Goal: Task Accomplishment & Management: Manage account settings

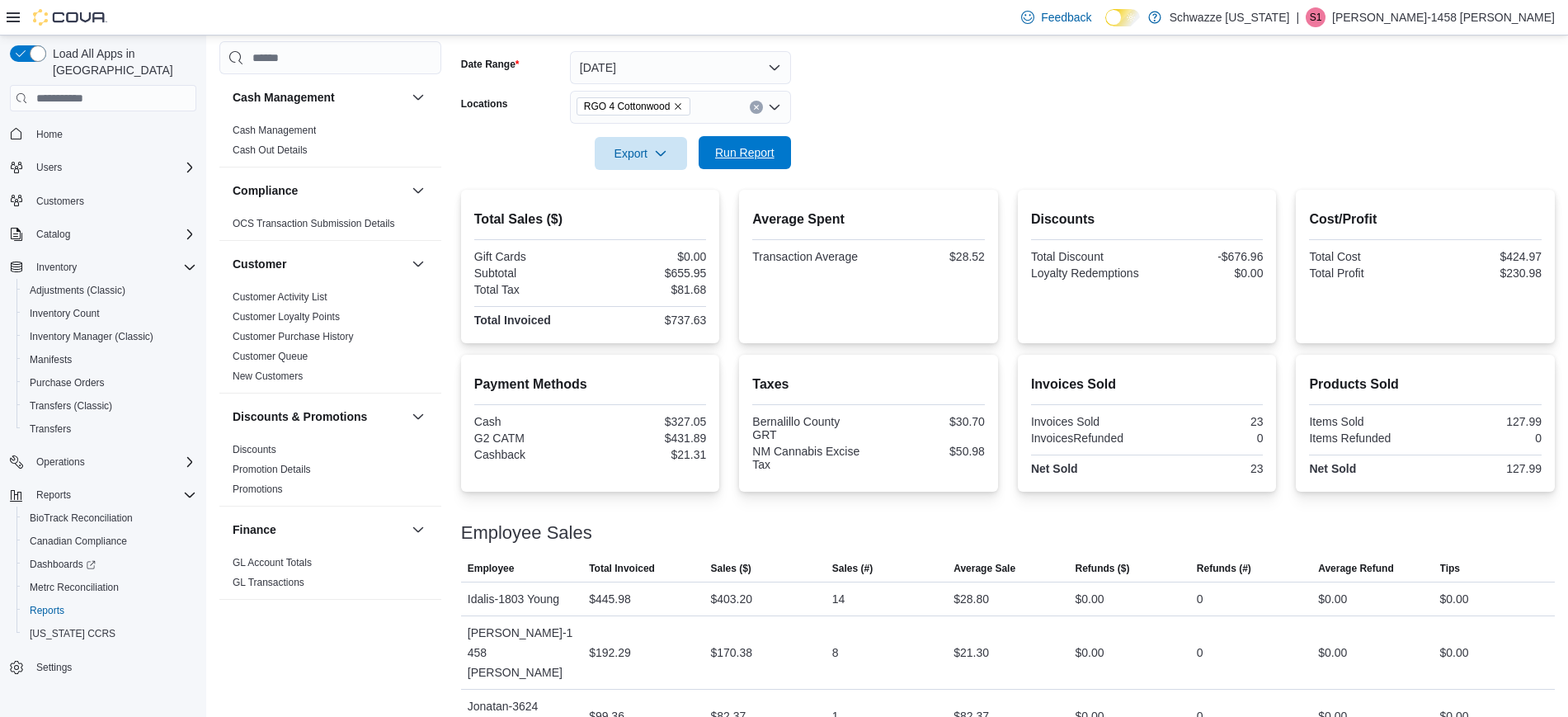
scroll to position [1126, 0]
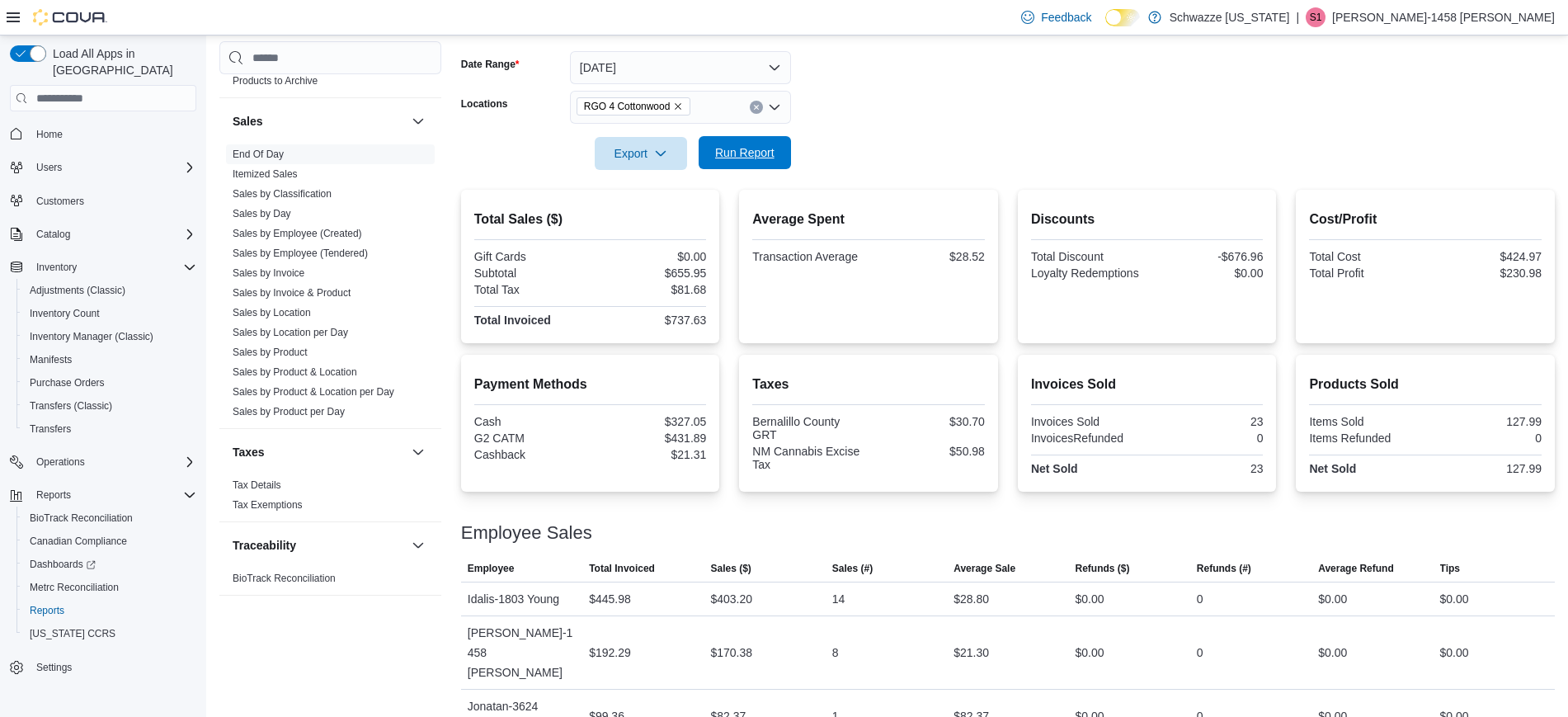
click at [768, 158] on span "Run Report" at bounding box center [744, 152] width 60 height 17
click at [757, 172] on div at bounding box center [1008, 180] width 1094 height 20
click at [763, 165] on span "Run Report" at bounding box center [745, 152] width 73 height 33
click at [752, 159] on span "Run Report" at bounding box center [744, 152] width 60 height 17
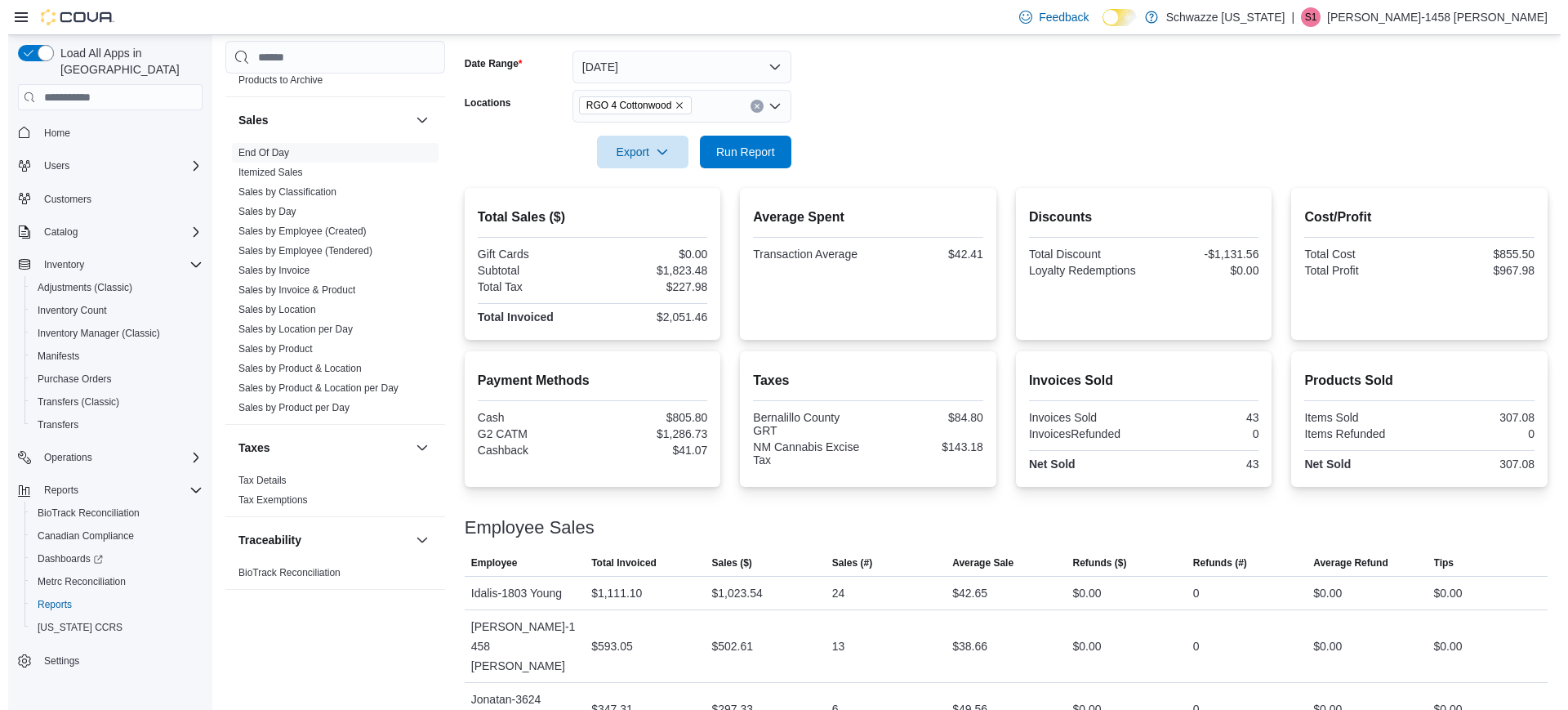
scroll to position [0, 0]
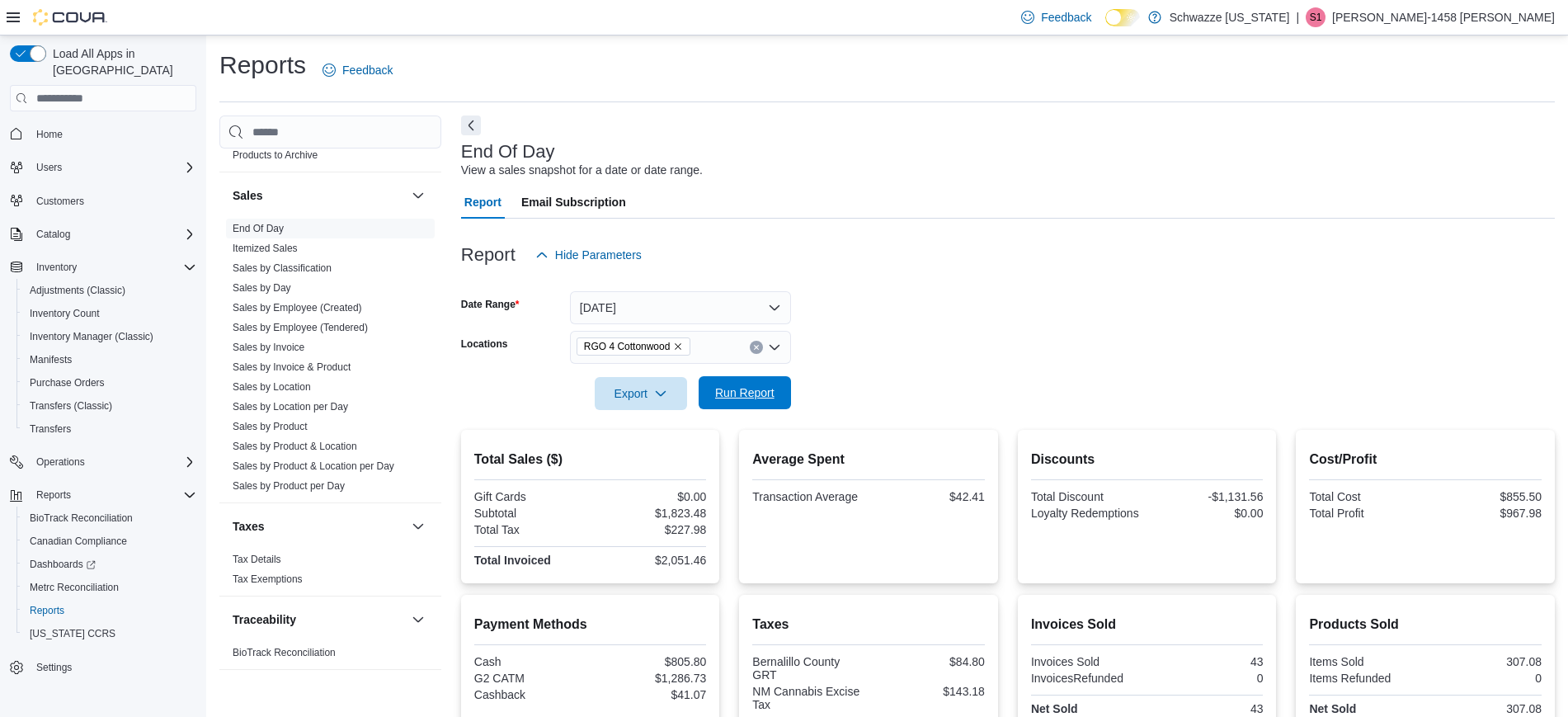
click at [786, 391] on button "Run Report" at bounding box center [744, 392] width 92 height 33
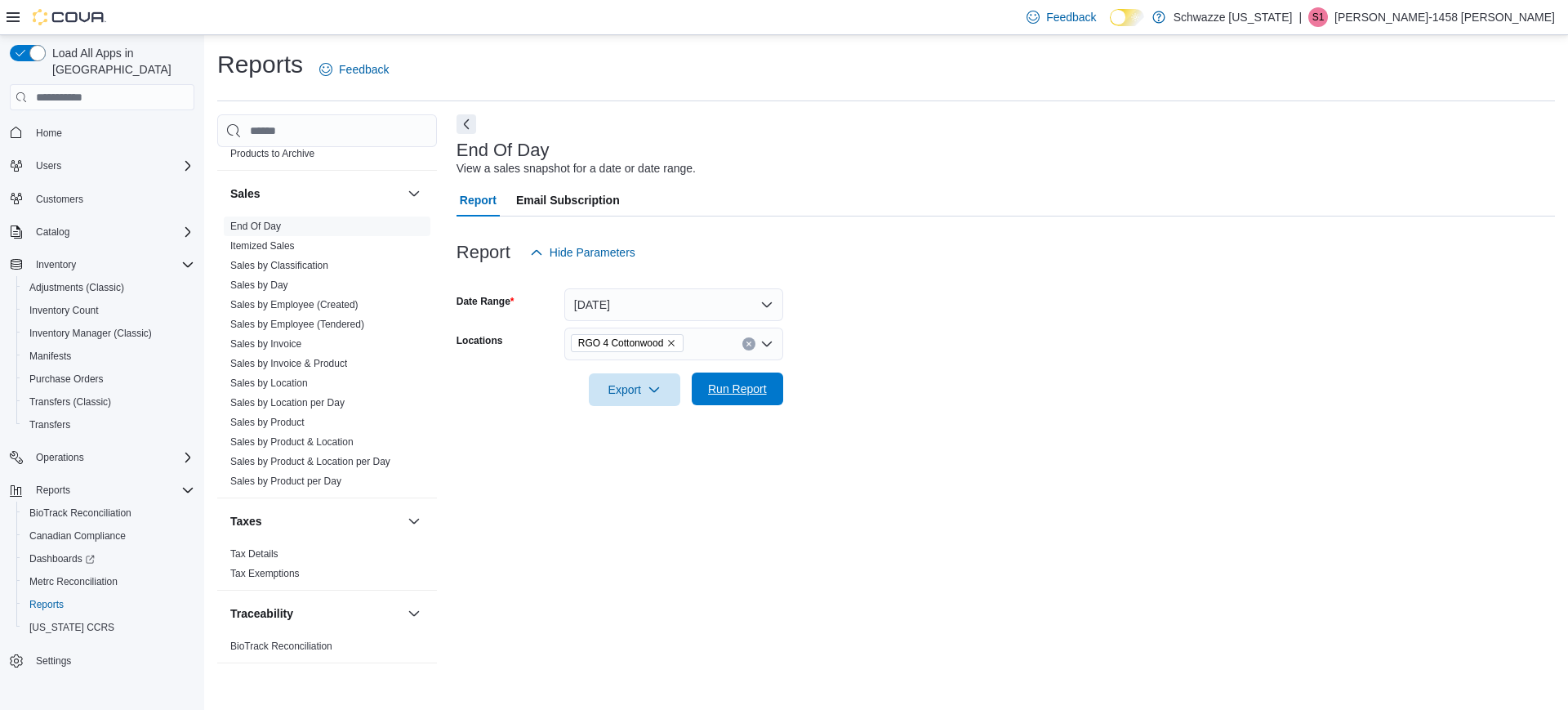
click at [721, 395] on span "Run Report" at bounding box center [737, 388] width 59 height 17
click at [766, 395] on span "Run Report" at bounding box center [737, 388] width 59 height 17
click at [727, 380] on span "Run Report" at bounding box center [738, 388] width 72 height 33
click at [751, 391] on span "Run Report" at bounding box center [737, 388] width 59 height 17
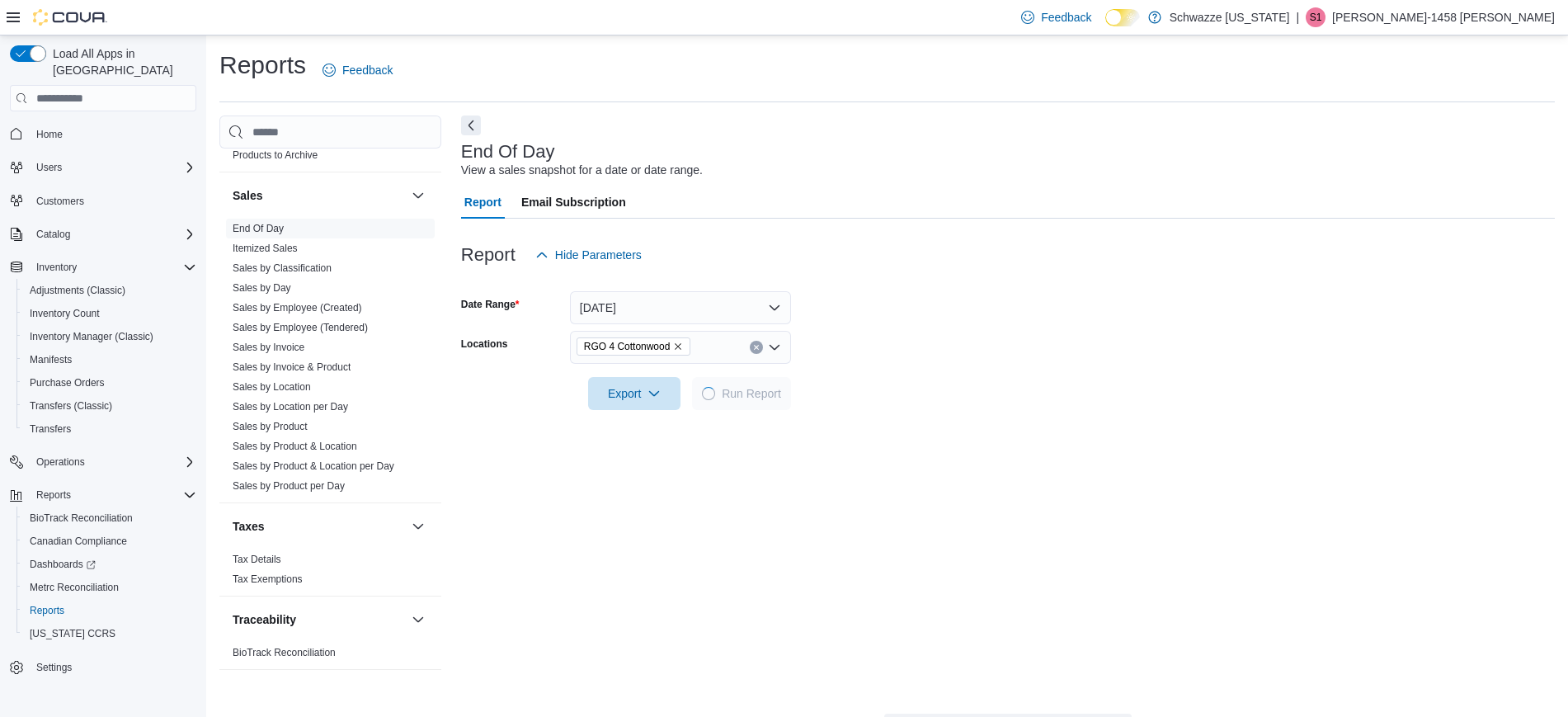
click at [758, 395] on span "Run Report" at bounding box center [751, 393] width 60 height 17
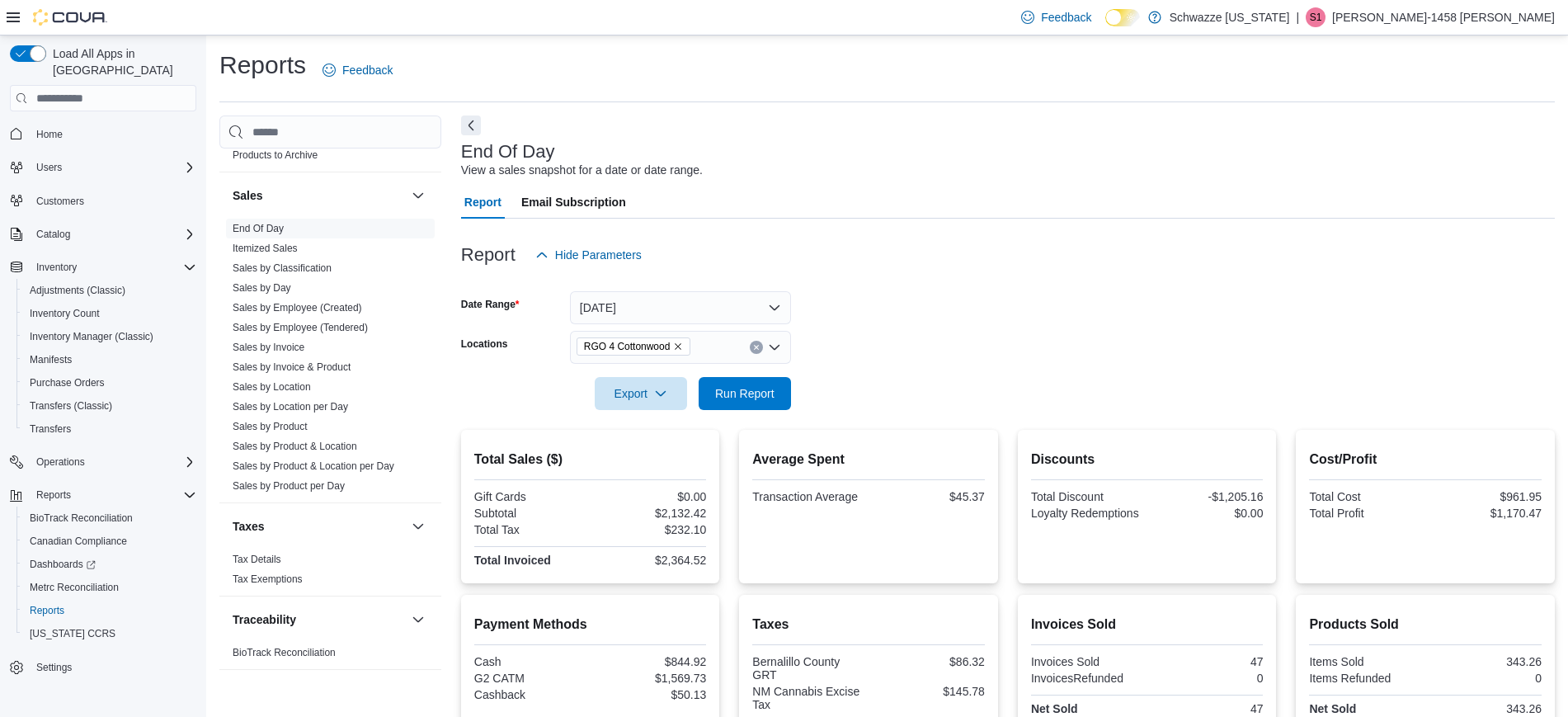
scroll to position [240, 0]
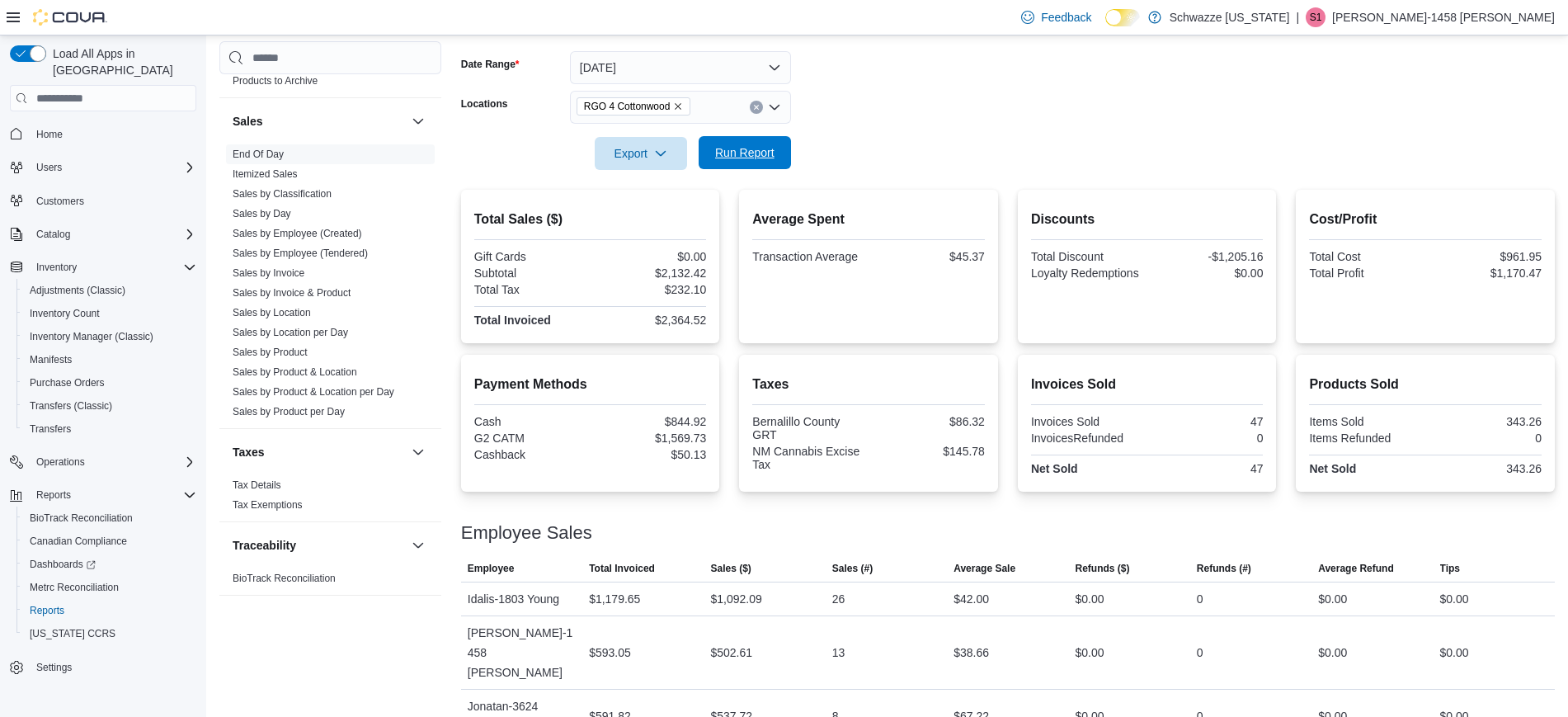
click at [730, 164] on span "Run Report" at bounding box center [745, 152] width 73 height 33
click at [764, 162] on span "Run Report" at bounding box center [745, 152] width 73 height 33
click at [736, 164] on span "Run Report" at bounding box center [745, 152] width 73 height 33
click at [732, 161] on span "Run Report" at bounding box center [745, 152] width 73 height 33
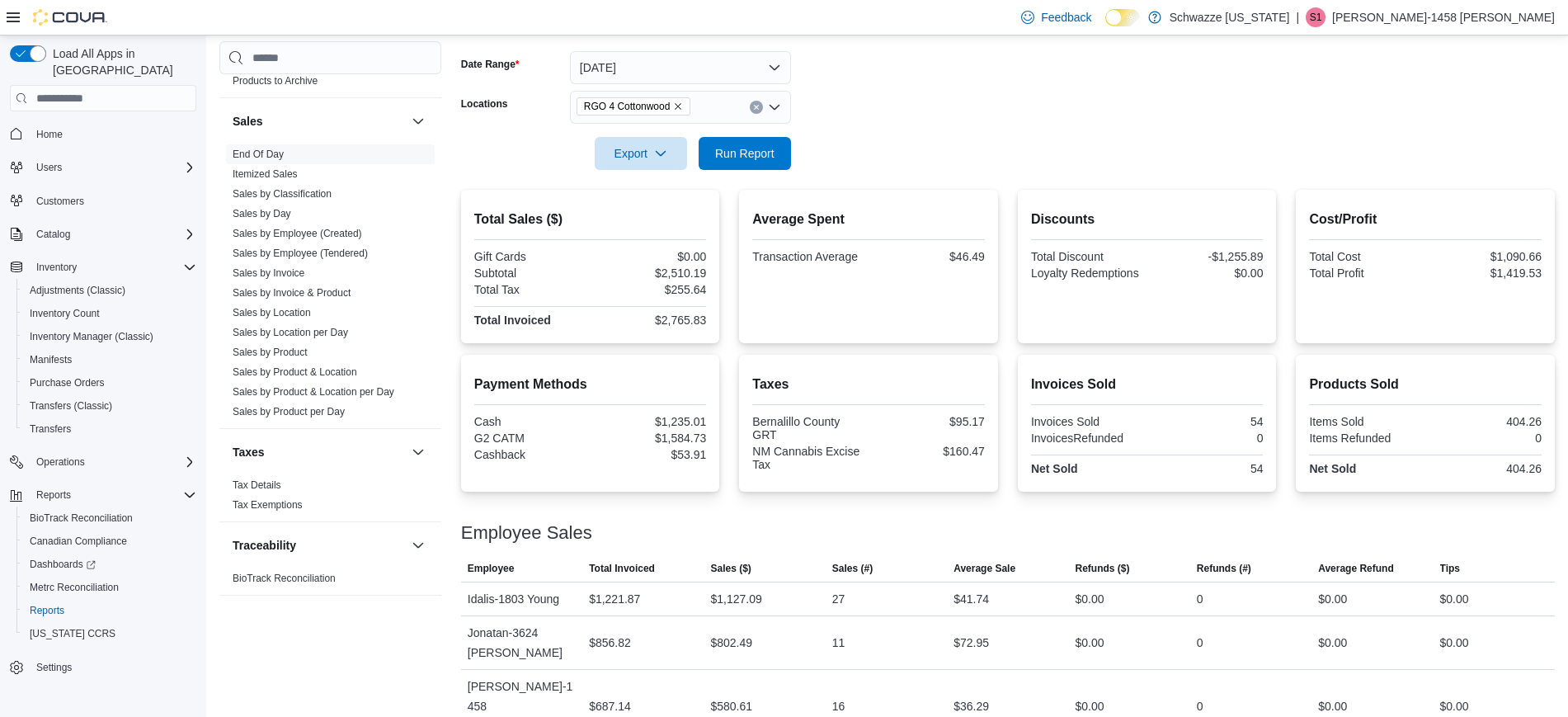
click at [740, 134] on div at bounding box center [1008, 130] width 1094 height 13
click at [747, 152] on span "Run Report" at bounding box center [744, 152] width 60 height 17
click at [901, 301] on div "Average Spent Transaction Average $45.82" at bounding box center [869, 266] width 233 height 127
click at [761, 156] on span "Run Report" at bounding box center [744, 152] width 60 height 17
click at [79, 558] on span "Dashboards" at bounding box center [62, 564] width 66 height 13
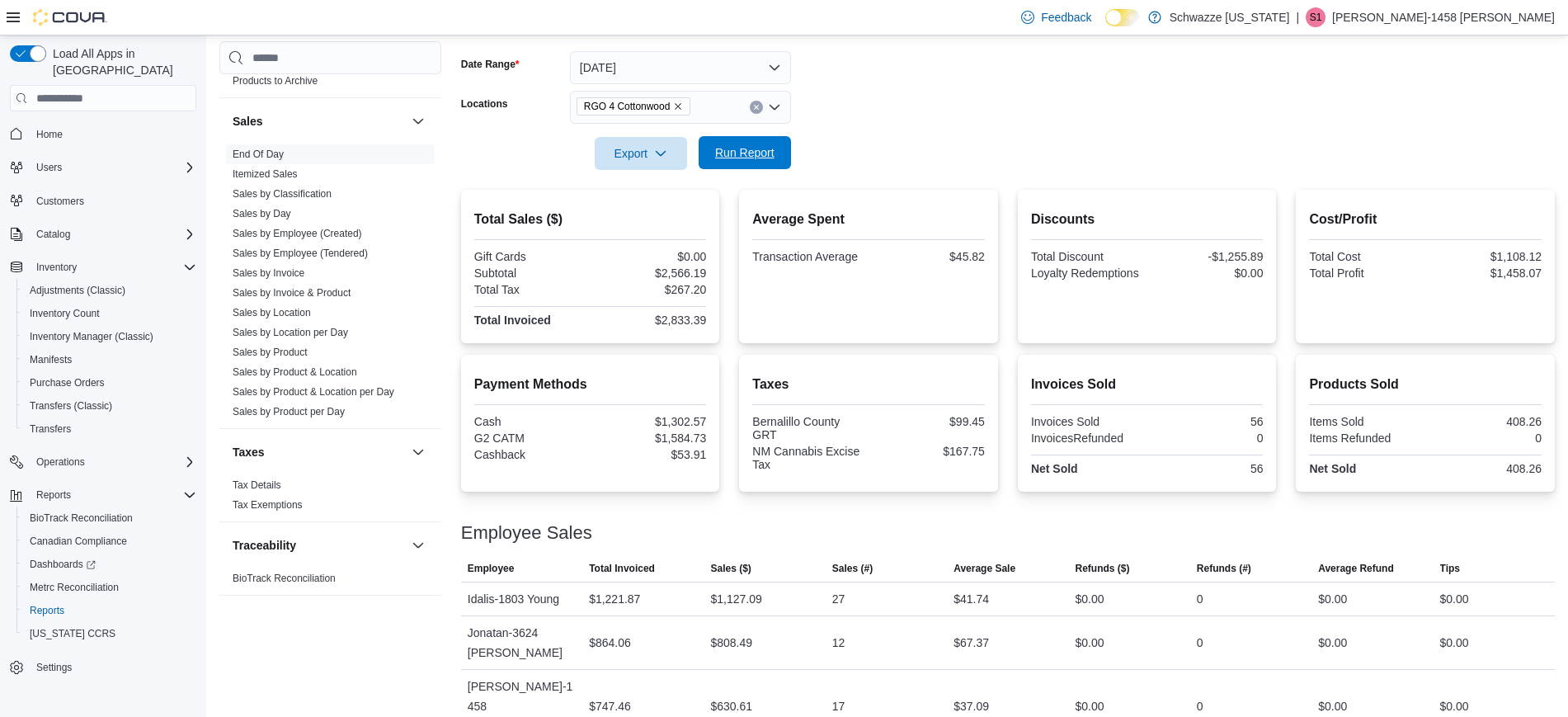
click at [724, 157] on span "Run Report" at bounding box center [744, 152] width 60 height 17
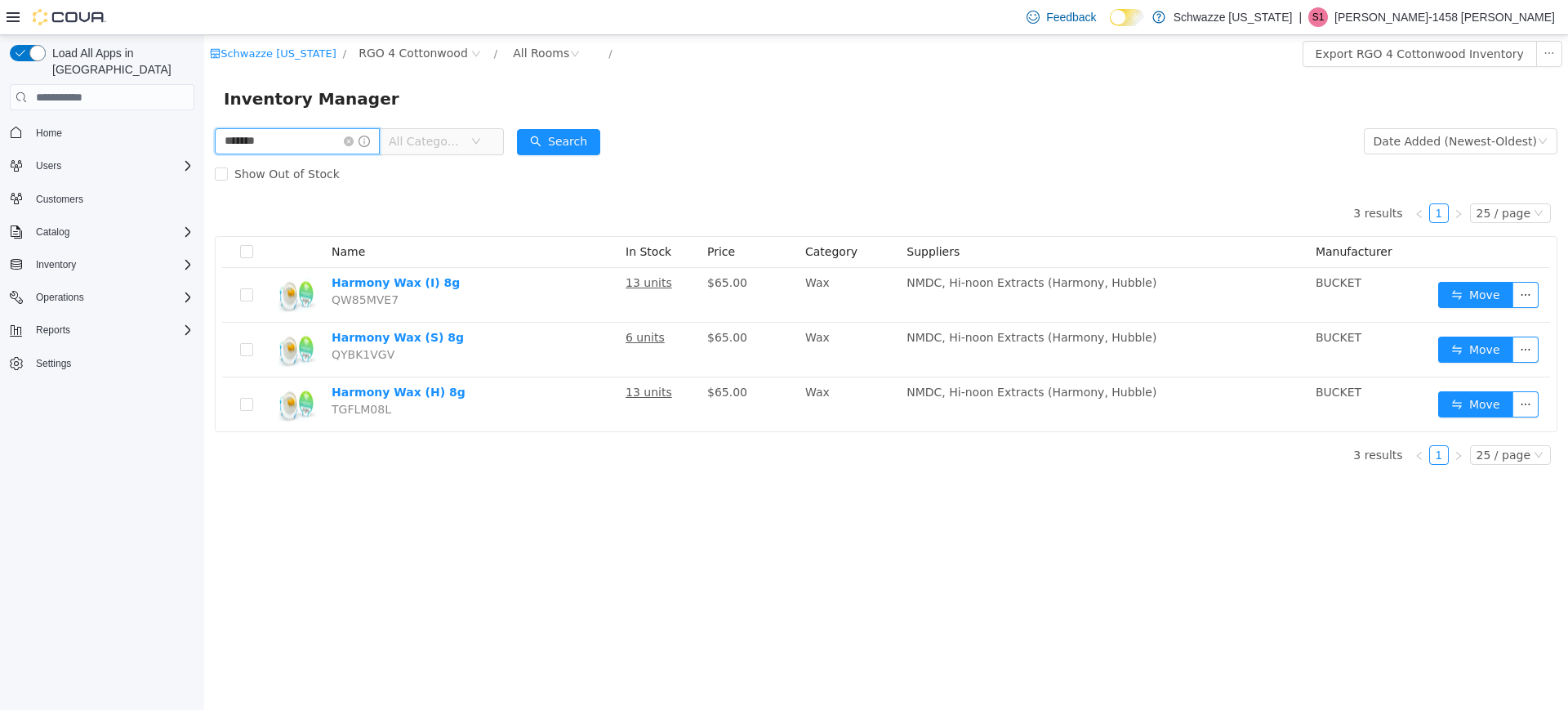
drag, startPoint x: 336, startPoint y: 143, endPoint x: 45, endPoint y: 147, distance: 291.0
click at [204, 147] on html "Schwazze New Mexico / RGO 4 Cottonwood / All Rooms / Export RGO 4 Cottonwood In…" at bounding box center [886, 373] width 1365 height 675
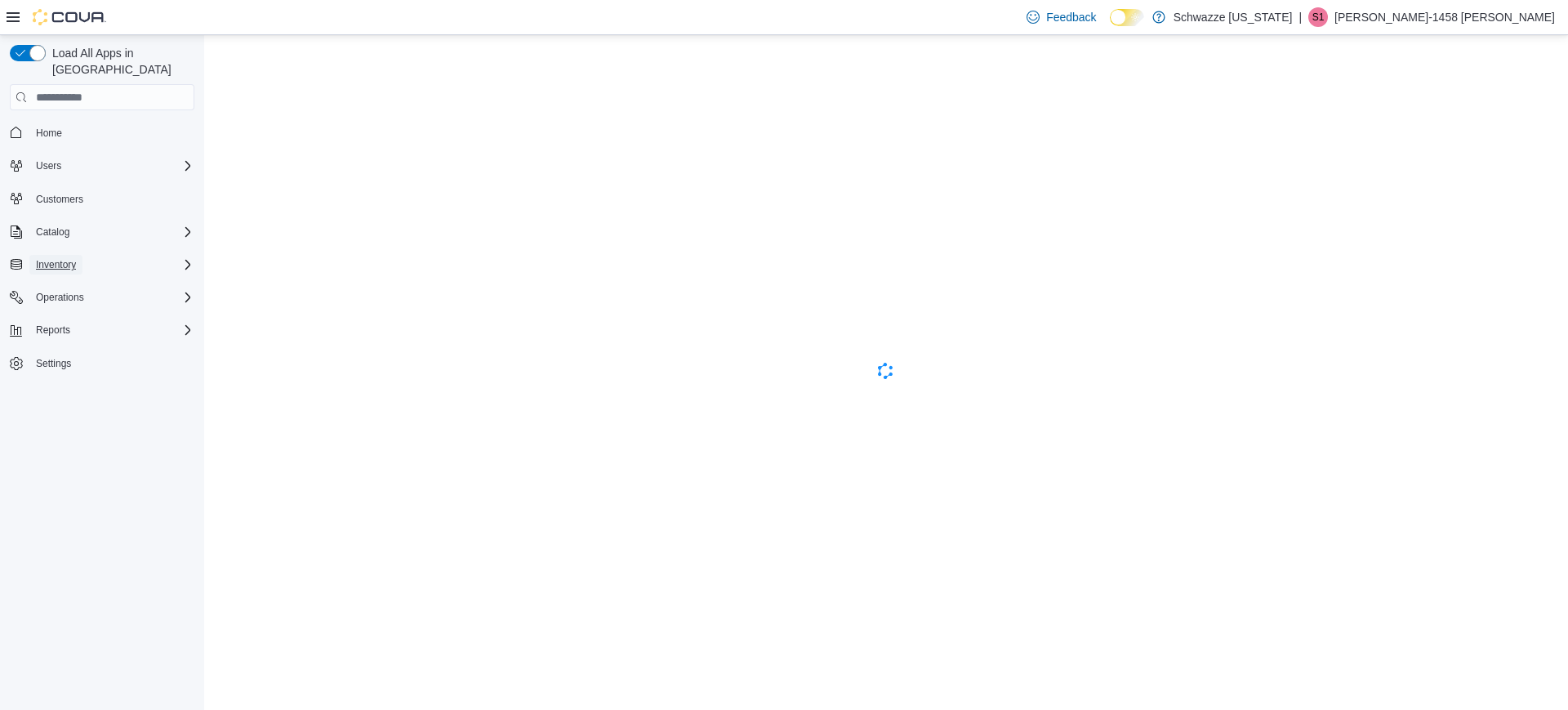
click at [68, 258] on span "Inventory" at bounding box center [55, 264] width 40 height 13
click at [62, 327] on span "Inventory Manager (Classic)" at bounding box center [90, 333] width 122 height 13
click at [92, 323] on span "Inventory Manager (Classic)" at bounding box center [90, 333] width 122 height 19
click at [70, 304] on span "Inventory Count" at bounding box center [63, 310] width 70 height 13
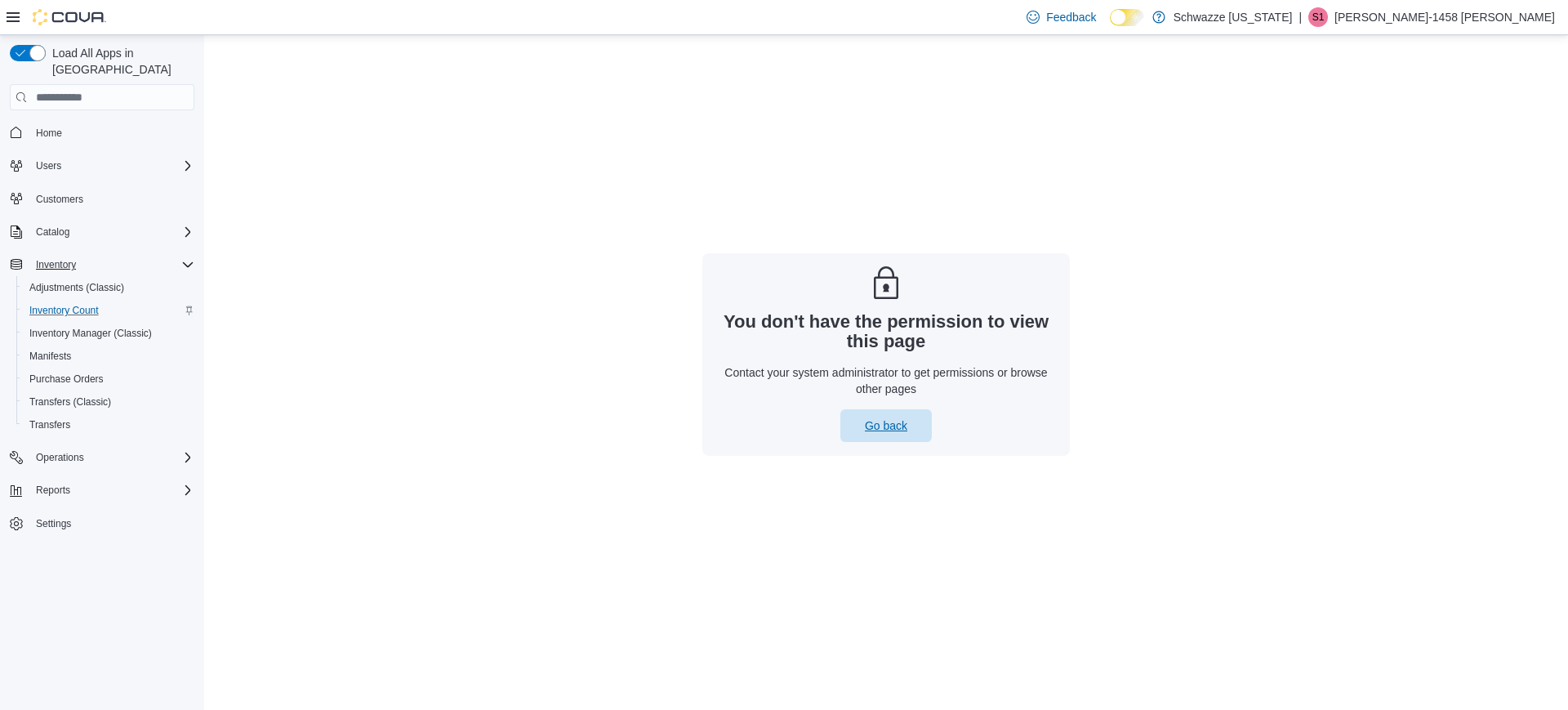
click at [886, 425] on span "Go back" at bounding box center [886, 425] width 42 height 17
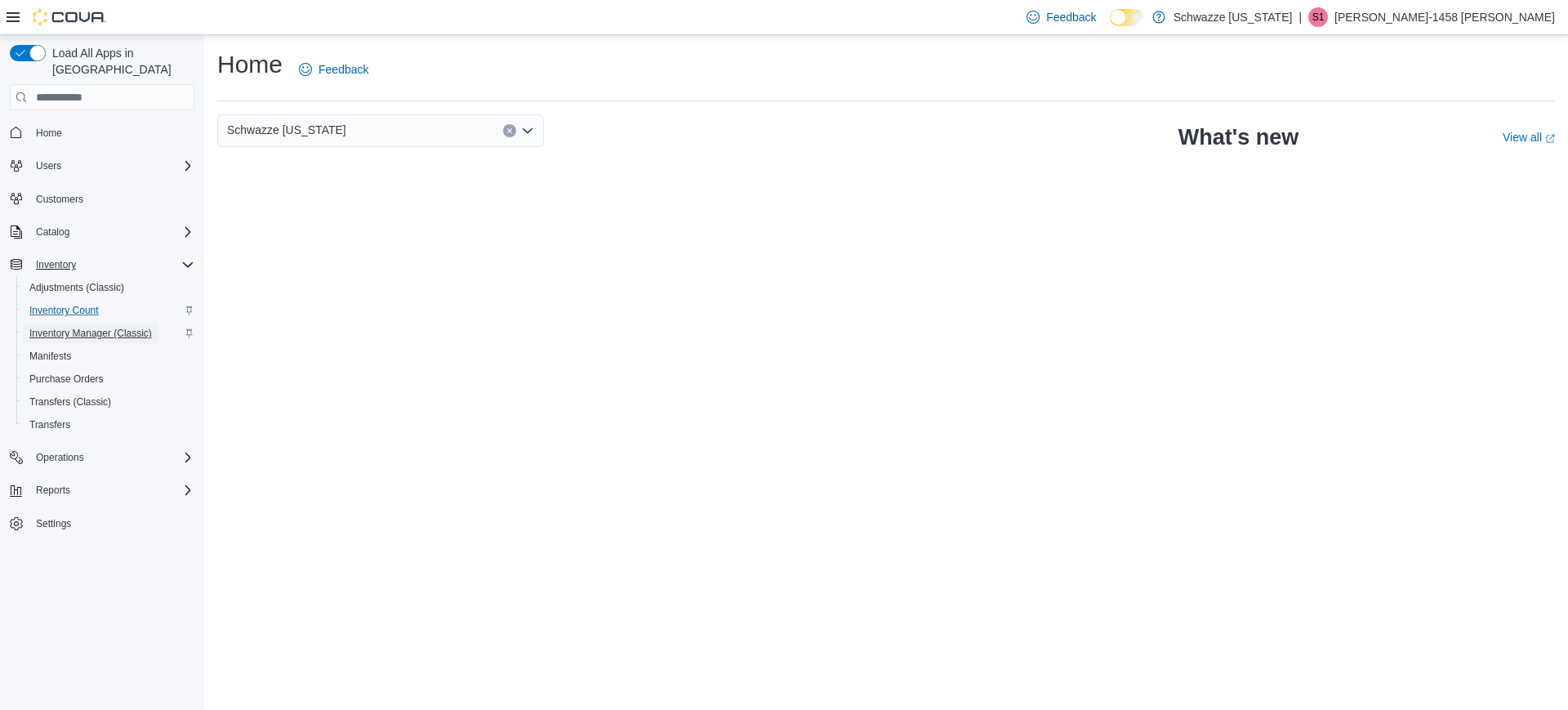
click at [83, 327] on span "Inventory Manager (Classic)" at bounding box center [90, 333] width 122 height 13
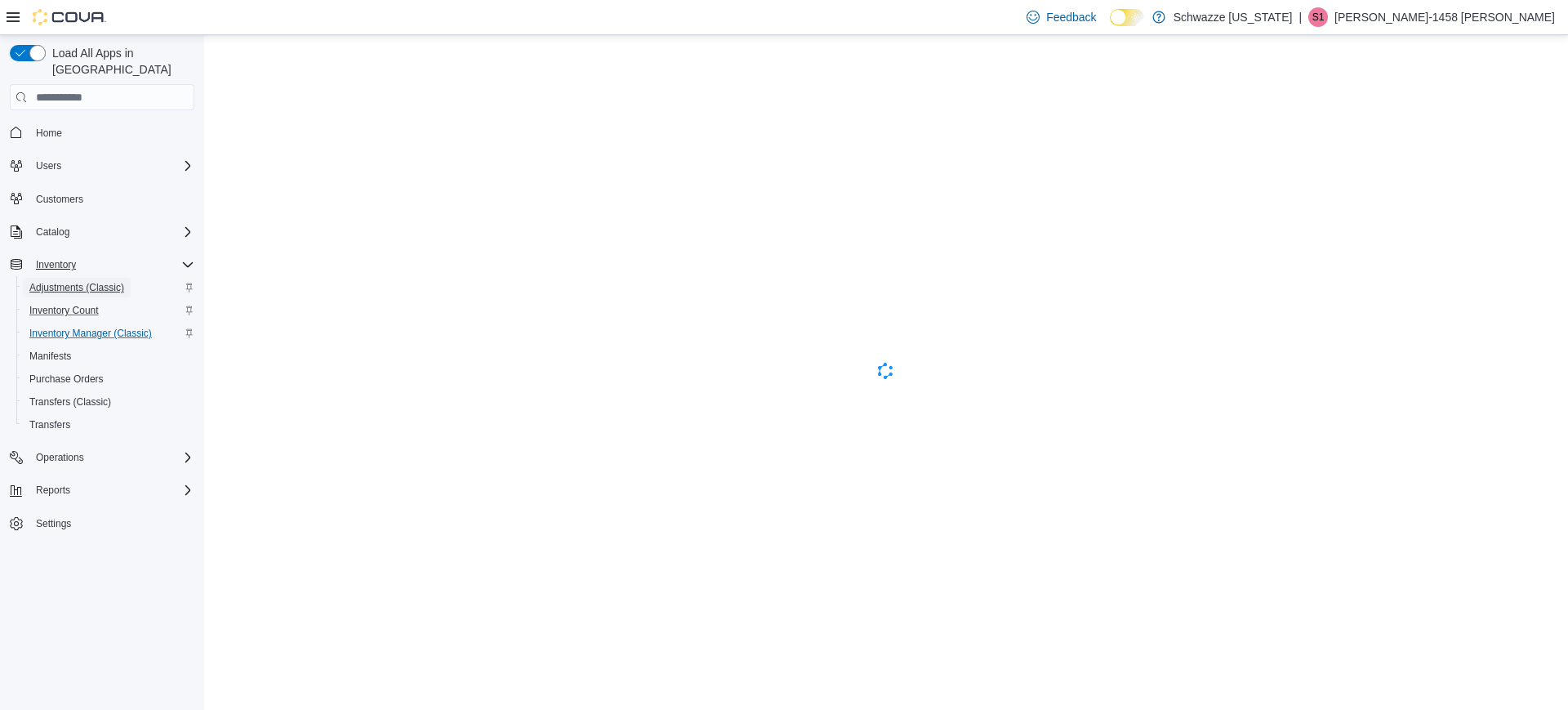
click at [67, 277] on span "Adjustments (Classic)" at bounding box center [77, 287] width 95 height 19
click at [1325, 10] on span "S1" at bounding box center [1319, 17] width 12 height 19
click at [1457, 170] on button "Sign Out" at bounding box center [1474, 159] width 151 height 26
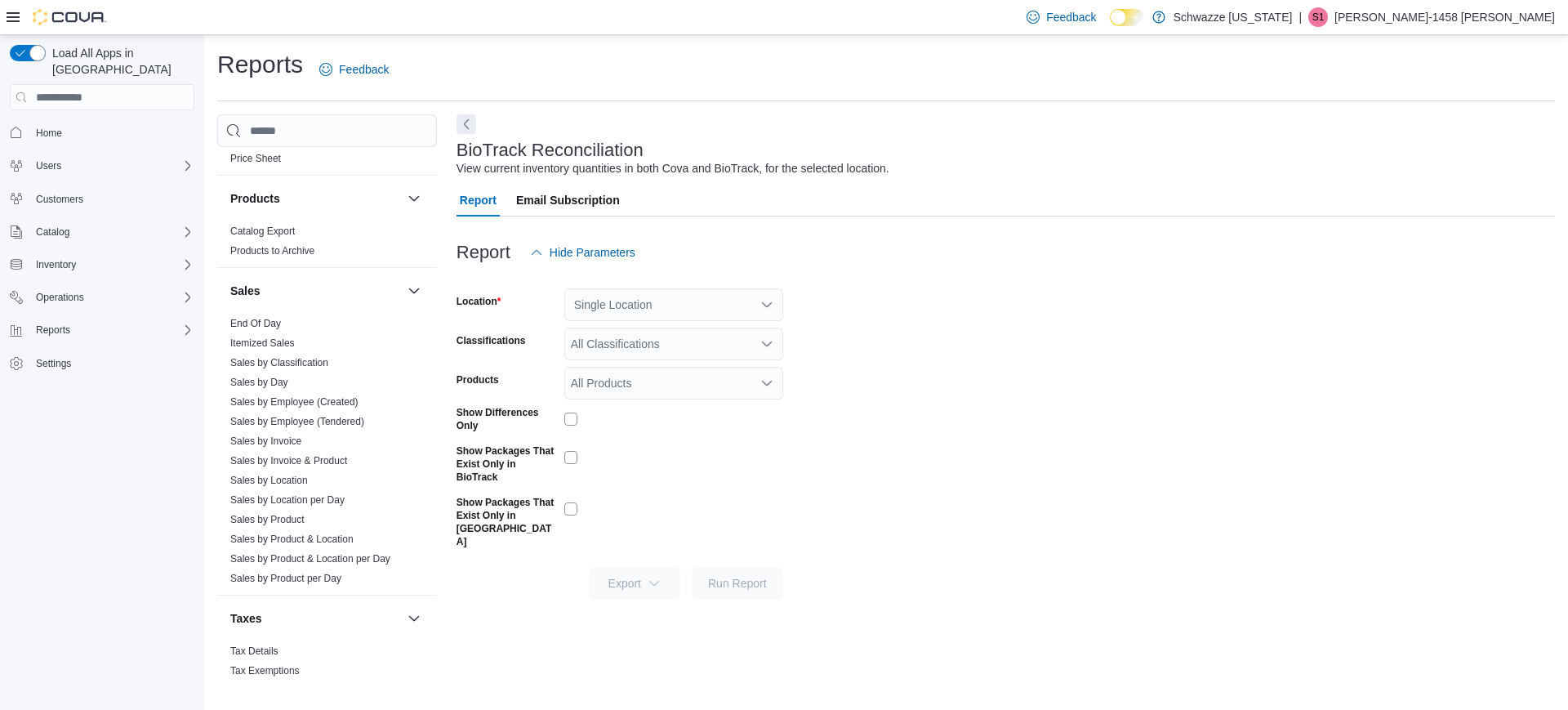
scroll to position [1019, 0]
click at [263, 325] on link "End Of Day" at bounding box center [255, 322] width 50 height 11
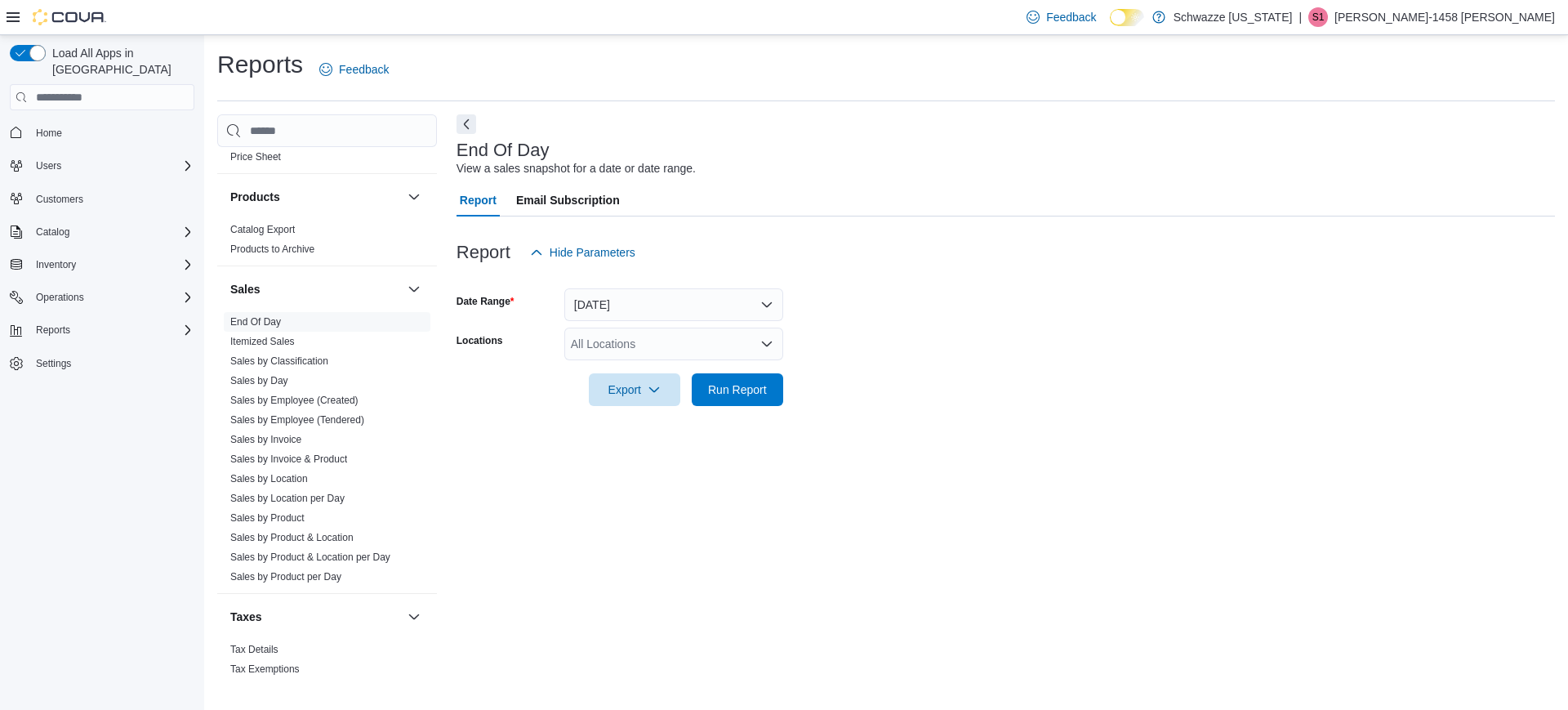
click at [709, 340] on div "All Locations" at bounding box center [674, 344] width 219 height 33
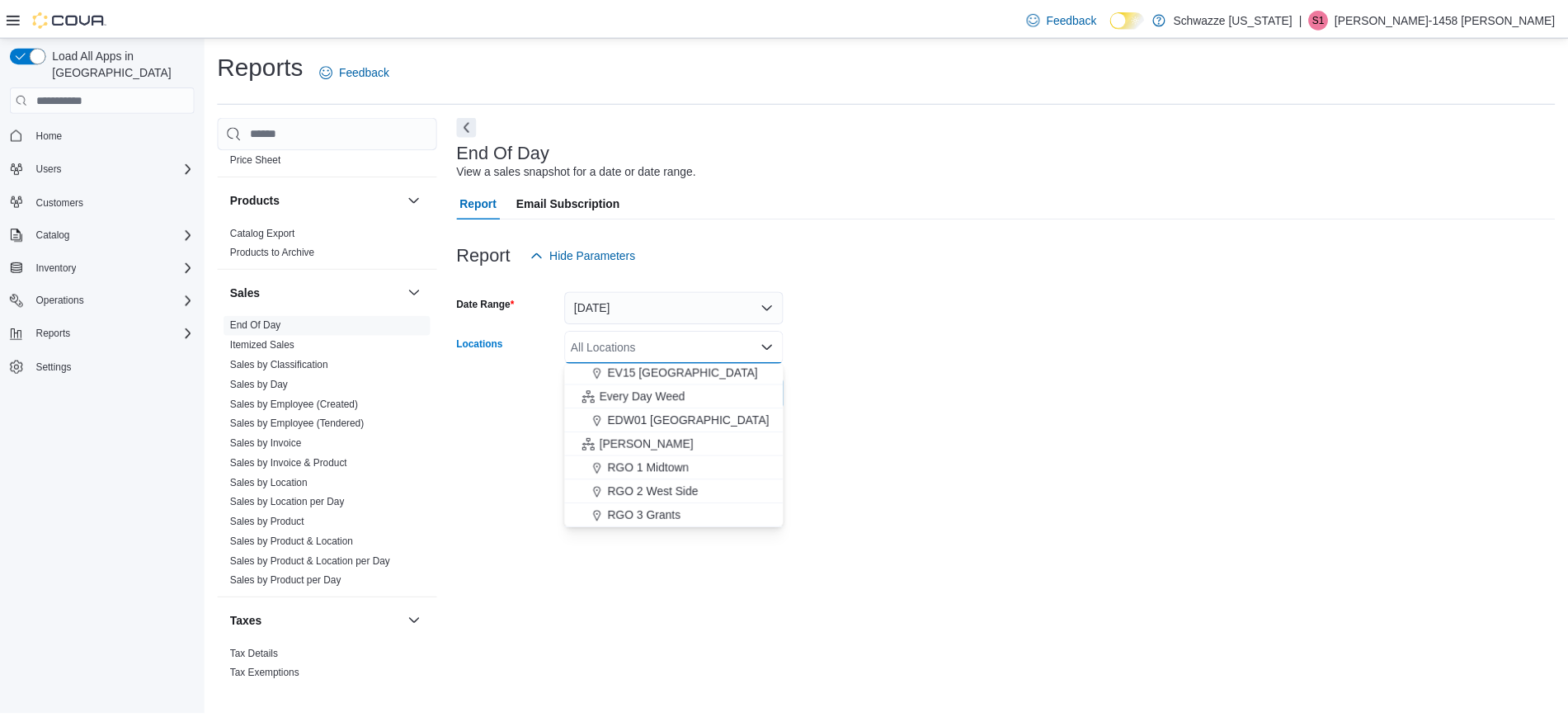
scroll to position [395, 0]
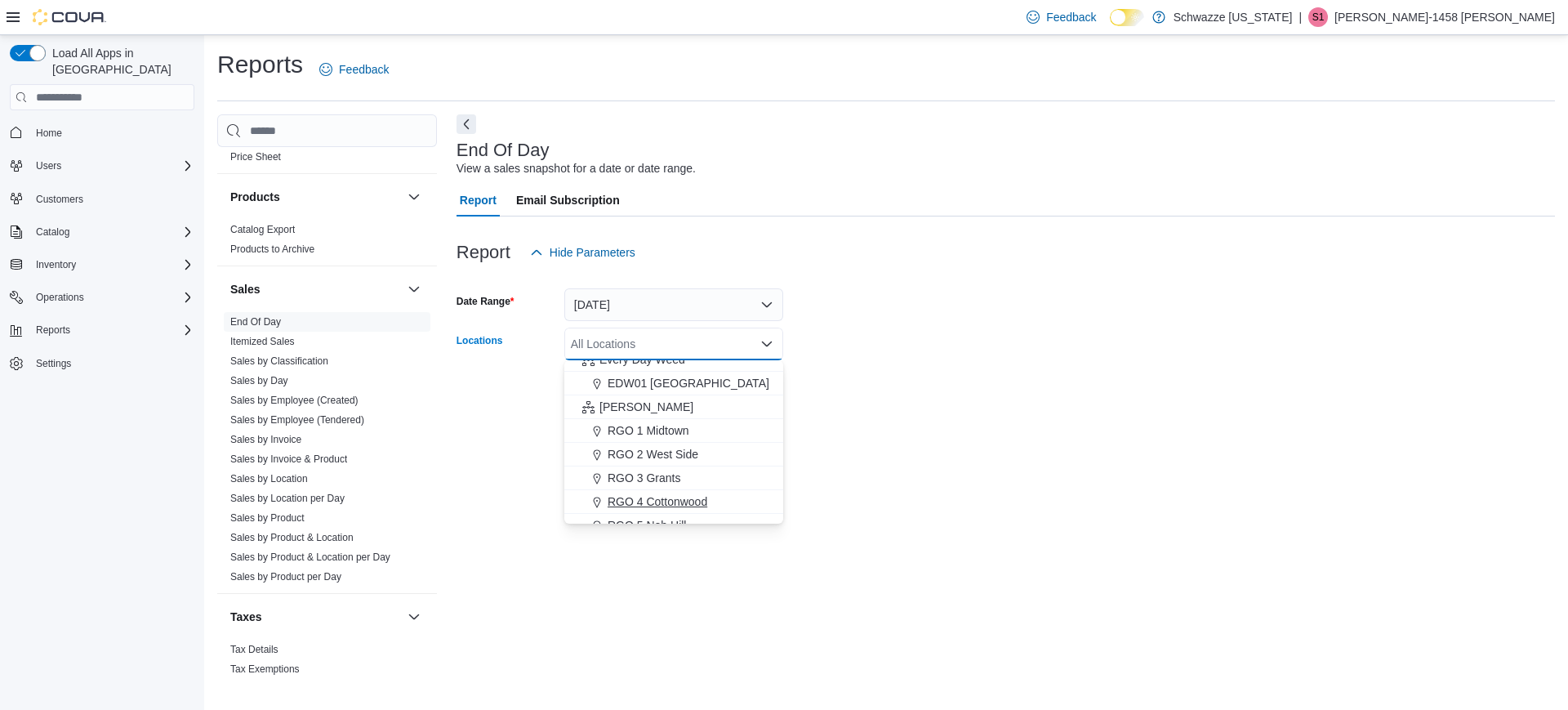
click at [672, 498] on span "RGO 4 Cottonwood" at bounding box center [657, 501] width 100 height 17
click at [877, 407] on div at bounding box center [1005, 416] width 1098 height 19
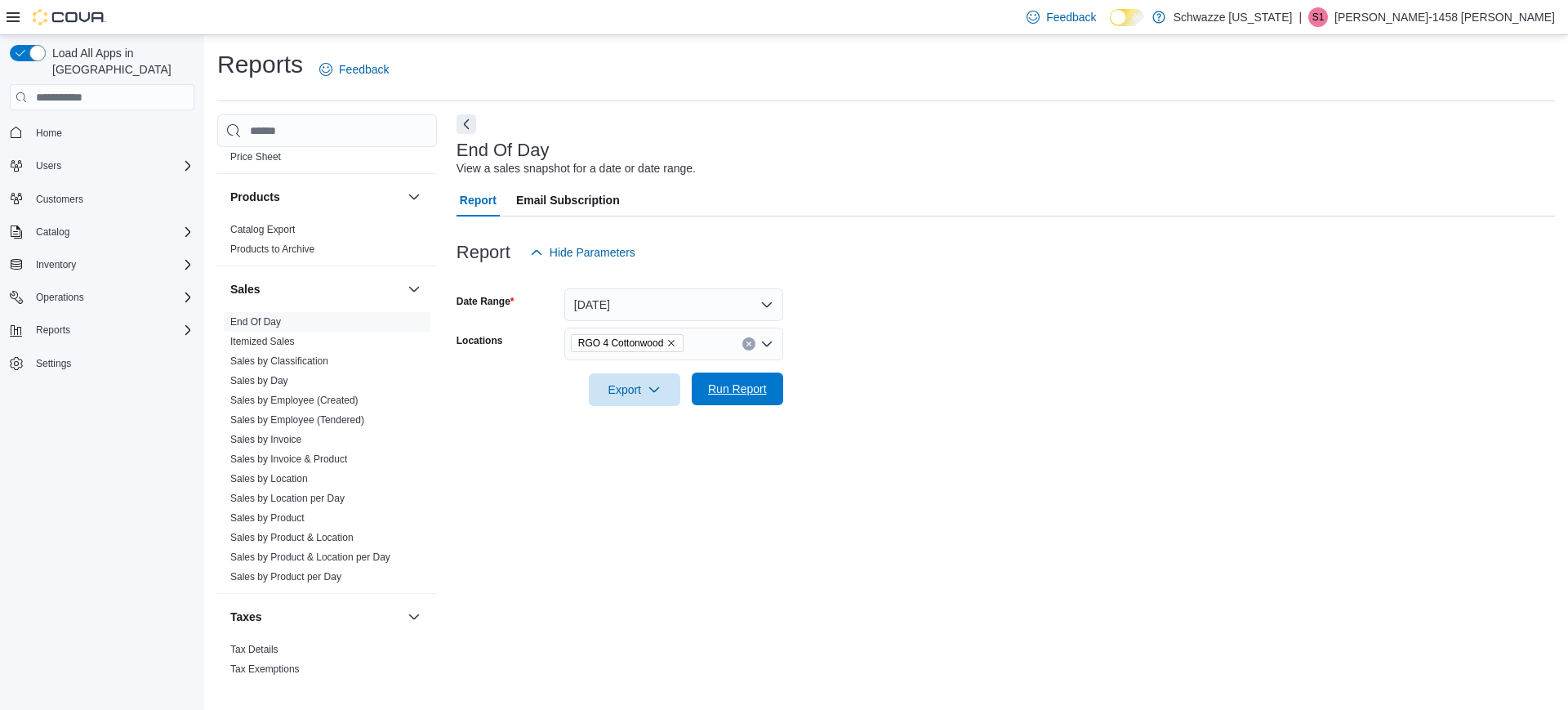
click at [754, 377] on span "Run Report" at bounding box center [738, 388] width 72 height 33
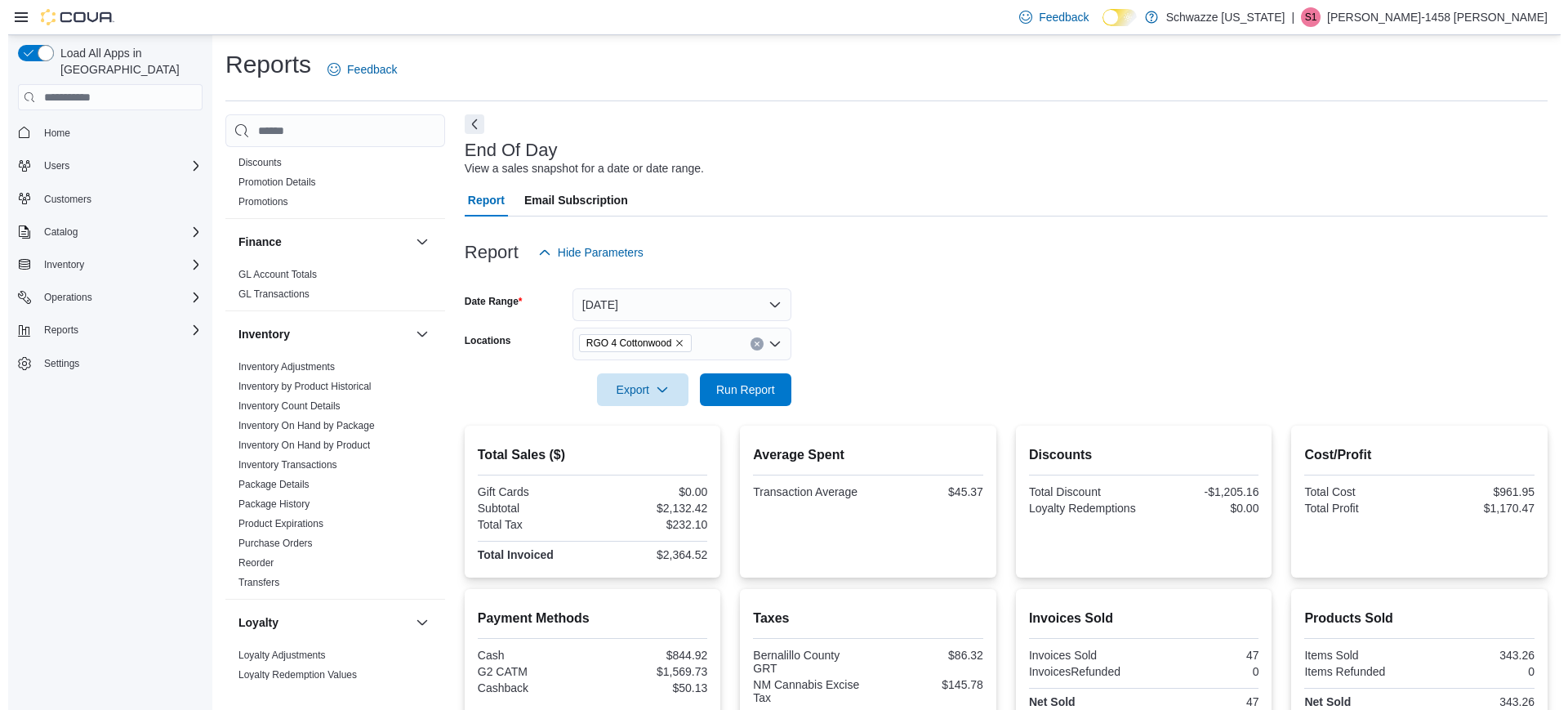
scroll to position [354, 0]
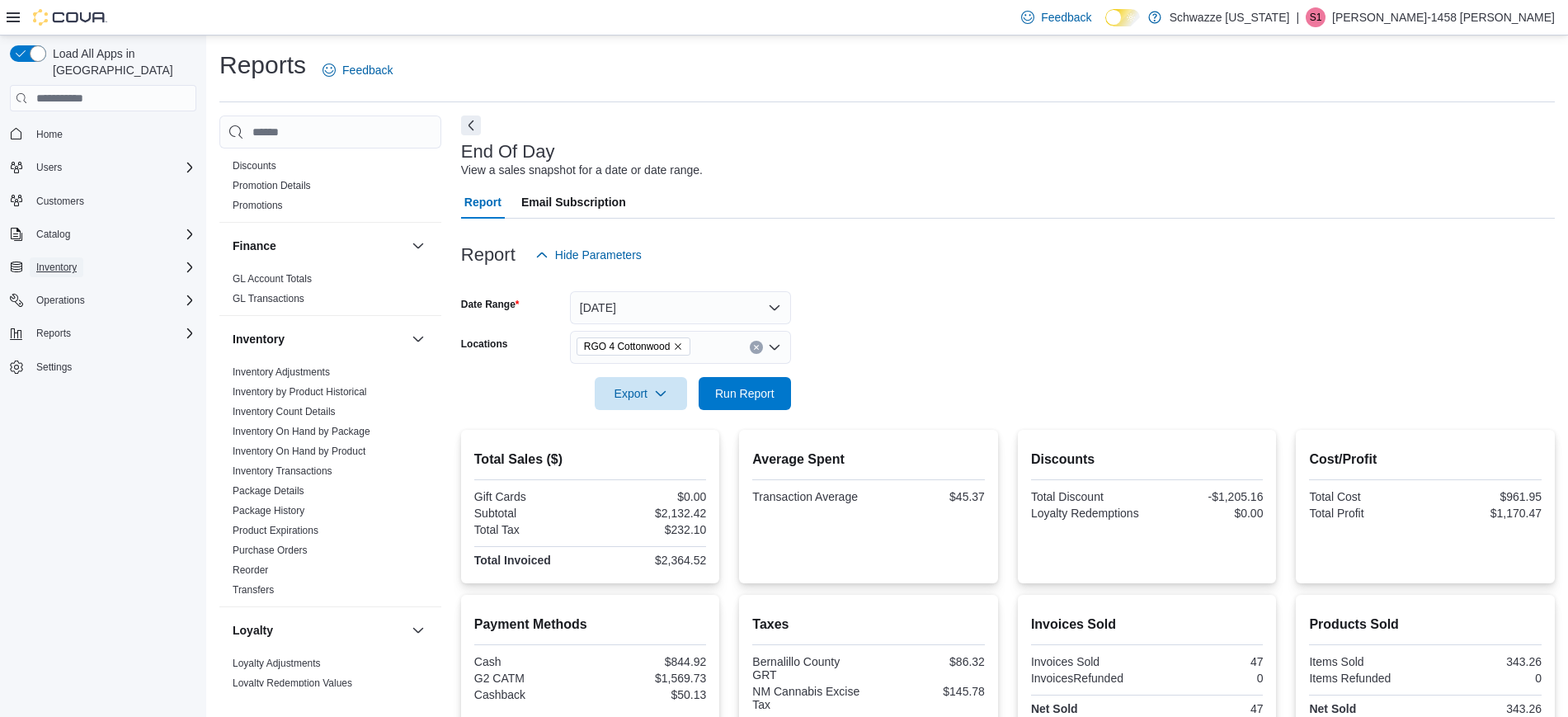
click at [80, 257] on button "Inventory" at bounding box center [56, 267] width 53 height 20
click at [113, 330] on button "Inventory Manager (Classic)" at bounding box center [110, 336] width 187 height 23
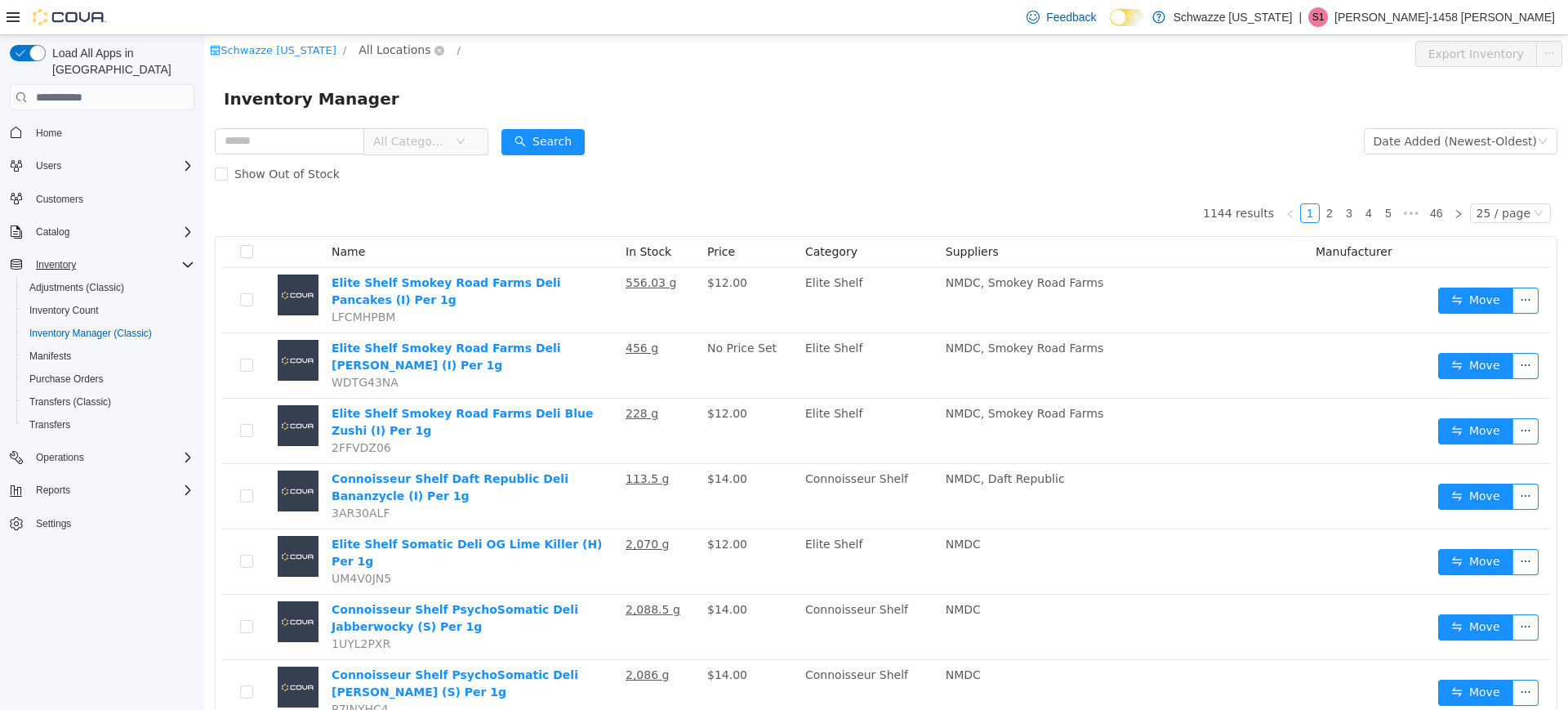
click at [392, 45] on span "All Locations" at bounding box center [395, 49] width 72 height 18
type input "***"
click at [474, 163] on span "RGO 4 Cottonwood" at bounding box center [457, 166] width 109 height 13
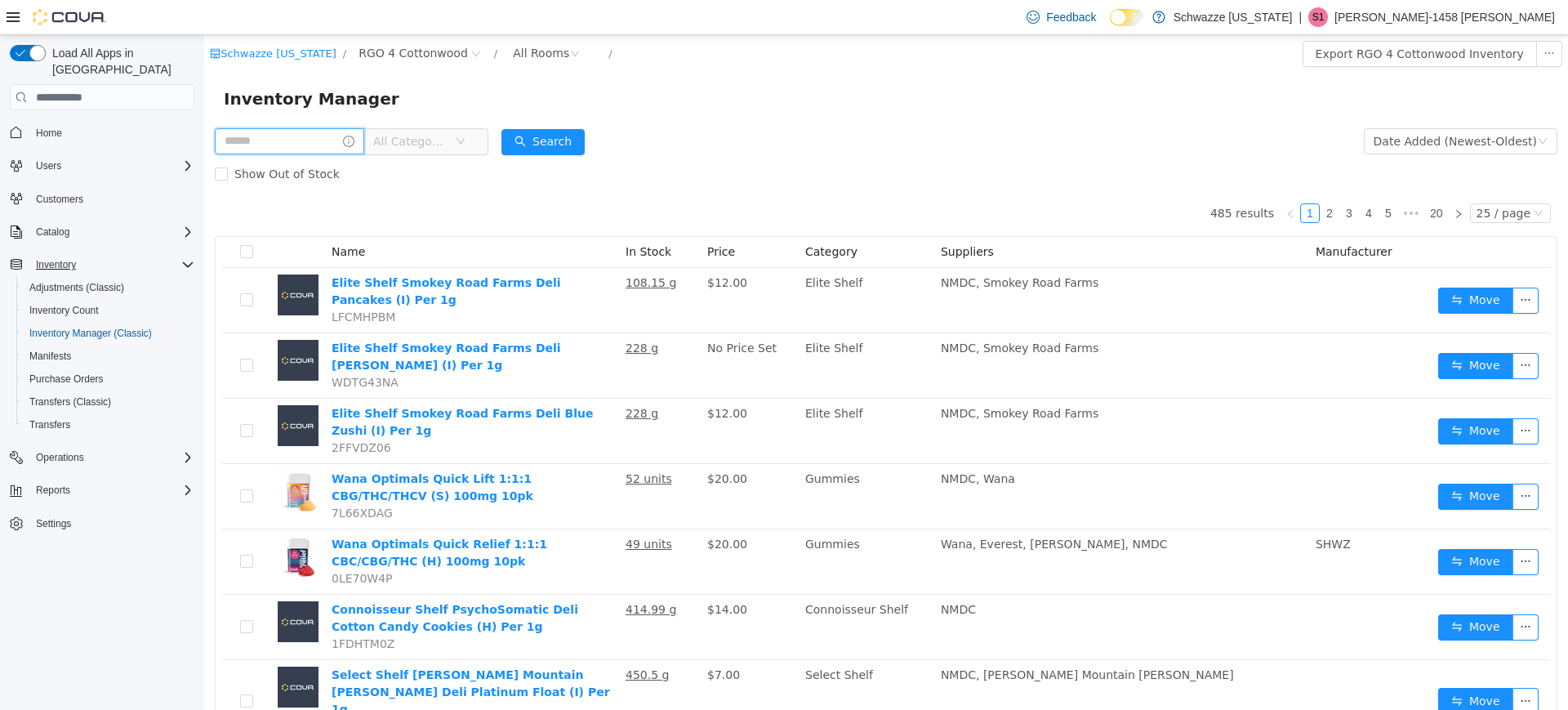
click at [313, 142] on input "text" at bounding box center [290, 142] width 150 height 26
type input "*******"
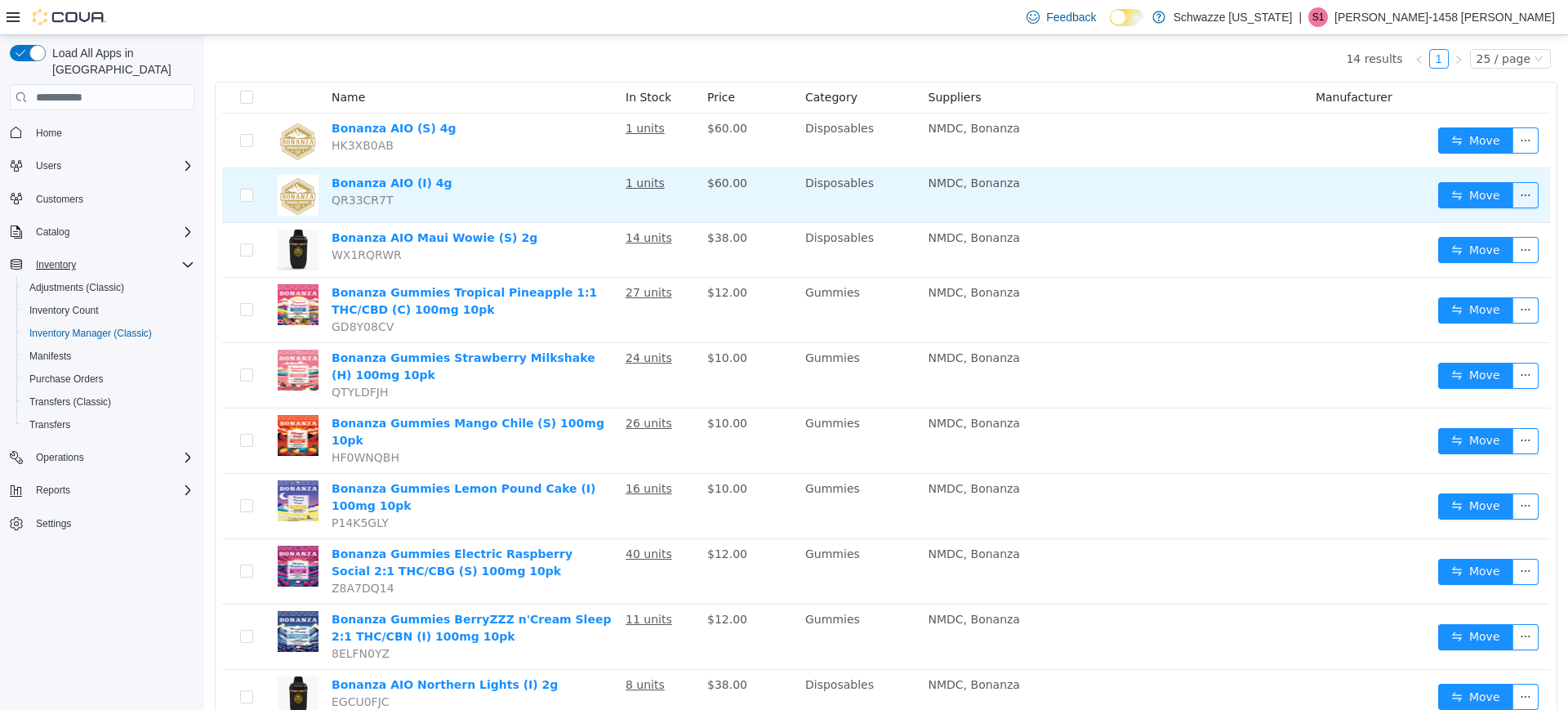
scroll to position [181, 0]
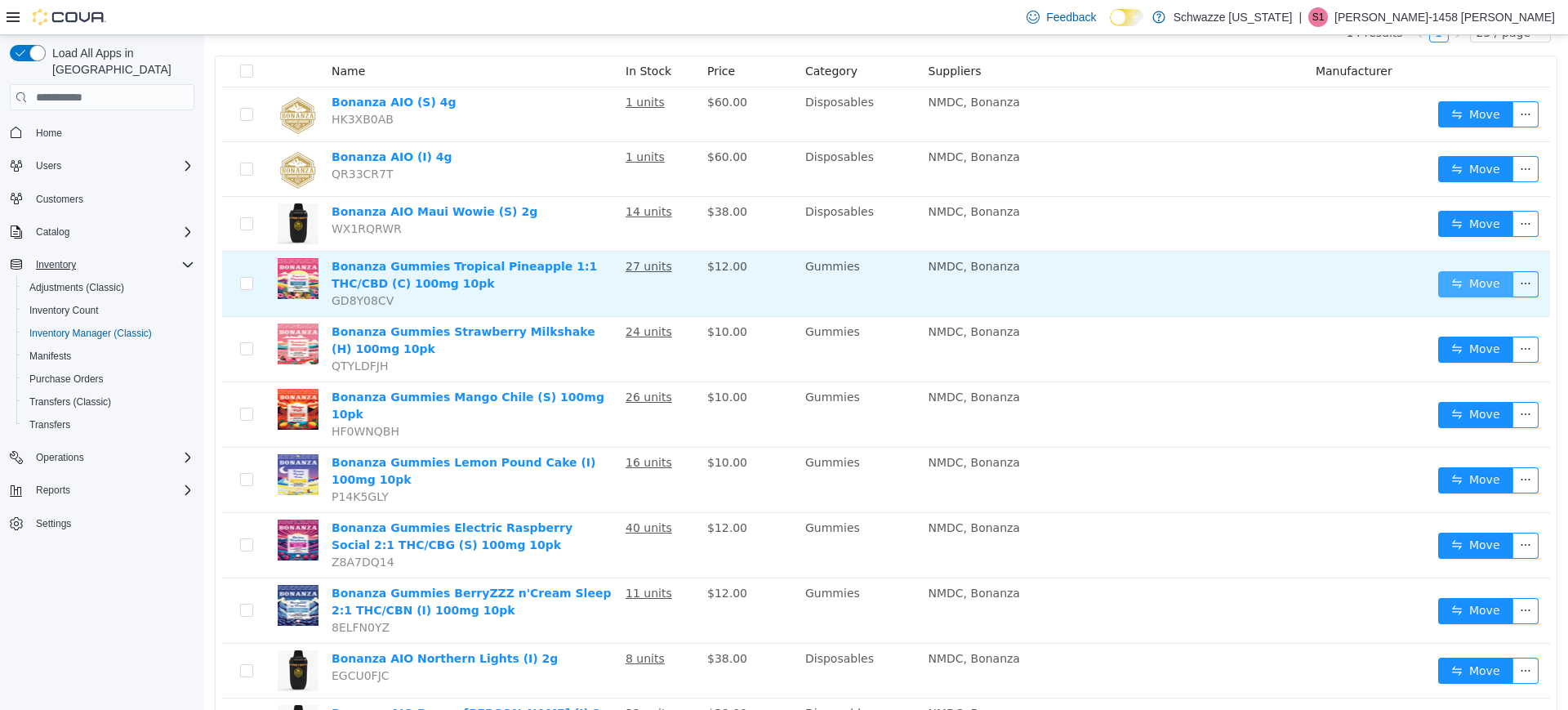
click at [1465, 280] on button "Move" at bounding box center [1476, 285] width 75 height 26
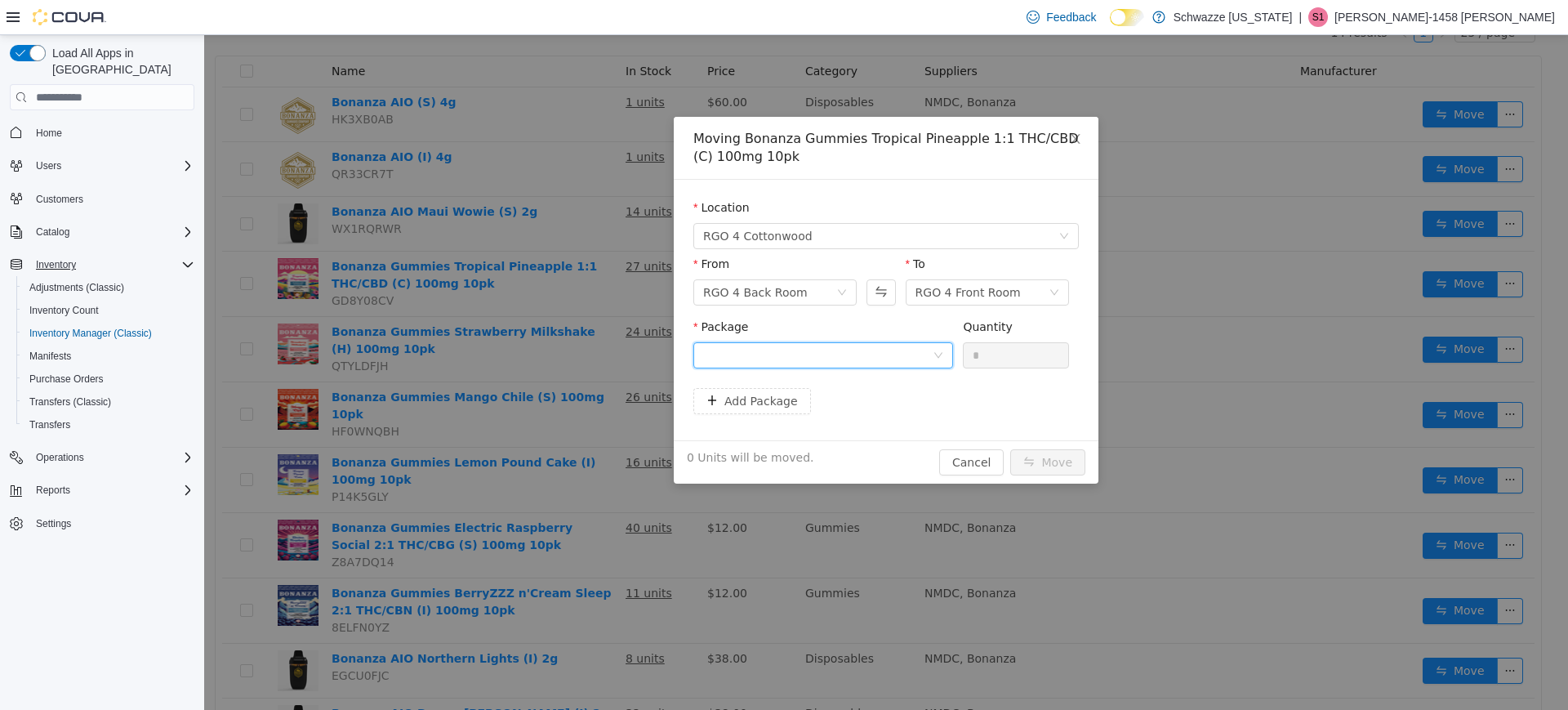
click at [895, 358] on div at bounding box center [817, 355] width 230 height 25
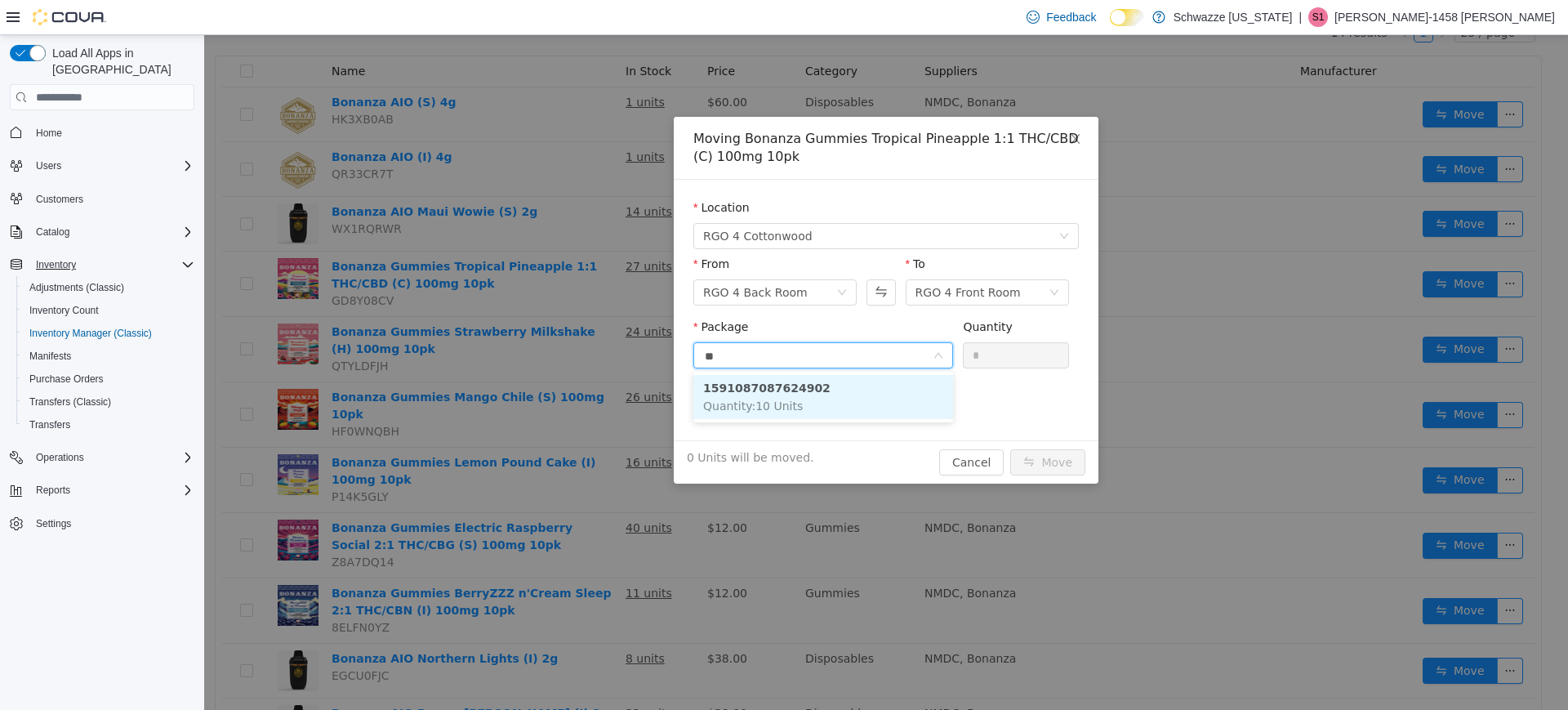
type input "***"
click at [809, 402] on li "1591087087624902 Quantity : 10 Units" at bounding box center [823, 397] width 260 height 44
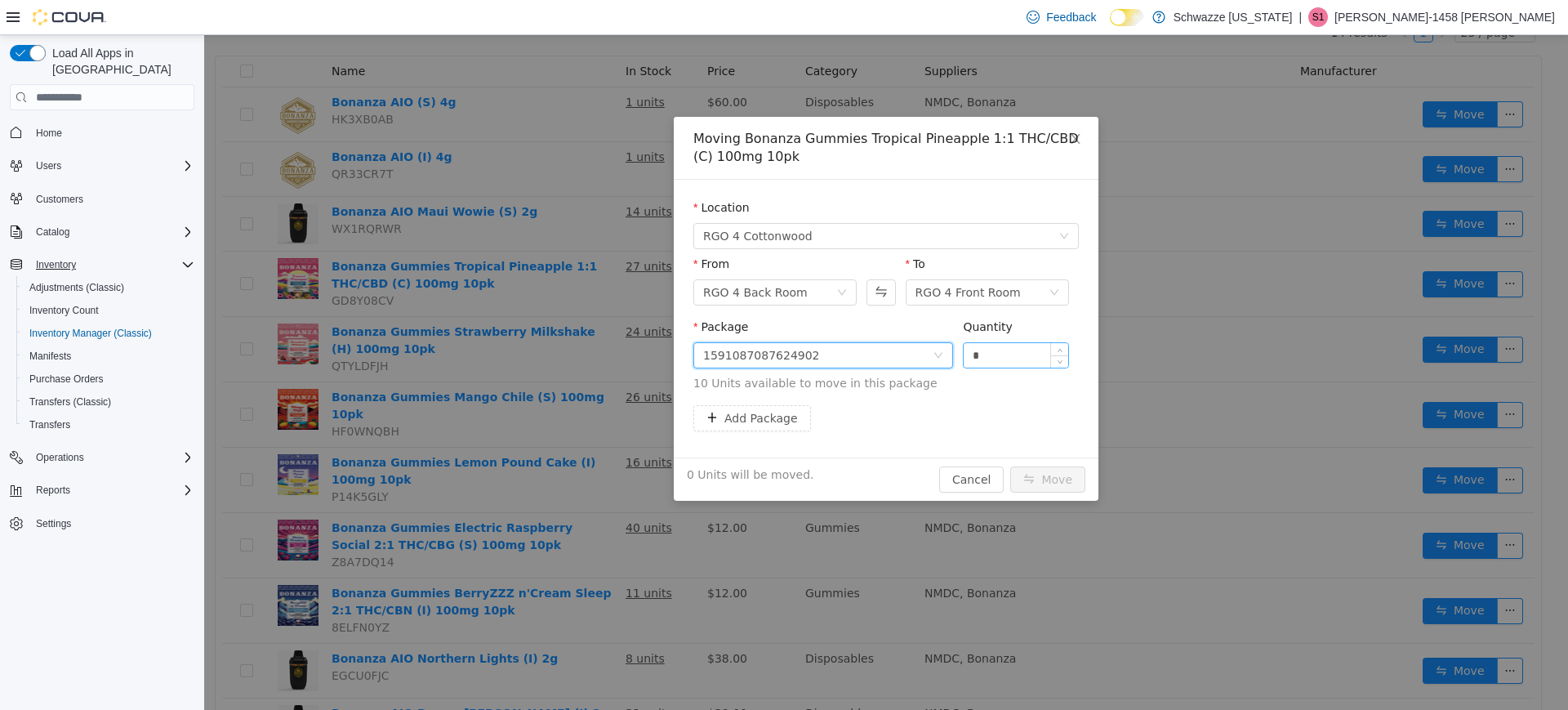
click at [998, 354] on input "*" at bounding box center [1016, 355] width 105 height 25
type input "***"
click at [1010, 467] on button "Move" at bounding box center [1047, 480] width 75 height 26
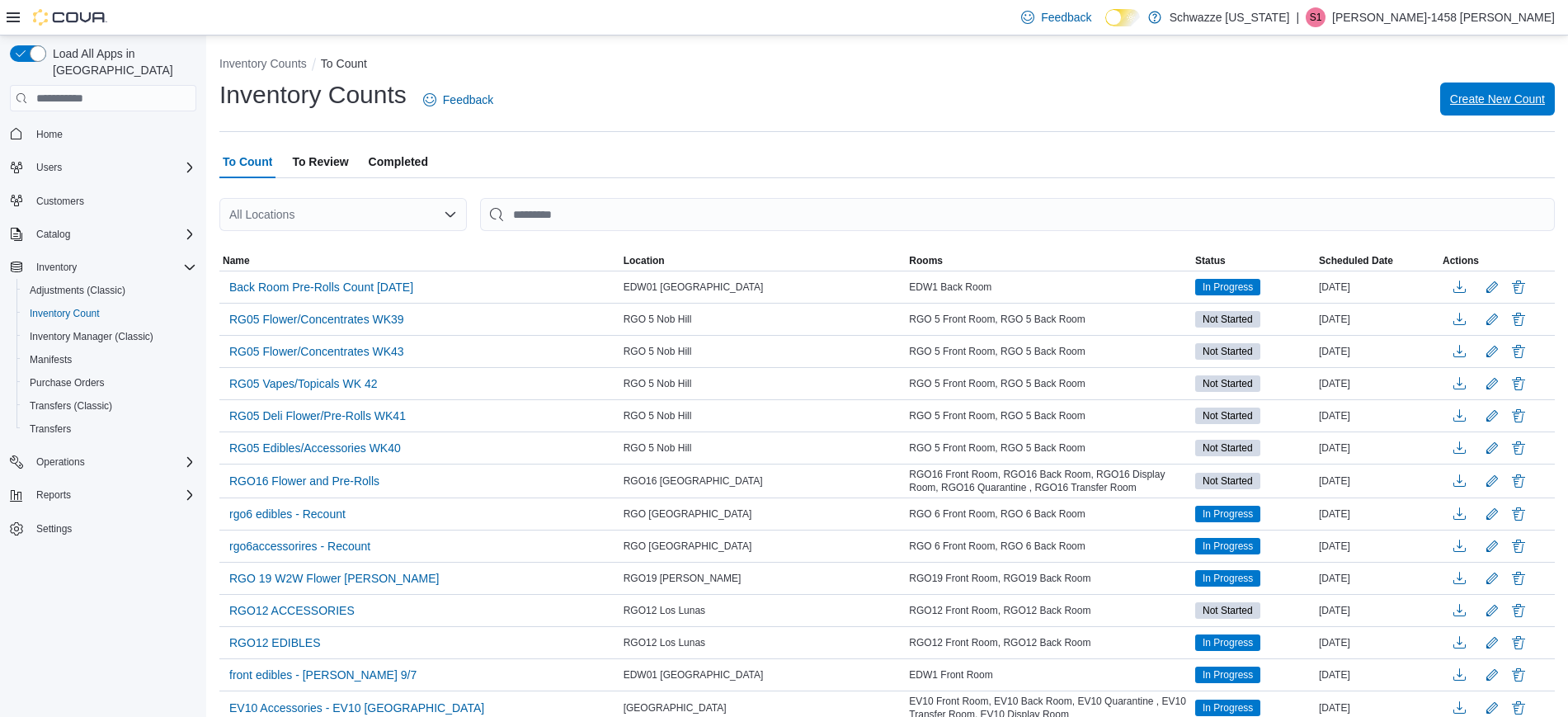
click at [1477, 107] on span "Create New Count" at bounding box center [1497, 99] width 95 height 17
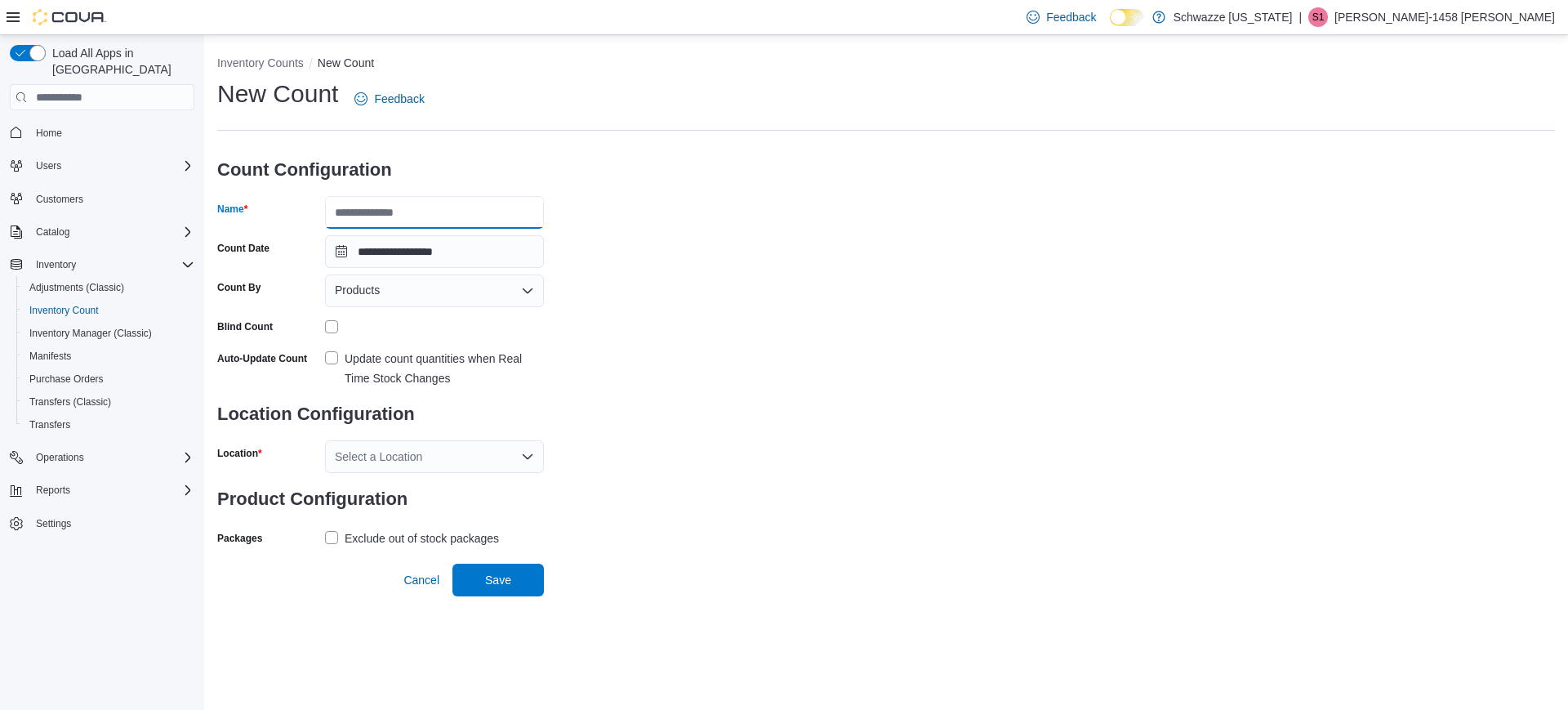
click at [416, 210] on input "Name" at bounding box center [434, 212] width 219 height 33
click at [264, 61] on button "Inventory Counts" at bounding box center [261, 63] width 86 height 13
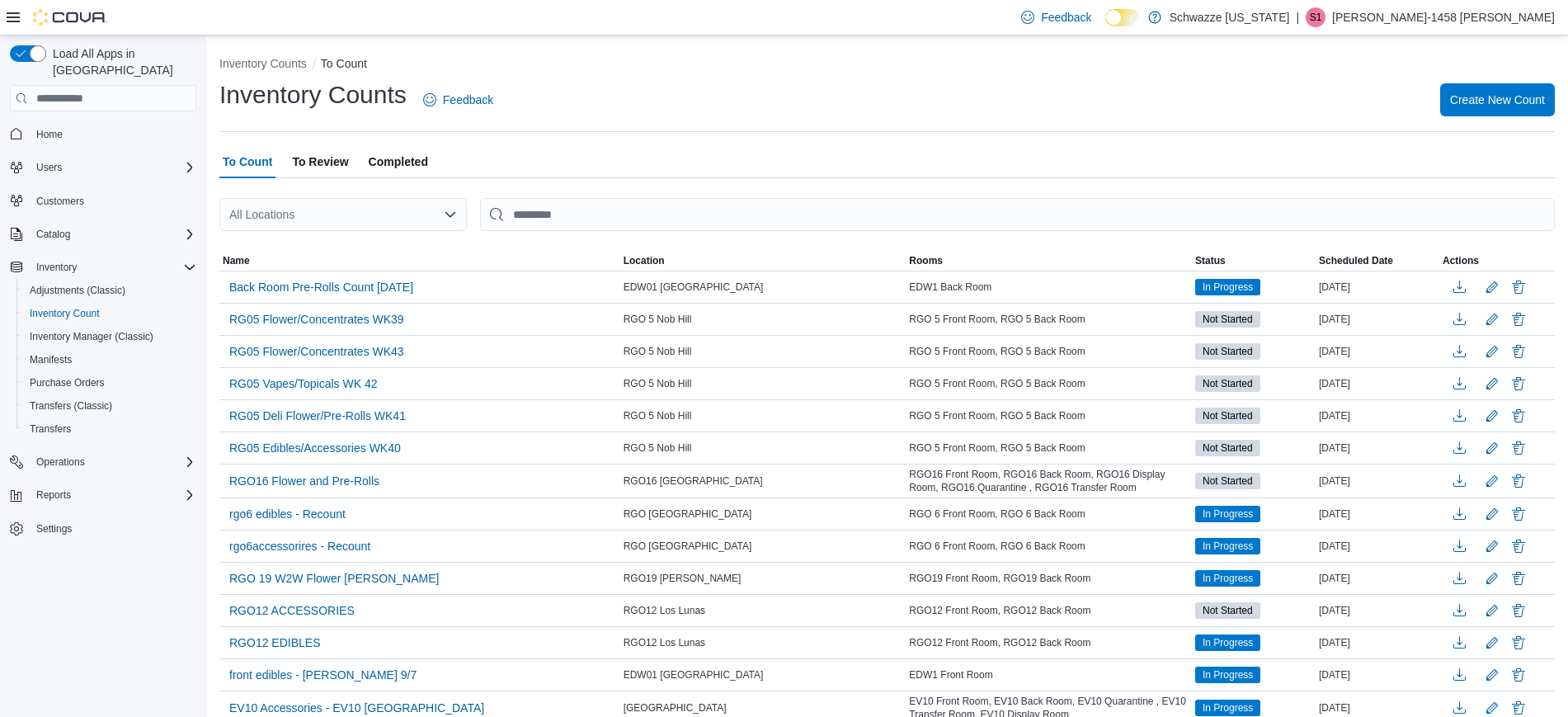
click at [379, 219] on div "All Locations" at bounding box center [343, 214] width 247 height 33
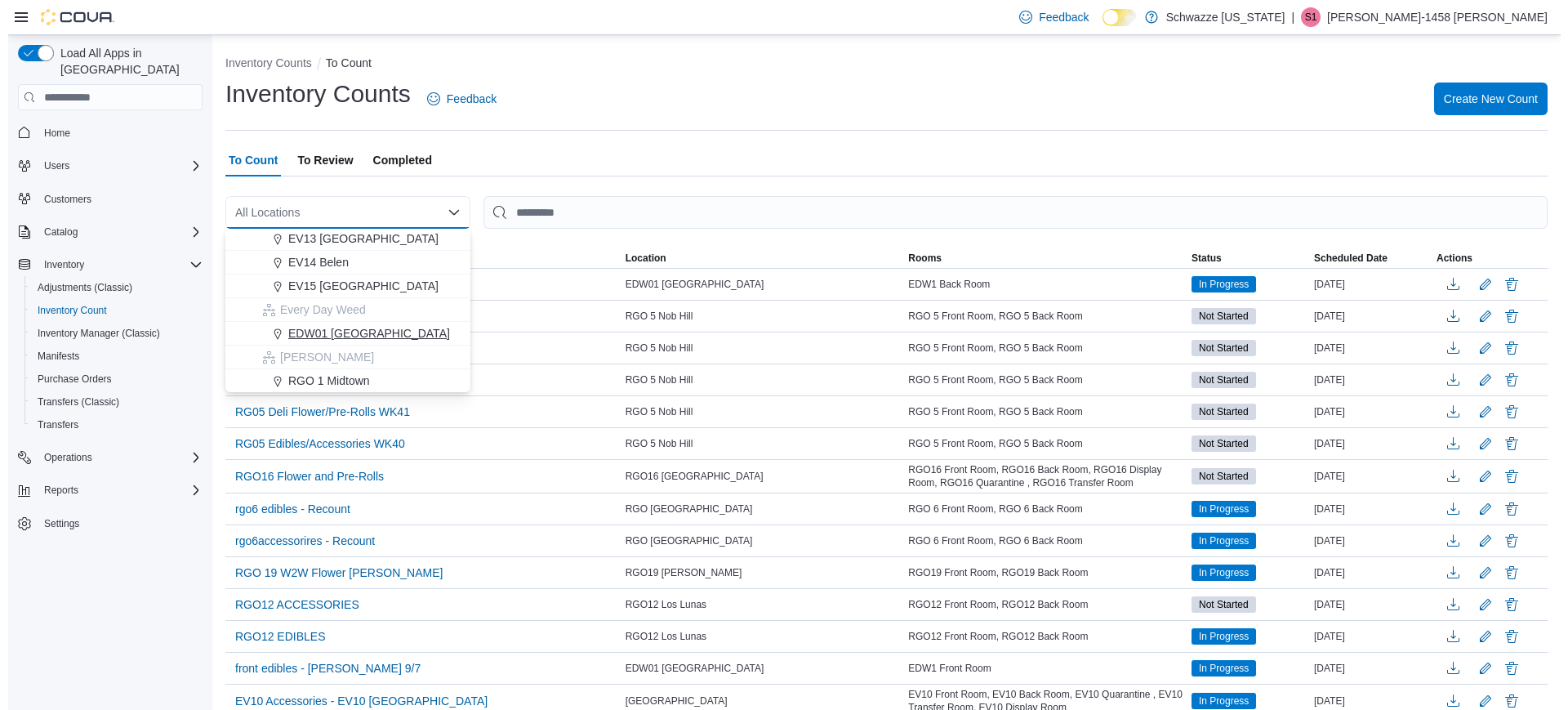
scroll to position [440, 0]
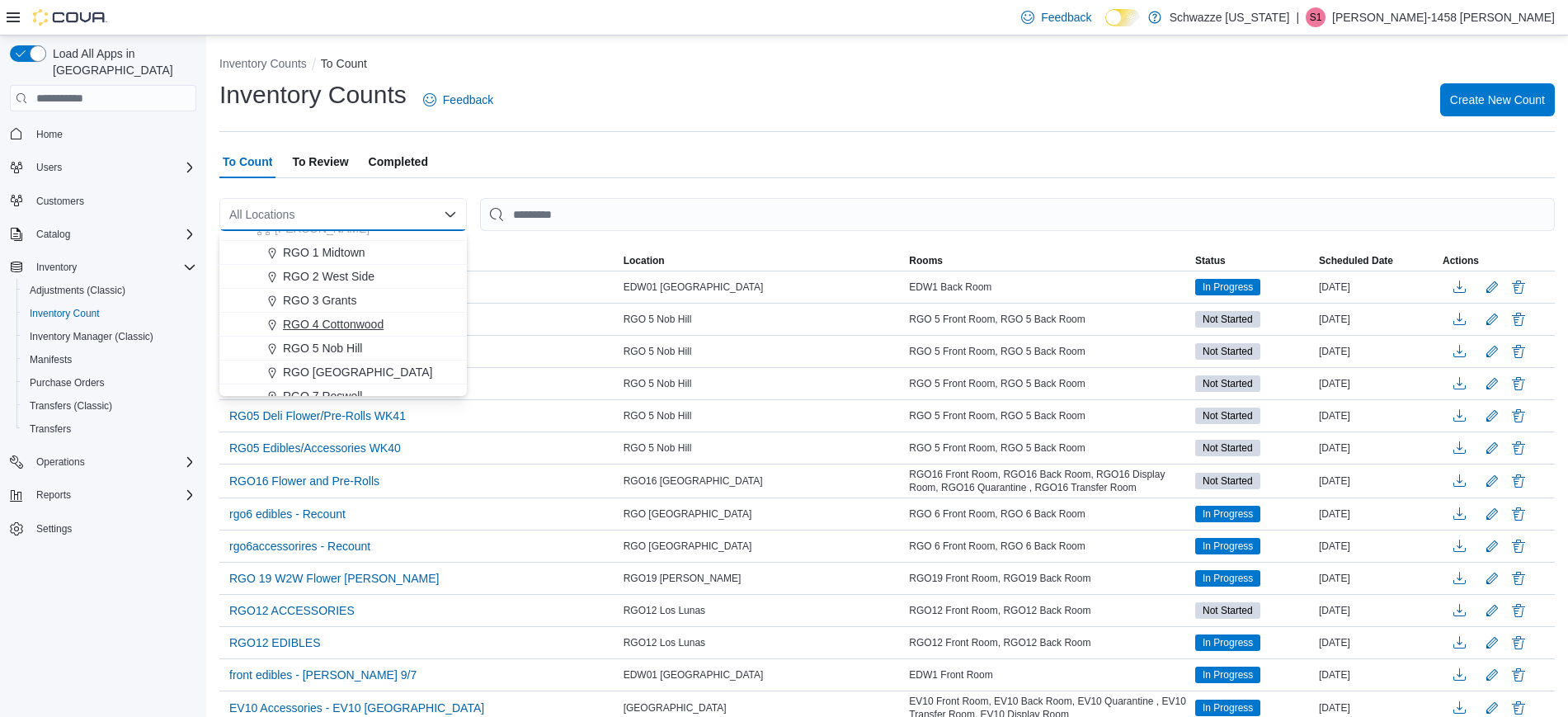
click at [350, 327] on span "RGO 4 Cottonwood" at bounding box center [333, 324] width 101 height 17
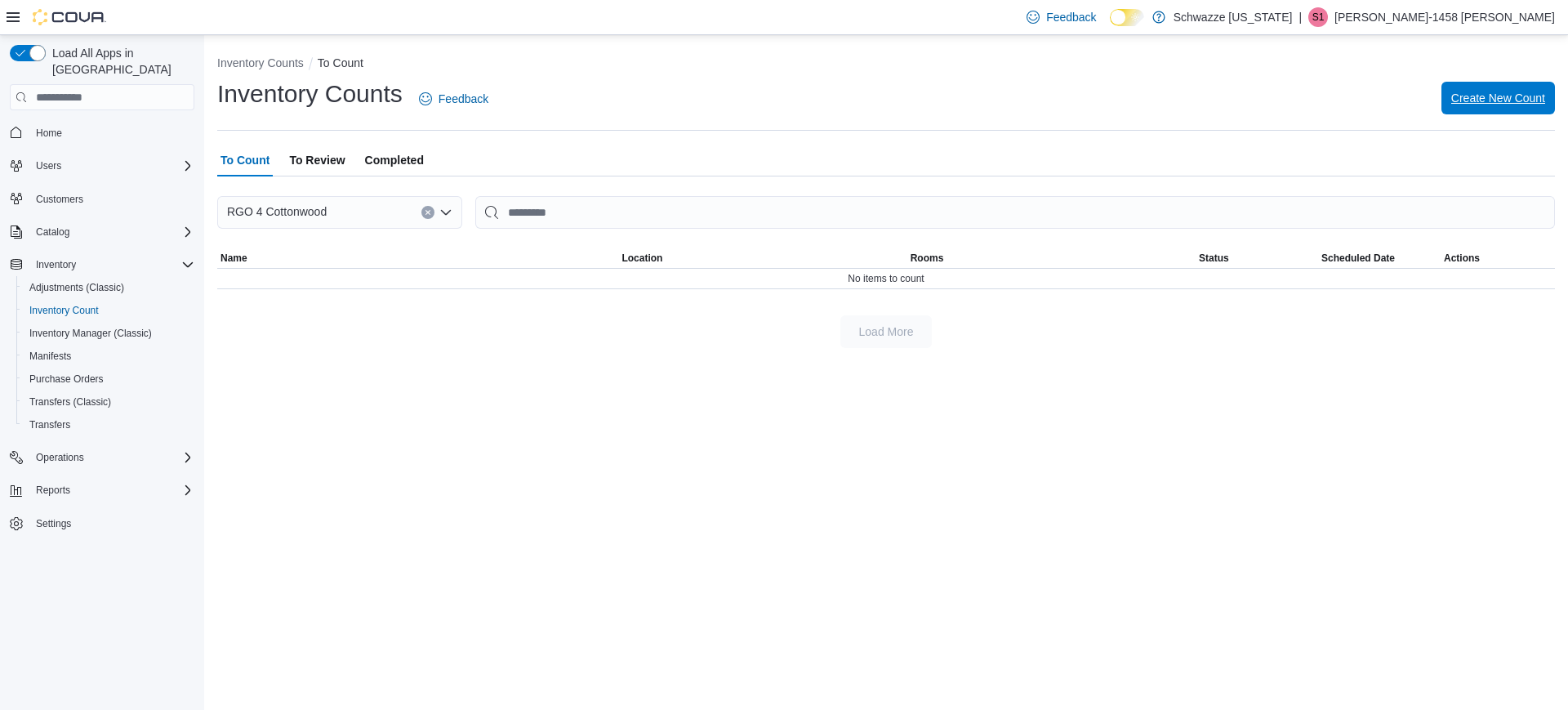
click at [1462, 91] on span "Create New Count" at bounding box center [1498, 98] width 94 height 17
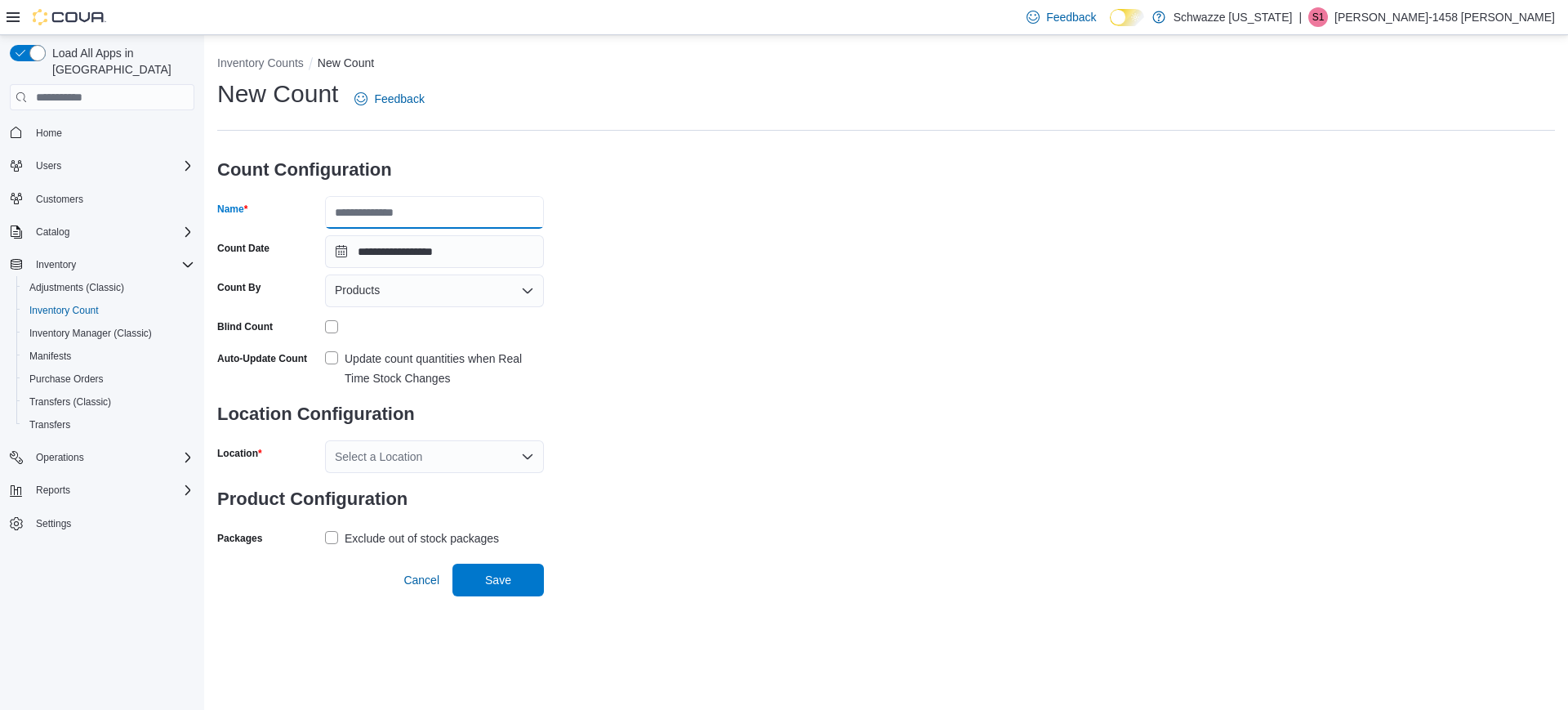
click at [476, 208] on input "Name" at bounding box center [434, 212] width 219 height 33
type input "**********"
click at [334, 349] on label "Update count quantities when Real Time Stock Changes" at bounding box center [434, 368] width 219 height 40
click at [363, 281] on span "Products" at bounding box center [357, 290] width 45 height 19
click at [627, 274] on div "**********" at bounding box center [886, 314] width 1338 height 473
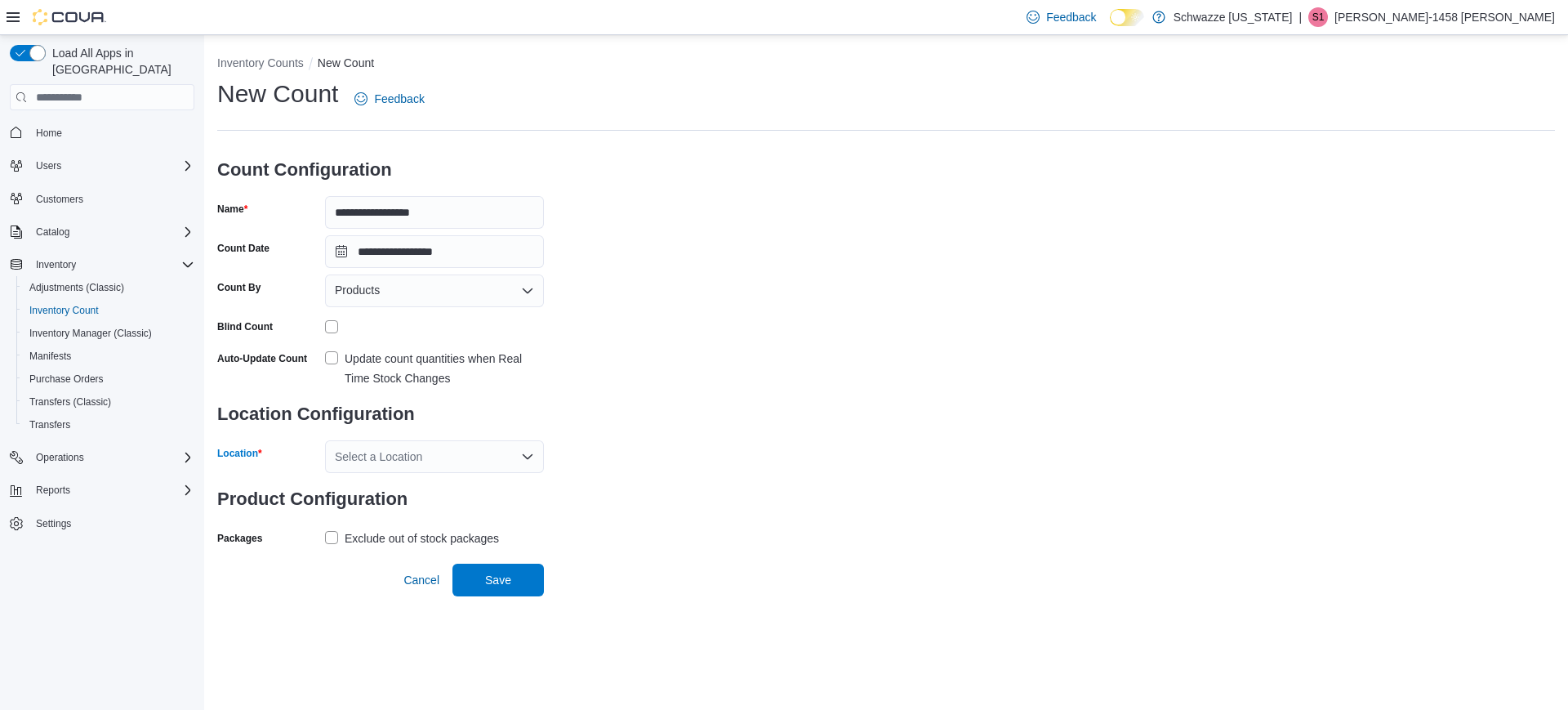
click at [420, 466] on div "Select a Location" at bounding box center [434, 456] width 219 height 33
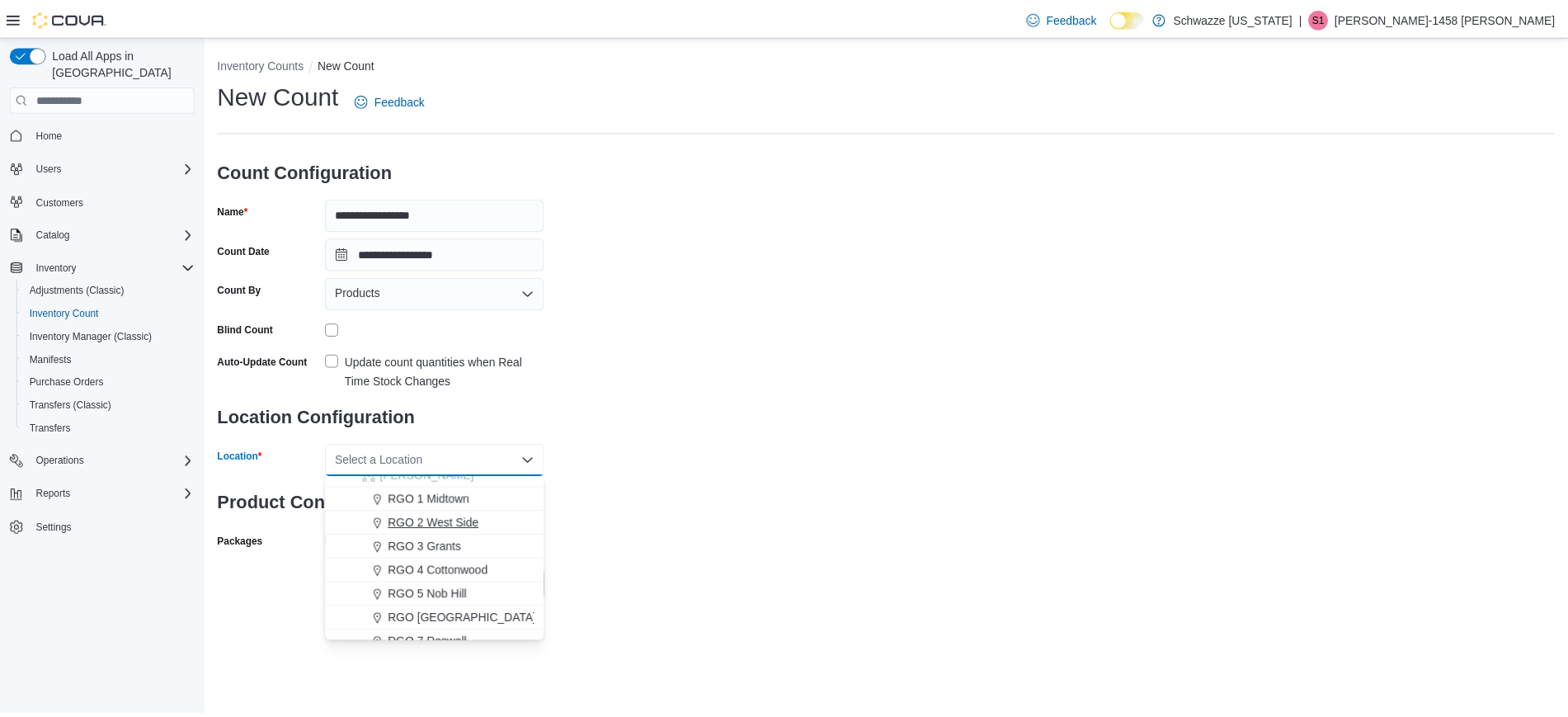
scroll to position [445, 0]
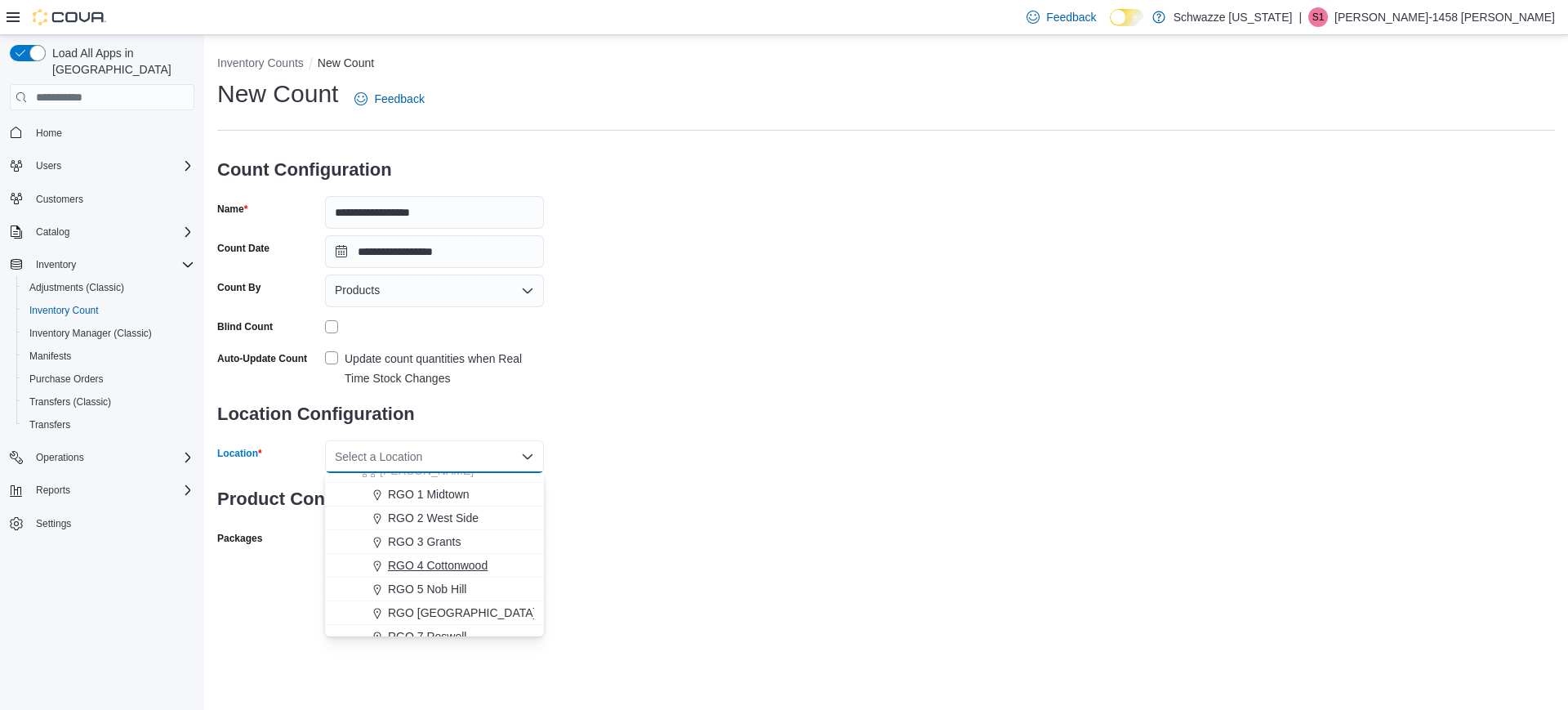
click at [441, 566] on span "RGO 4 Cottonwood" at bounding box center [437, 565] width 100 height 17
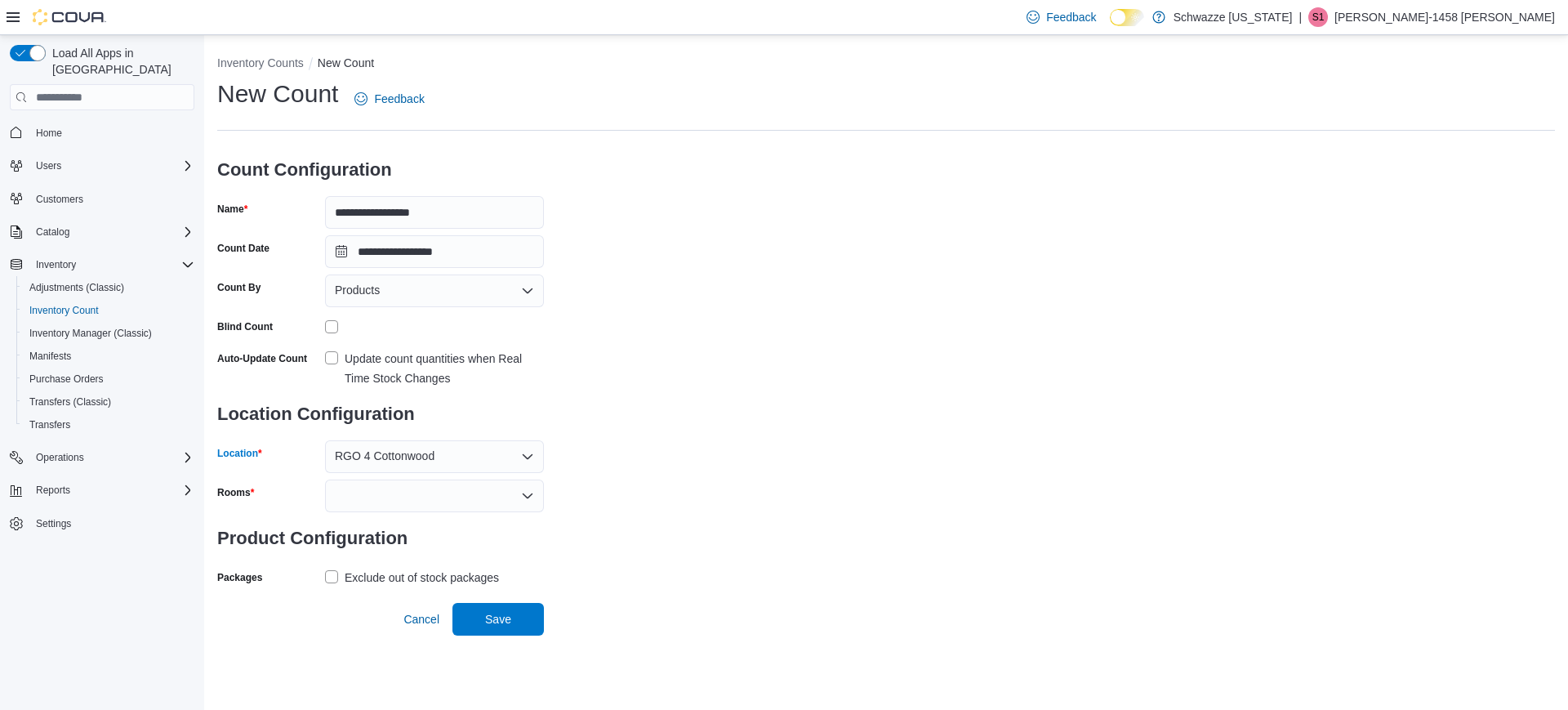
click at [480, 499] on div at bounding box center [434, 495] width 219 height 33
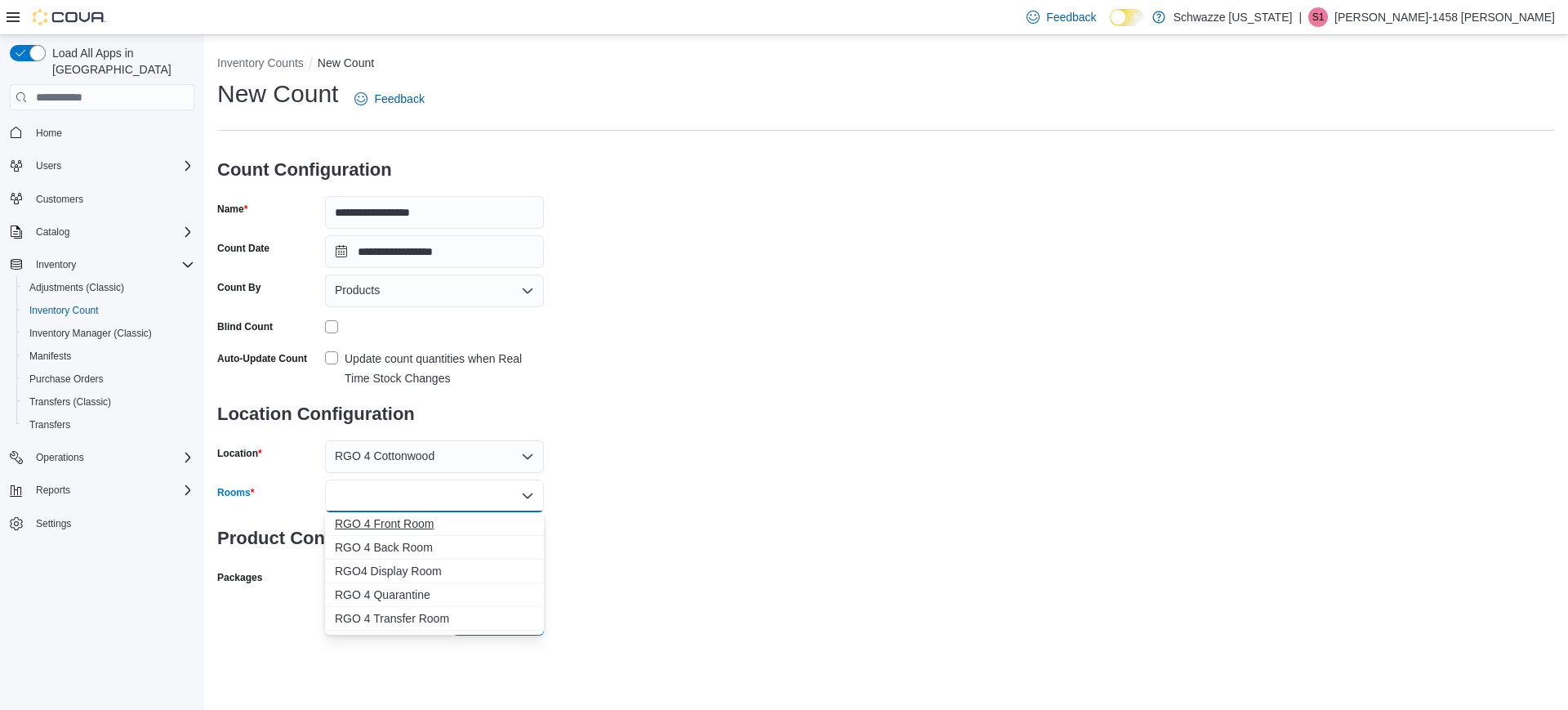
click at [407, 528] on span "RGO 4 Front Room" at bounding box center [434, 523] width 199 height 17
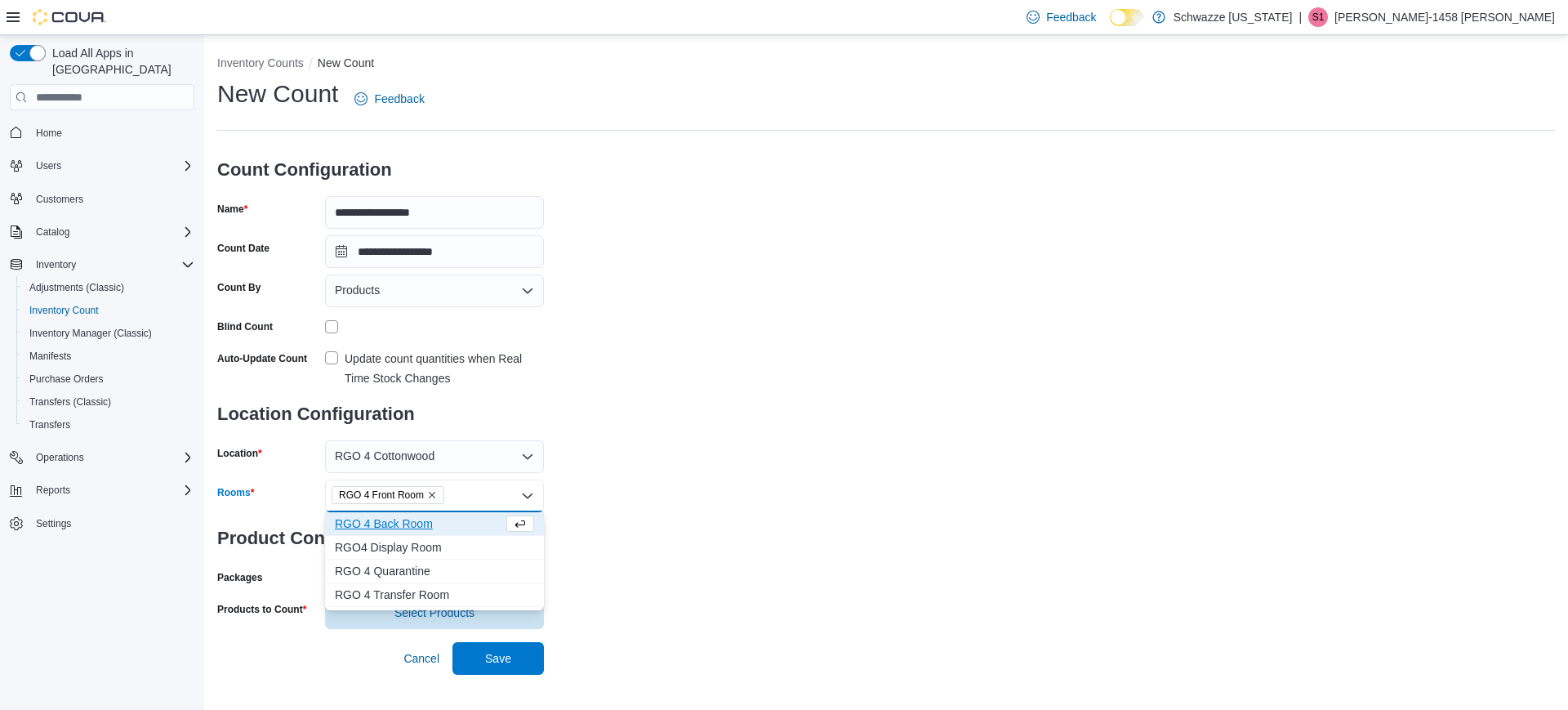
click at [407, 528] on span "RGO 4 Back Room" at bounding box center [418, 523] width 168 height 17
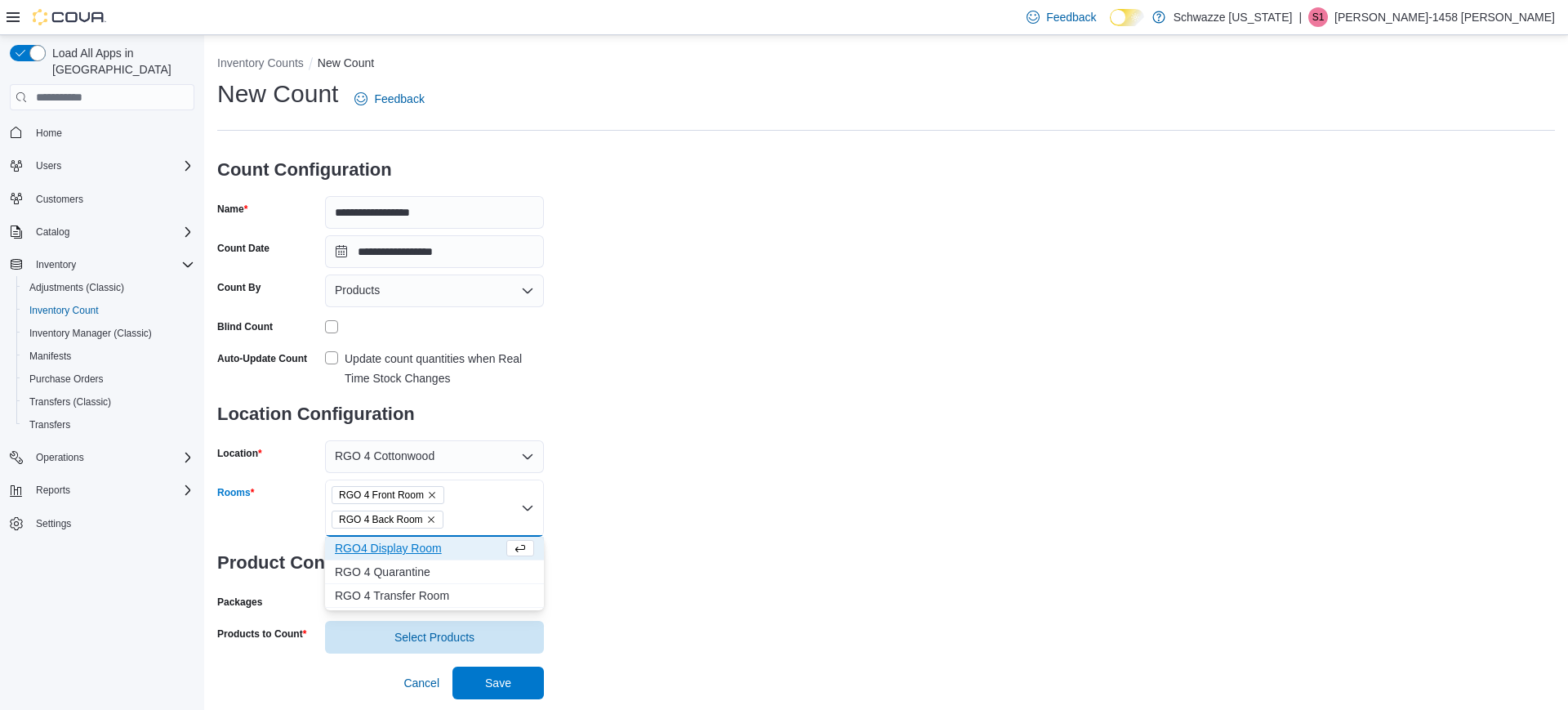
click at [407, 528] on span "RGO 4 Back Room" at bounding box center [387, 520] width 112 height 18
click at [407, 551] on span "RGO4 Display Room" at bounding box center [434, 548] width 199 height 17
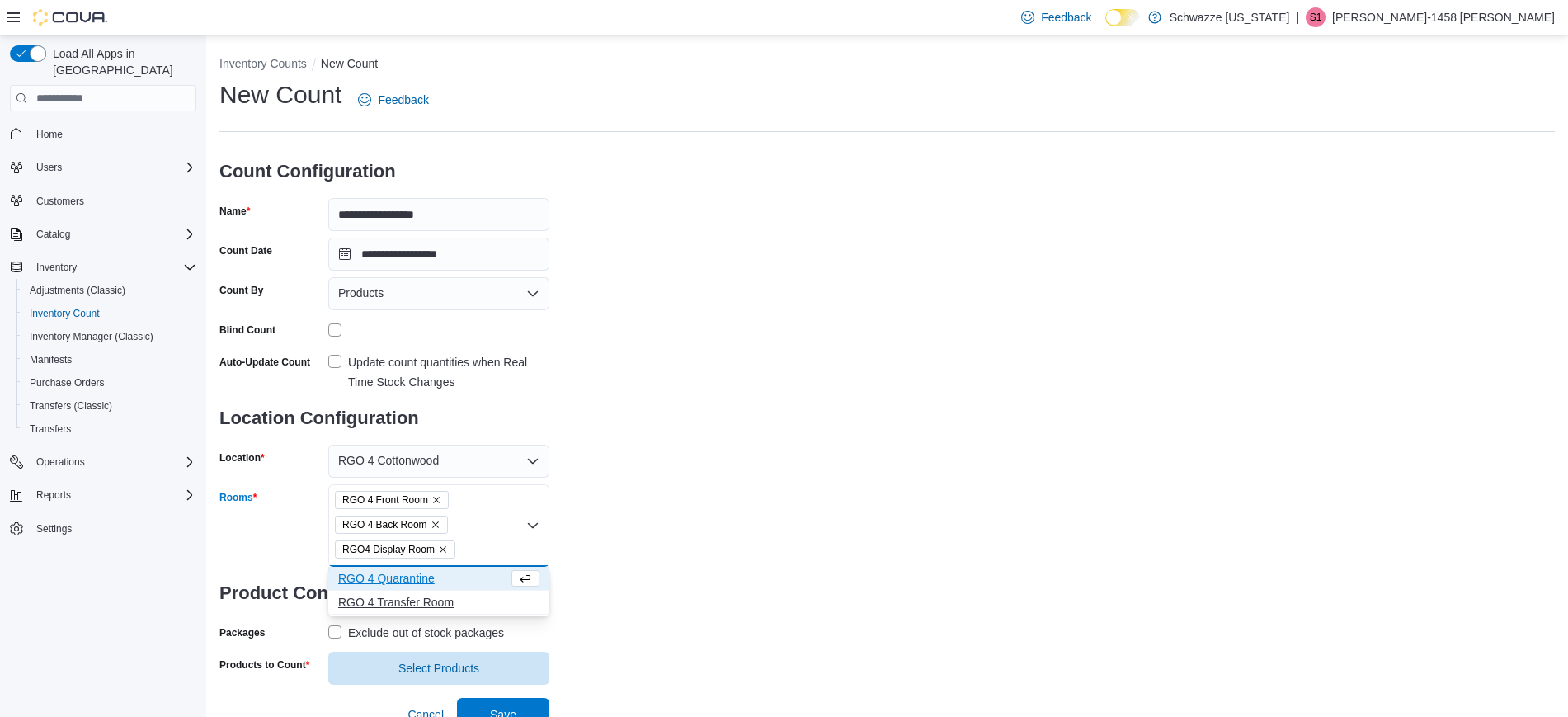
click at [417, 597] on span "RGO 4 Transfer Room" at bounding box center [438, 602] width 201 height 17
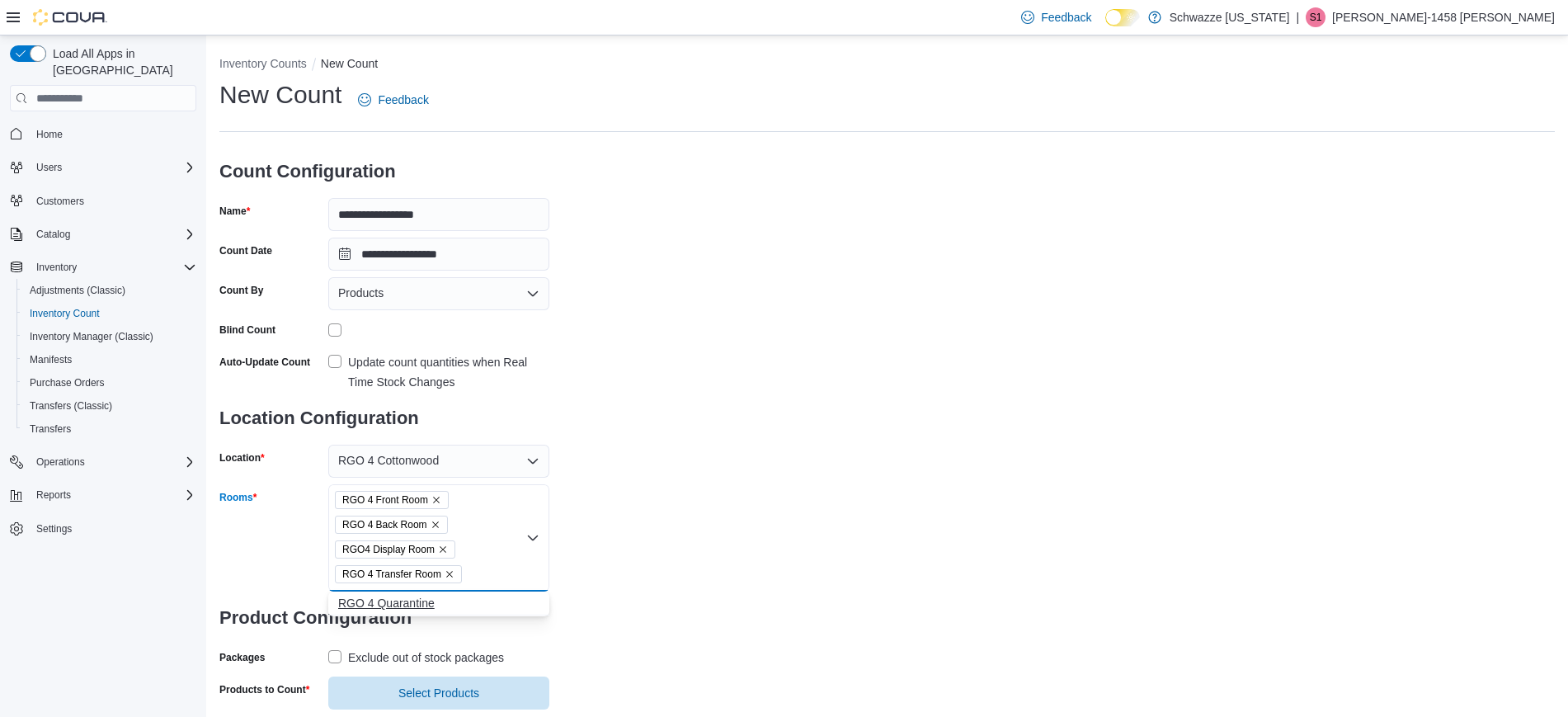
click at [415, 603] on span "RGO 4 Quarantine" at bounding box center [438, 603] width 201 height 17
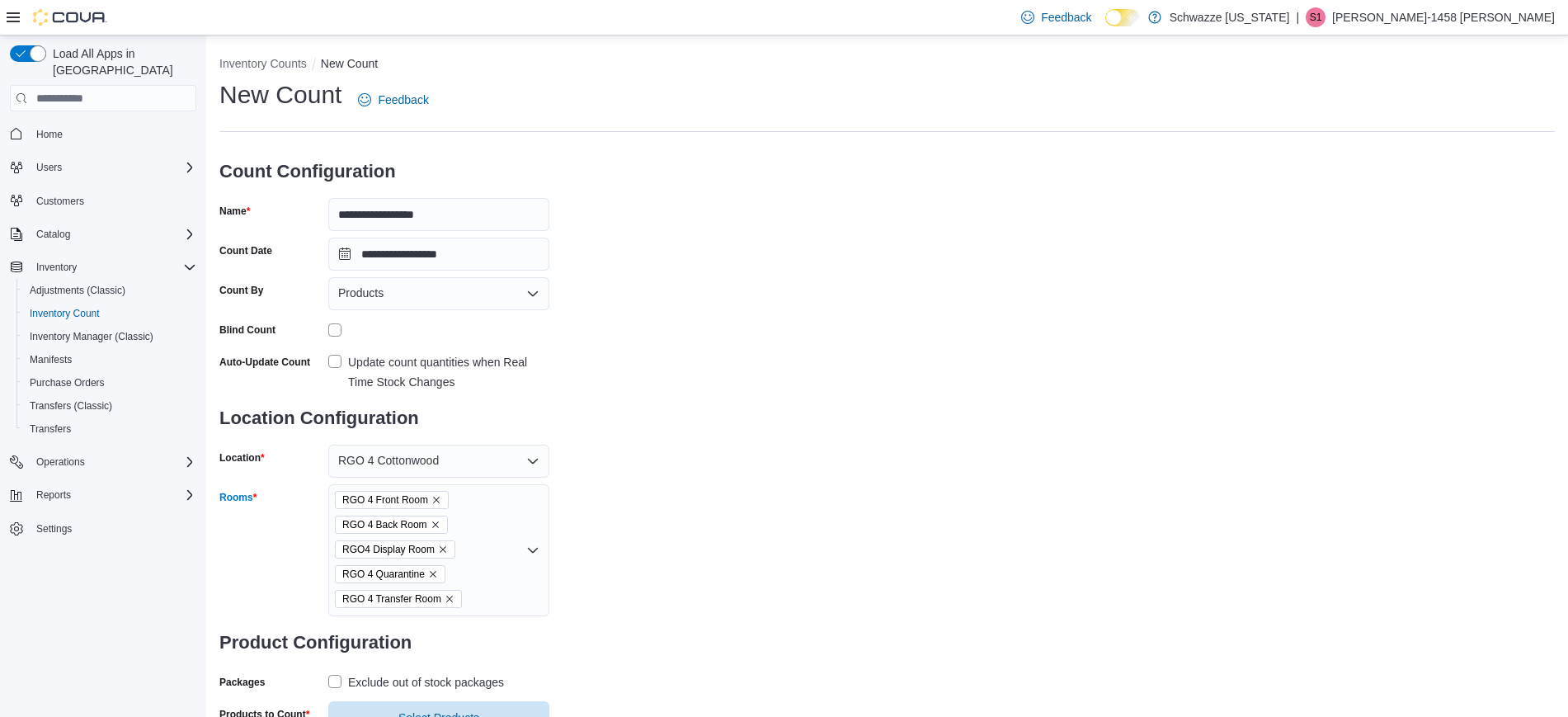
scroll to position [63, 0]
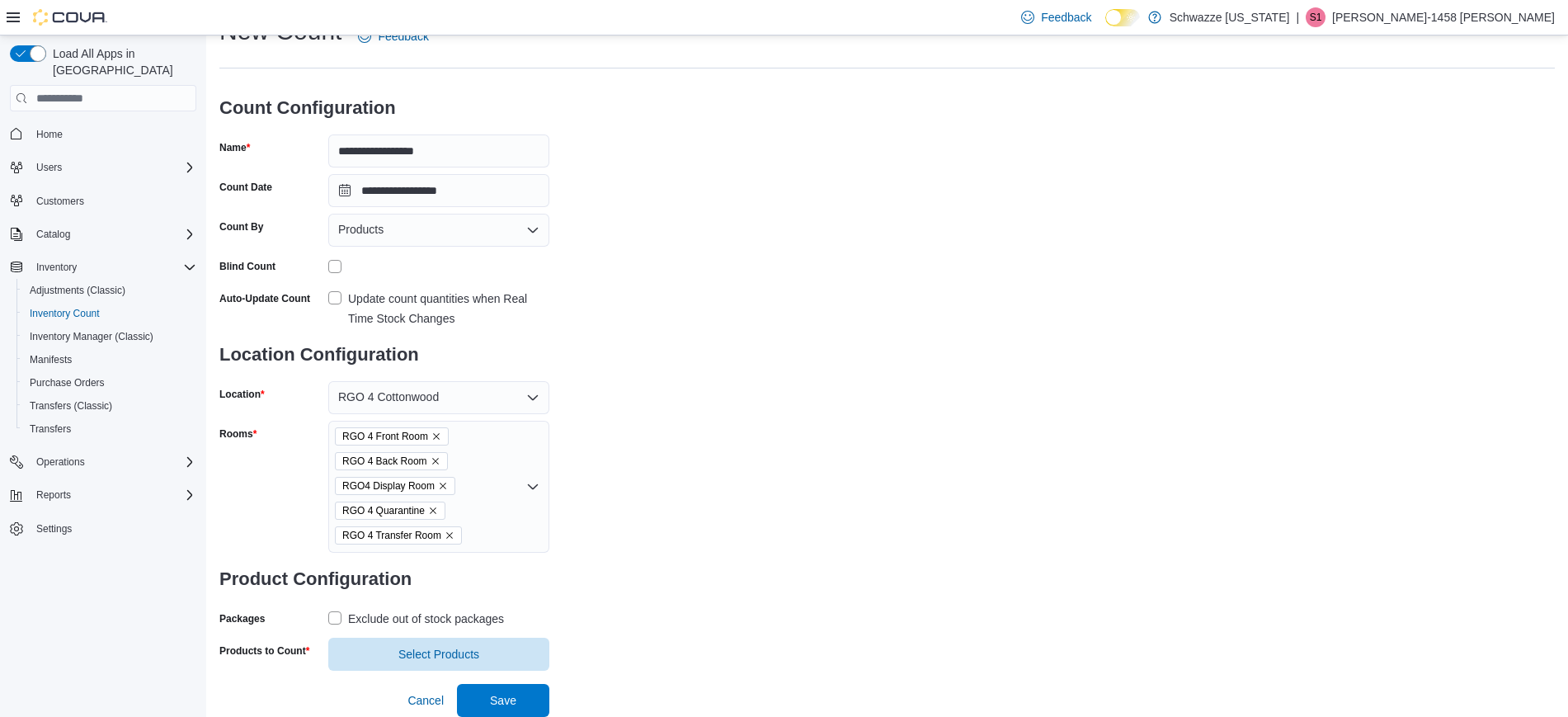
click at [337, 613] on label "Exclude out of stock packages" at bounding box center [416, 618] width 176 height 20
click at [452, 652] on span "Select Products" at bounding box center [438, 653] width 81 height 17
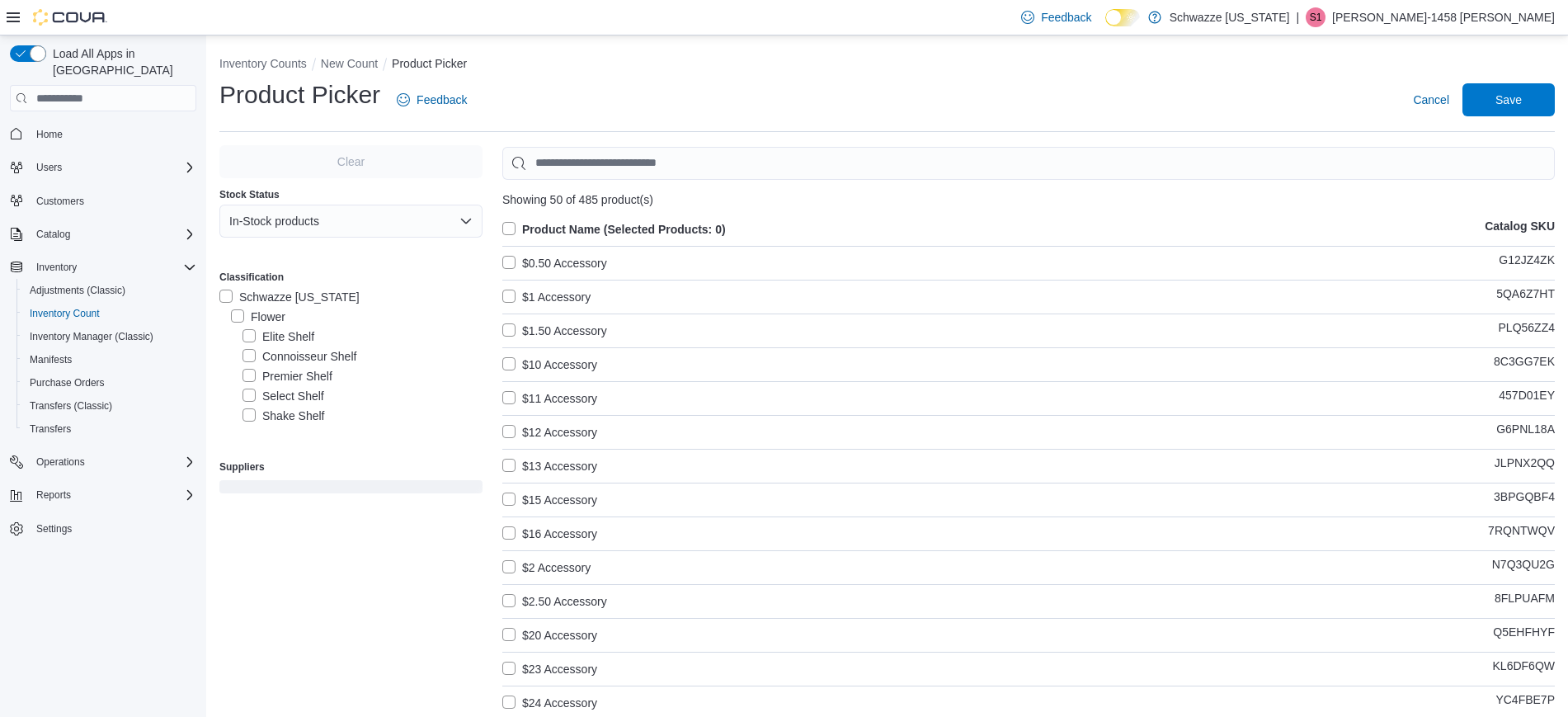
click at [252, 391] on label "Select Shelf" at bounding box center [284, 396] width 82 height 20
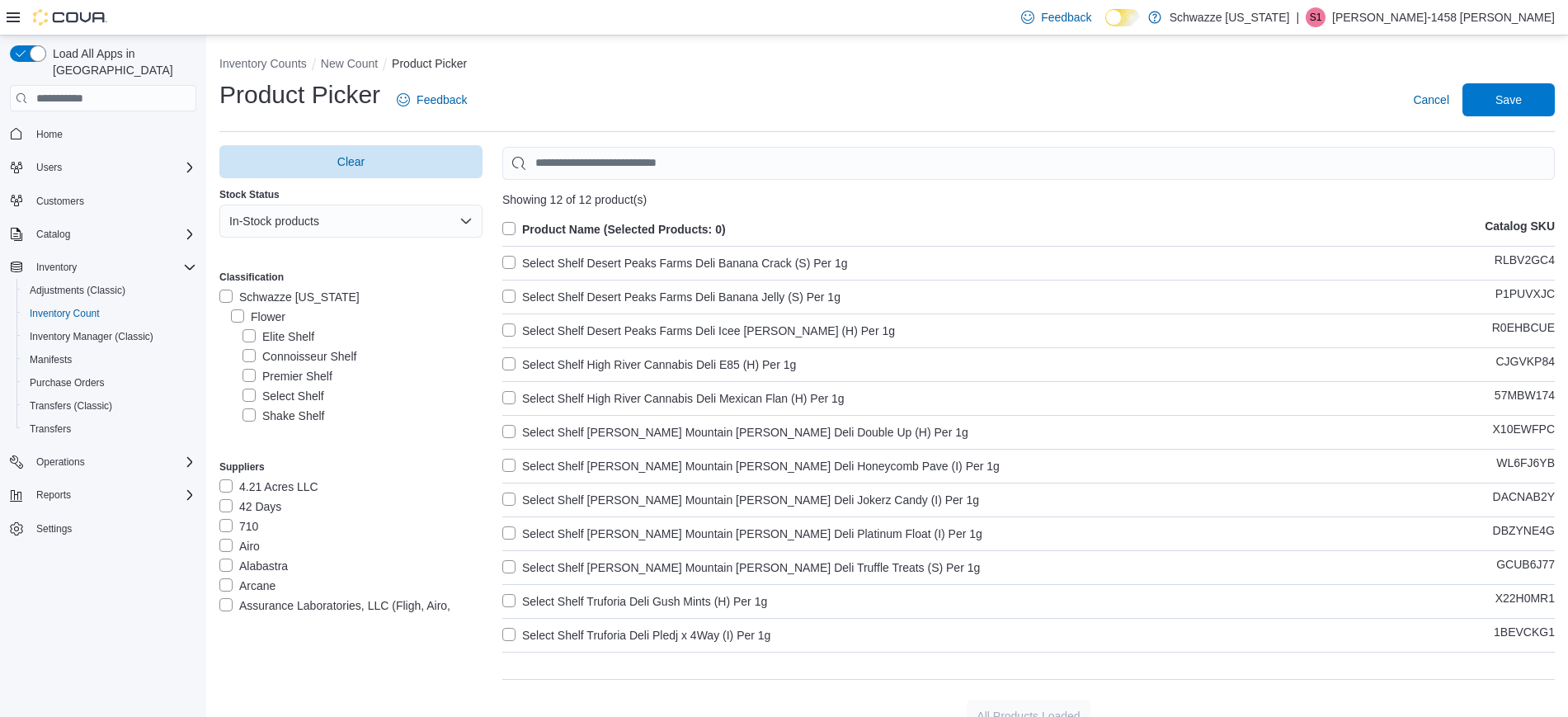
click at [525, 227] on label "Product Name (Selected Products: 0)" at bounding box center [614, 230] width 223 height 20
click at [1522, 101] on span "Save" at bounding box center [1508, 99] width 27 height 17
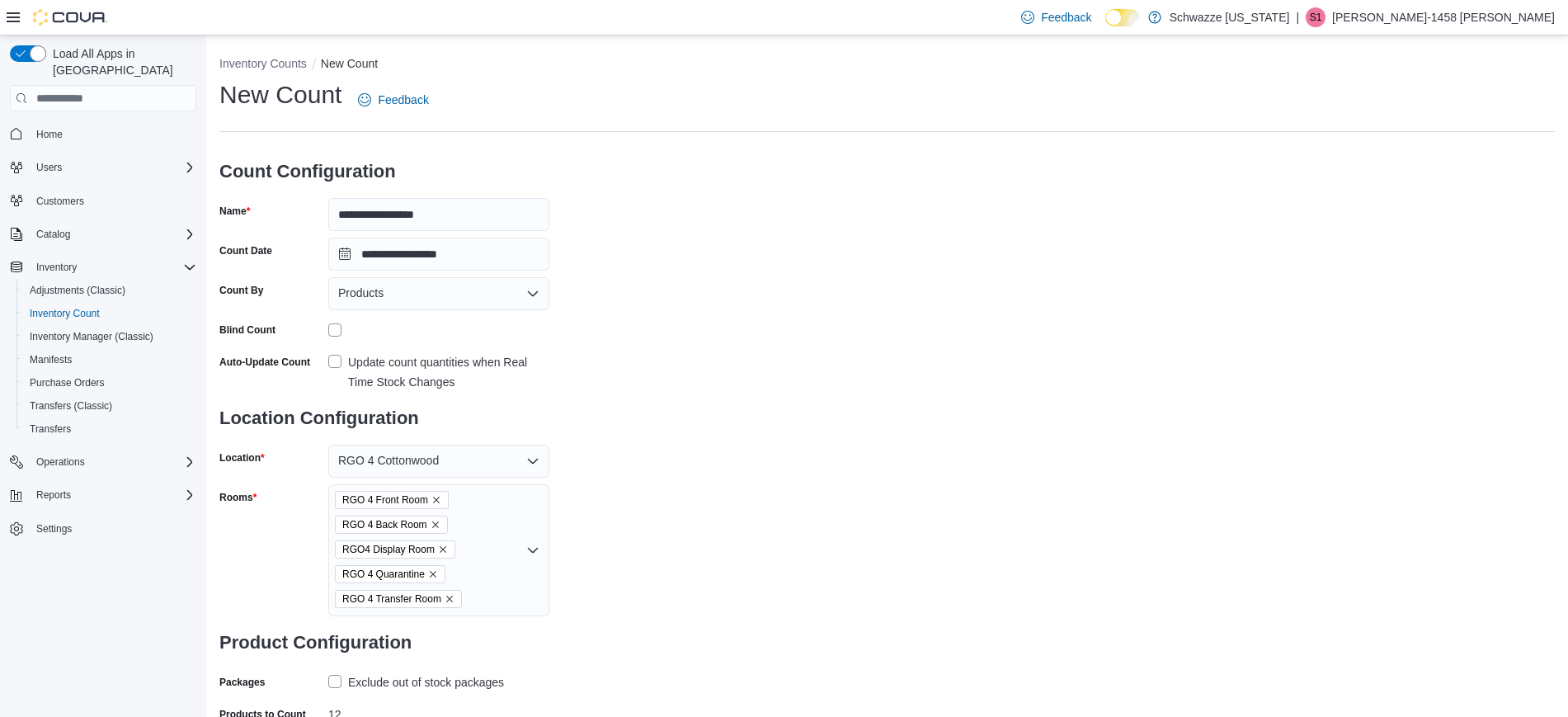
scroll to position [96, 0]
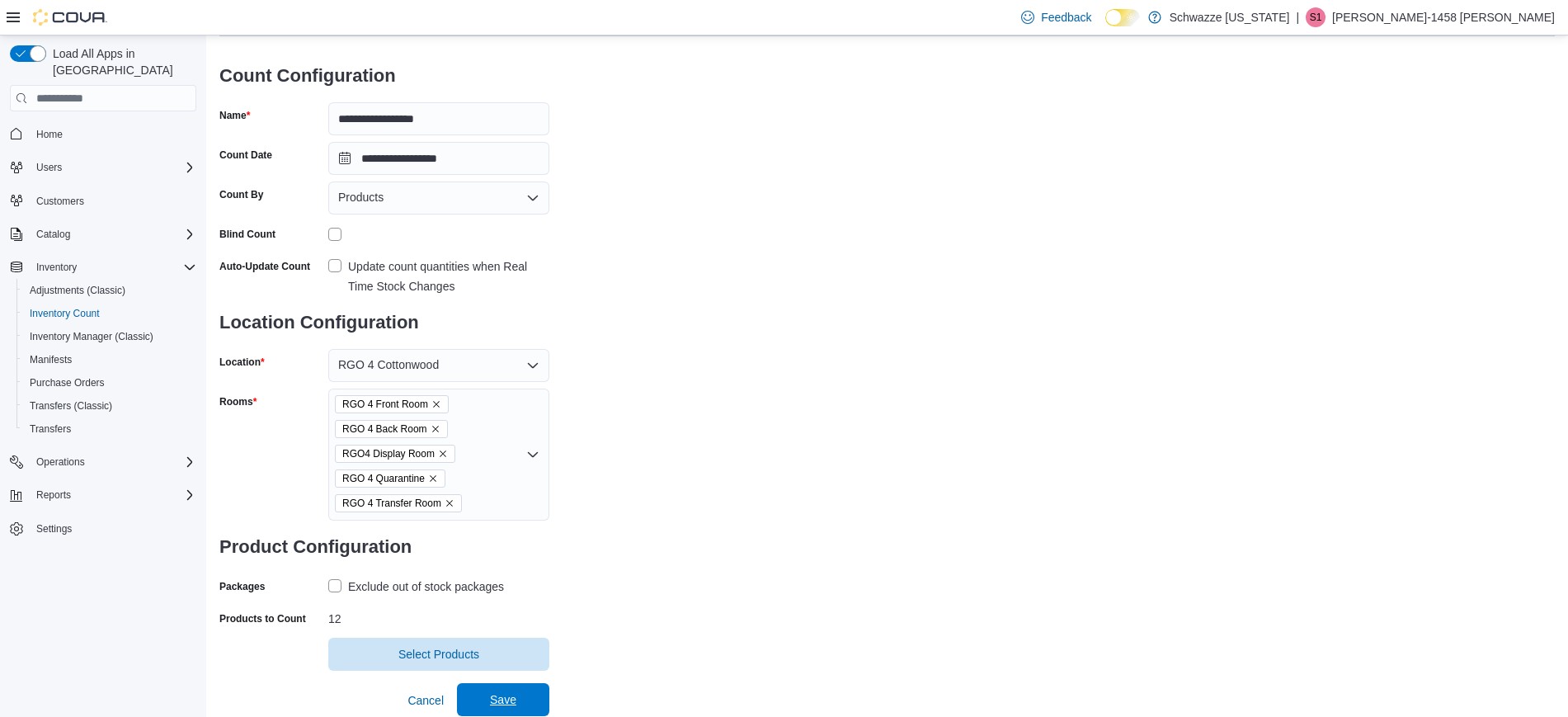
click at [497, 708] on span "Save" at bounding box center [503, 699] width 73 height 33
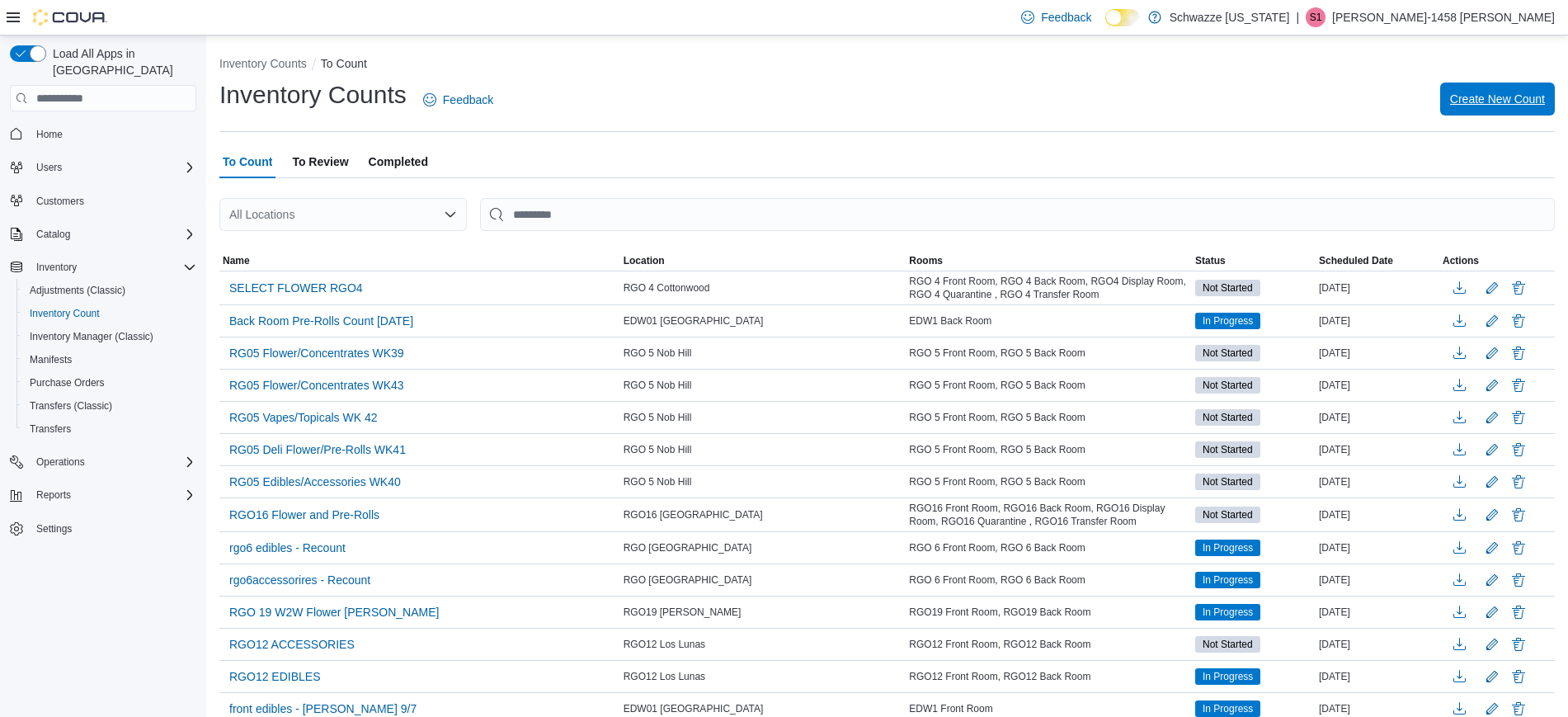
click at [1508, 109] on span "Create New Count" at bounding box center [1497, 99] width 95 height 33
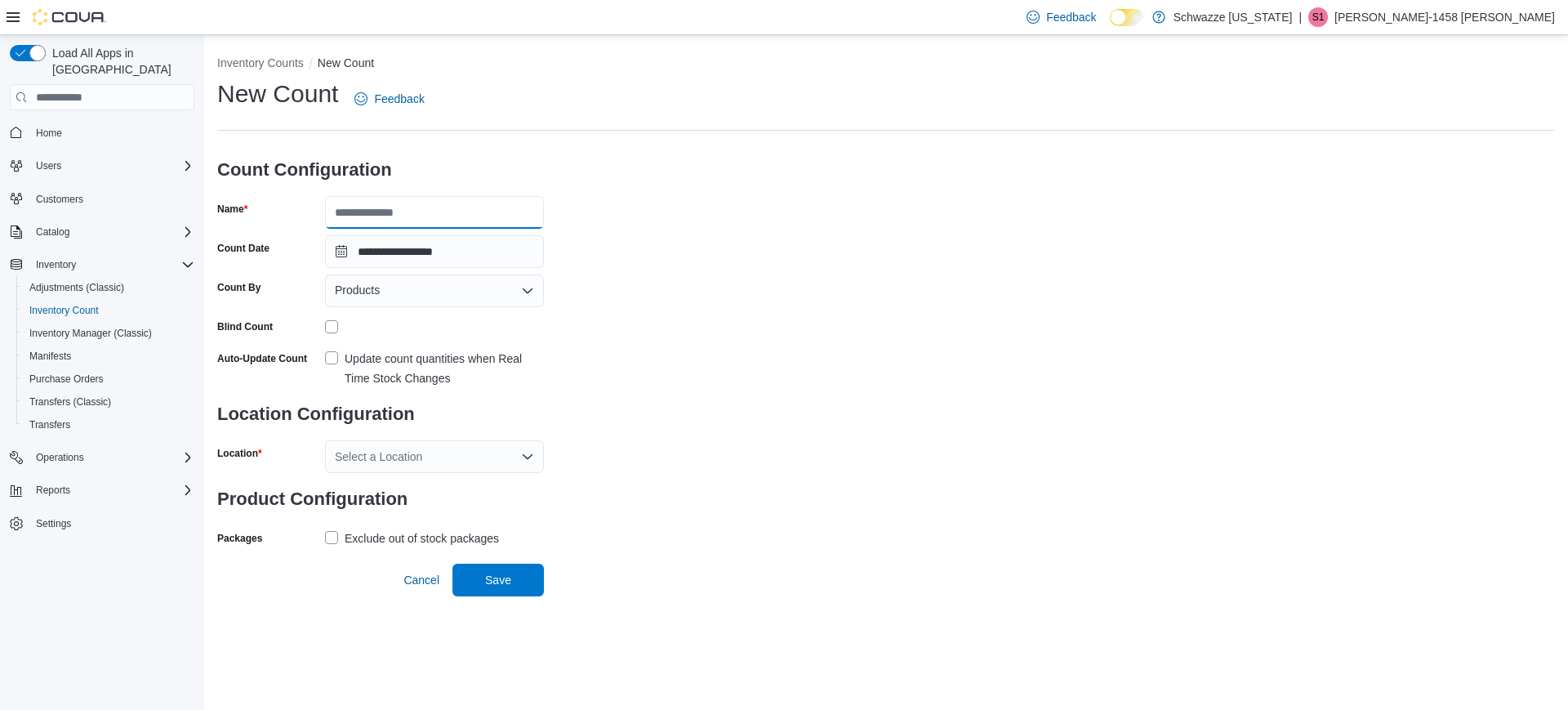
click at [466, 216] on input "Name" at bounding box center [434, 212] width 219 height 33
click at [359, 215] on input "**********" at bounding box center [434, 212] width 219 height 33
type input "**********"
click at [343, 353] on label "Update count quantities when Real Time Stock Changes" at bounding box center [434, 368] width 219 height 40
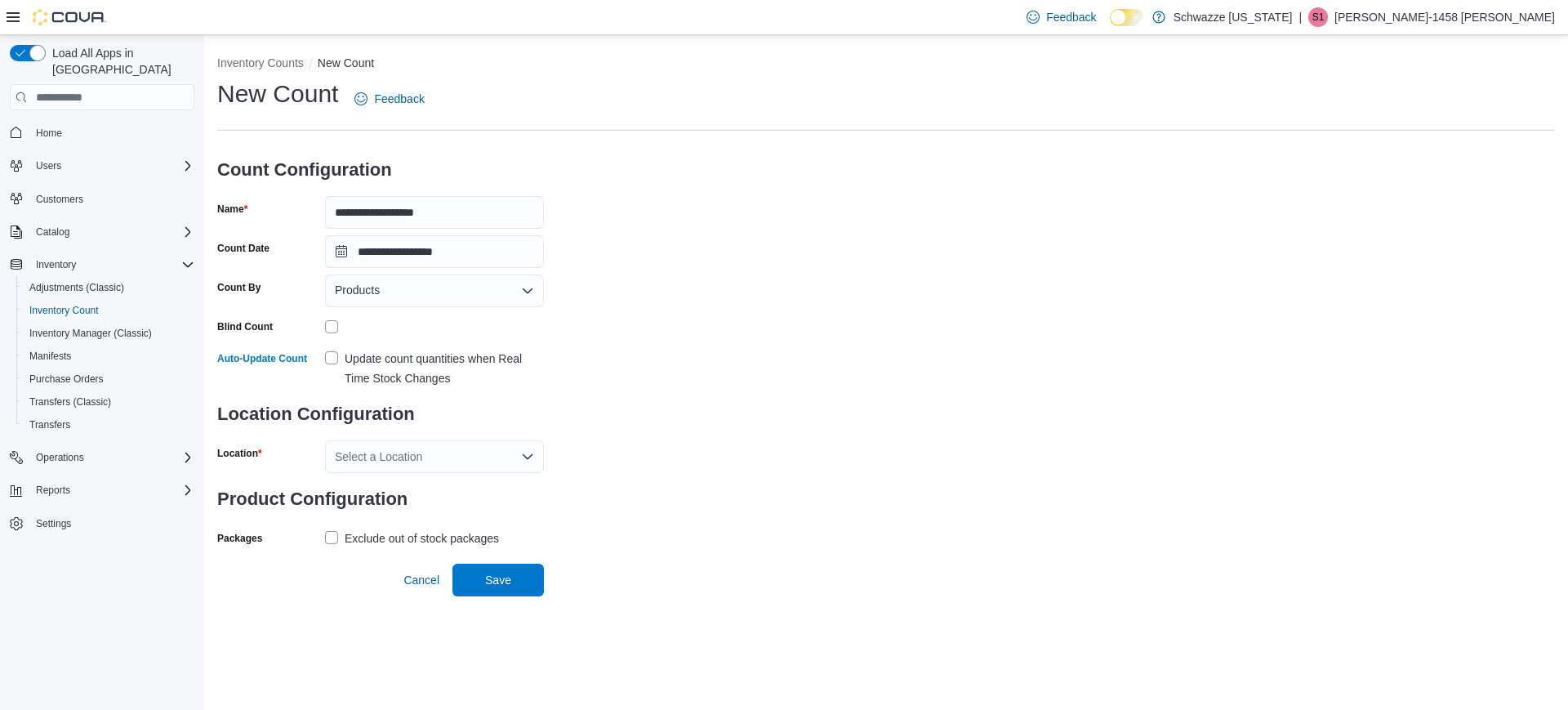
click at [406, 467] on div "Select a Location" at bounding box center [434, 456] width 219 height 33
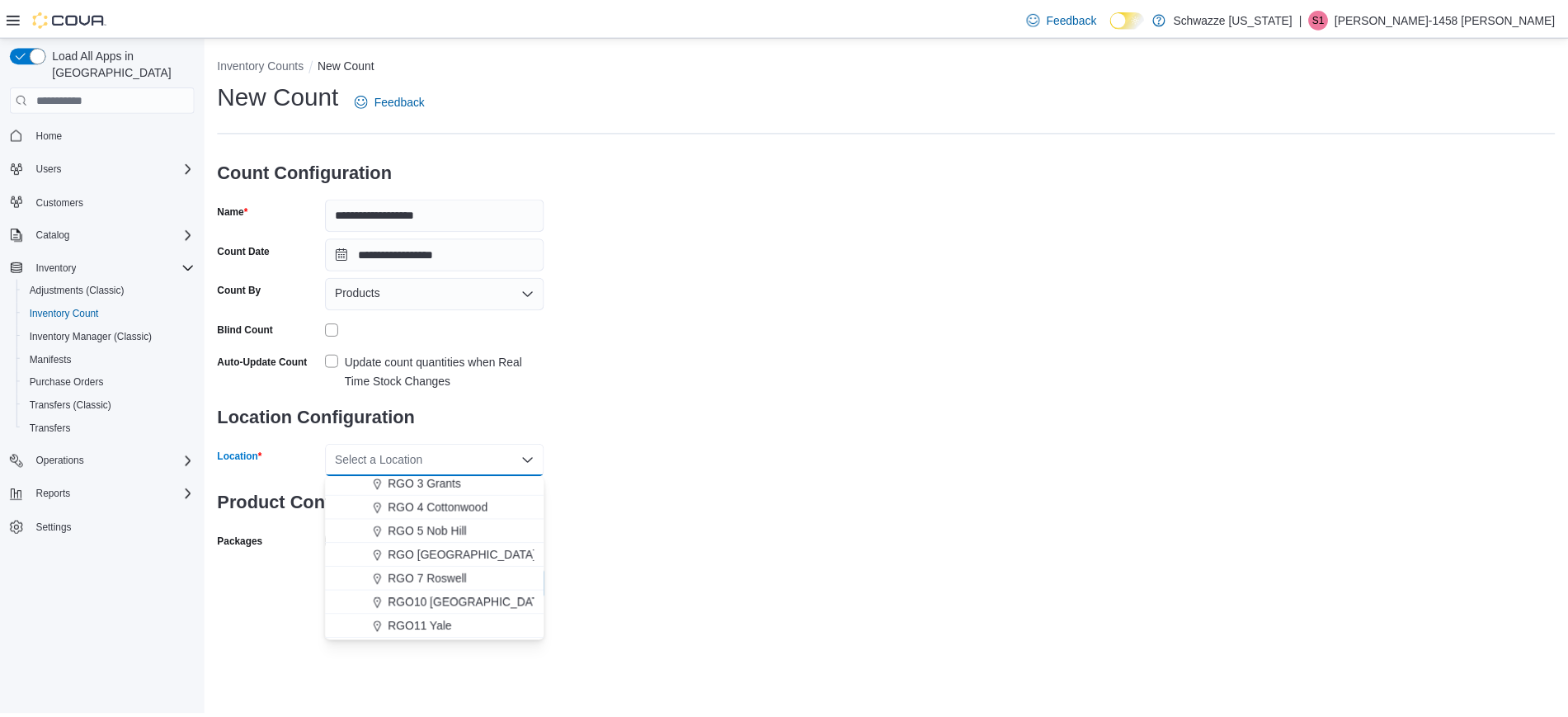
scroll to position [505, 0]
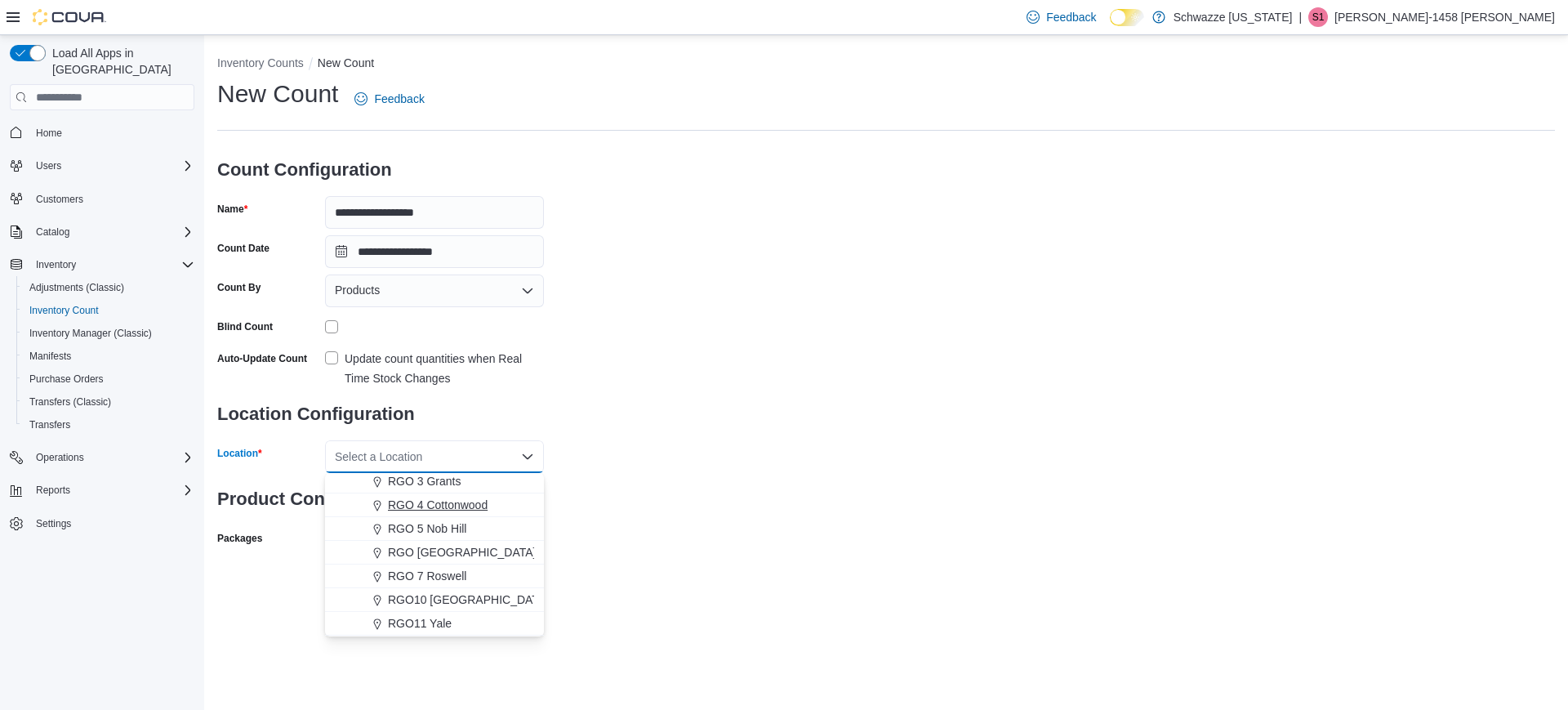
click at [445, 512] on span "RGO 4 Cottonwood" at bounding box center [437, 505] width 100 height 17
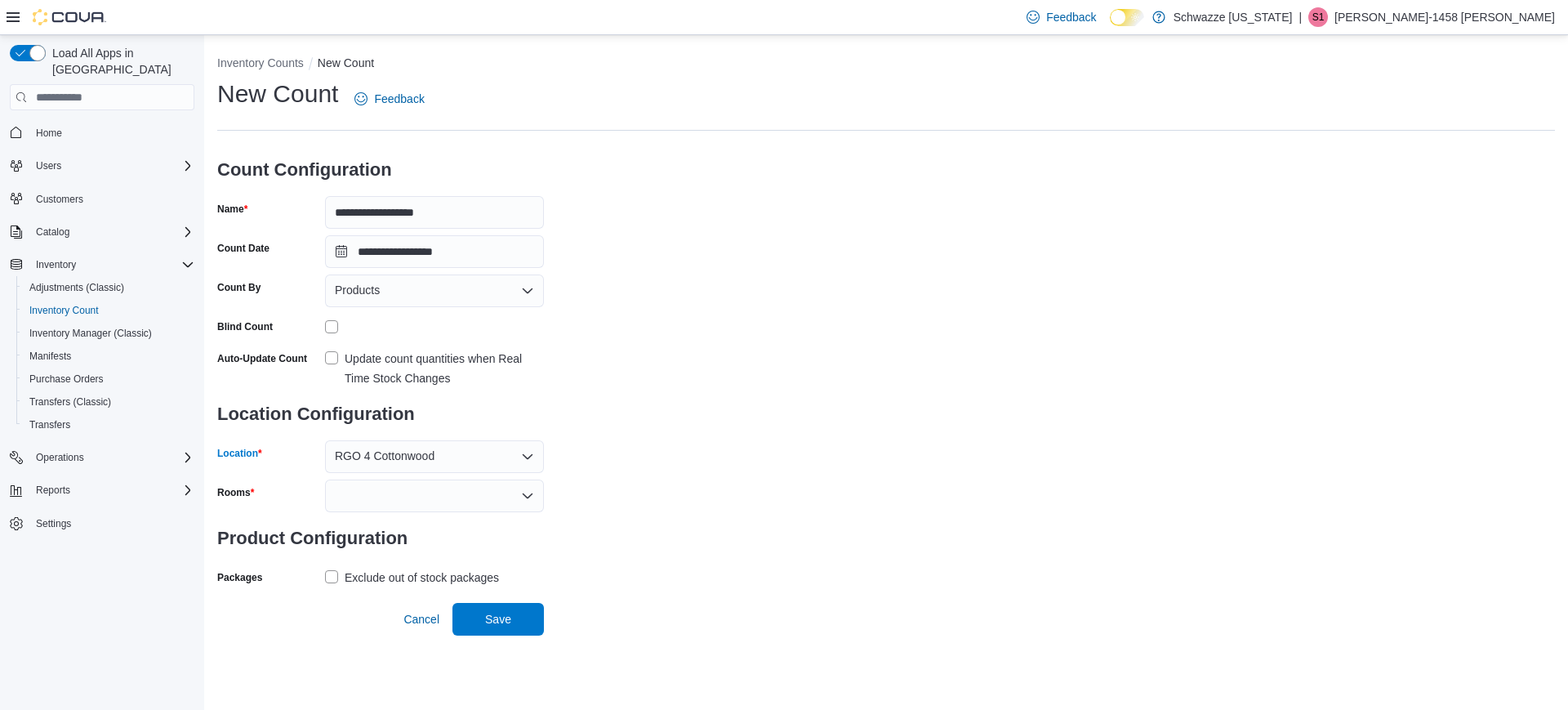
click at [364, 499] on div at bounding box center [434, 495] width 219 height 33
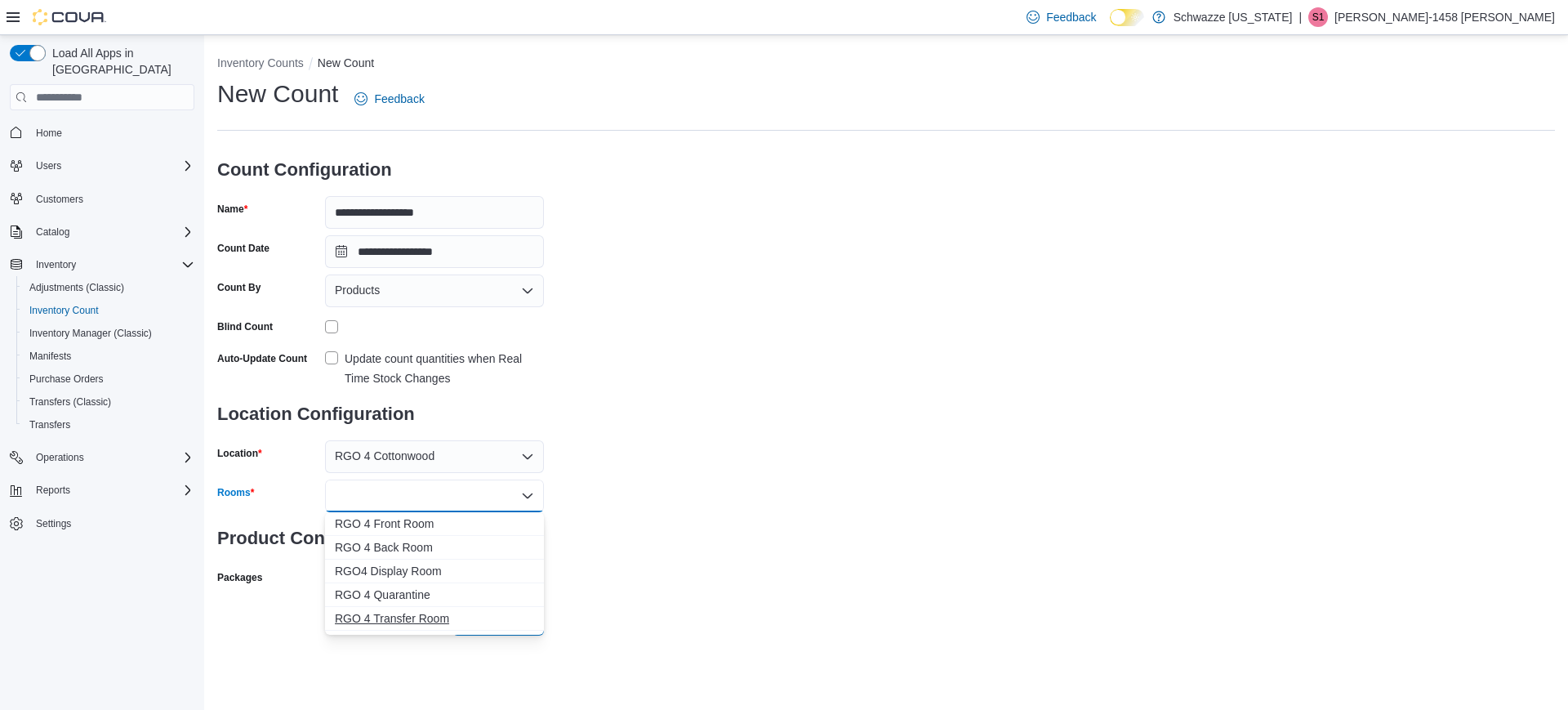
click at [391, 618] on span "RGO 4 Transfer Room" at bounding box center [434, 618] width 199 height 17
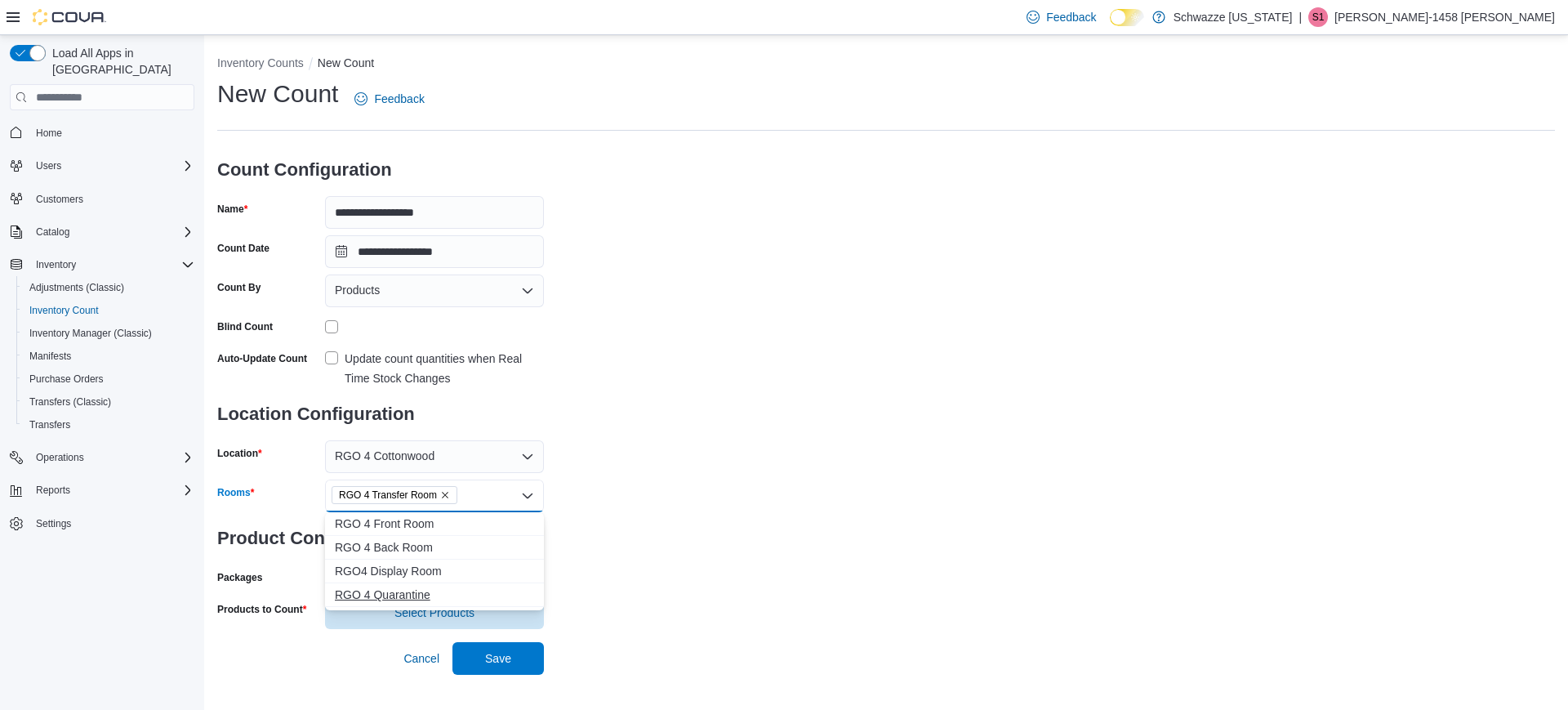
click at [392, 600] on span "RGO 4 Quarantine" at bounding box center [434, 595] width 199 height 17
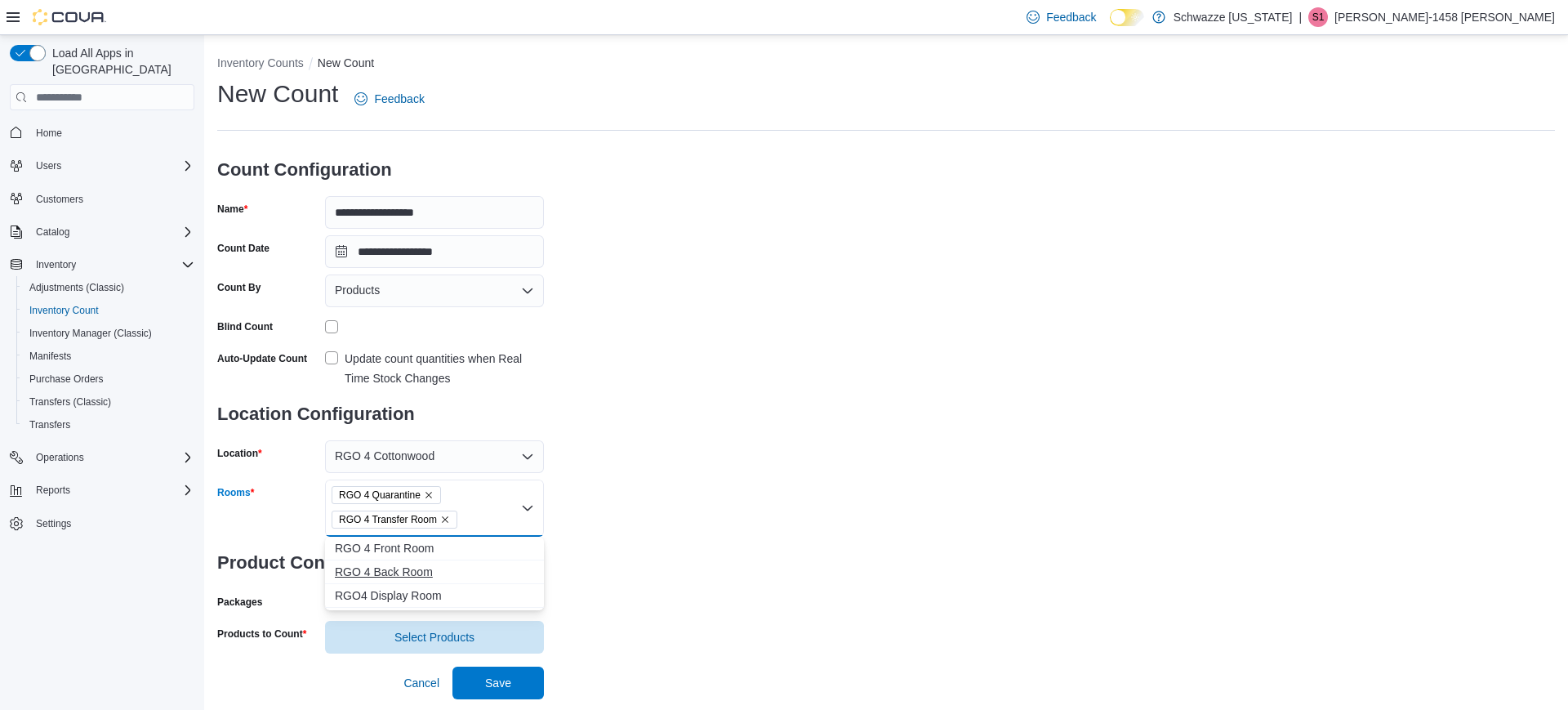
click at [410, 577] on span "RGO 4 Back Room" at bounding box center [434, 572] width 199 height 17
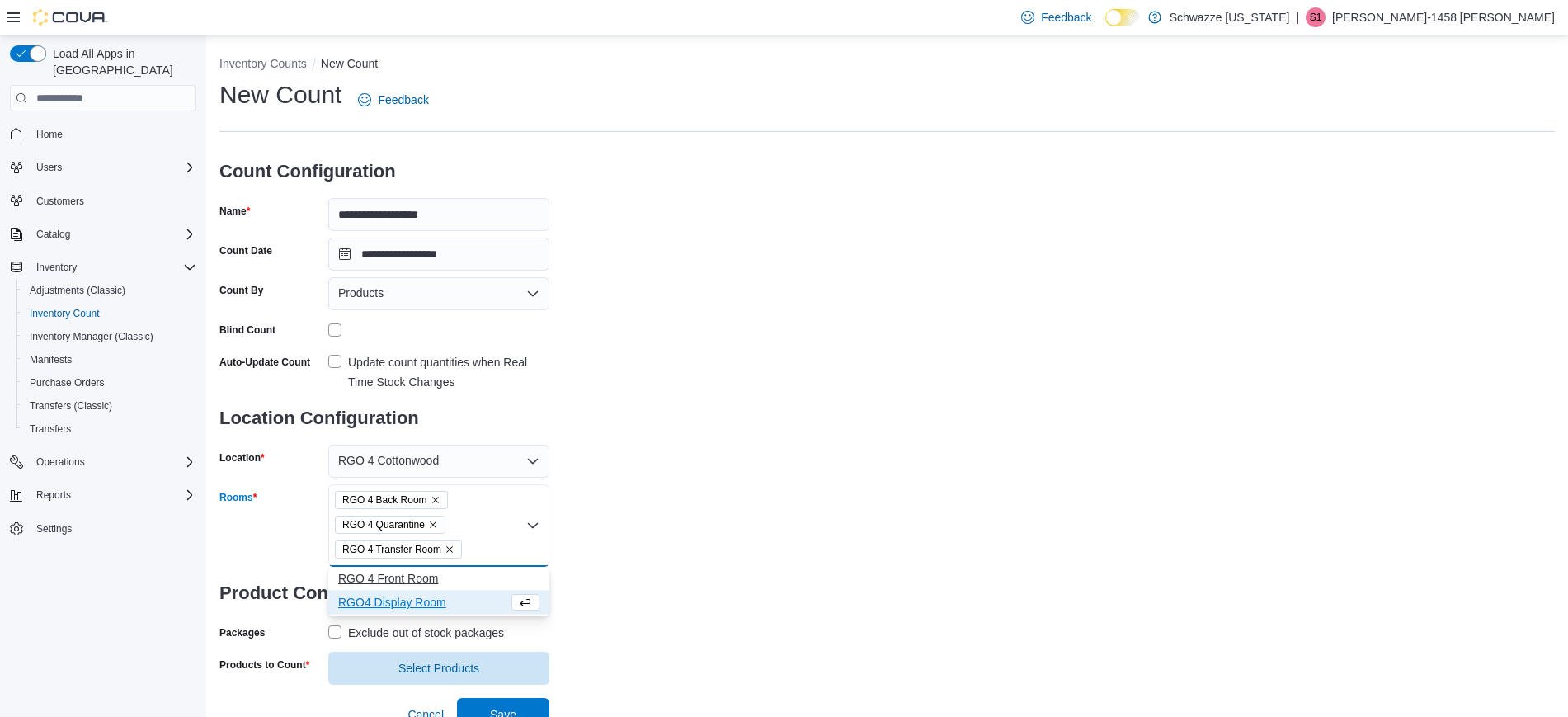
click at [417, 571] on span "RGO 4 Front Room" at bounding box center [438, 578] width 201 height 17
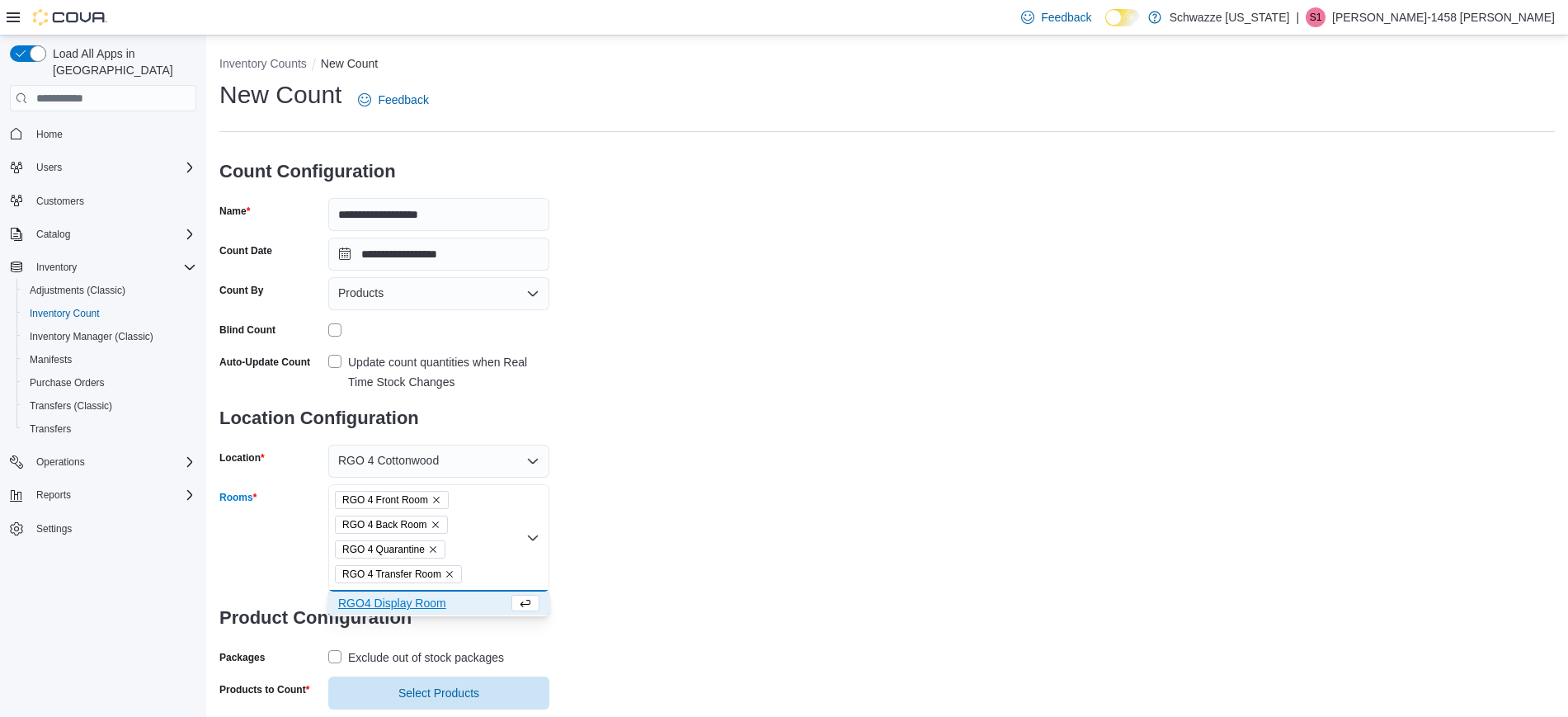
click at [414, 599] on span "RGO4 Display Room" at bounding box center [422, 603] width 170 height 17
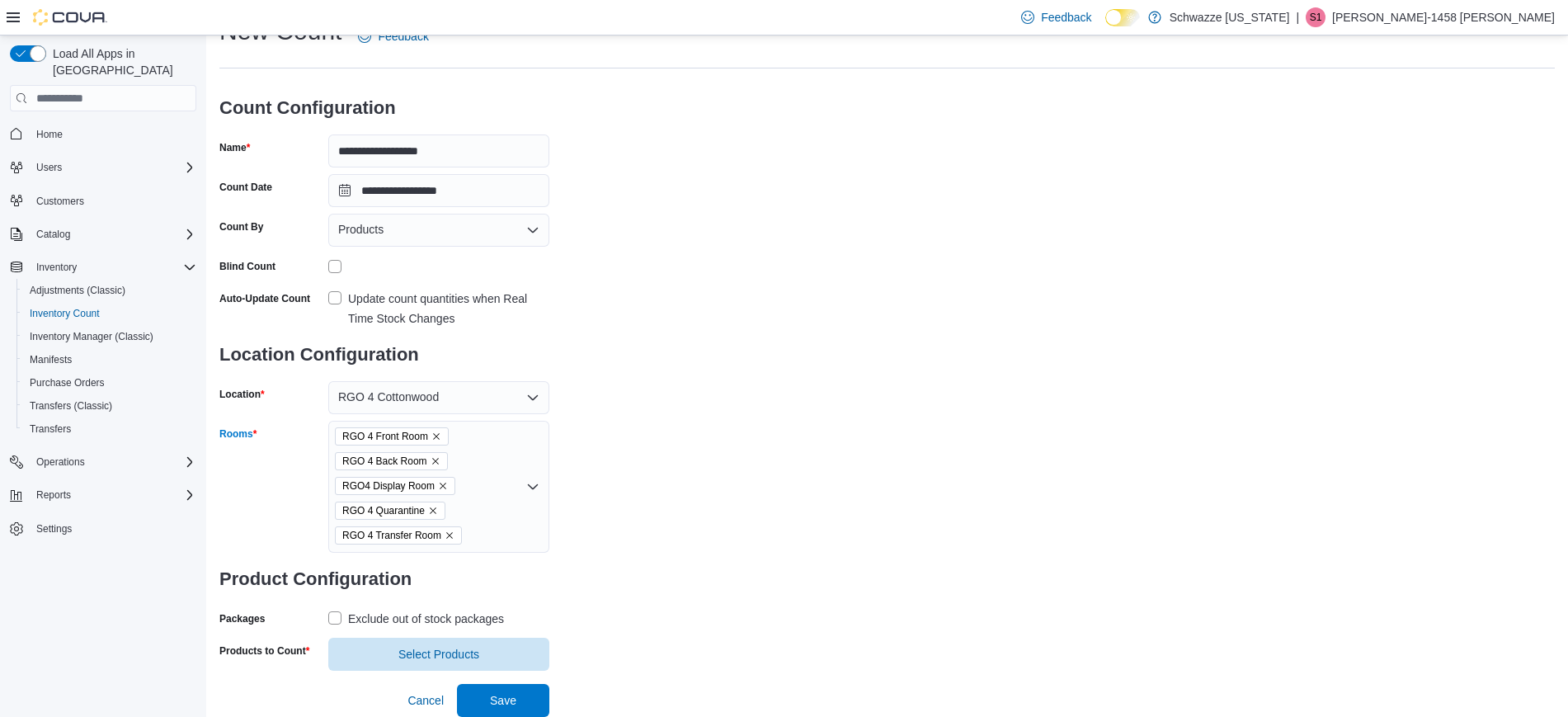
scroll to position [62, 0]
click at [663, 517] on div "**********" at bounding box center [887, 343] width 1335 height 656
click at [633, 546] on div "**********" at bounding box center [887, 343] width 1335 height 656
click at [338, 604] on h3 "Product Configuration" at bounding box center [384, 578] width 330 height 52
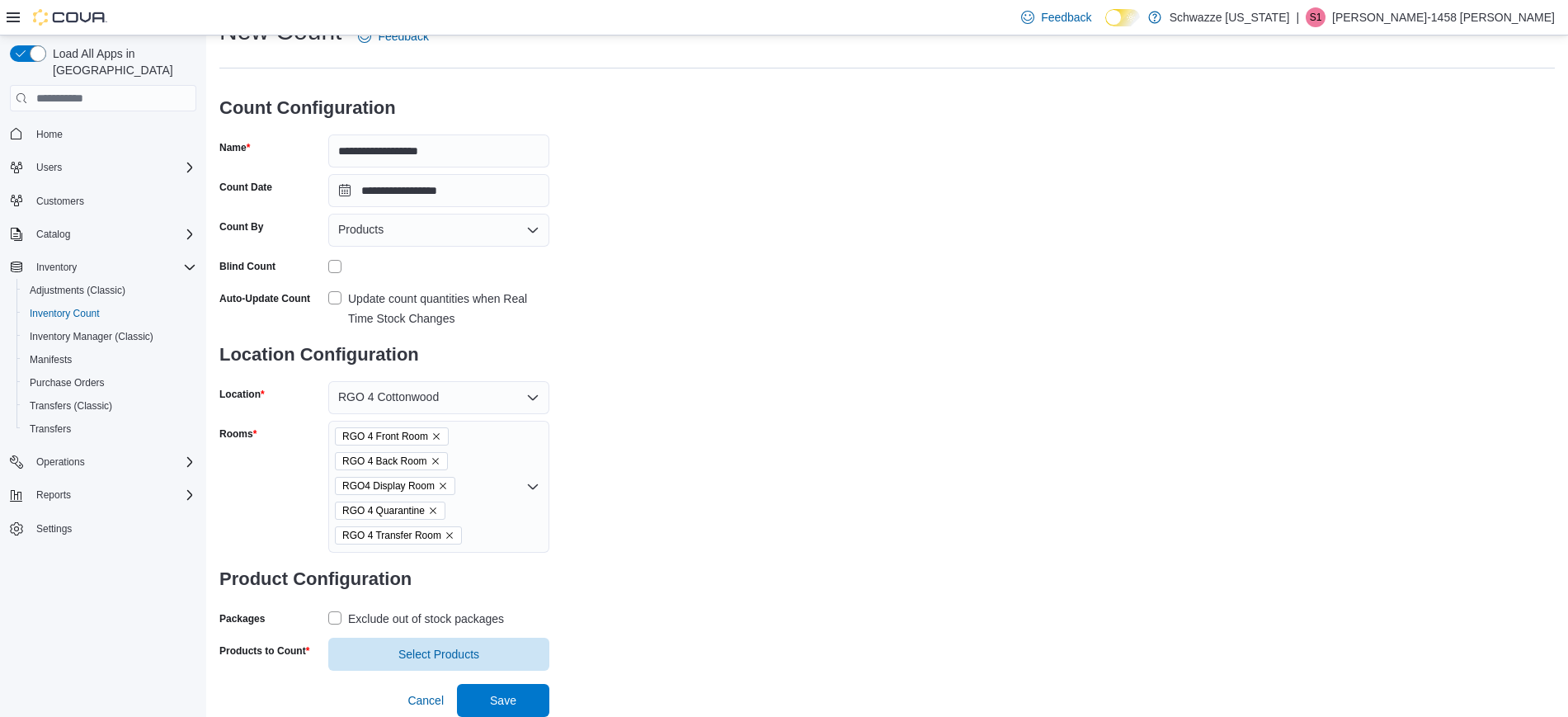
click at [337, 611] on label "Exclude out of stock packages" at bounding box center [416, 618] width 176 height 20
click at [377, 642] on span "Select Products" at bounding box center [438, 653] width 201 height 33
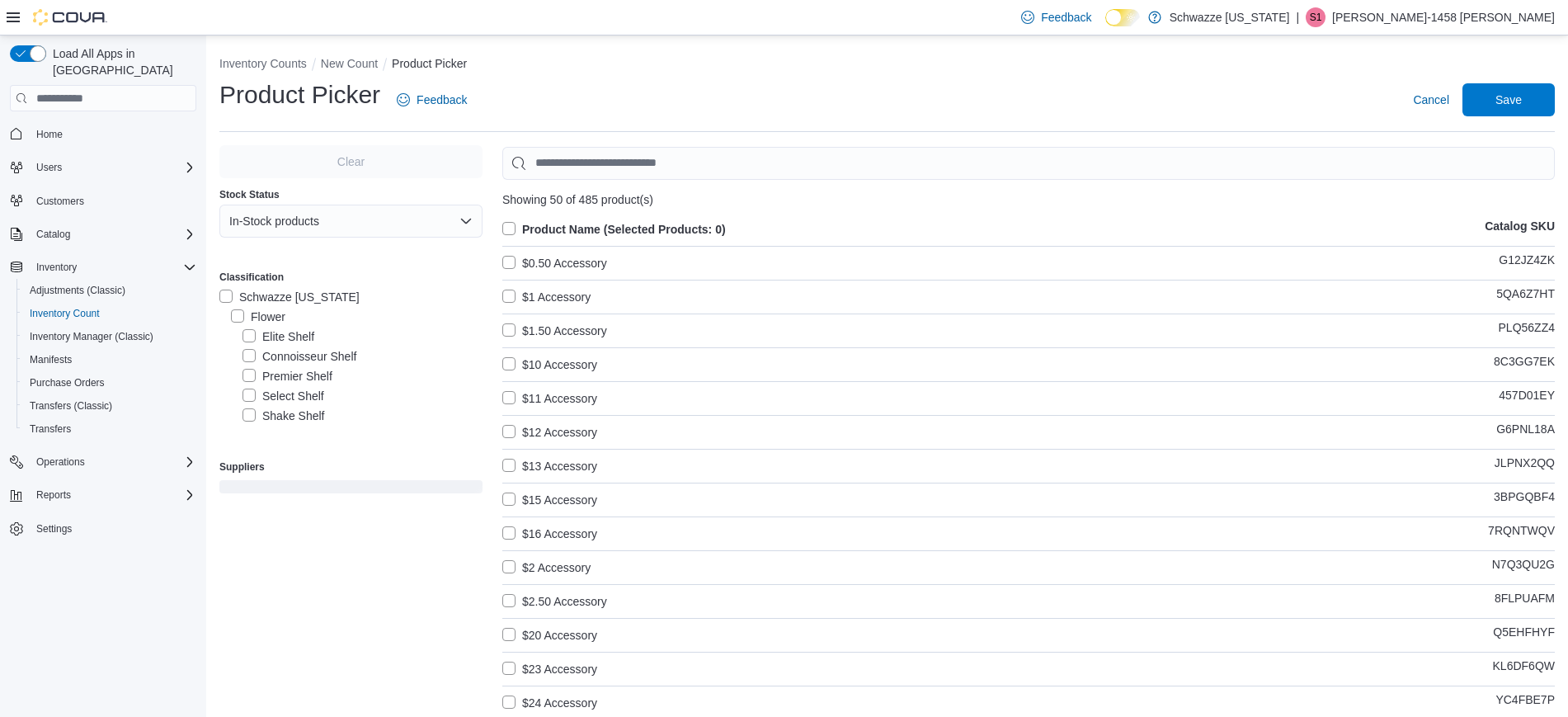
click at [251, 381] on label "Premier Shelf" at bounding box center [287, 376] width 90 height 20
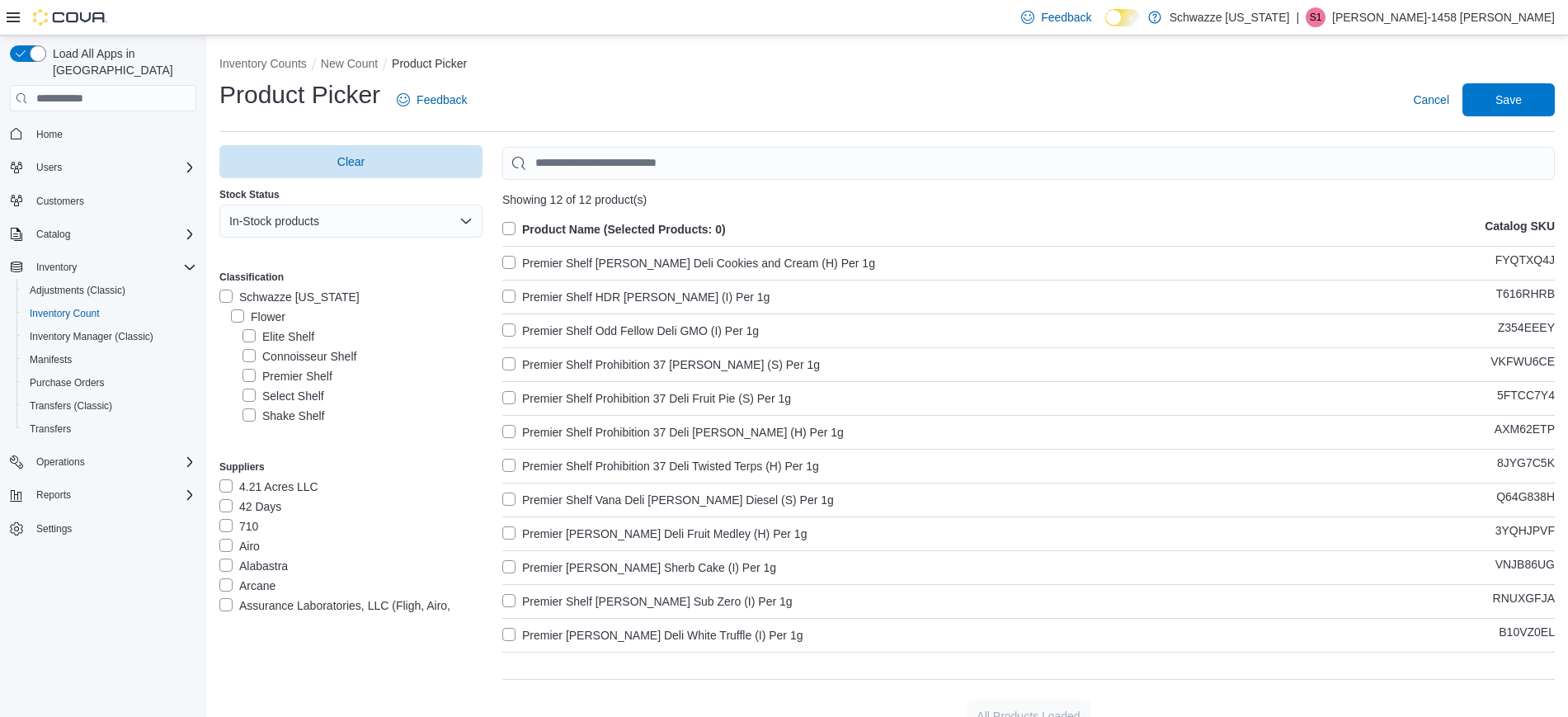
click at [527, 221] on label "Product Name (Selected Products: 0)" at bounding box center [614, 230] width 223 height 20
click at [1507, 109] on span "Save" at bounding box center [1508, 99] width 73 height 33
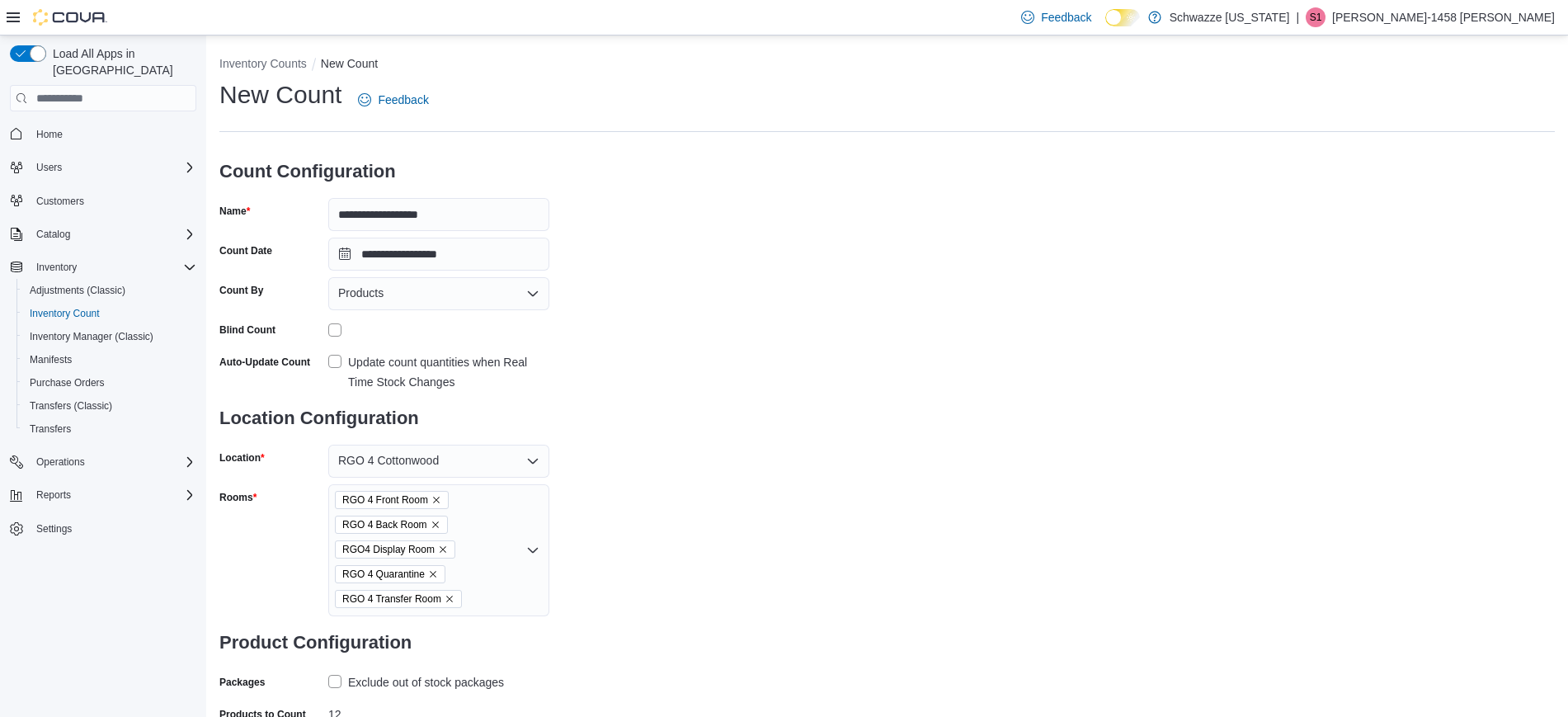
scroll to position [96, 0]
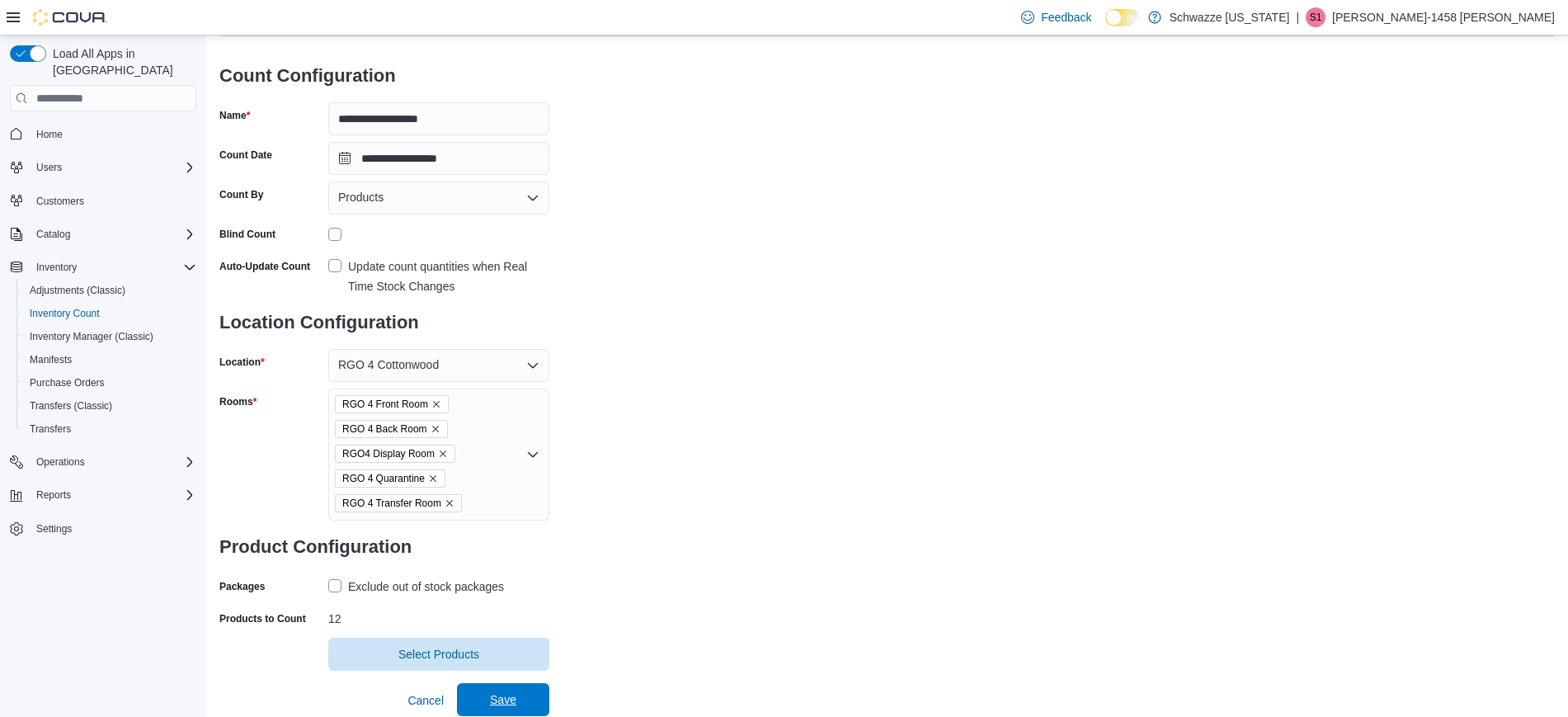
click at [521, 697] on span "Save" at bounding box center [503, 699] width 73 height 33
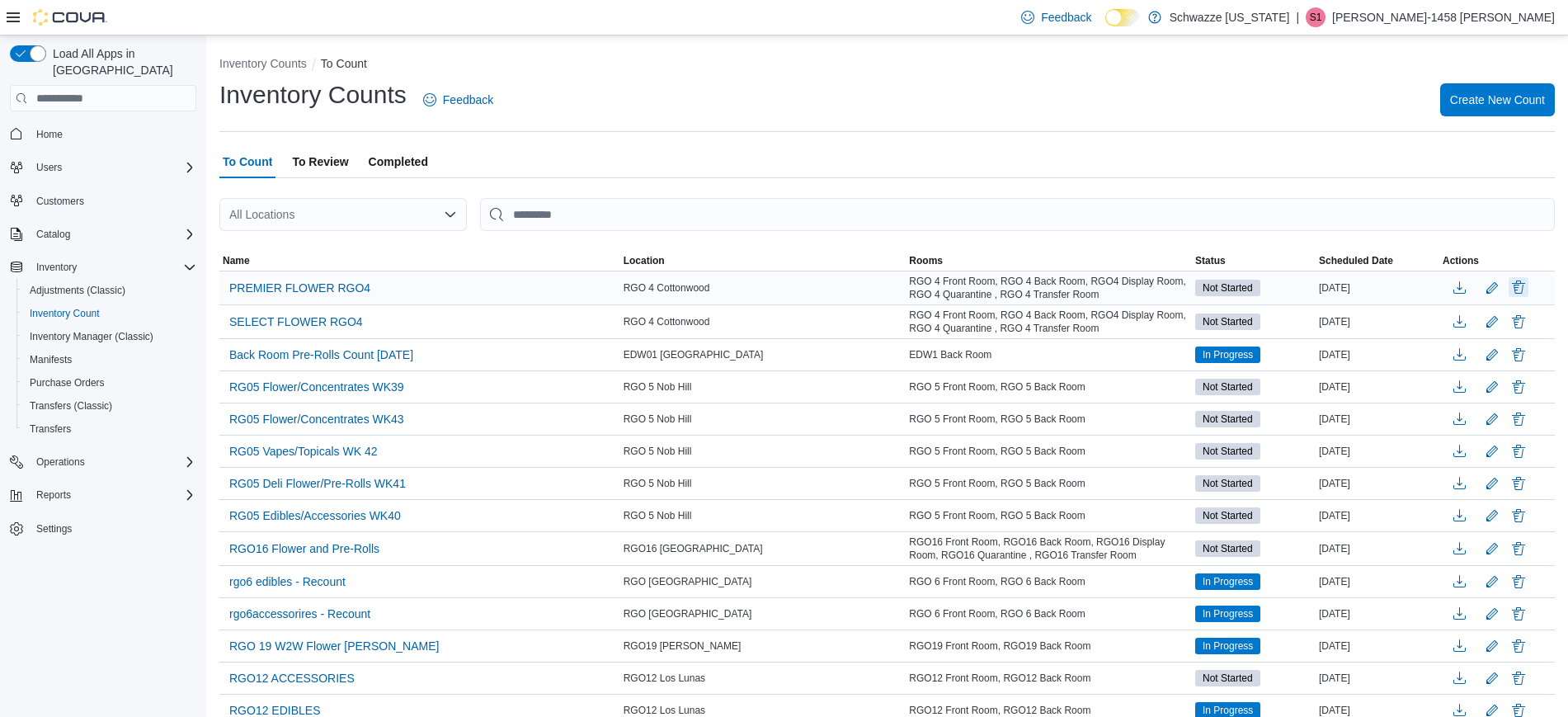
click at [1528, 286] on button "Delete" at bounding box center [1518, 287] width 20 height 20
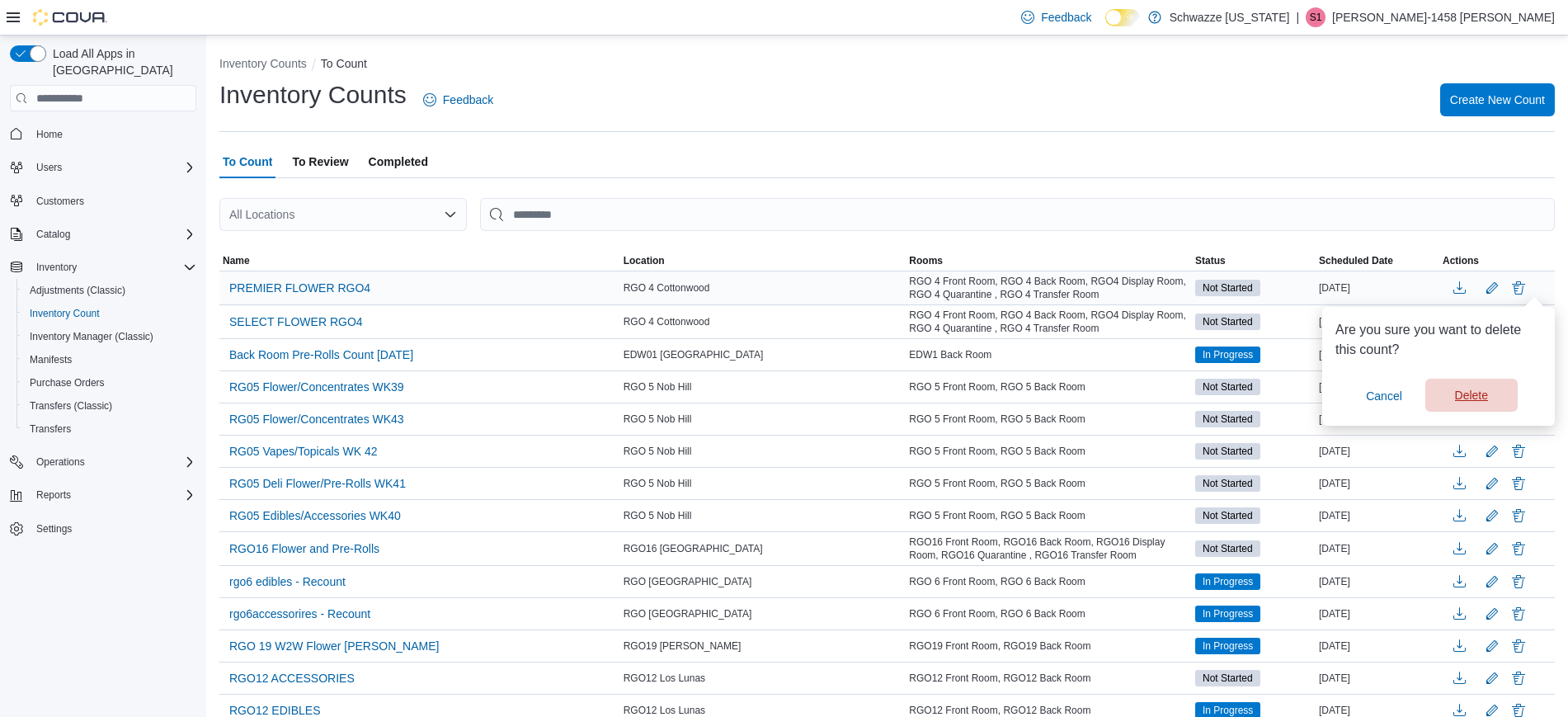
click at [1476, 381] on span "Delete" at bounding box center [1472, 395] width 73 height 33
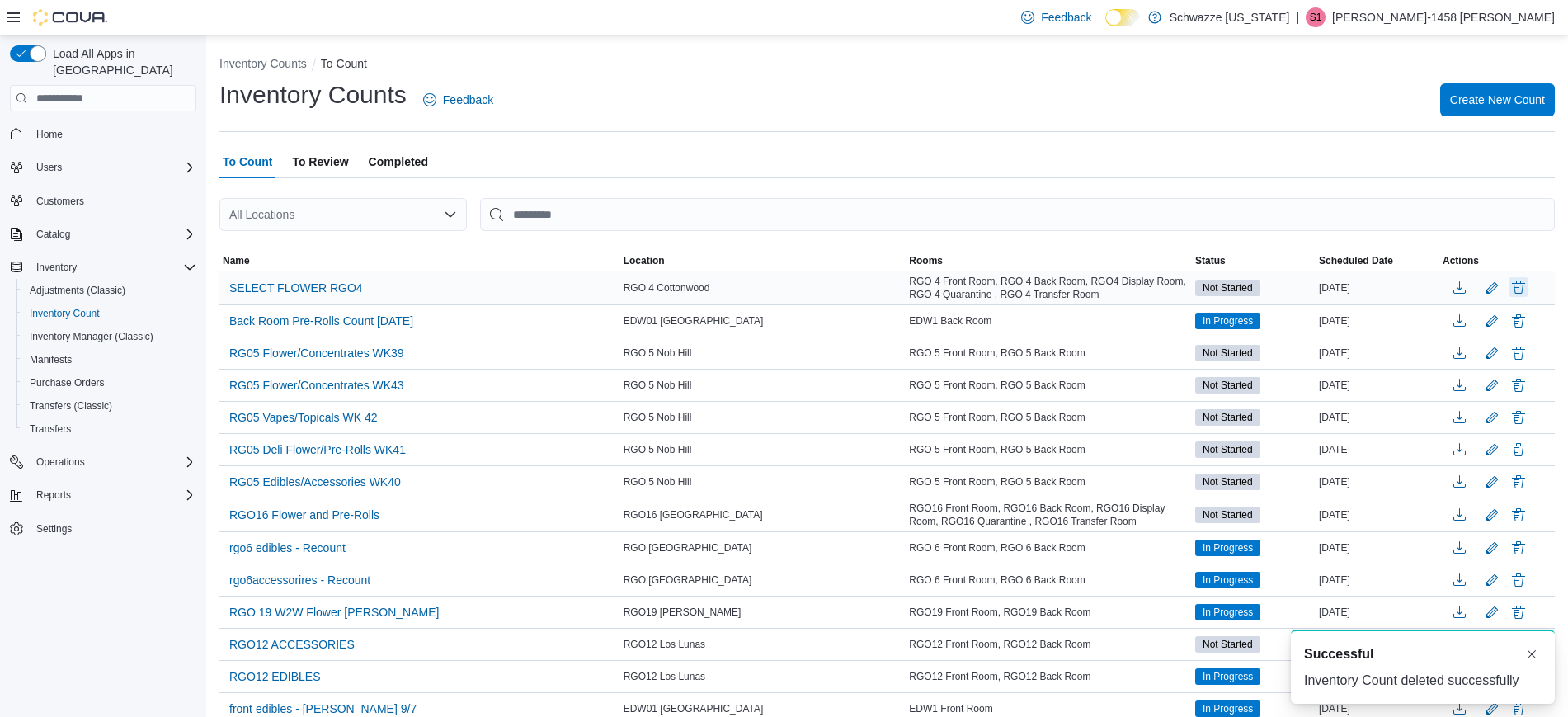
click at [1528, 286] on button "Delete" at bounding box center [1518, 287] width 20 height 20
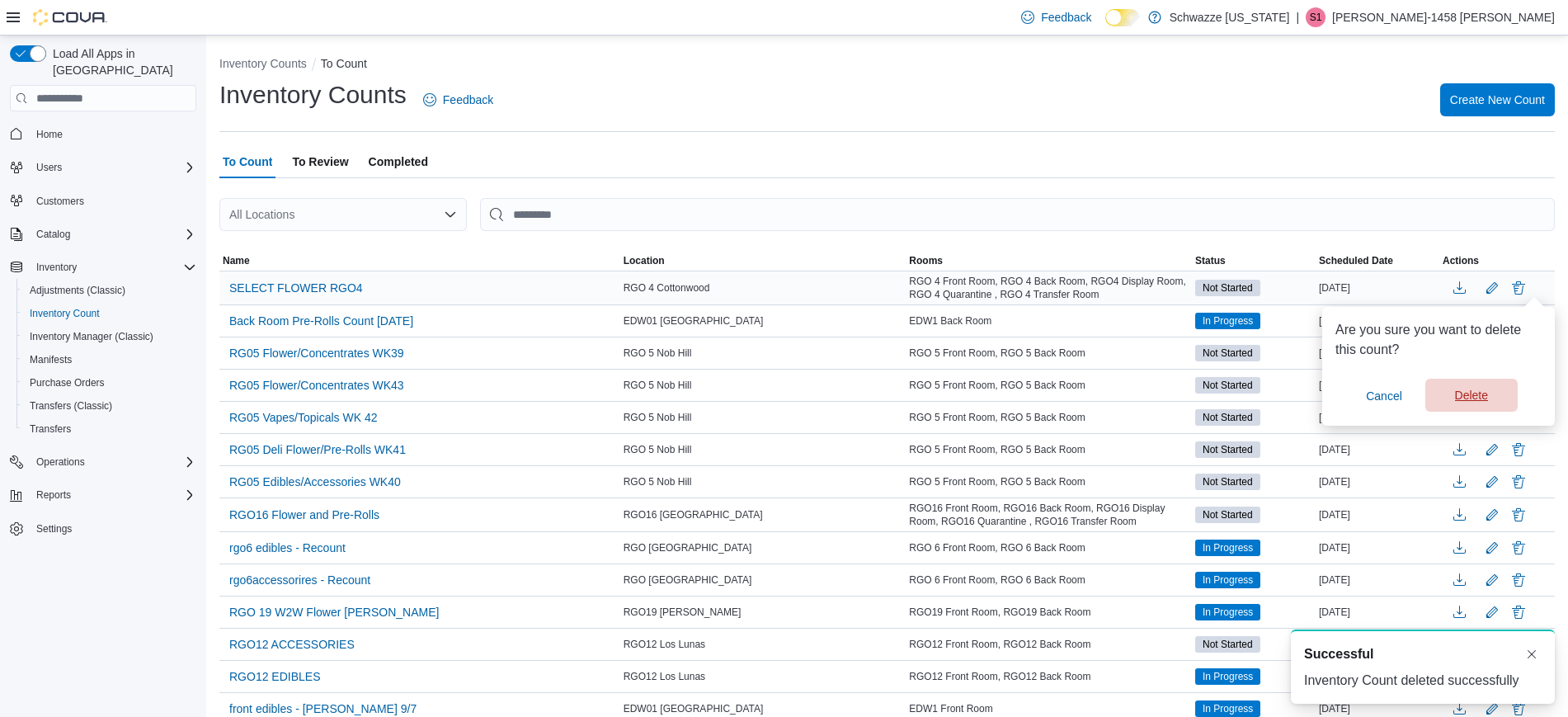
click at [1451, 381] on span "Delete" at bounding box center [1472, 395] width 73 height 33
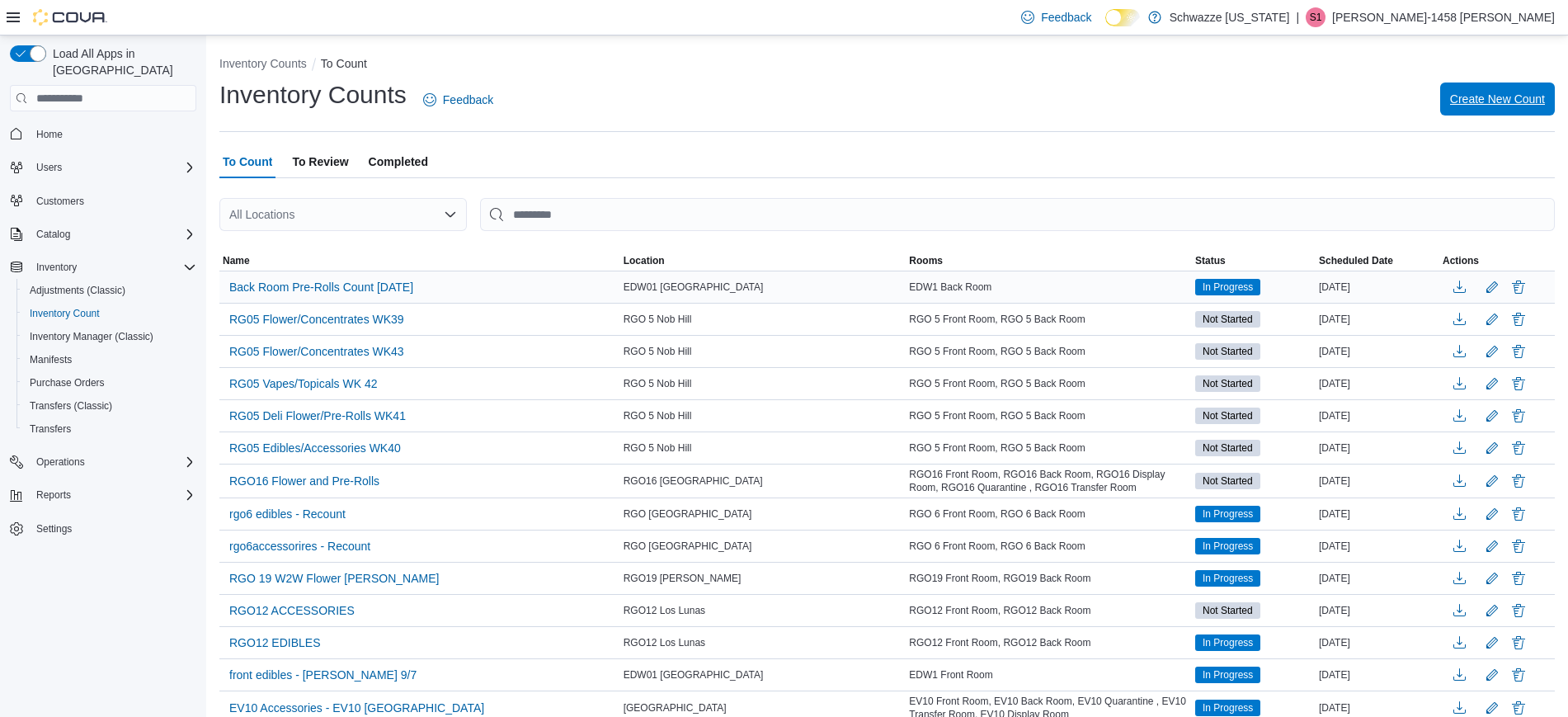
click at [1500, 96] on span "Create New Count" at bounding box center [1497, 99] width 95 height 17
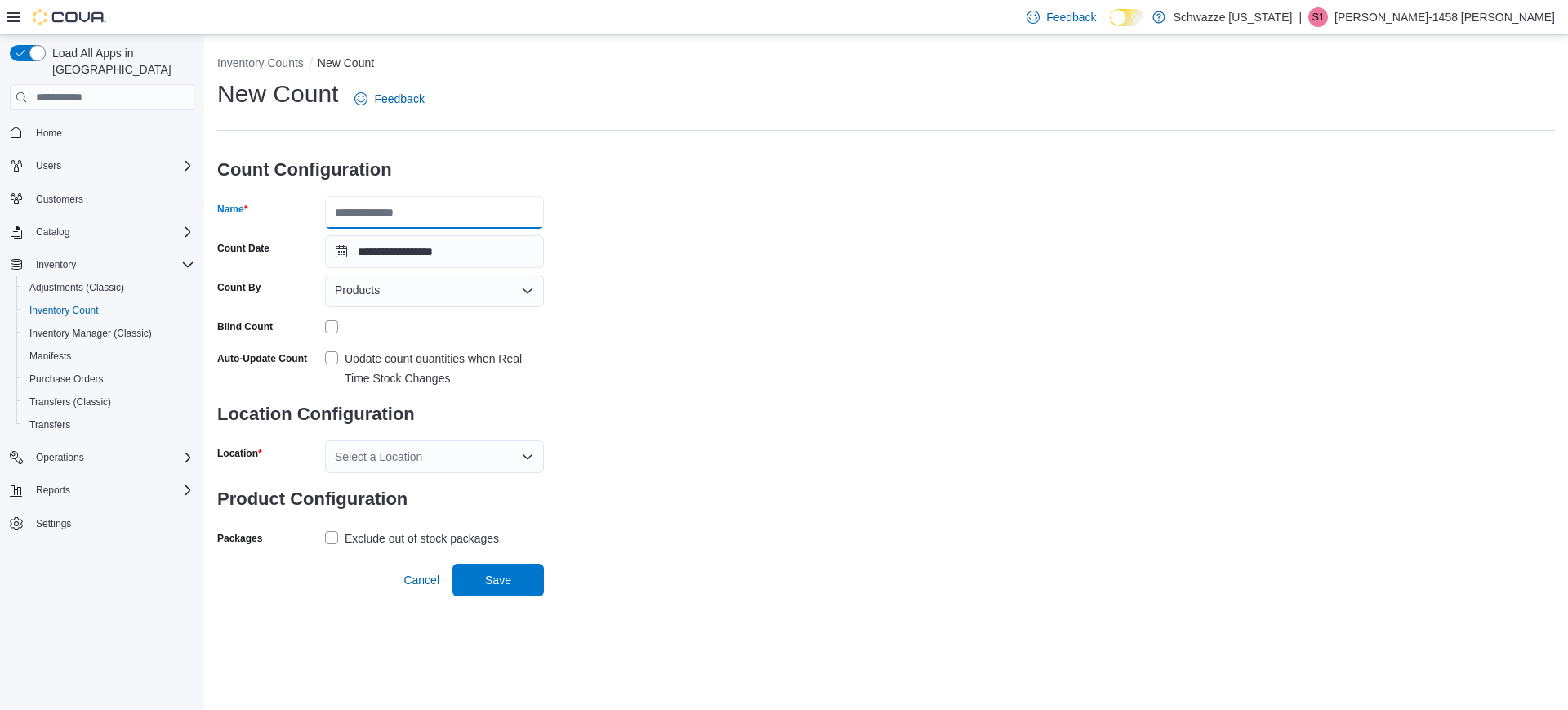
click at [453, 205] on input "Name" at bounding box center [434, 212] width 219 height 33
click at [334, 213] on input "**********" at bounding box center [434, 212] width 219 height 33
type input "**********"
click at [361, 292] on span "Products" at bounding box center [357, 290] width 45 height 19
click at [507, 396] on h3 "Location Configuration" at bounding box center [381, 413] width 327 height 52
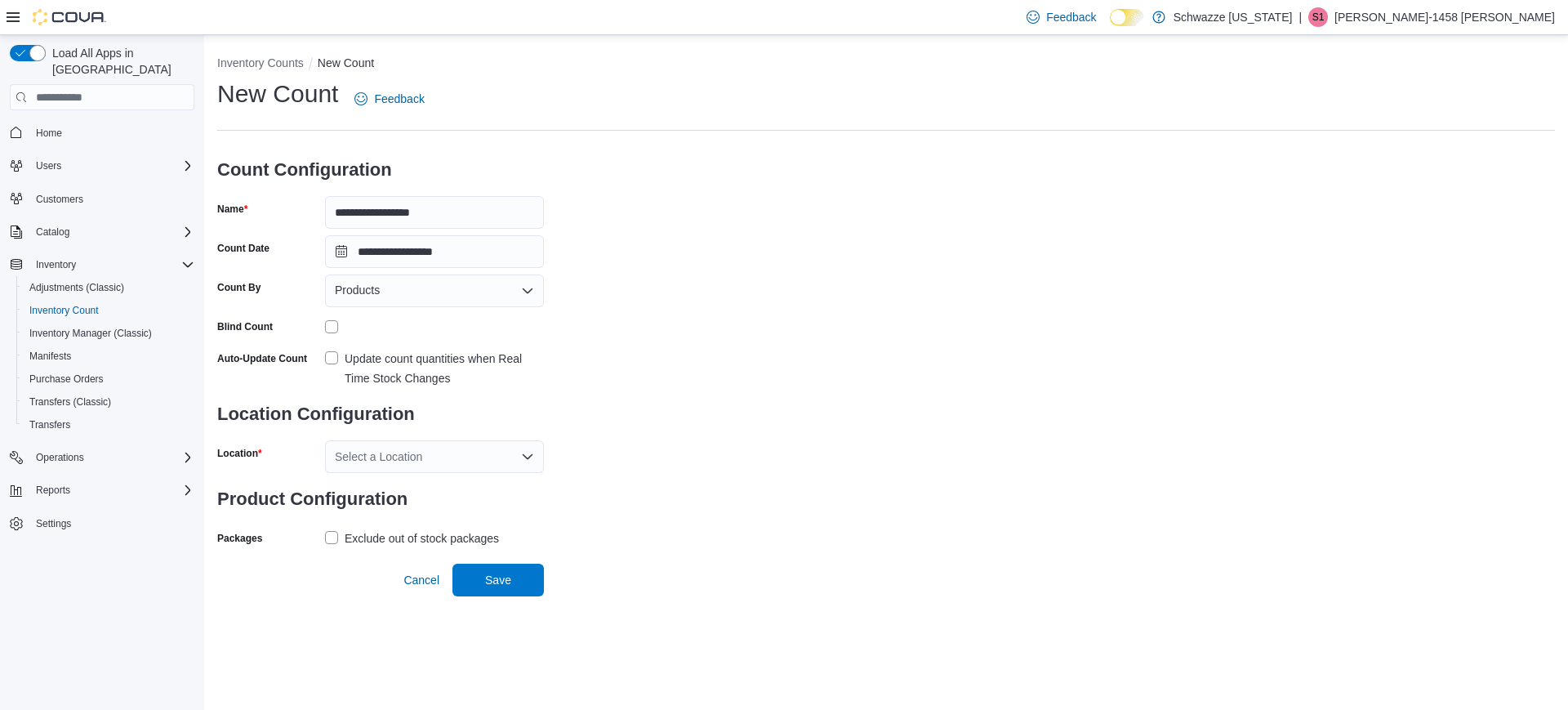
click at [328, 361] on label "Update count quantities when Real Time Stock Changes" at bounding box center [434, 368] width 219 height 40
click at [377, 433] on h3 "Location Configuration" at bounding box center [381, 413] width 327 height 52
click at [383, 449] on div "Select a Location" at bounding box center [434, 456] width 219 height 33
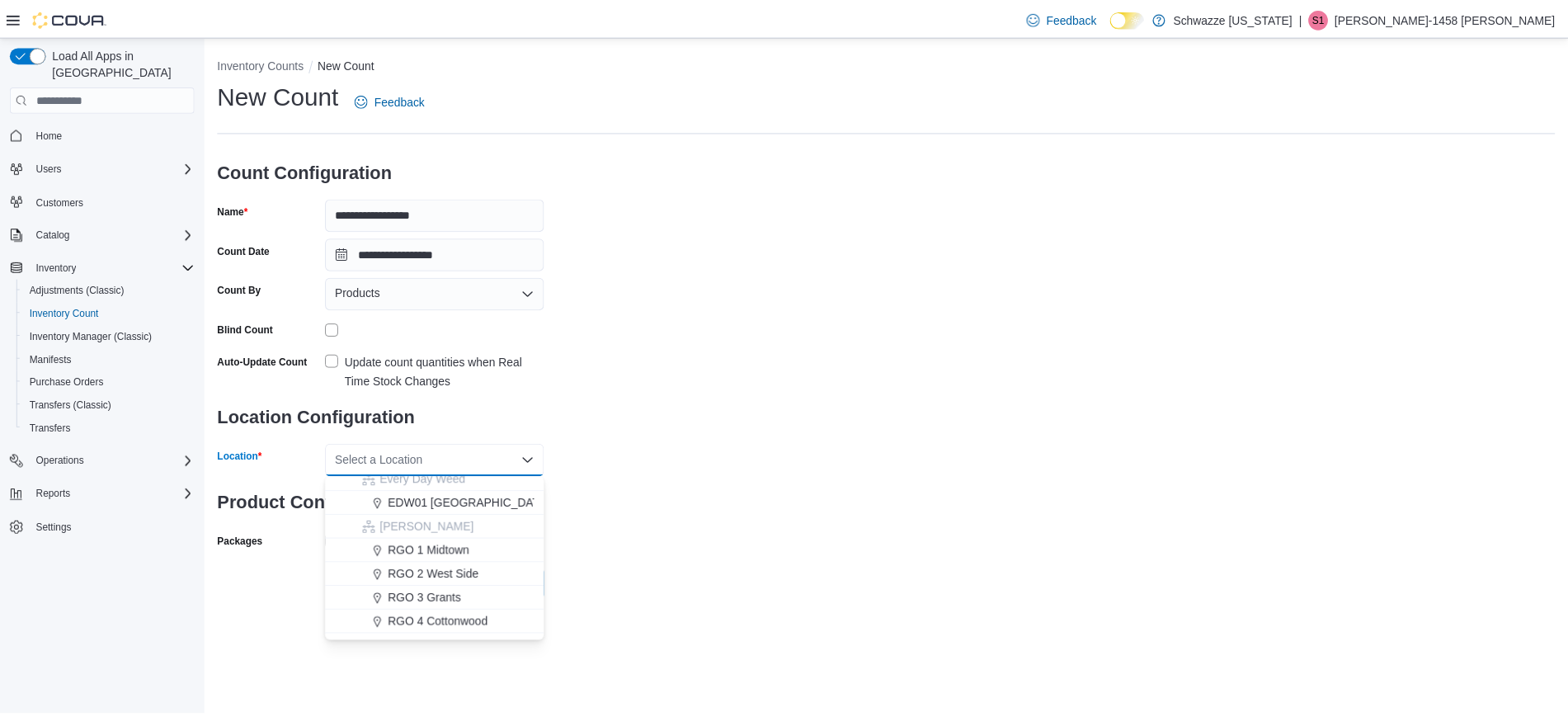
scroll to position [447, 0]
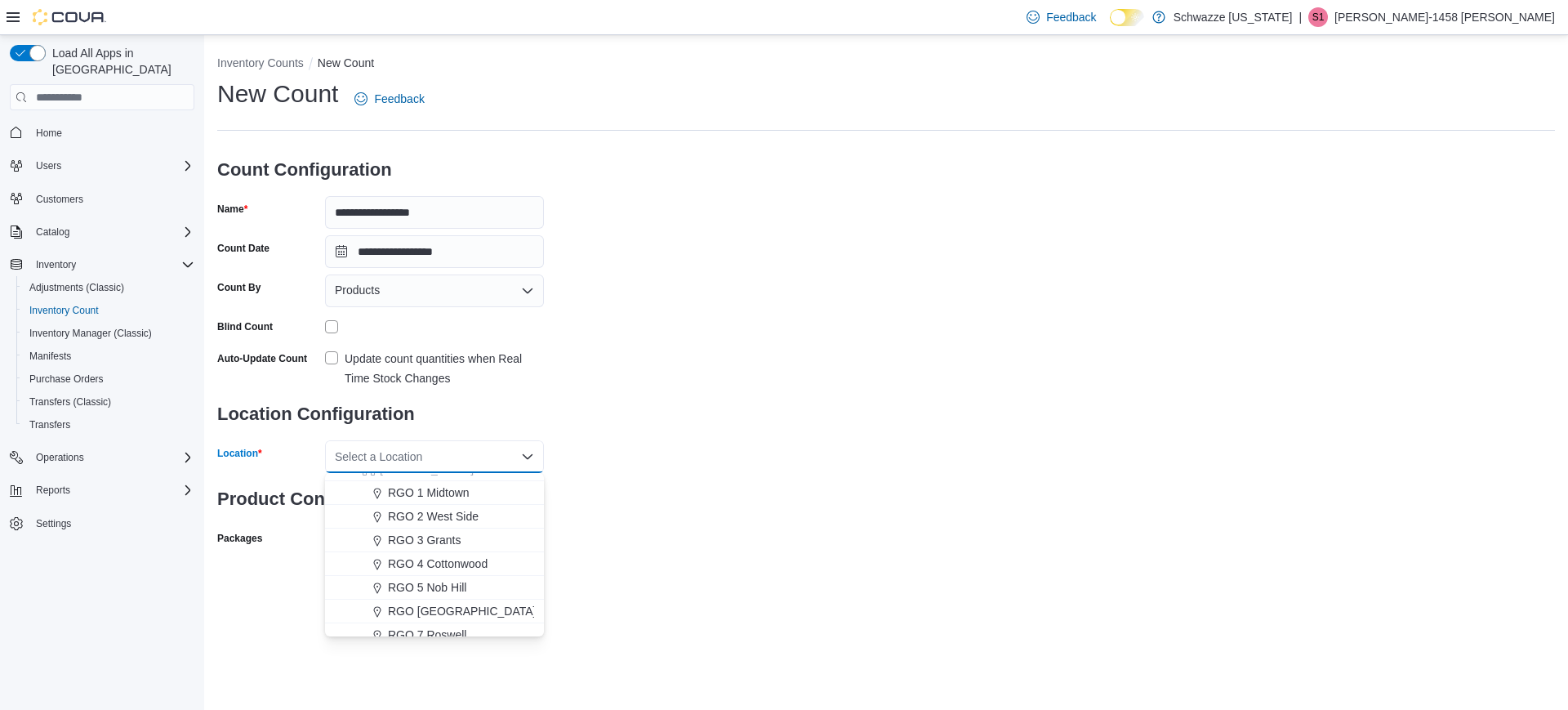
click at [432, 566] on span "RGO 4 Cottonwood" at bounding box center [437, 564] width 100 height 17
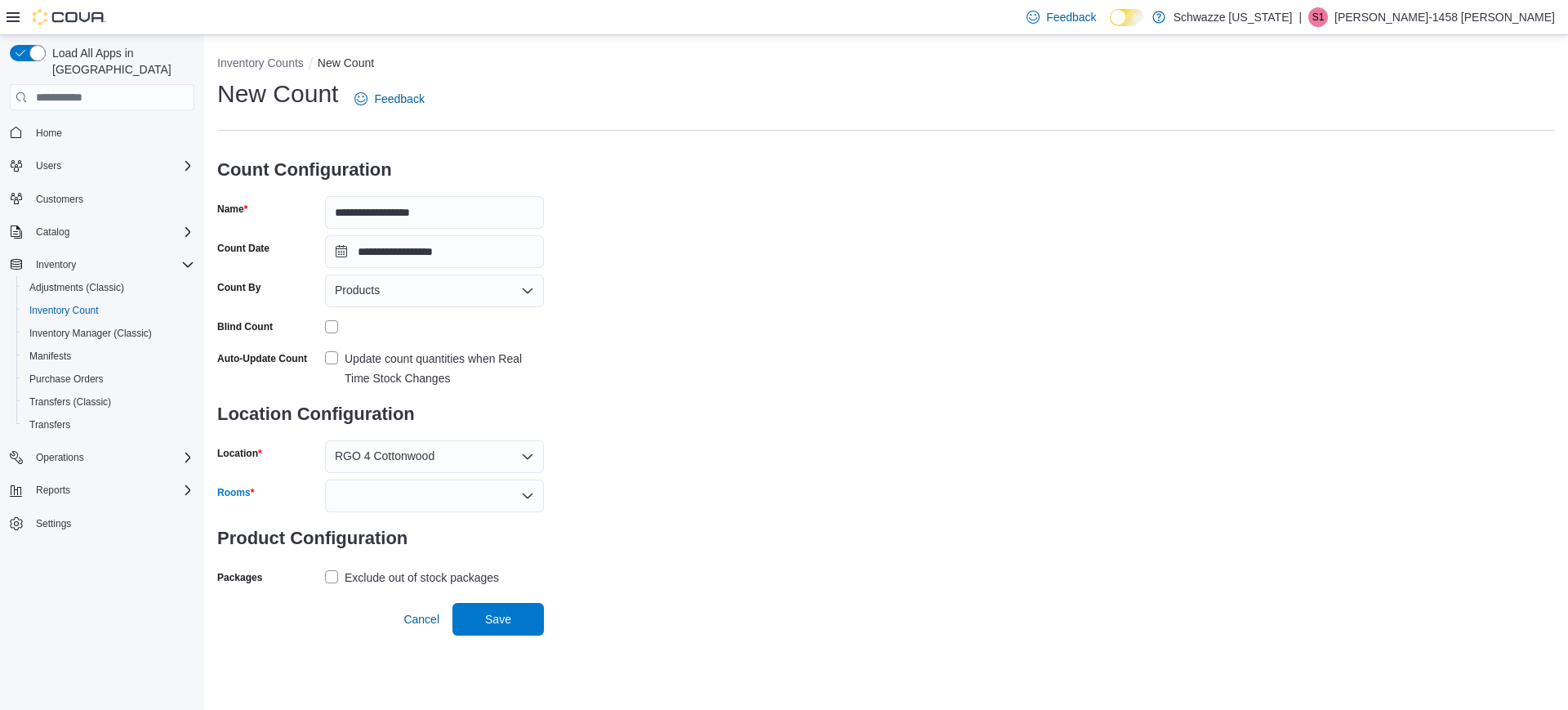
click at [388, 499] on div at bounding box center [434, 495] width 219 height 33
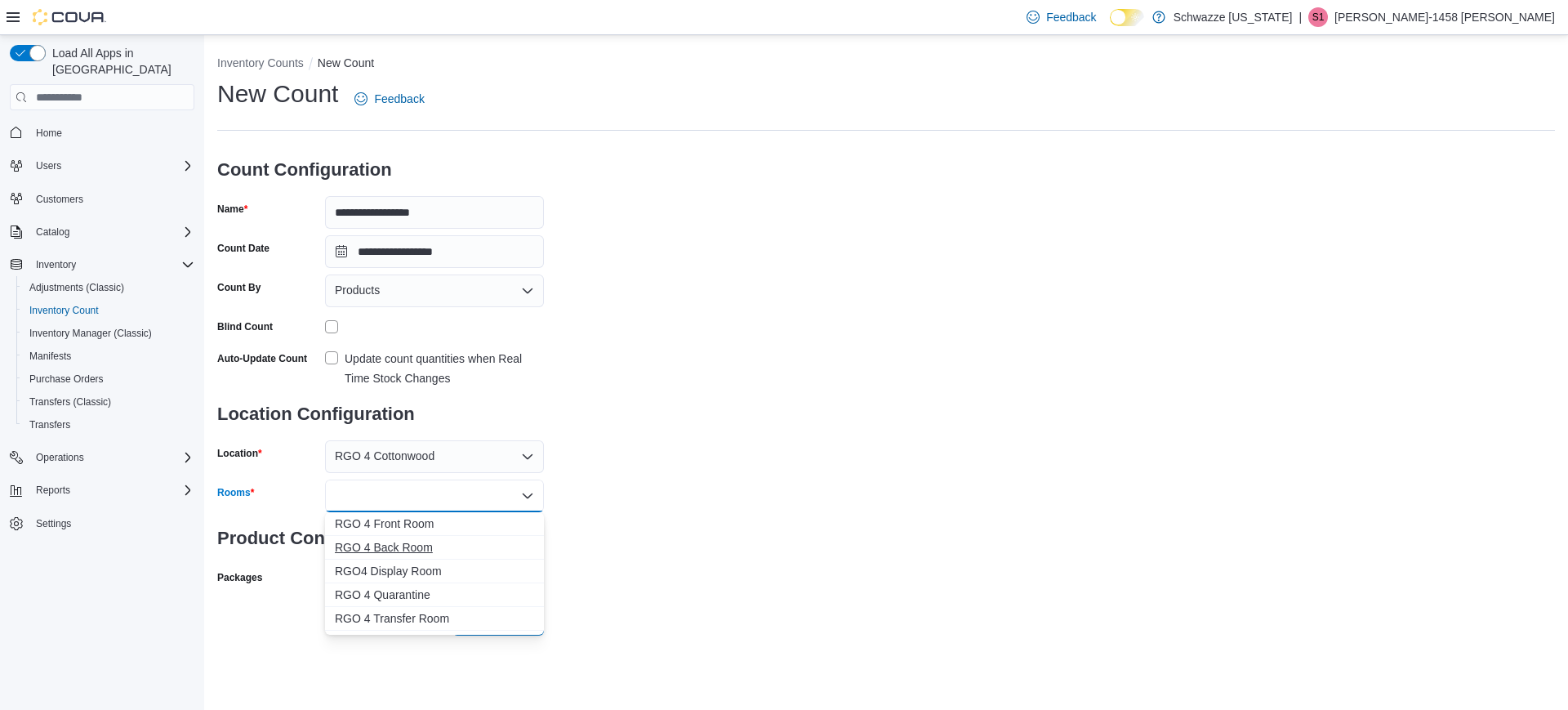
click at [388, 554] on span "RGO 4 Back Room" at bounding box center [434, 547] width 199 height 17
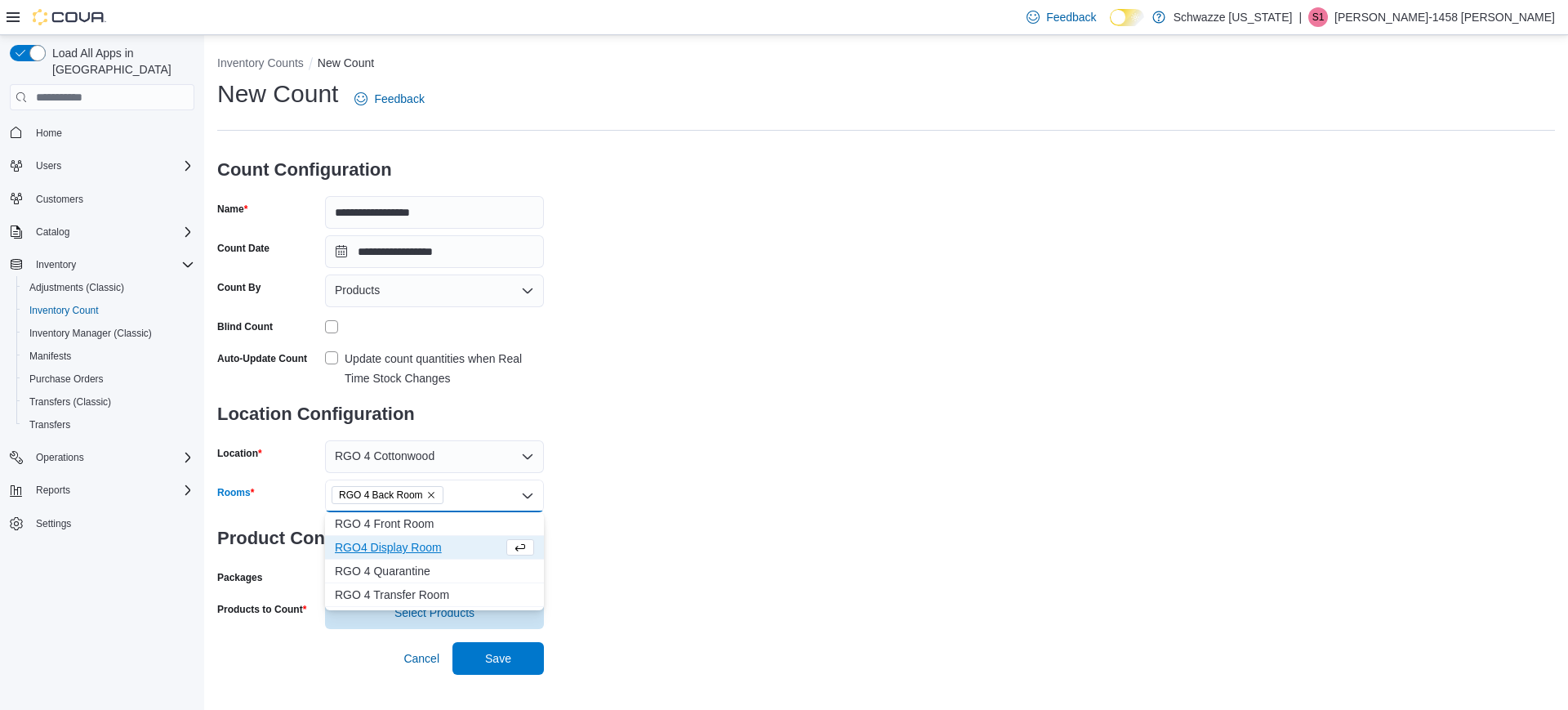
click at [388, 554] on span "RGO4 Display Room" at bounding box center [418, 547] width 168 height 17
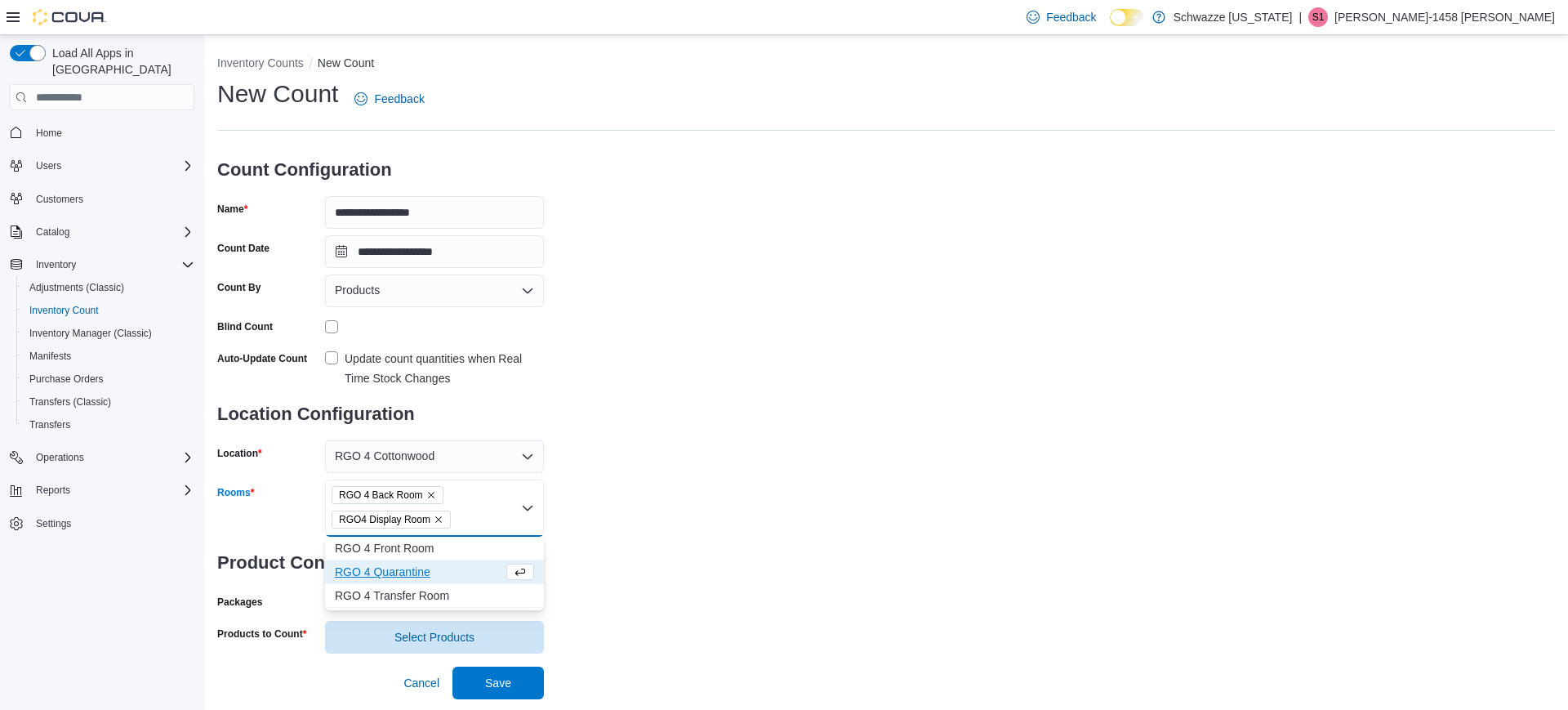
click at [388, 554] on span "RGO 4 Front Room" at bounding box center [434, 548] width 199 height 17
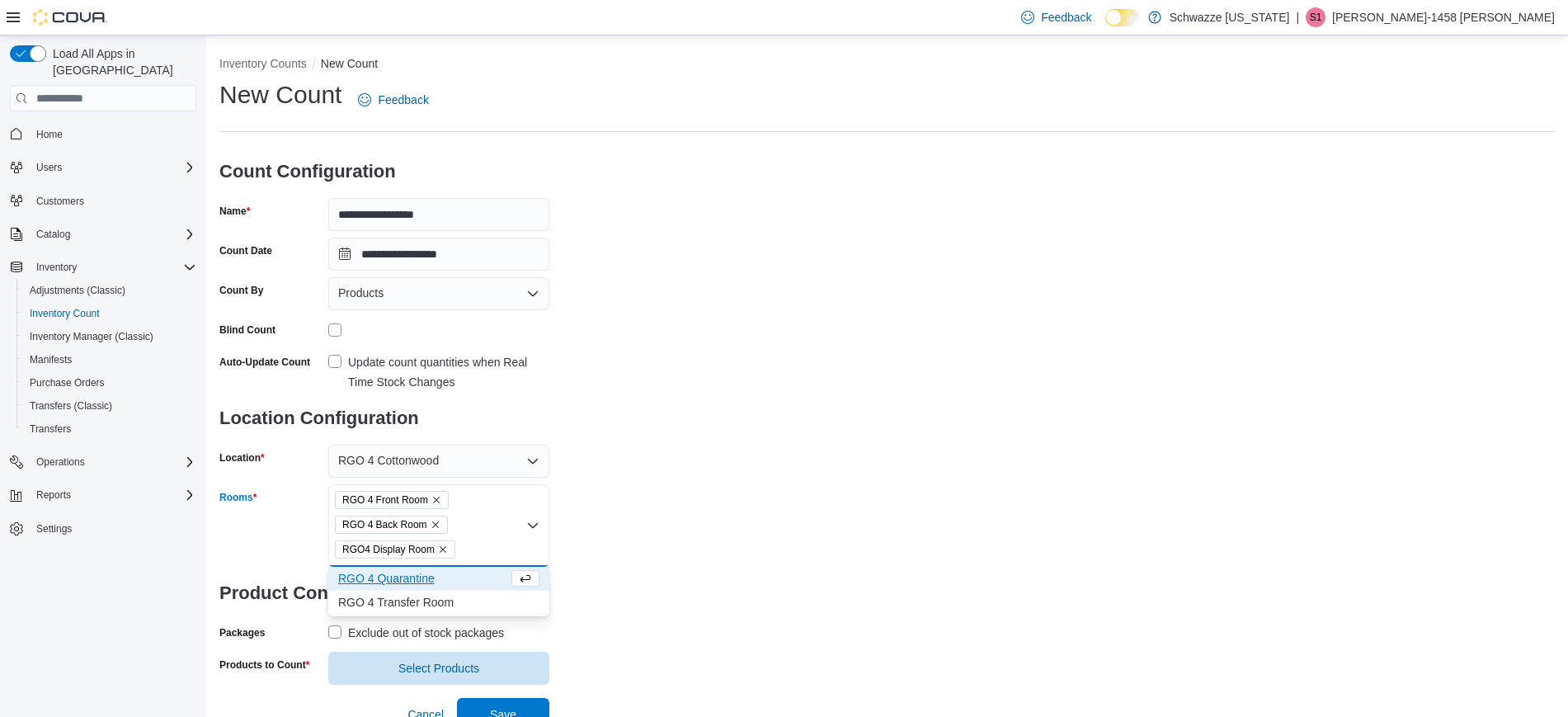
click at [391, 586] on button "RGO 4 Quarantine" at bounding box center [438, 578] width 221 height 24
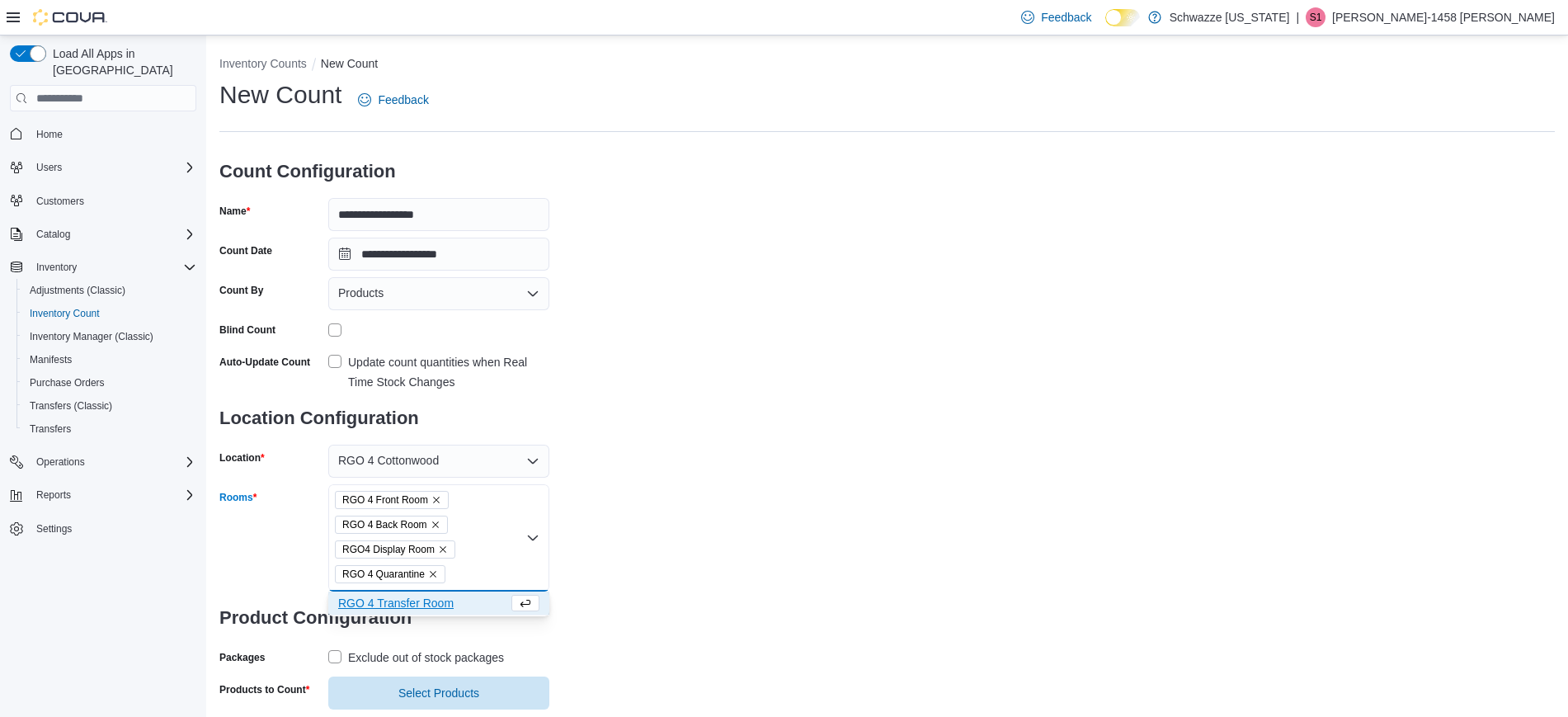
click at [393, 603] on span "RGO 4 Transfer Room" at bounding box center [422, 603] width 170 height 17
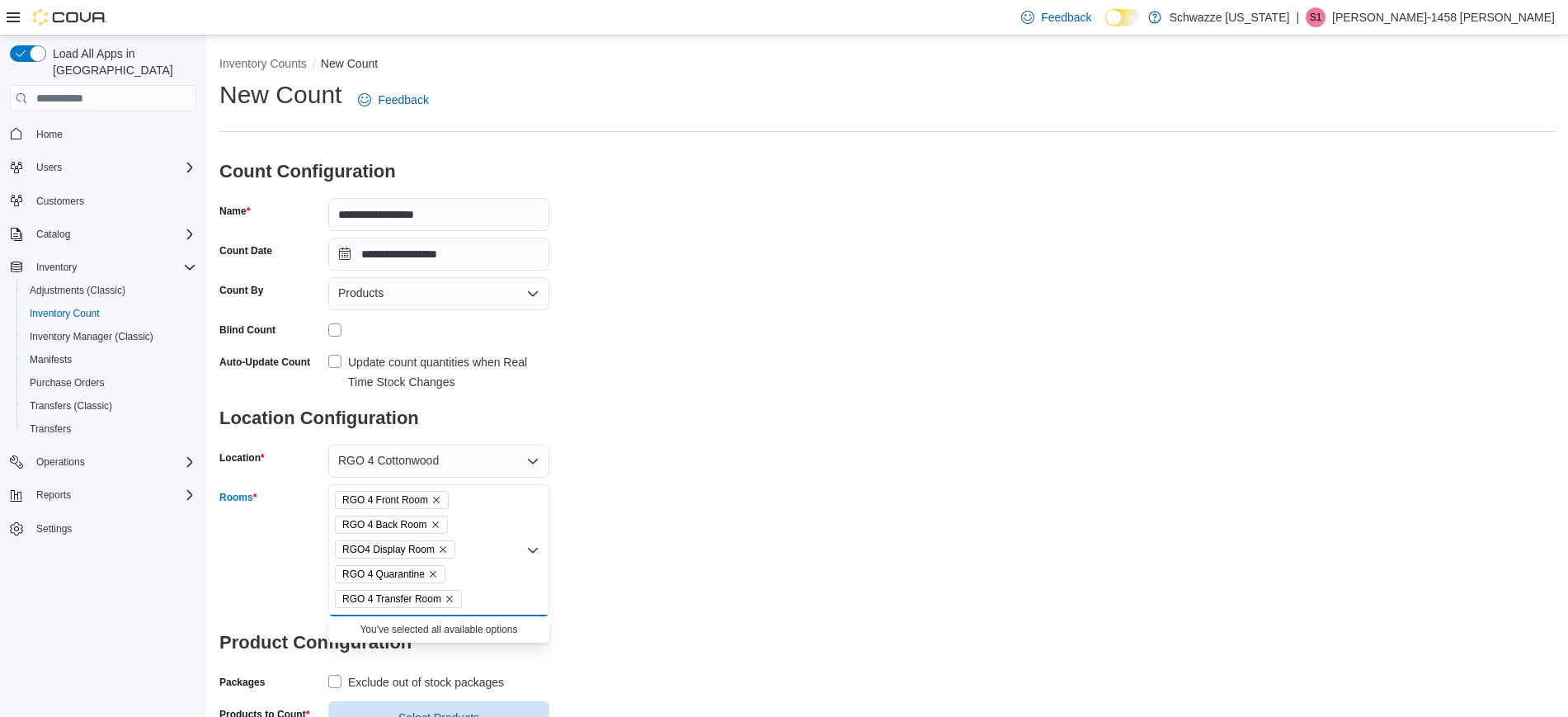
click at [715, 415] on div "**********" at bounding box center [887, 406] width 1335 height 656
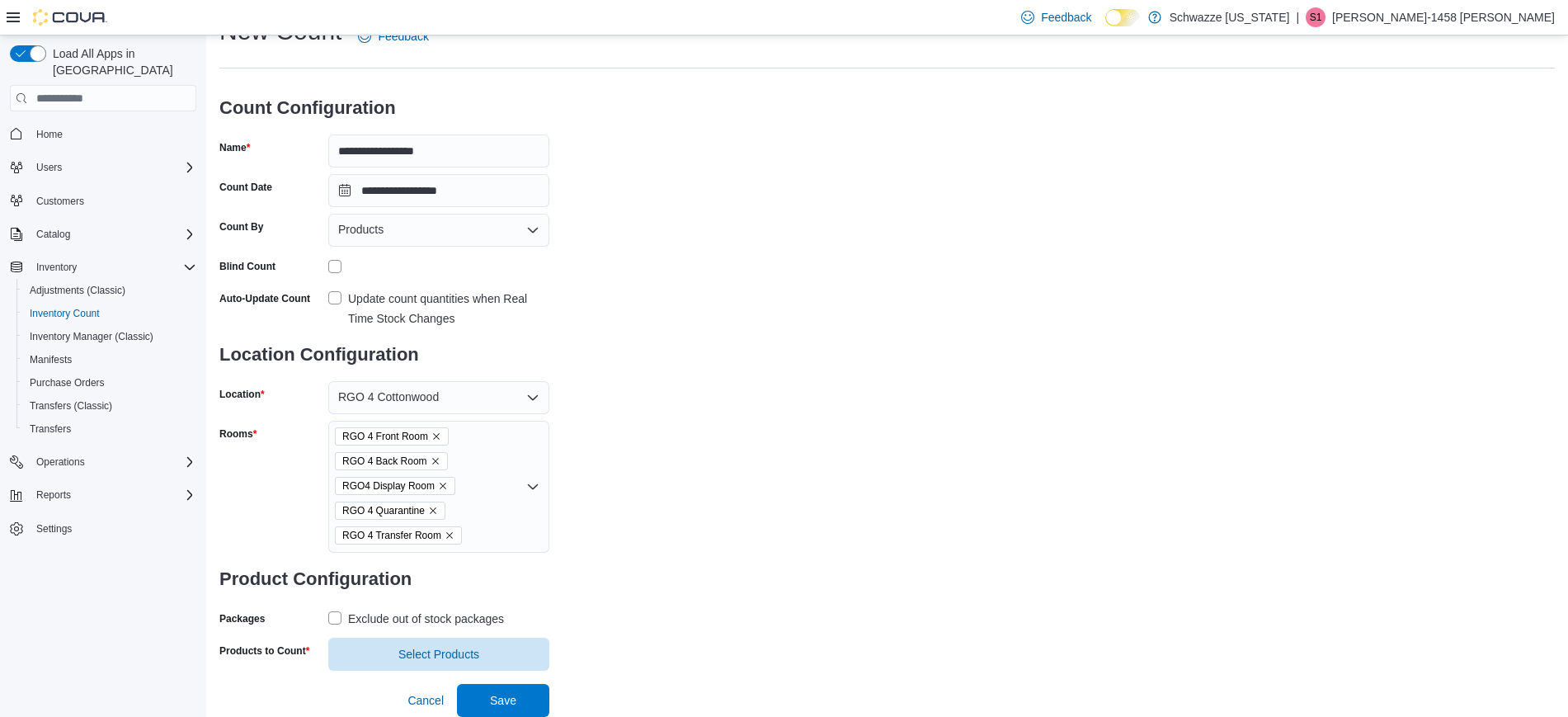
click at [340, 620] on label "Exclude out of stock packages" at bounding box center [416, 618] width 176 height 20
click at [387, 659] on span "Select Products" at bounding box center [438, 653] width 201 height 33
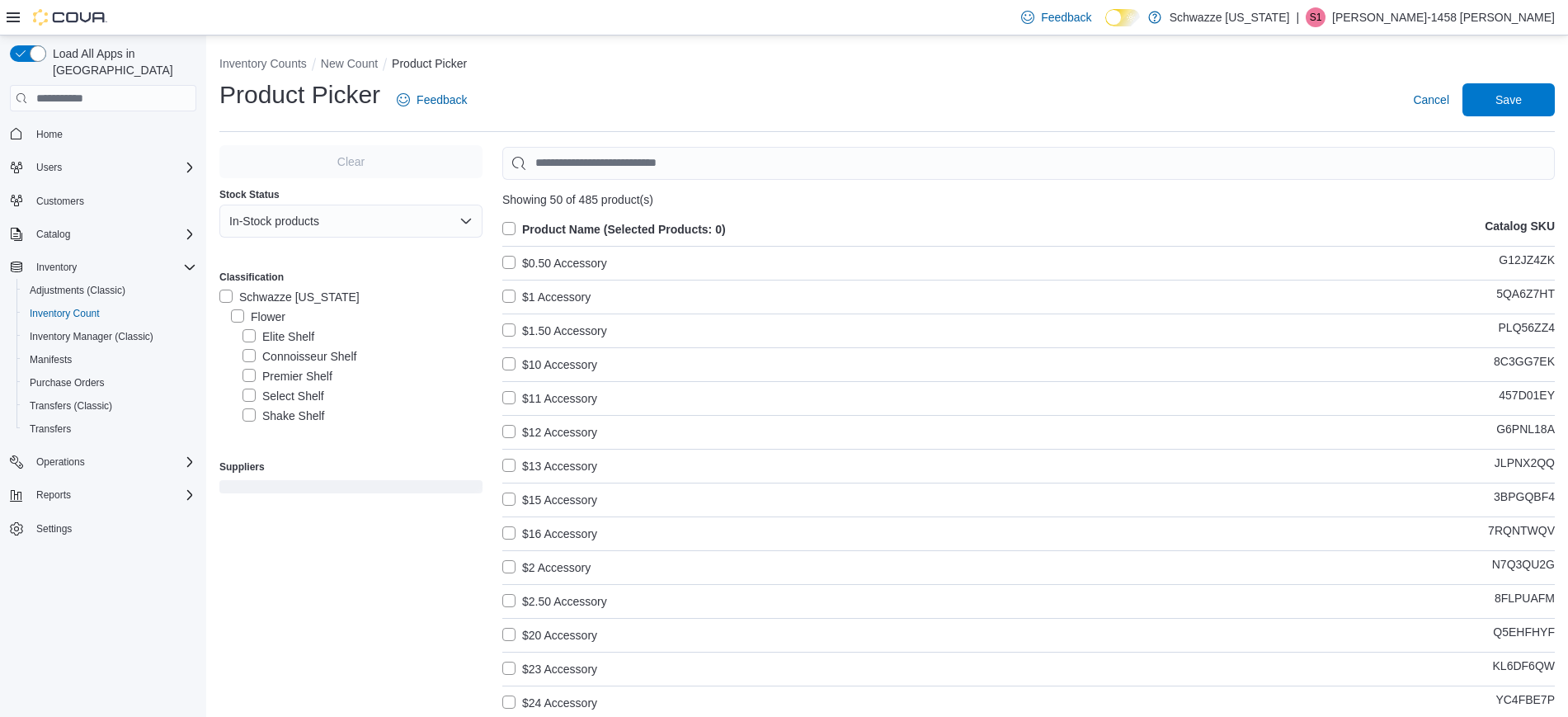
click at [249, 396] on label "Select Shelf" at bounding box center [284, 396] width 82 height 20
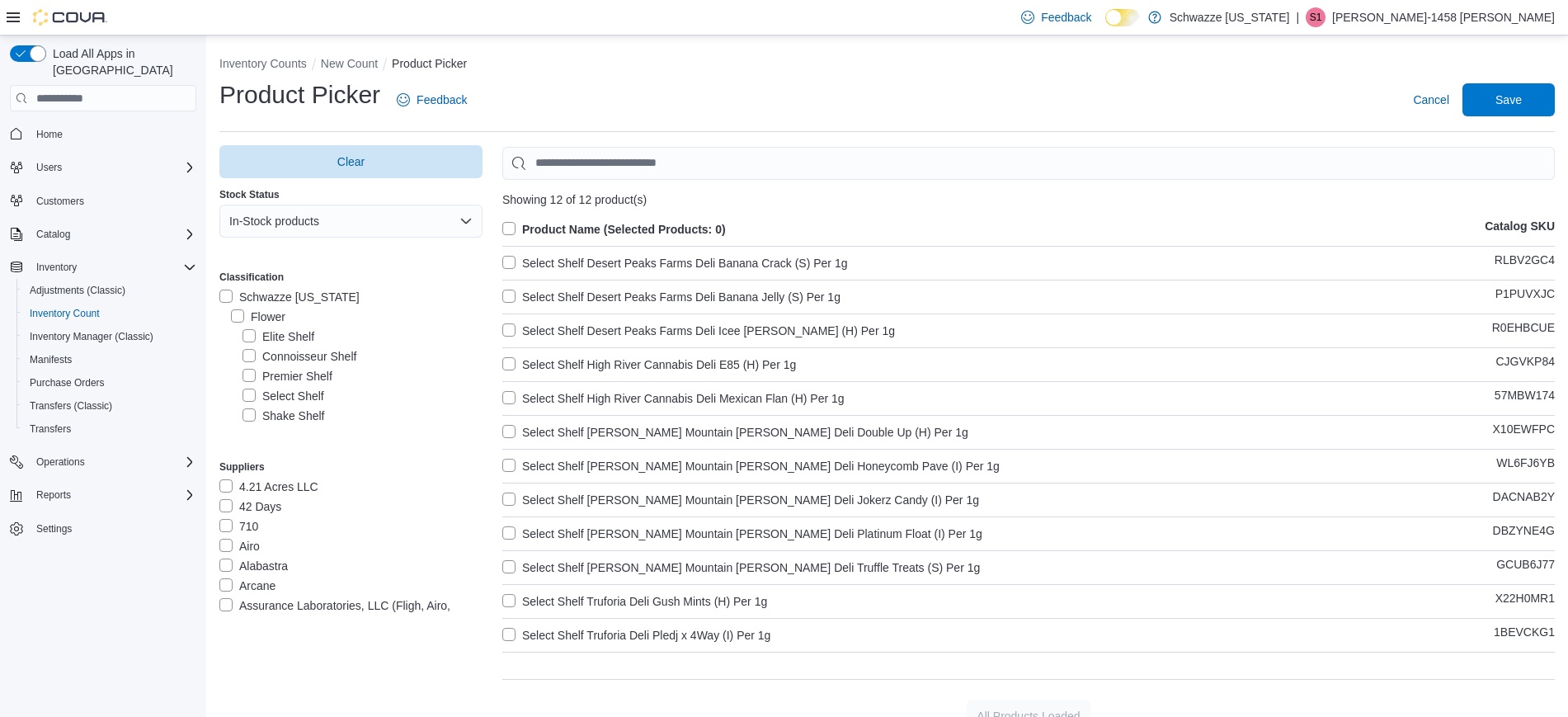
drag, startPoint x: 512, startPoint y: 271, endPoint x: 512, endPoint y: 254, distance: 17.0
click at [512, 254] on label "Select Shelf Desert Peaks Farms Deli Banana Crack (S) Per 1g" at bounding box center [675, 263] width 346 height 20
click at [510, 222] on label "Product Name (Selected Products: 0)" at bounding box center [614, 230] width 223 height 20
click at [1518, 101] on span "Save" at bounding box center [1508, 99] width 27 height 17
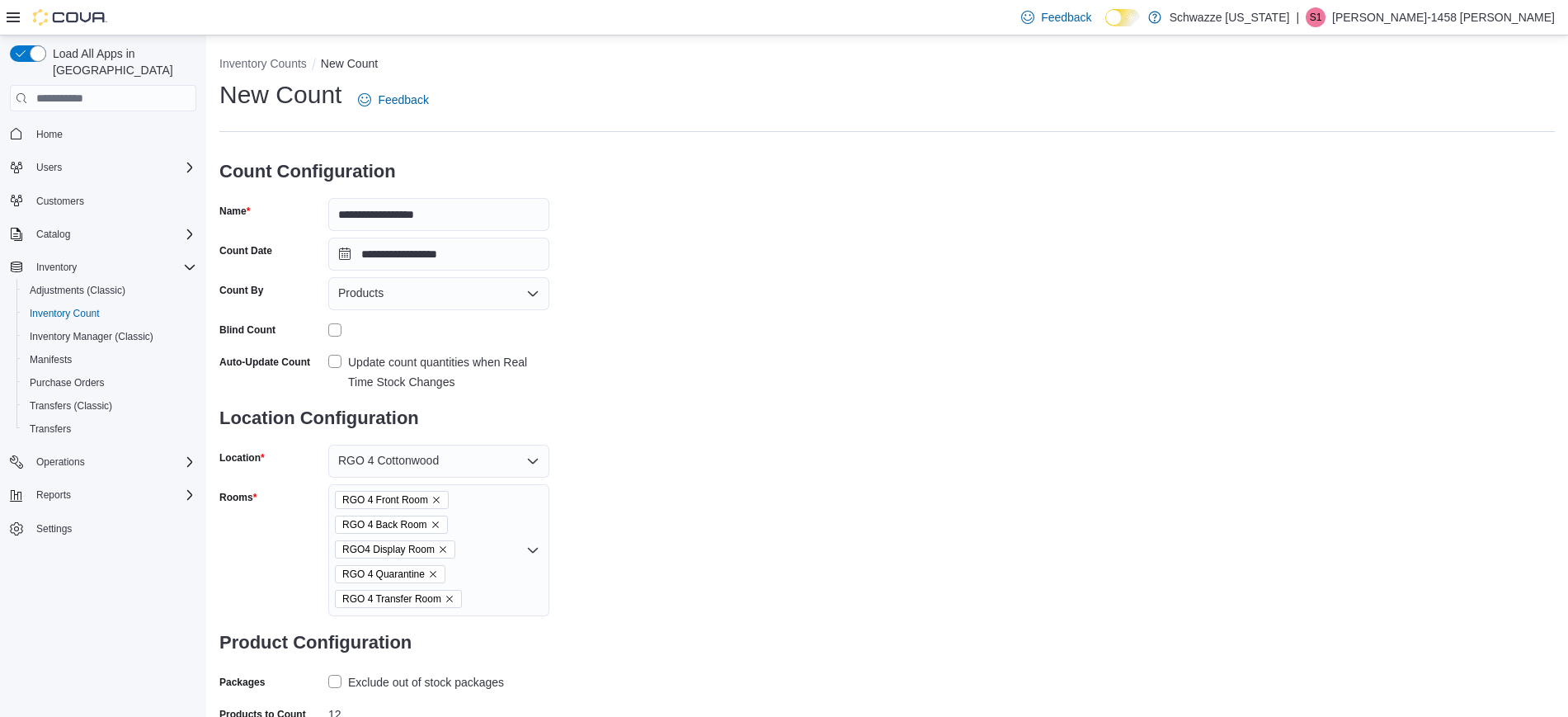
scroll to position [96, 0]
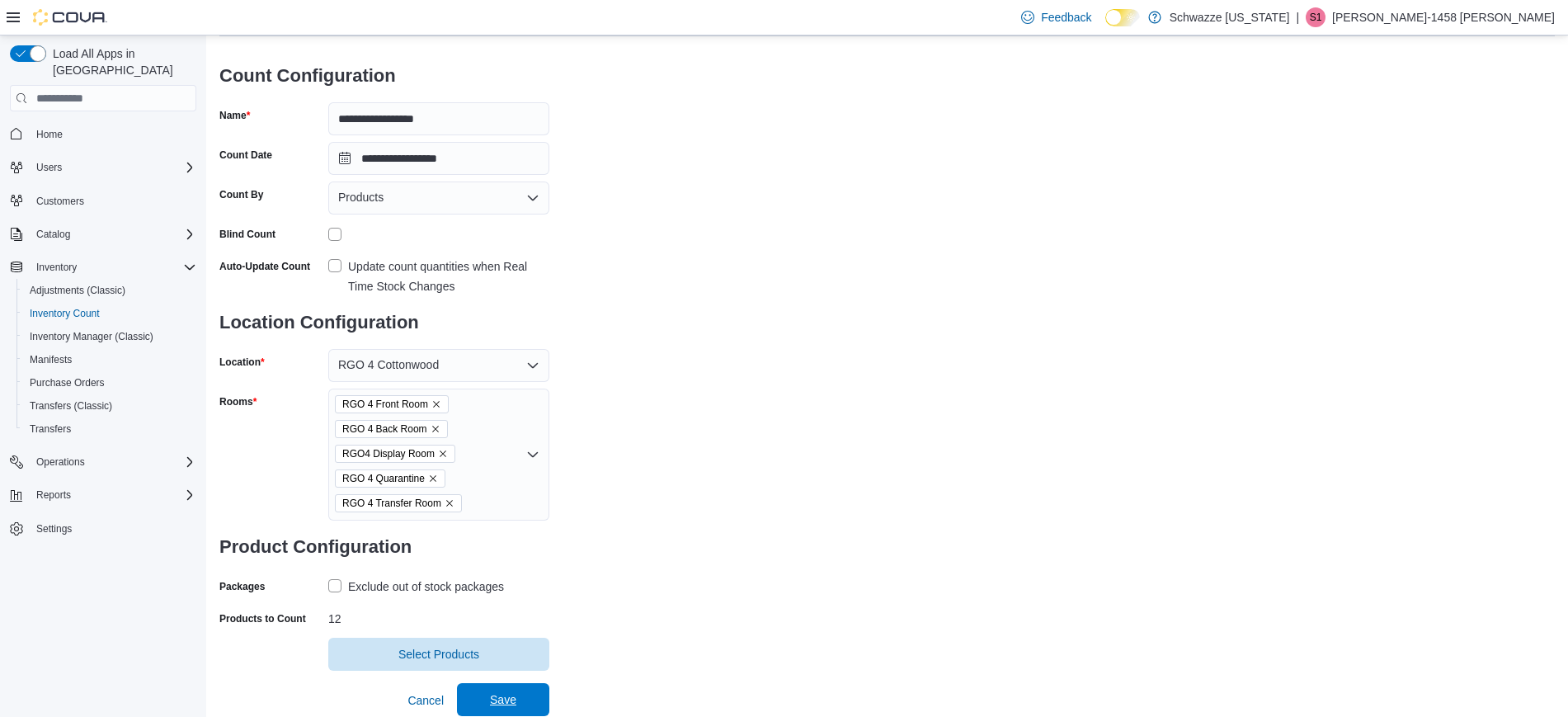
click at [505, 700] on span "Save" at bounding box center [503, 699] width 27 height 17
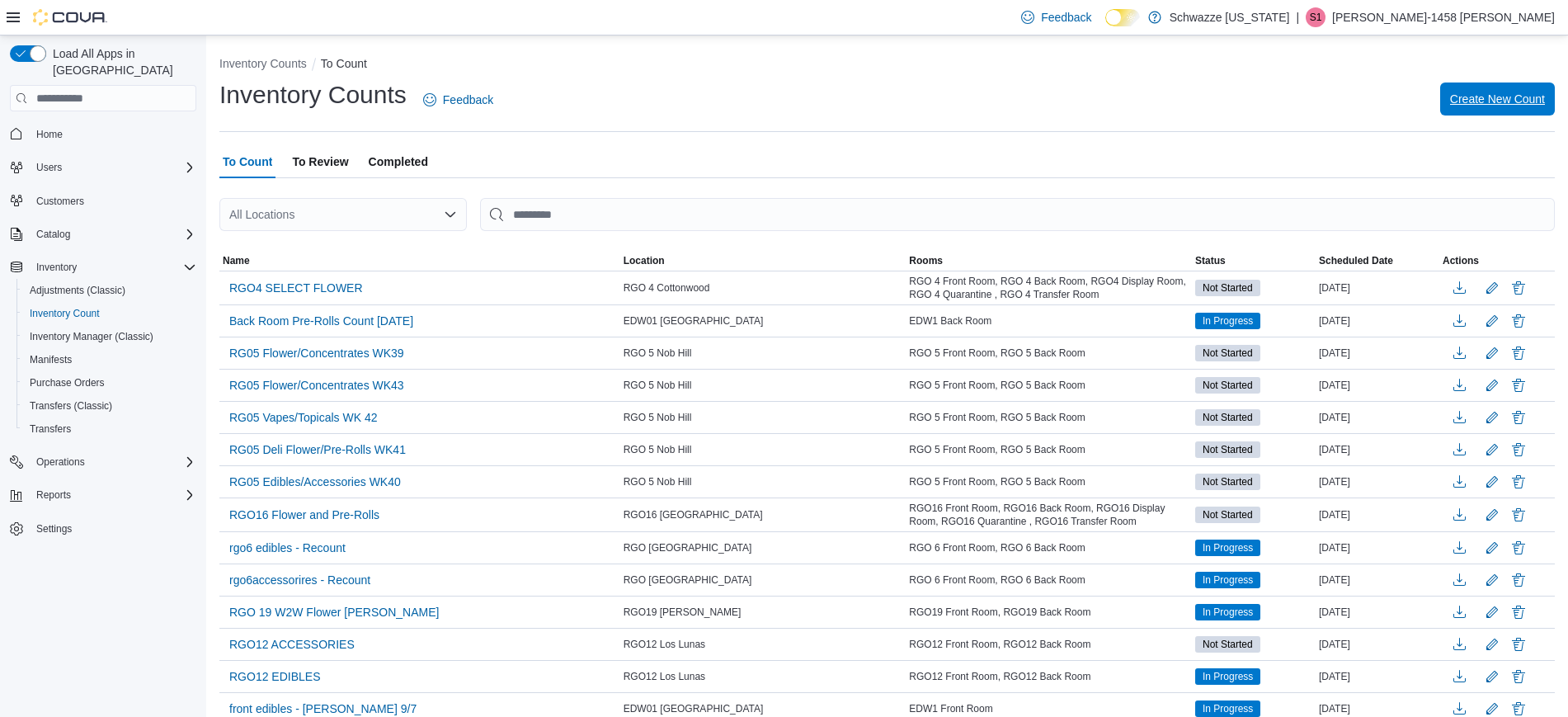
click at [1545, 114] on span "Create New Count" at bounding box center [1497, 99] width 95 height 33
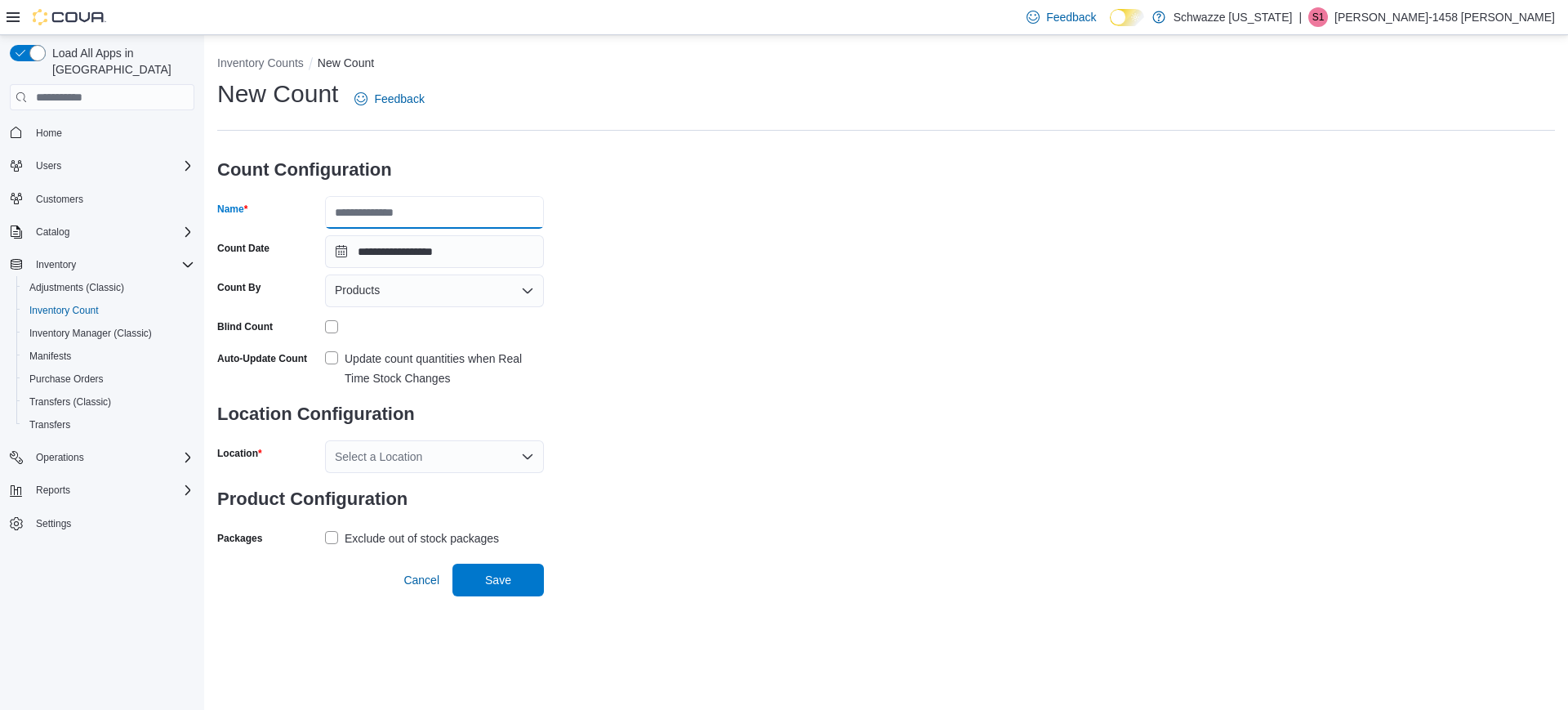
click at [405, 225] on input "Name" at bounding box center [434, 212] width 219 height 33
click at [436, 201] on input "Name" at bounding box center [434, 212] width 219 height 33
type input "*"
click at [433, 210] on input "Name" at bounding box center [434, 212] width 219 height 33
click at [475, 218] on input "**********" at bounding box center [434, 212] width 219 height 33
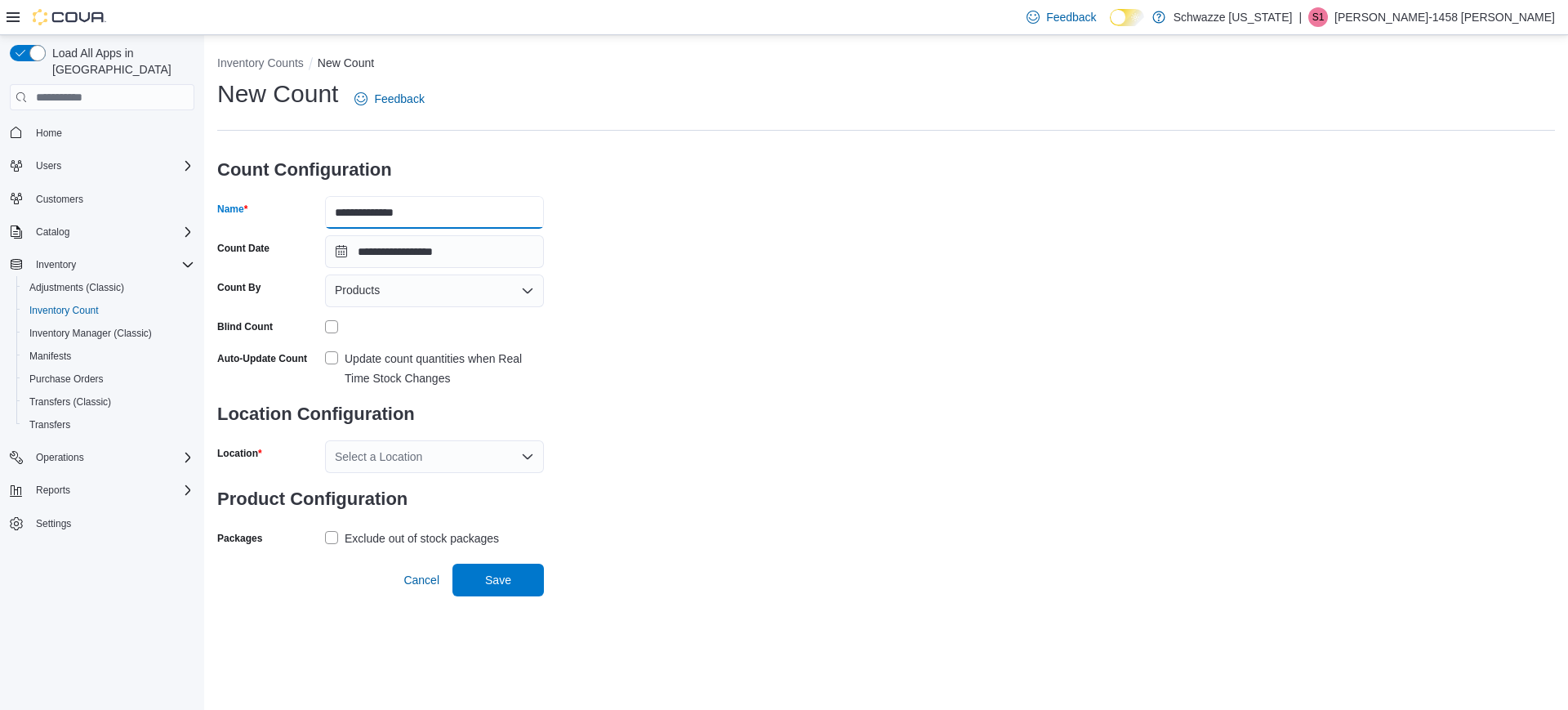
click at [329, 211] on input "**********" at bounding box center [434, 212] width 219 height 33
click at [445, 210] on input "**********" at bounding box center [434, 212] width 219 height 33
click at [447, 213] on input "**********" at bounding box center [434, 212] width 219 height 33
type input "**********"
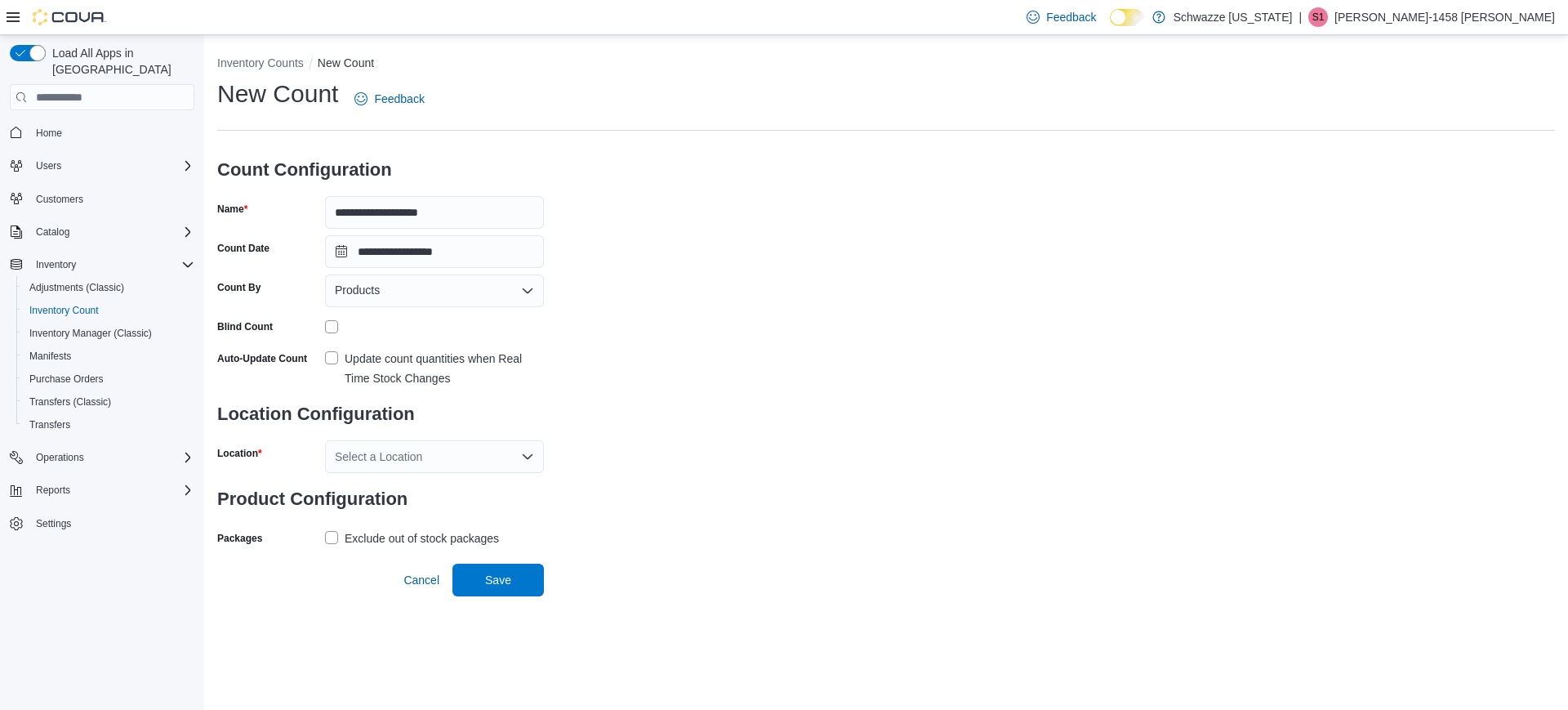
click at [626, 302] on div "**********" at bounding box center [886, 314] width 1338 height 473
click at [331, 359] on label "Update count quantities when Real Time Stock Changes" at bounding box center [434, 368] width 219 height 40
click at [401, 469] on div "Select a Location" at bounding box center [434, 456] width 219 height 33
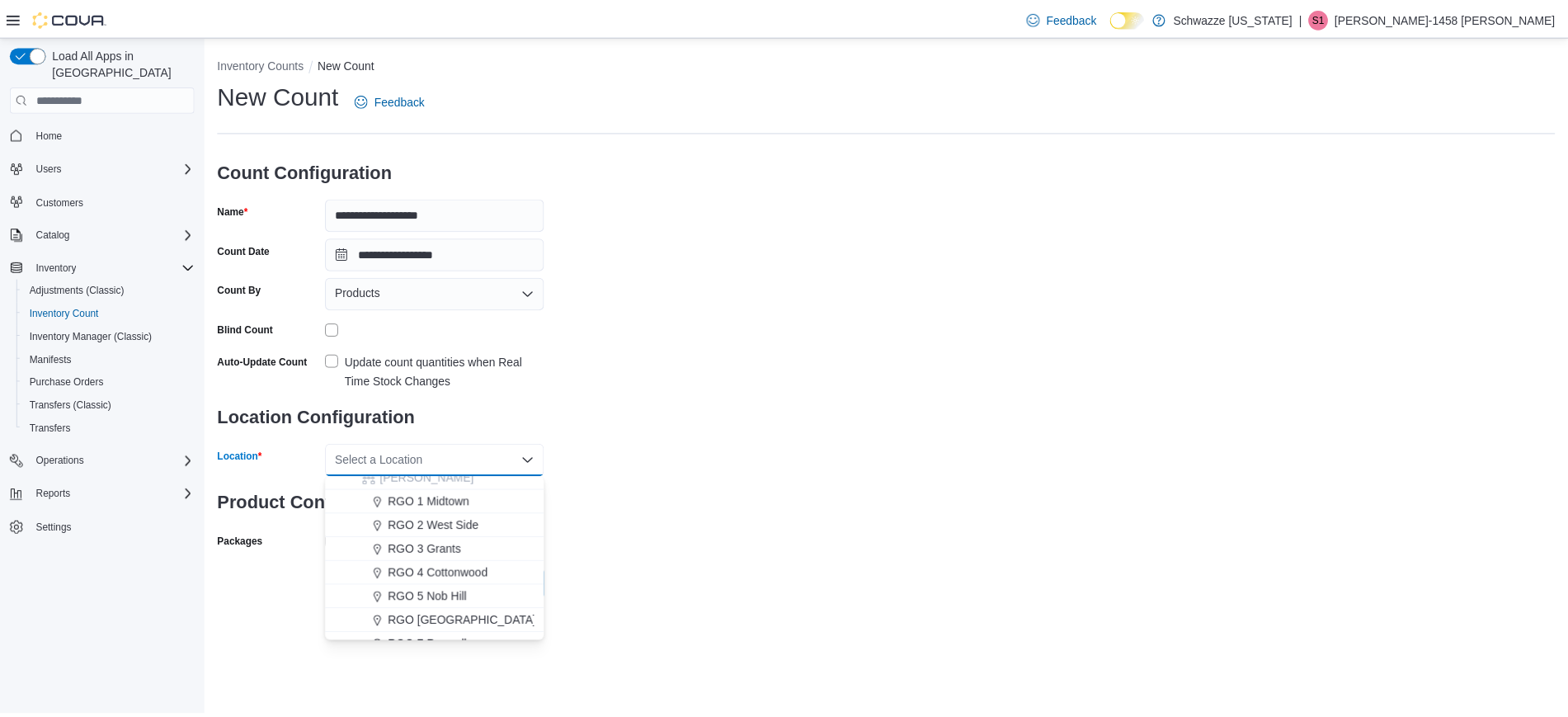
scroll to position [444, 0]
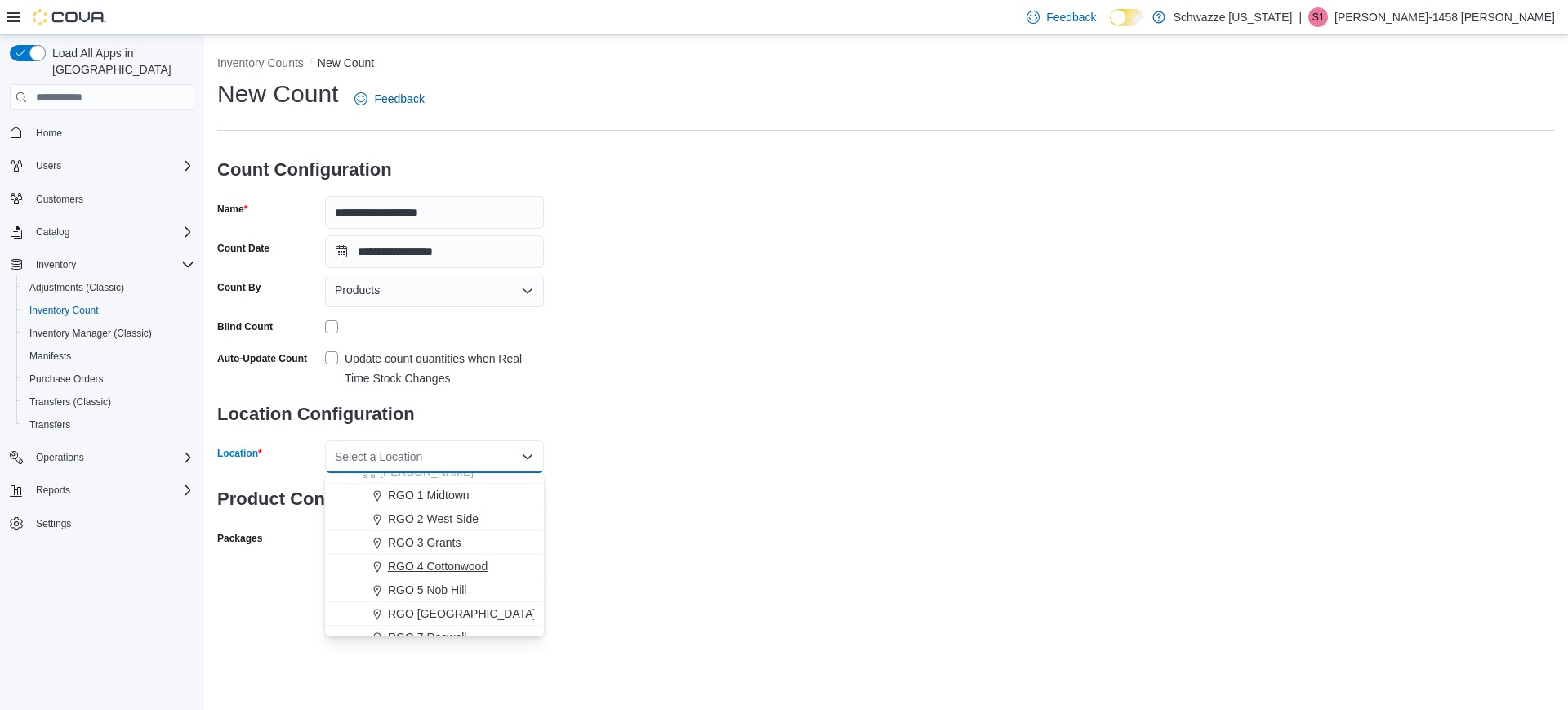
click at [455, 573] on span "RGO 4 Cottonwood" at bounding box center [437, 566] width 100 height 17
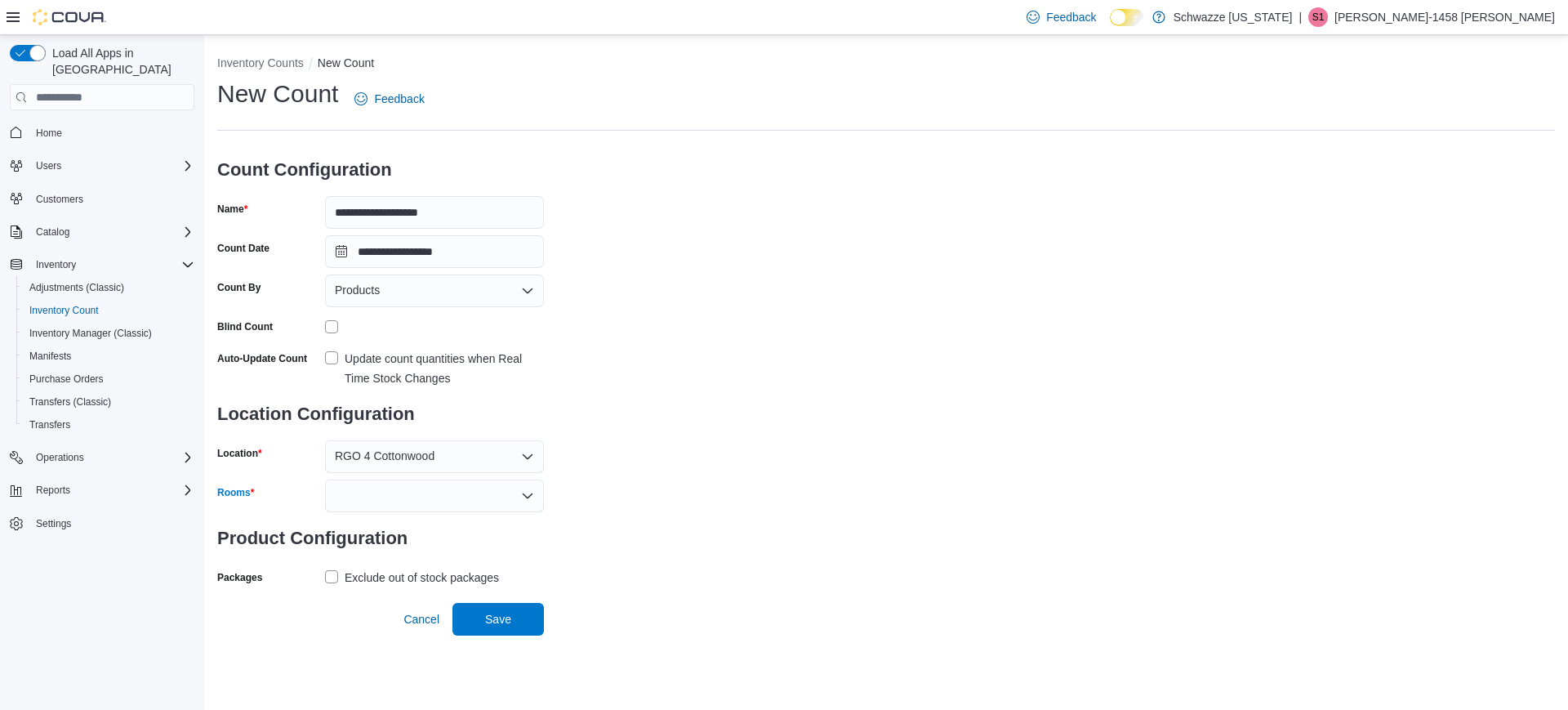
click at [399, 499] on div at bounding box center [434, 495] width 219 height 33
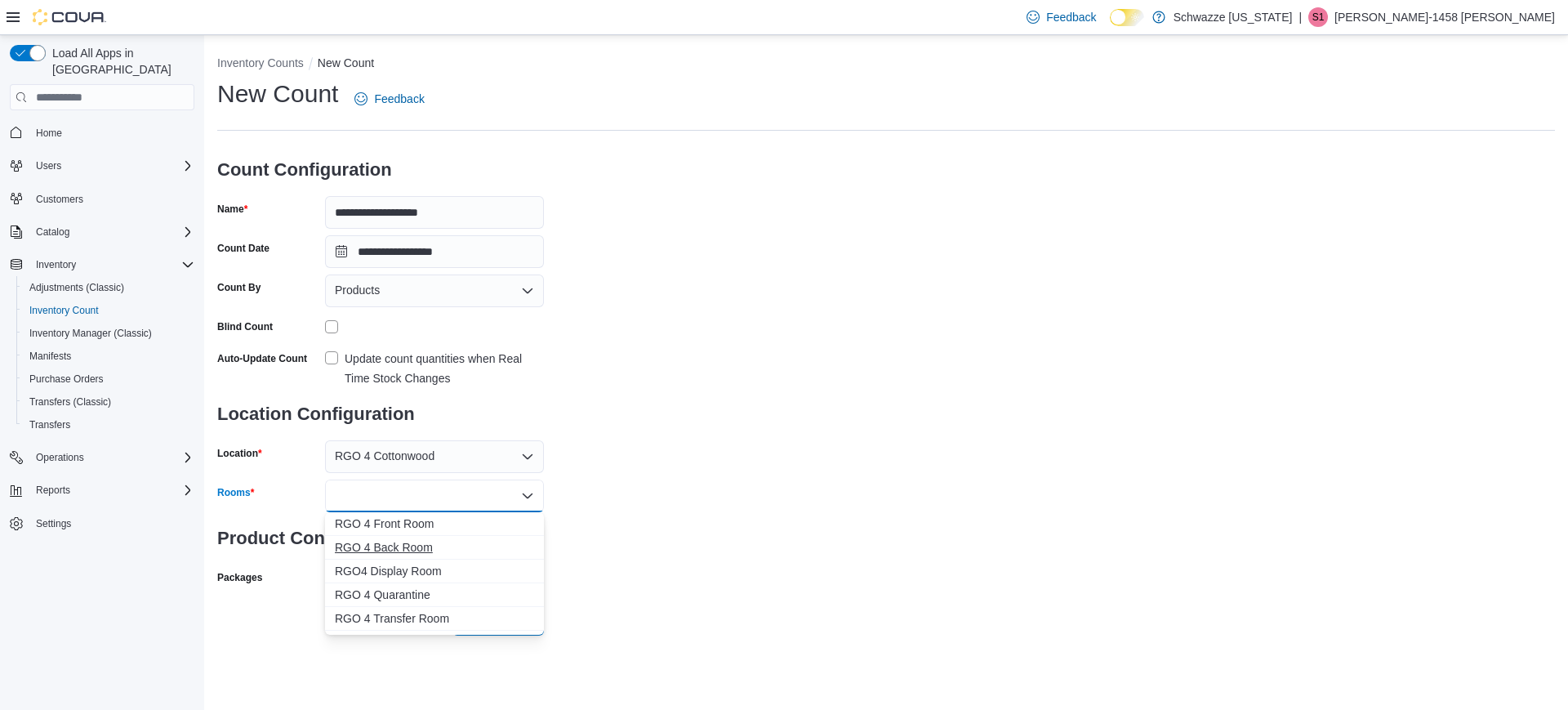
click at [399, 539] on span "RGO 4 Back Room" at bounding box center [434, 547] width 199 height 17
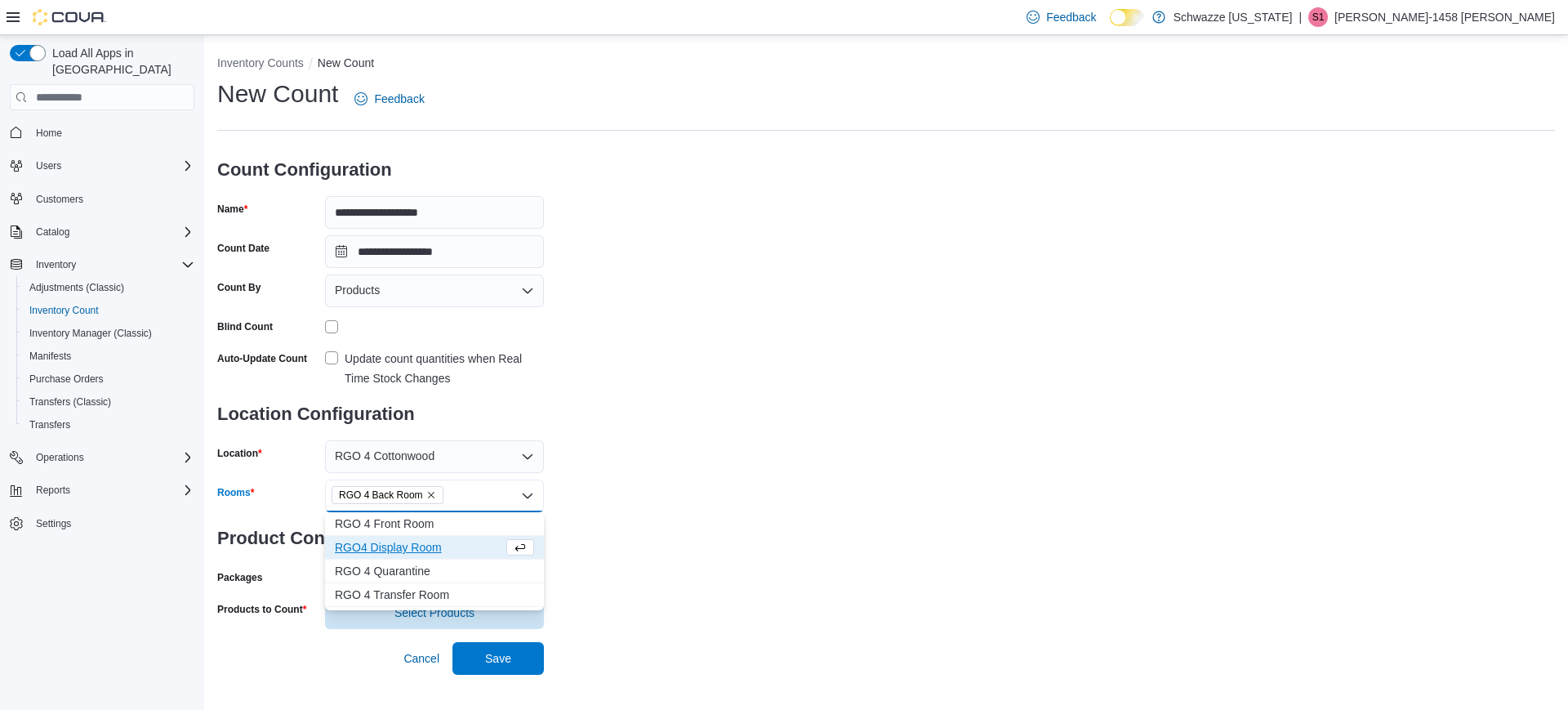
click at [399, 539] on span "RGO4 Display Room" at bounding box center [418, 547] width 168 height 17
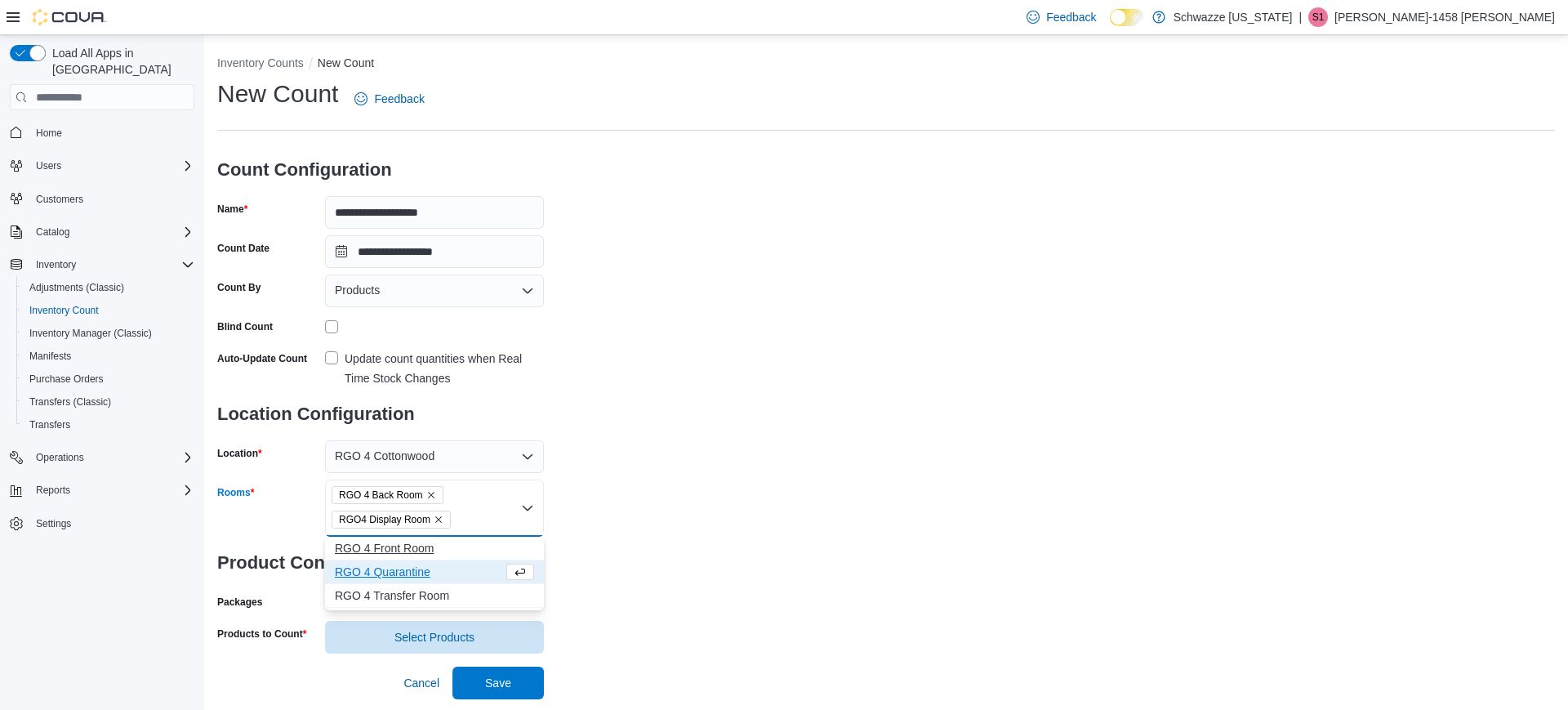
click at [399, 540] on span "RGO 4 Front Room" at bounding box center [434, 548] width 199 height 17
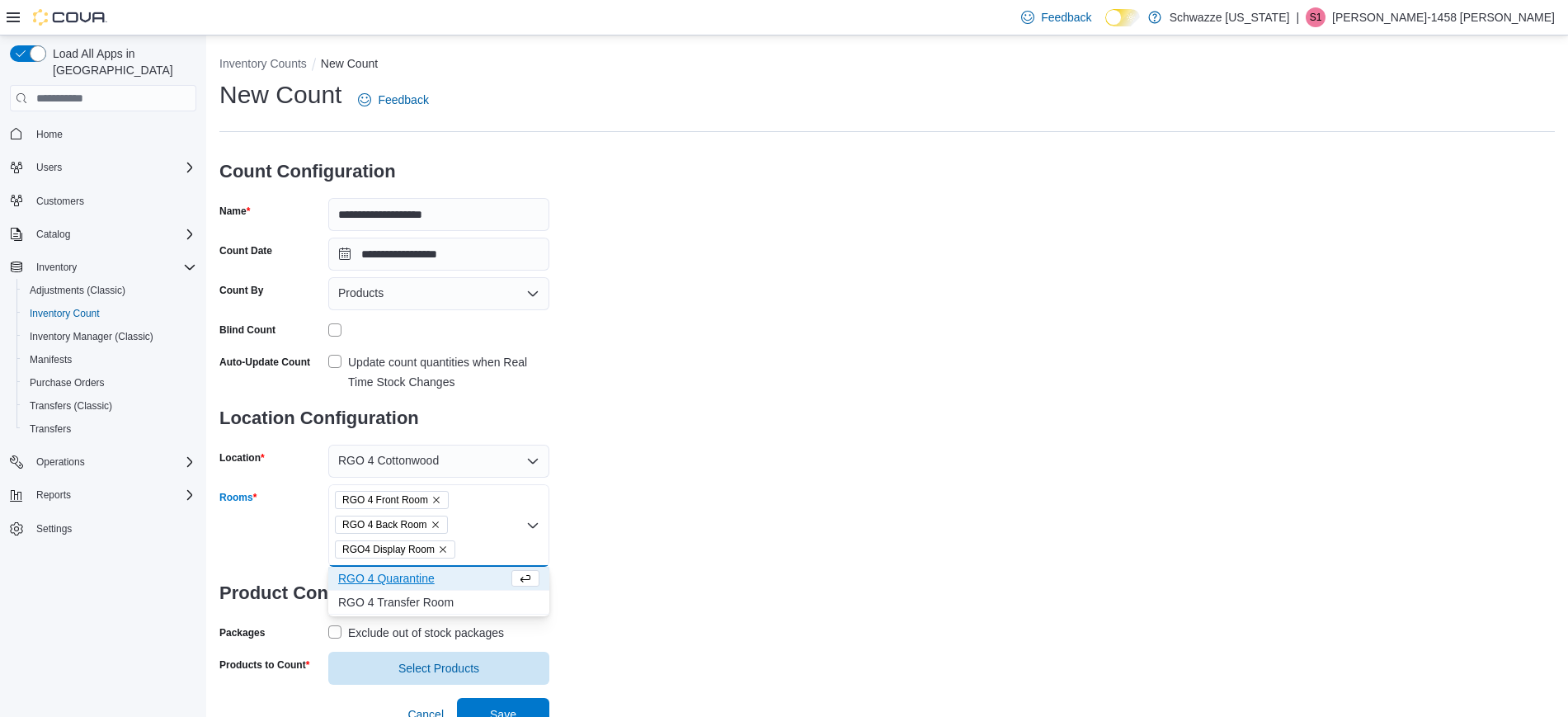
click at [403, 574] on span "RGO 4 Quarantine" at bounding box center [422, 578] width 170 height 17
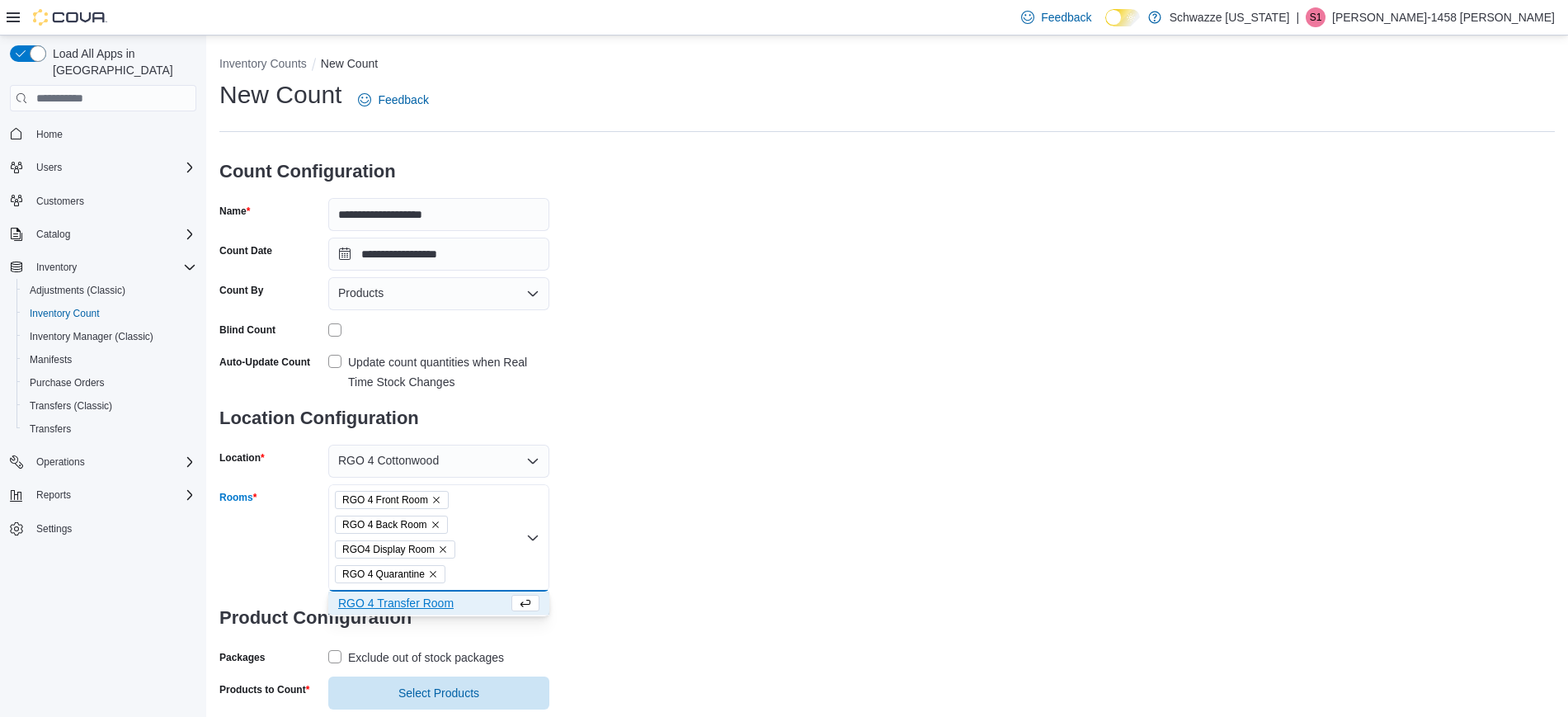
click at [404, 603] on span "RGO 4 Transfer Room" at bounding box center [422, 603] width 170 height 17
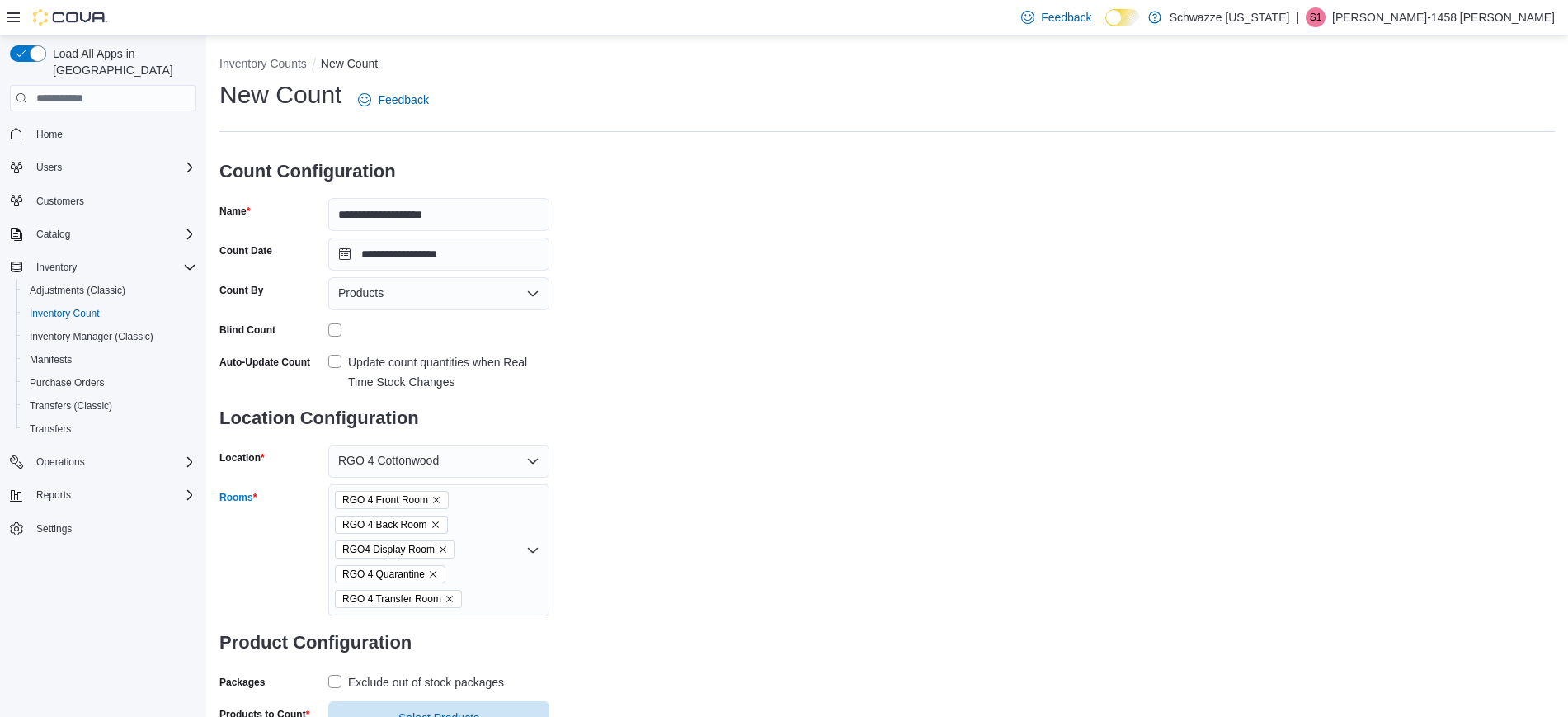
scroll to position [63, 0]
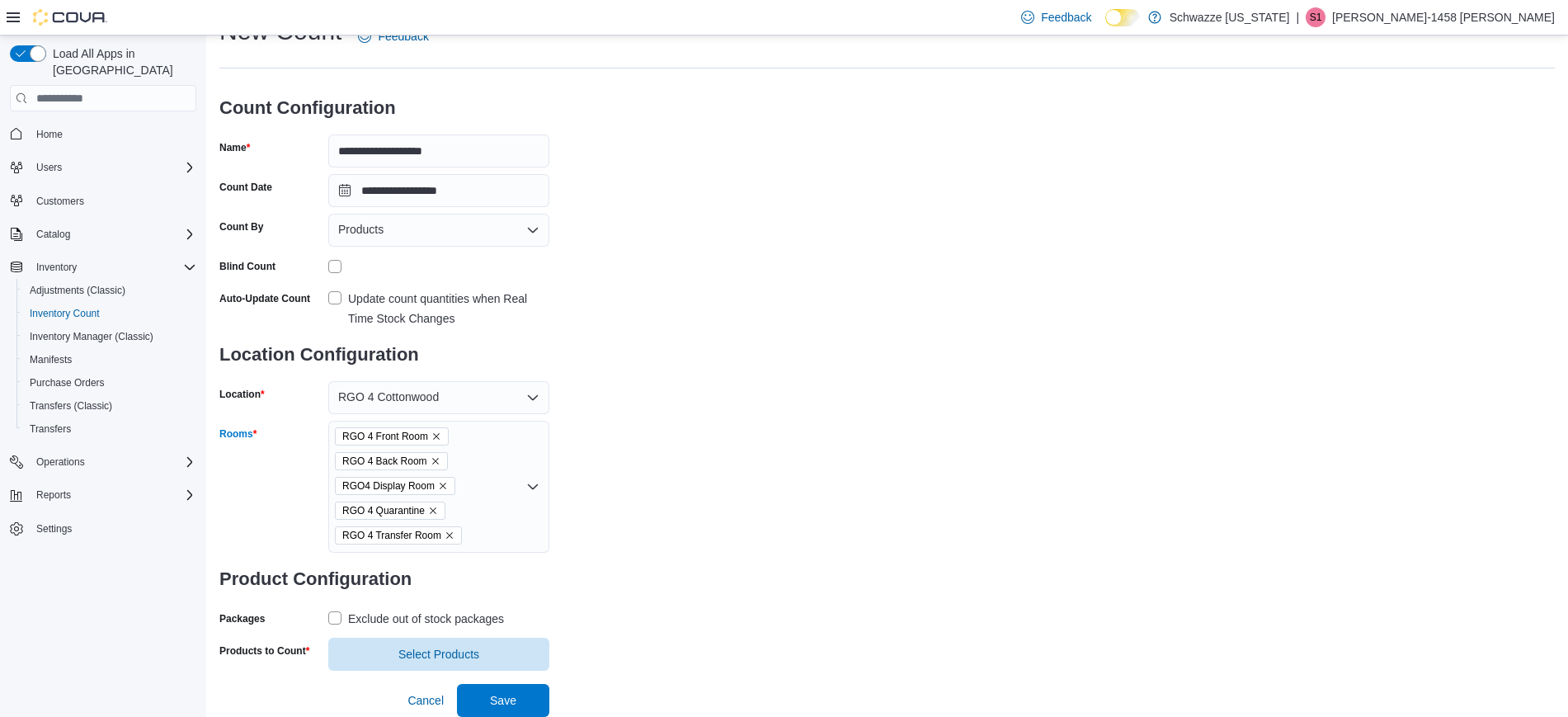
click at [334, 618] on label "Exclude out of stock packages" at bounding box center [416, 618] width 176 height 20
click at [389, 664] on span "Select Products" at bounding box center [438, 653] width 201 height 33
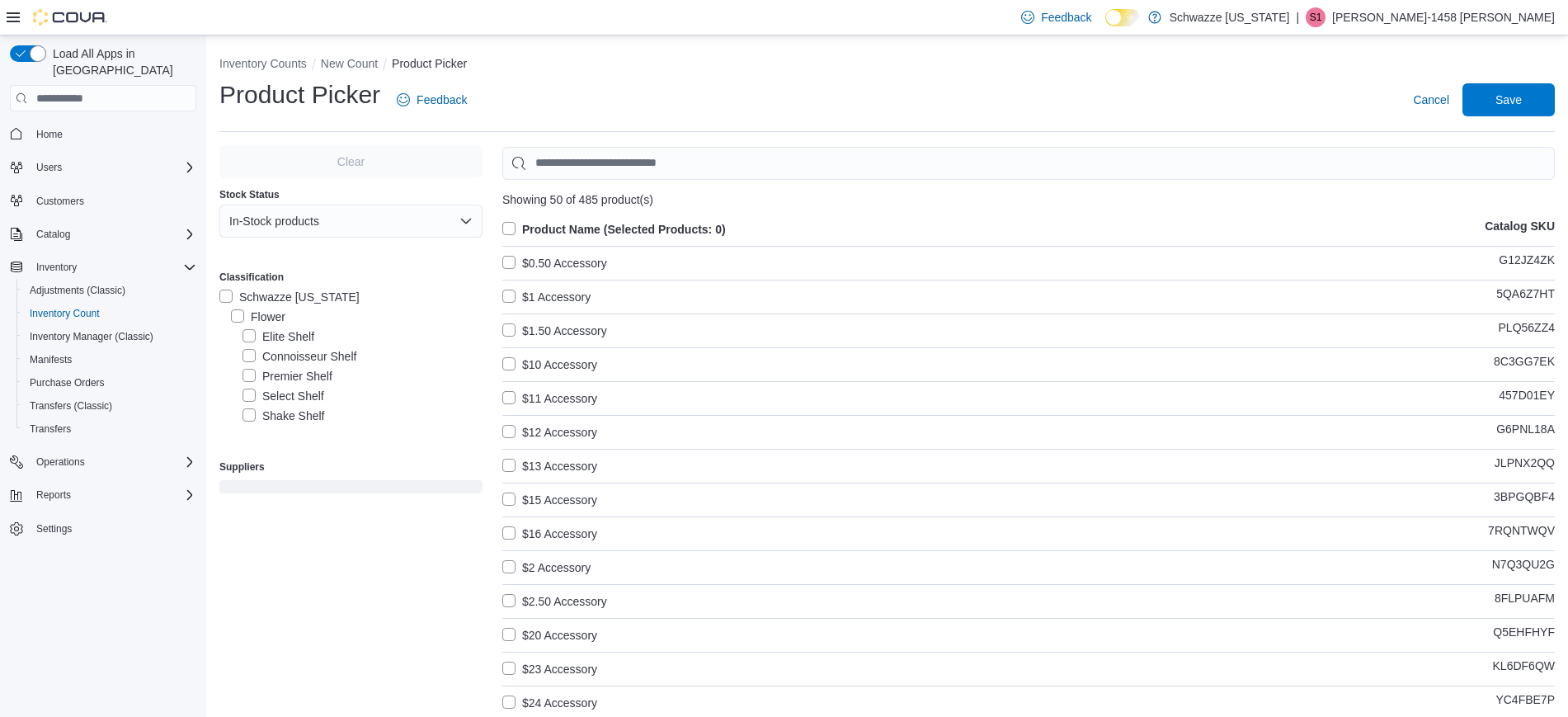
click at [251, 376] on label "Premier Shelf" at bounding box center [287, 376] width 90 height 20
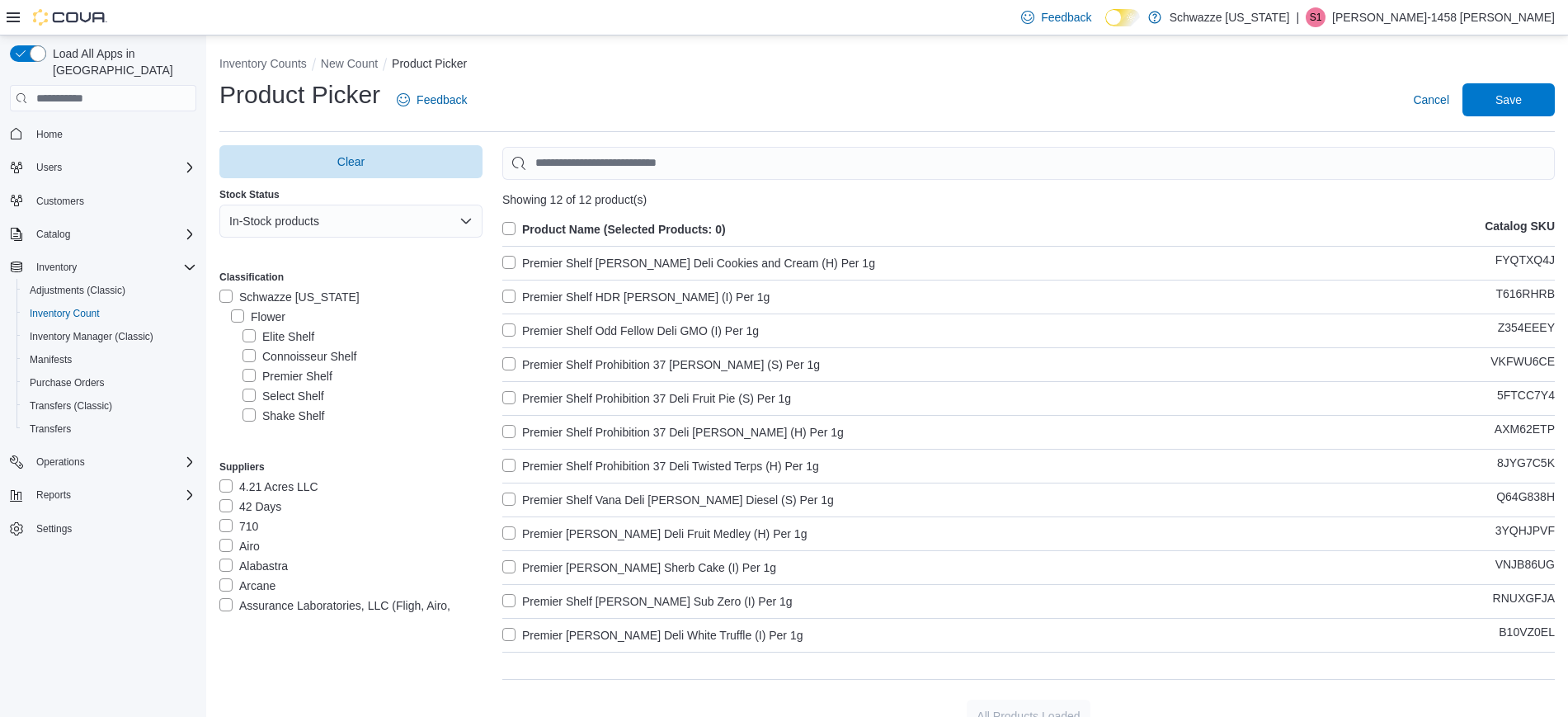
click at [516, 229] on label "Product Name (Selected Products: 0)" at bounding box center [614, 230] width 223 height 20
click at [1522, 98] on span "Save" at bounding box center [1508, 99] width 27 height 17
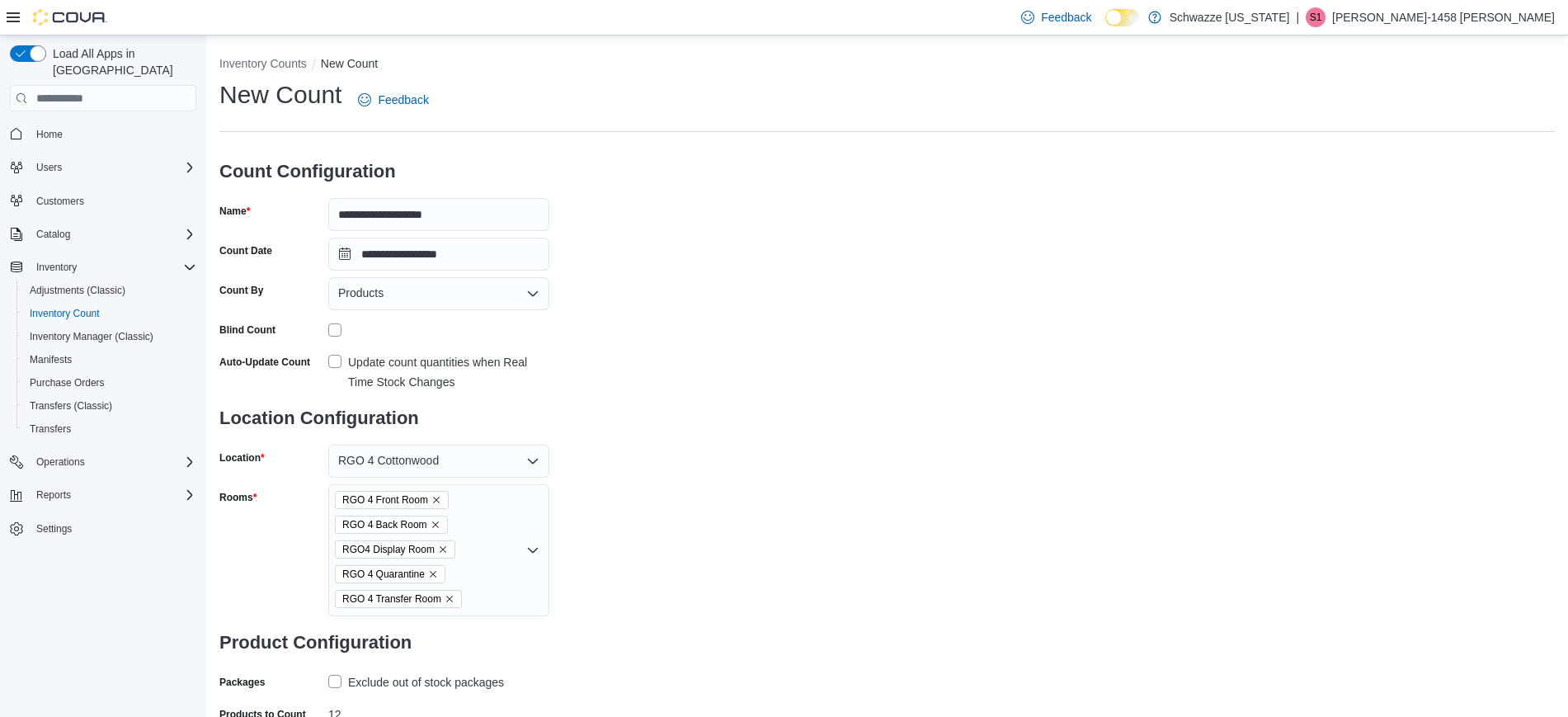
scroll to position [96, 0]
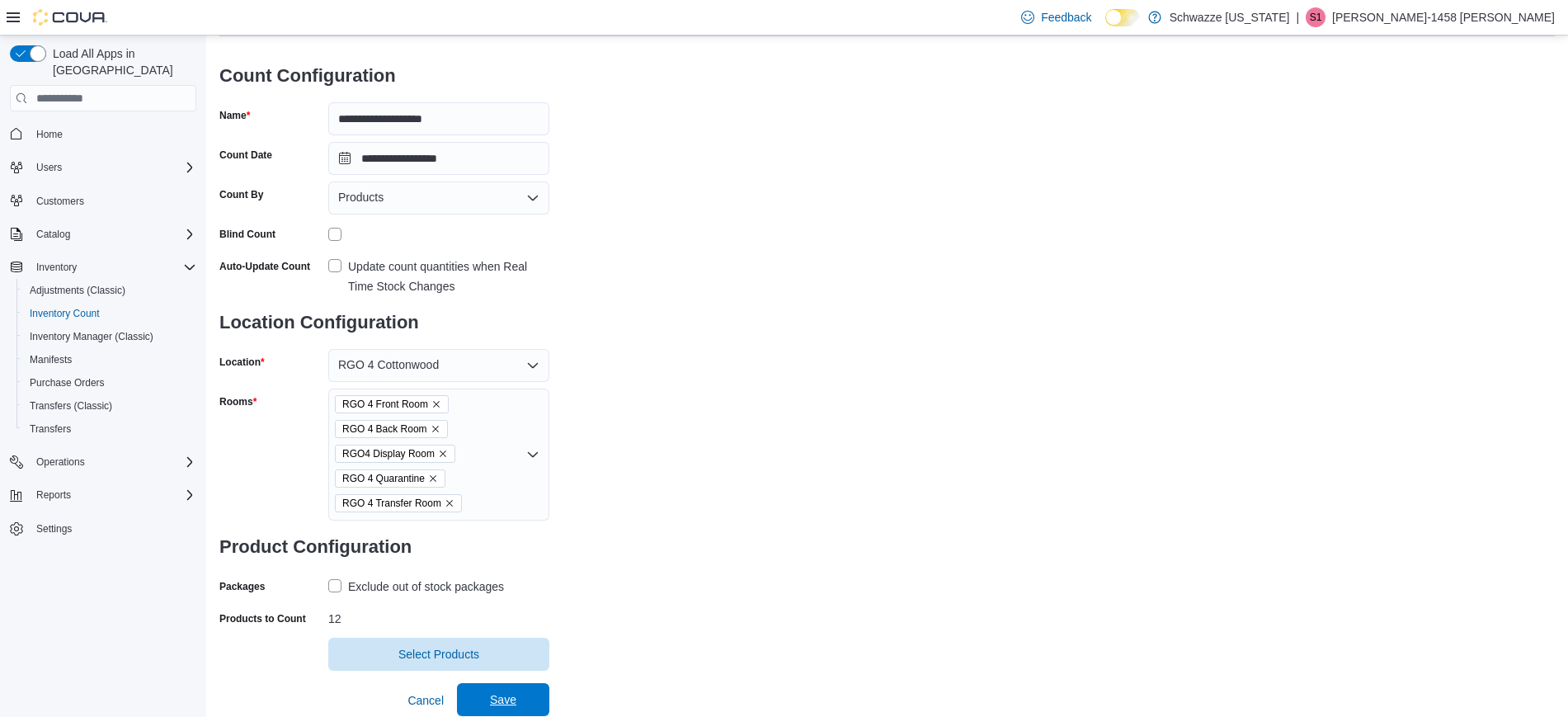
click at [496, 705] on span "Save" at bounding box center [503, 699] width 27 height 17
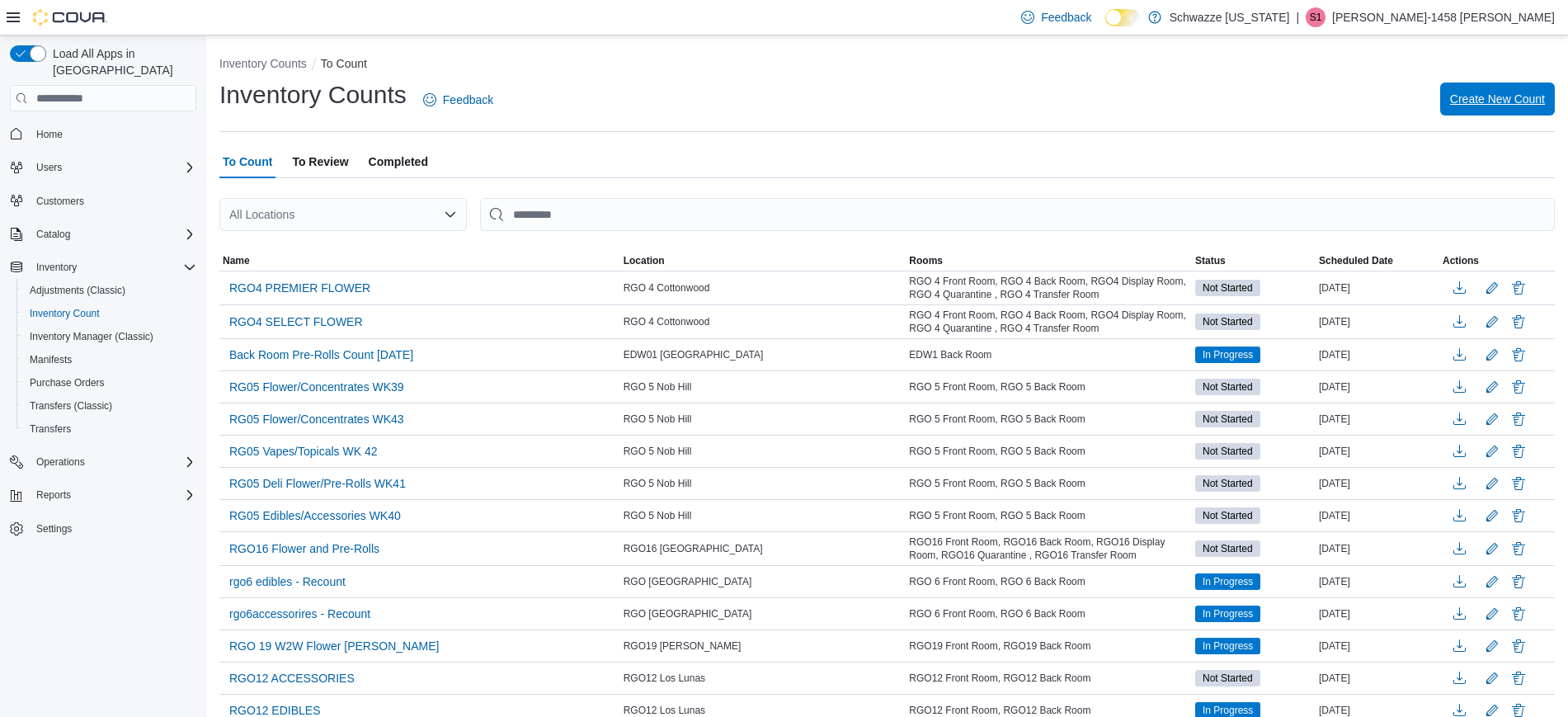
click at [1524, 97] on span "Create New Count" at bounding box center [1497, 99] width 95 height 17
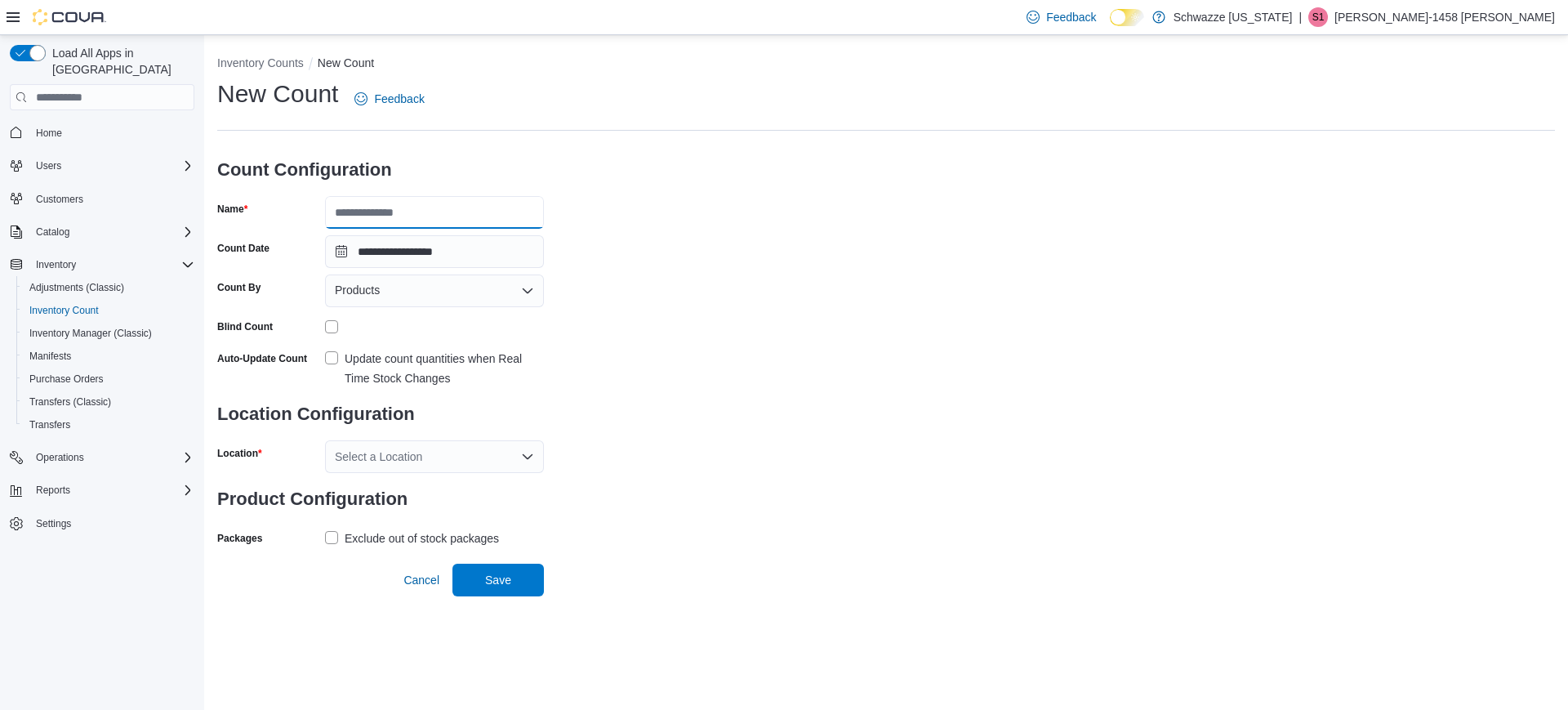
click at [423, 207] on input "Name" at bounding box center [434, 212] width 219 height 33
click at [333, 211] on input "**********" at bounding box center [434, 212] width 219 height 33
type input "**********"
click at [342, 354] on label "Update count quantities when Real Time Stock Changes" at bounding box center [434, 368] width 219 height 40
click at [384, 465] on div "Select a Location" at bounding box center [434, 456] width 219 height 33
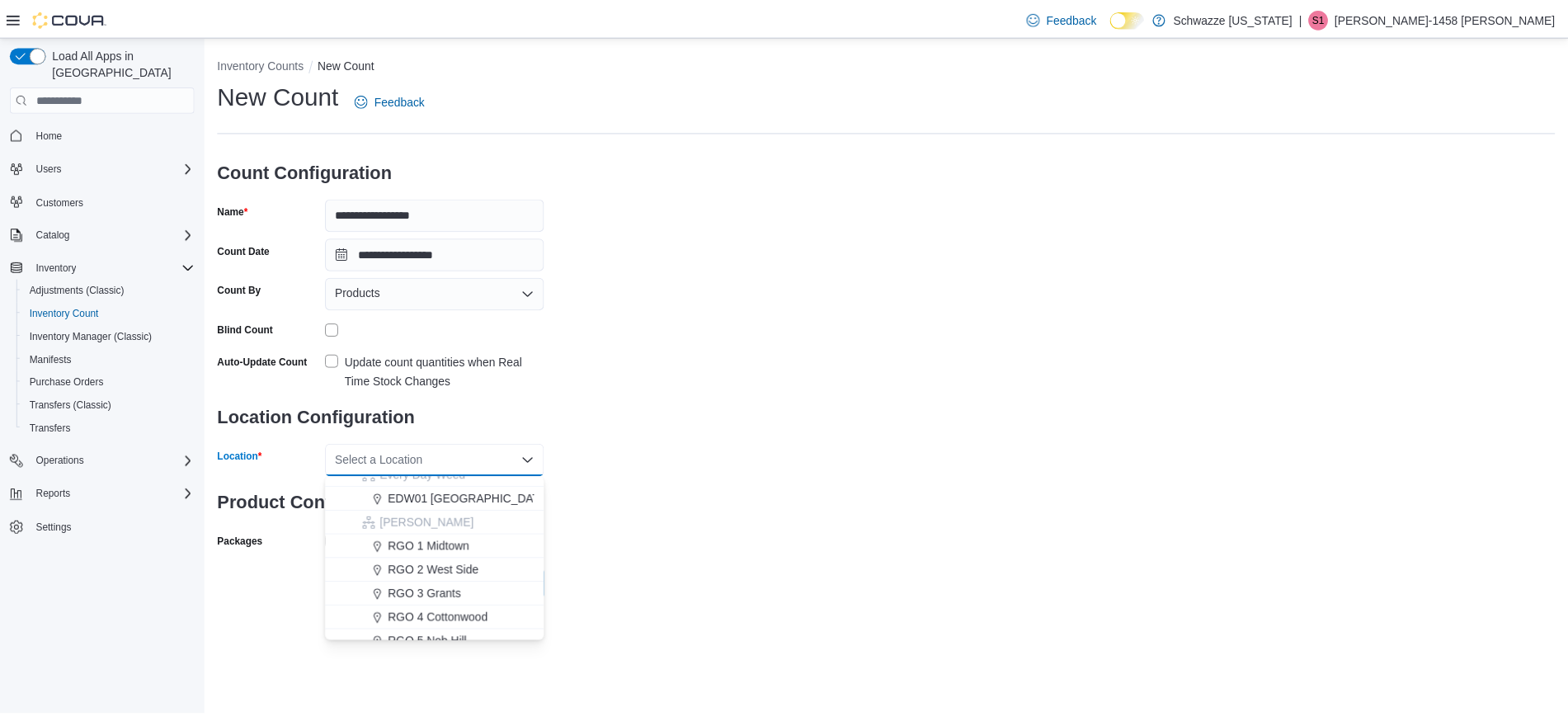
scroll to position [399, 0]
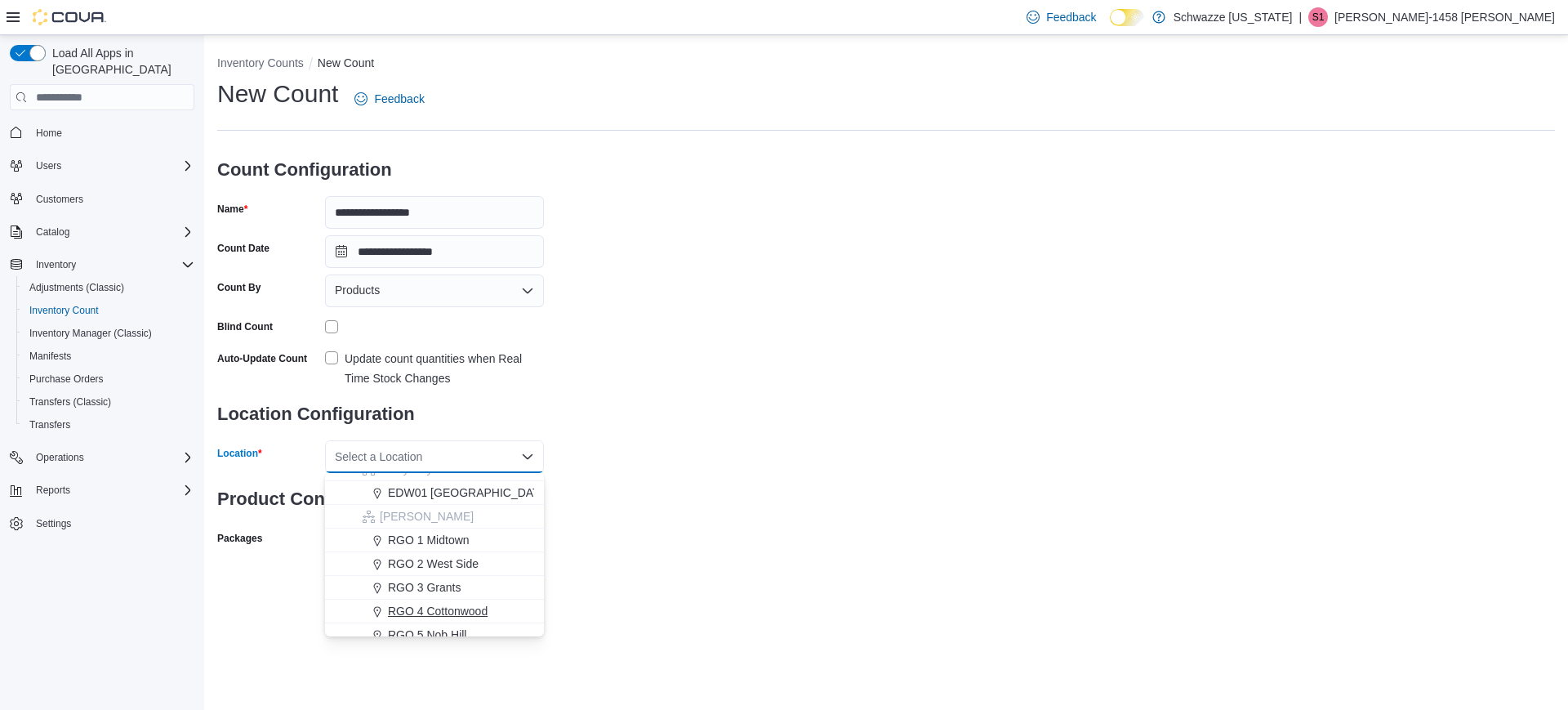
click at [441, 614] on span "RGO 4 Cottonwood" at bounding box center [437, 610] width 100 height 17
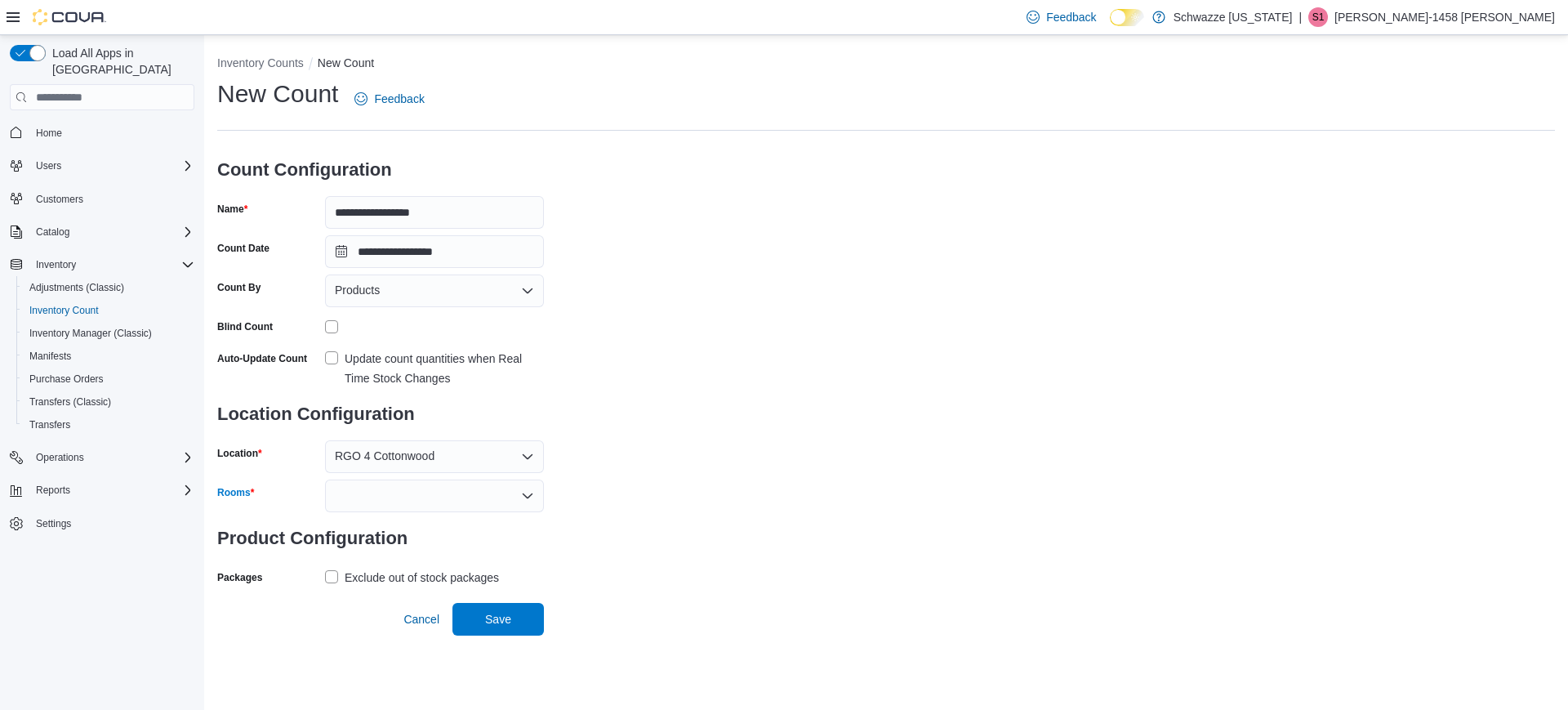
click at [359, 502] on div at bounding box center [434, 495] width 219 height 33
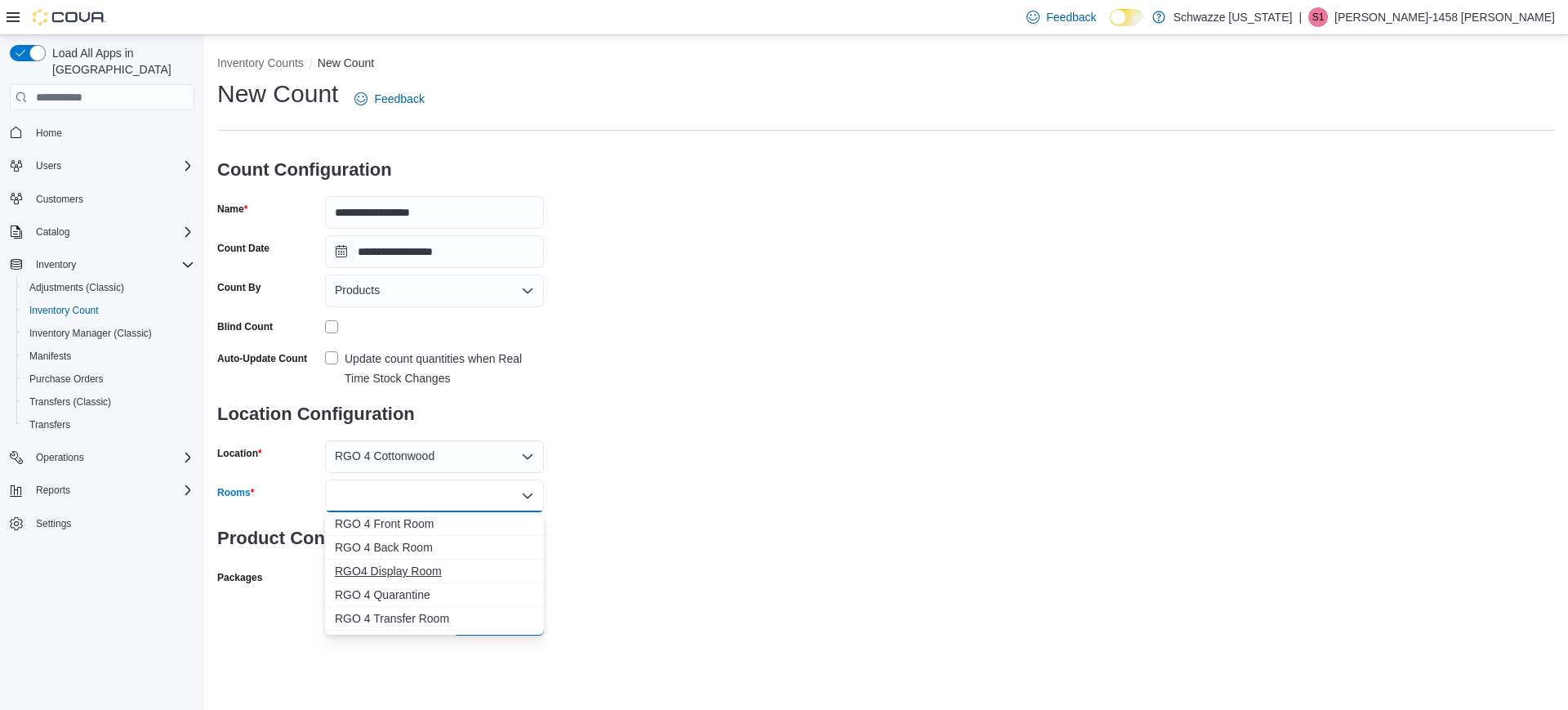
click at [367, 567] on span "RGO4 Display Room" at bounding box center [434, 571] width 199 height 17
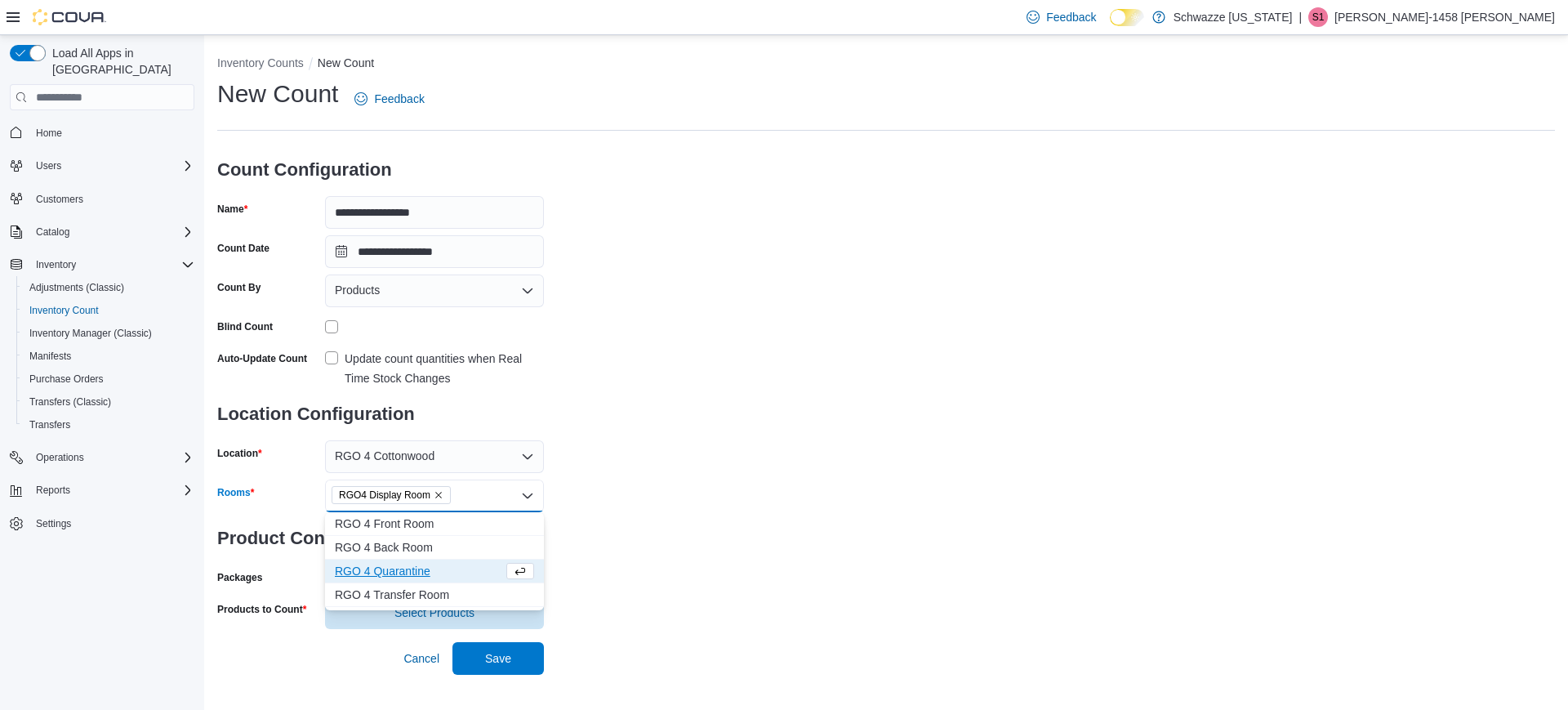
click at [367, 567] on span "RGO 4 Quarantine" at bounding box center [418, 571] width 168 height 17
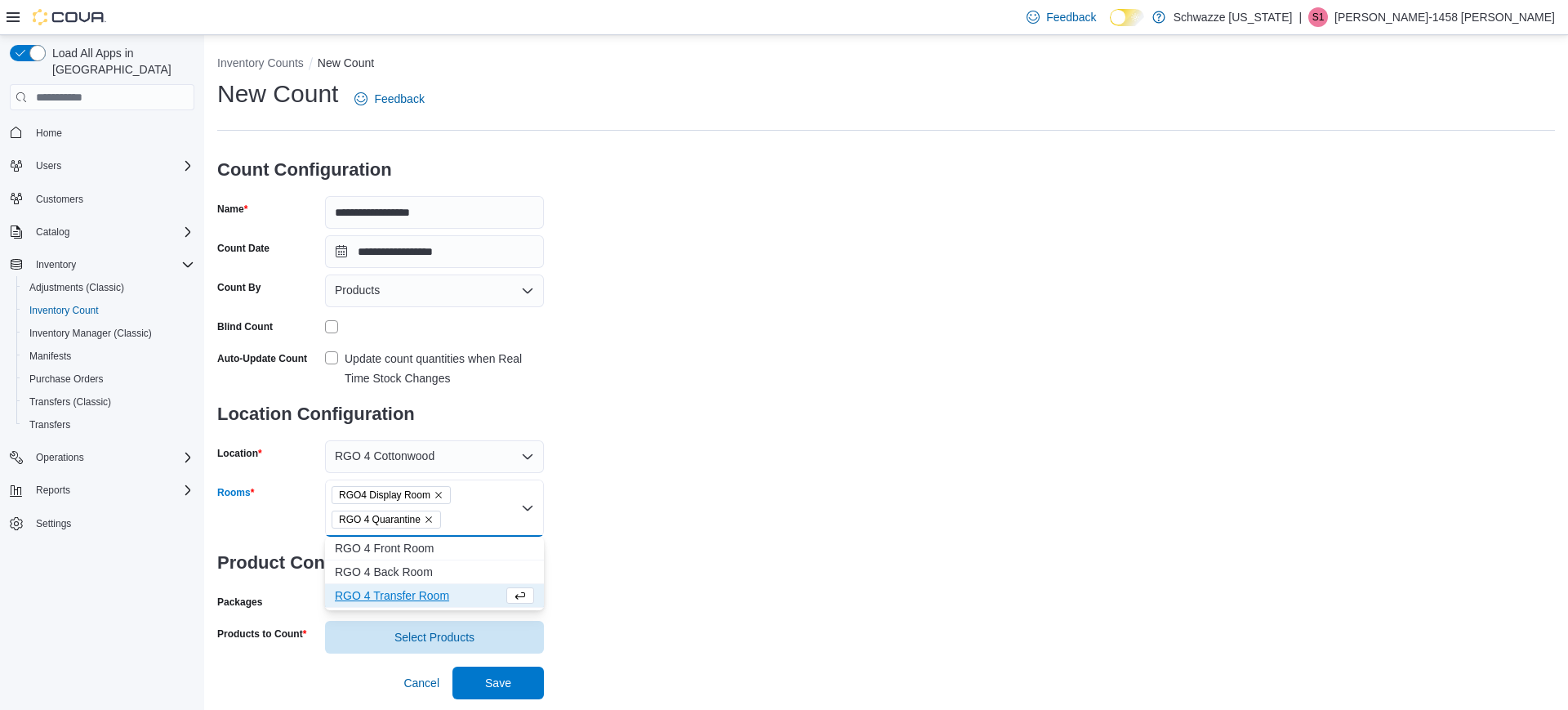
click at [367, 567] on span "RGO 4 Back Room" at bounding box center [434, 572] width 199 height 17
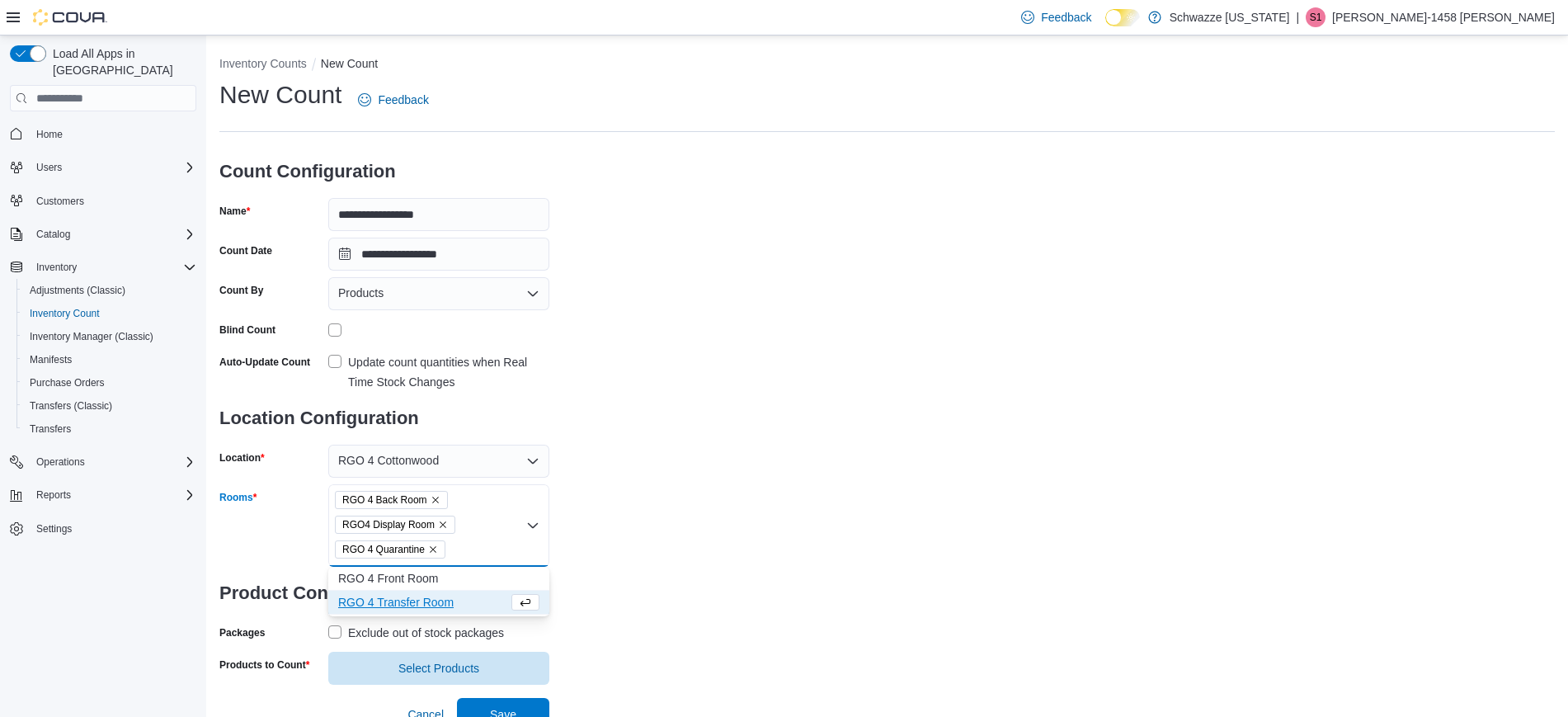
click at [382, 592] on button "RGO 4 Transfer Room" at bounding box center [438, 602] width 221 height 24
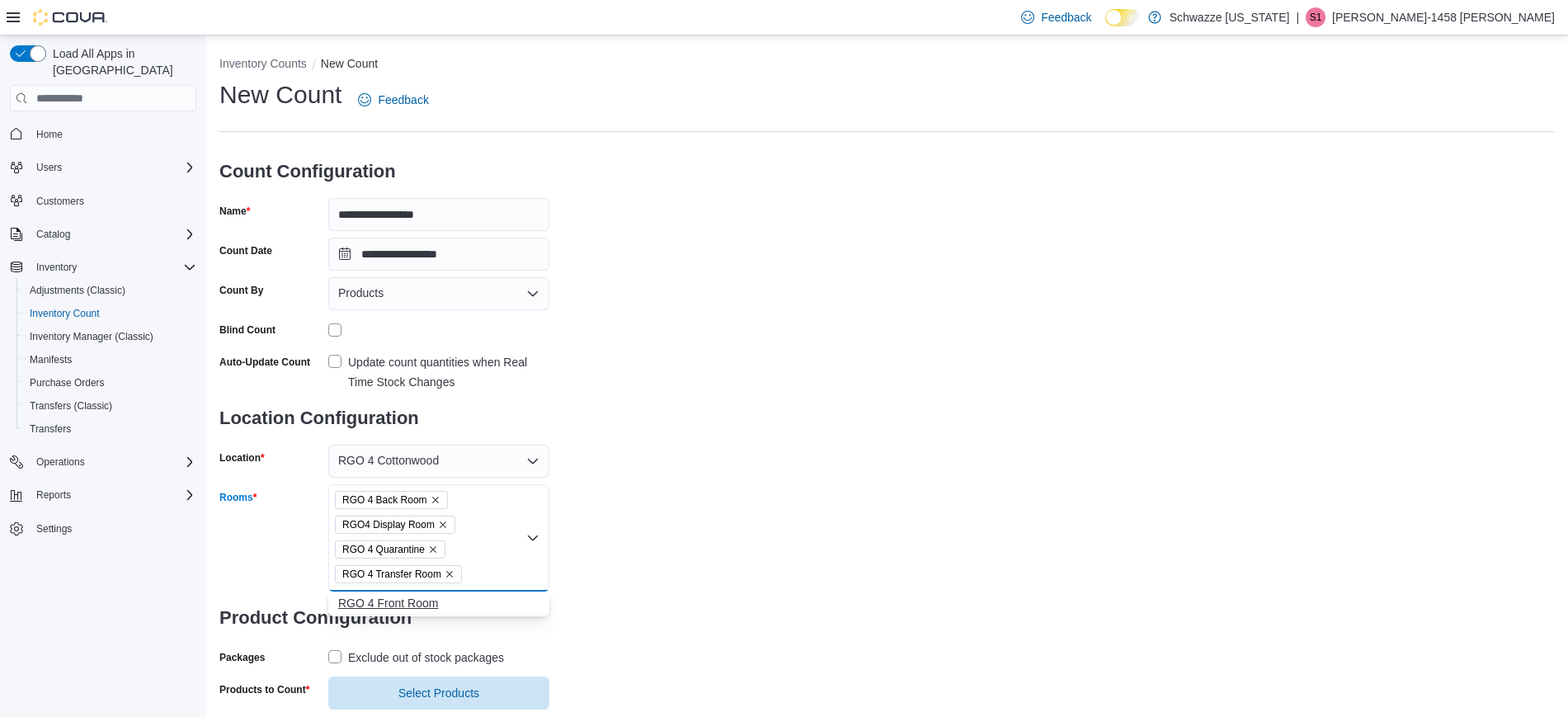
click at [383, 602] on span "RGO 4 Front Room" at bounding box center [438, 603] width 201 height 17
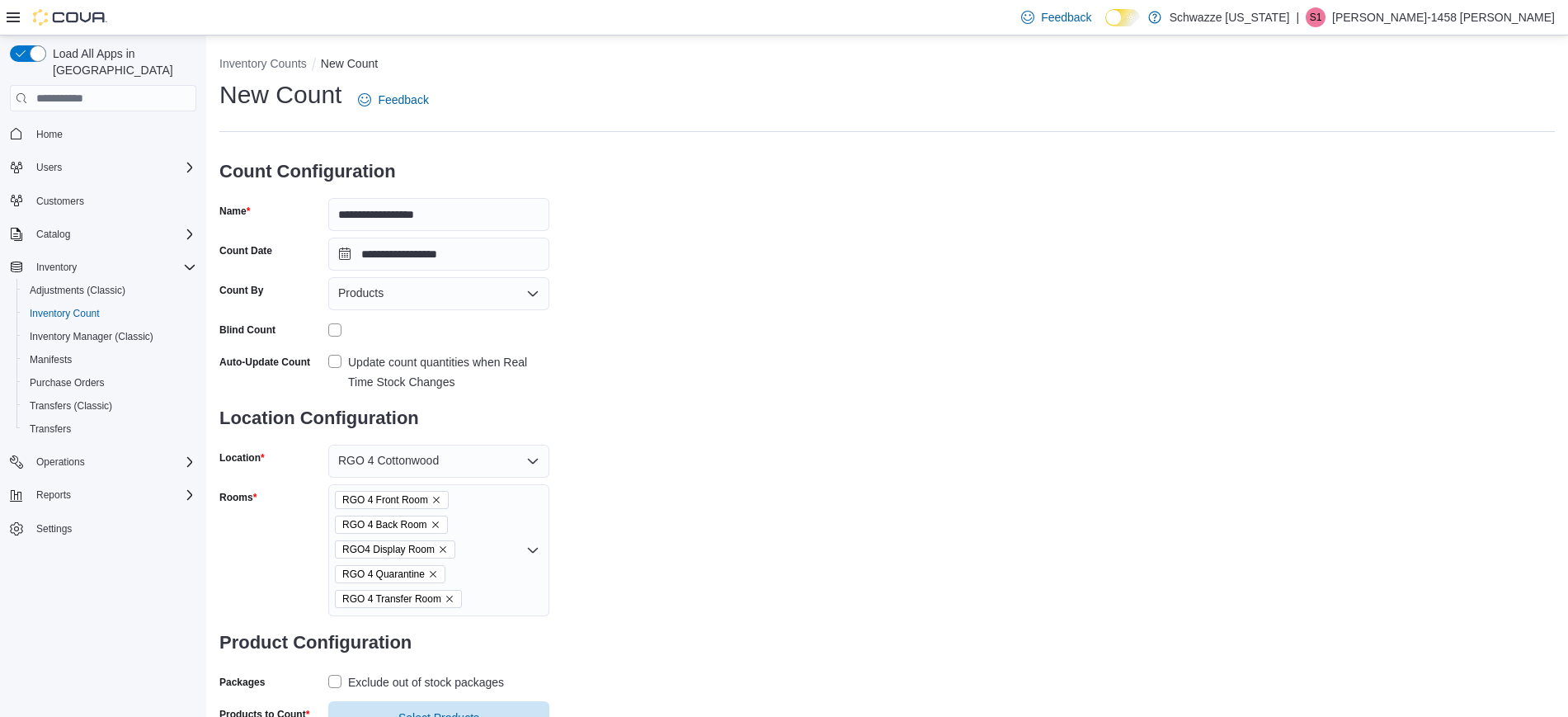
click at [255, 536] on div "Rooms" at bounding box center [270, 550] width 102 height 132
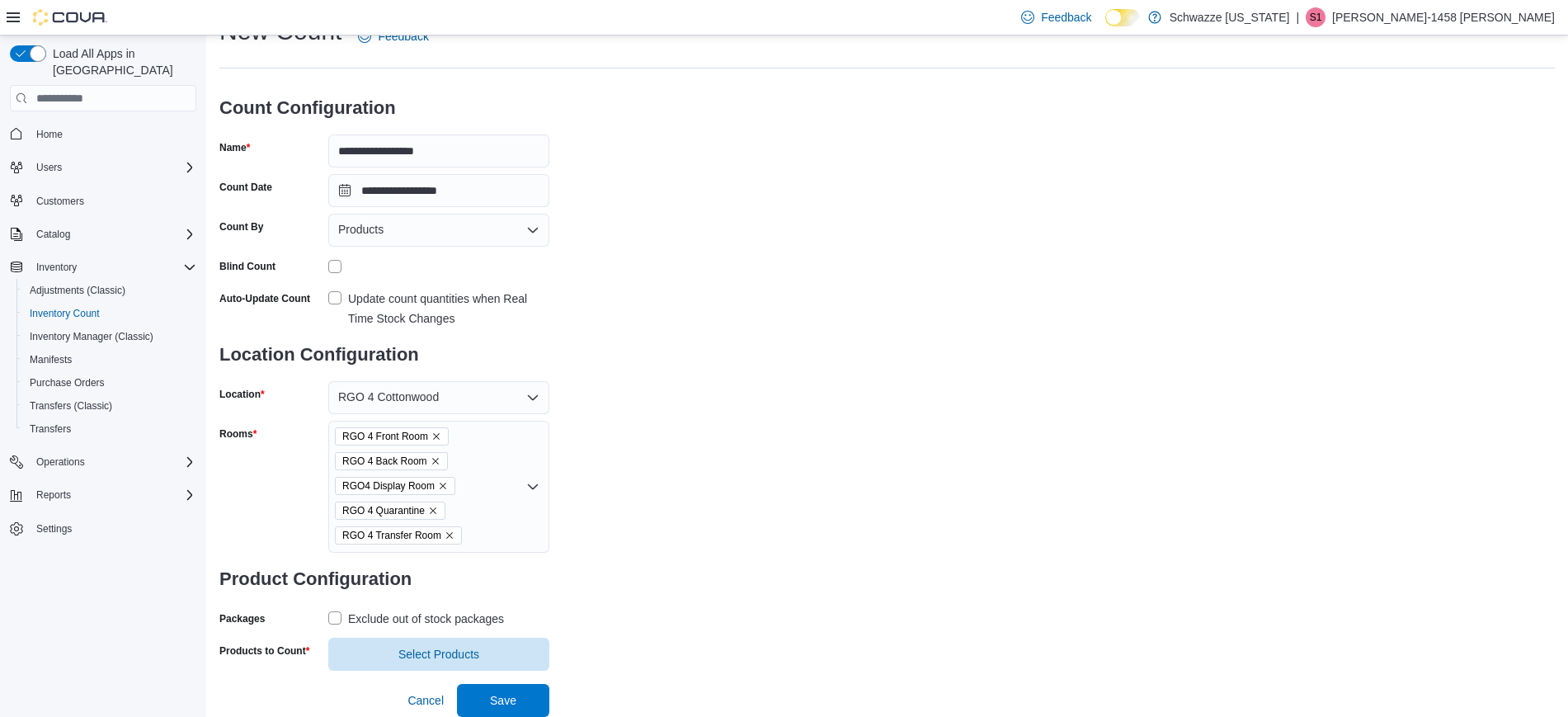
click at [334, 615] on label "Exclude out of stock packages" at bounding box center [416, 618] width 176 height 20
click at [382, 646] on span "Select Products" at bounding box center [438, 653] width 201 height 33
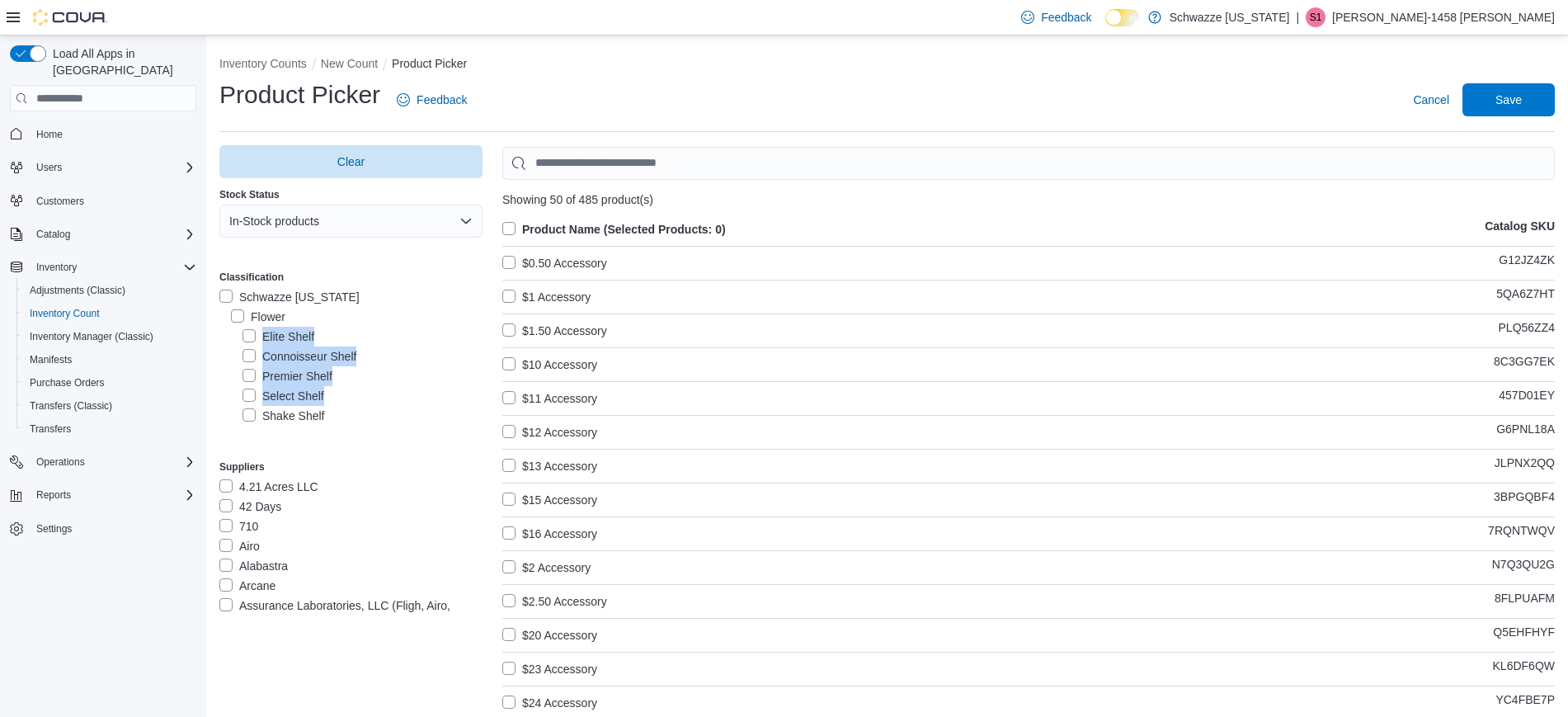
drag, startPoint x: 334, startPoint y: 389, endPoint x: 247, endPoint y: 336, distance: 101.9
click at [247, 336] on div "Elite Shelf Connoisseur Shelf Premier Shelf Select Shelf Shake Shelf OZ Special" at bounding box center [357, 386] width 252 height 119
click at [247, 336] on label "Elite Shelf" at bounding box center [278, 336] width 72 height 20
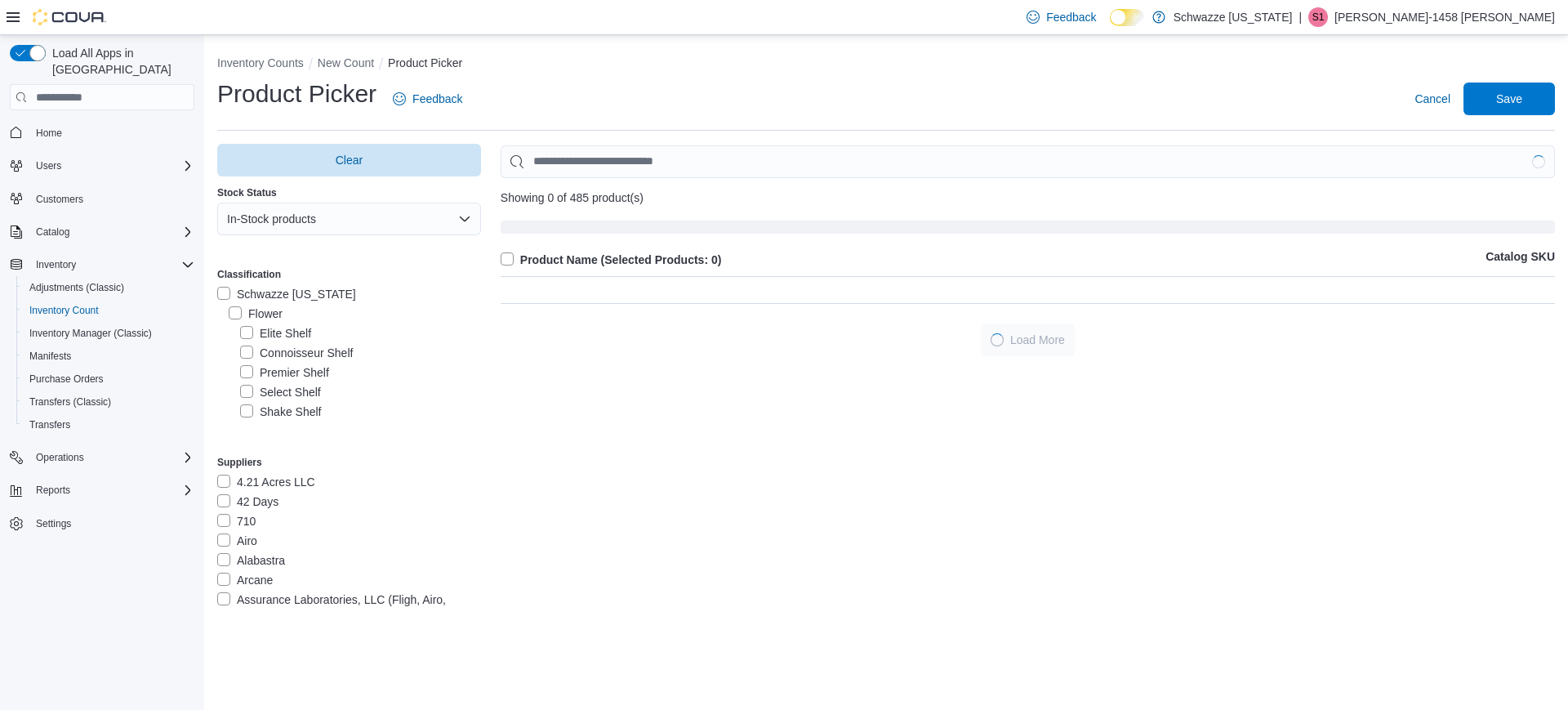
click at [517, 257] on label "Product Name (Selected Products: 0)" at bounding box center [610, 260] width 221 height 19
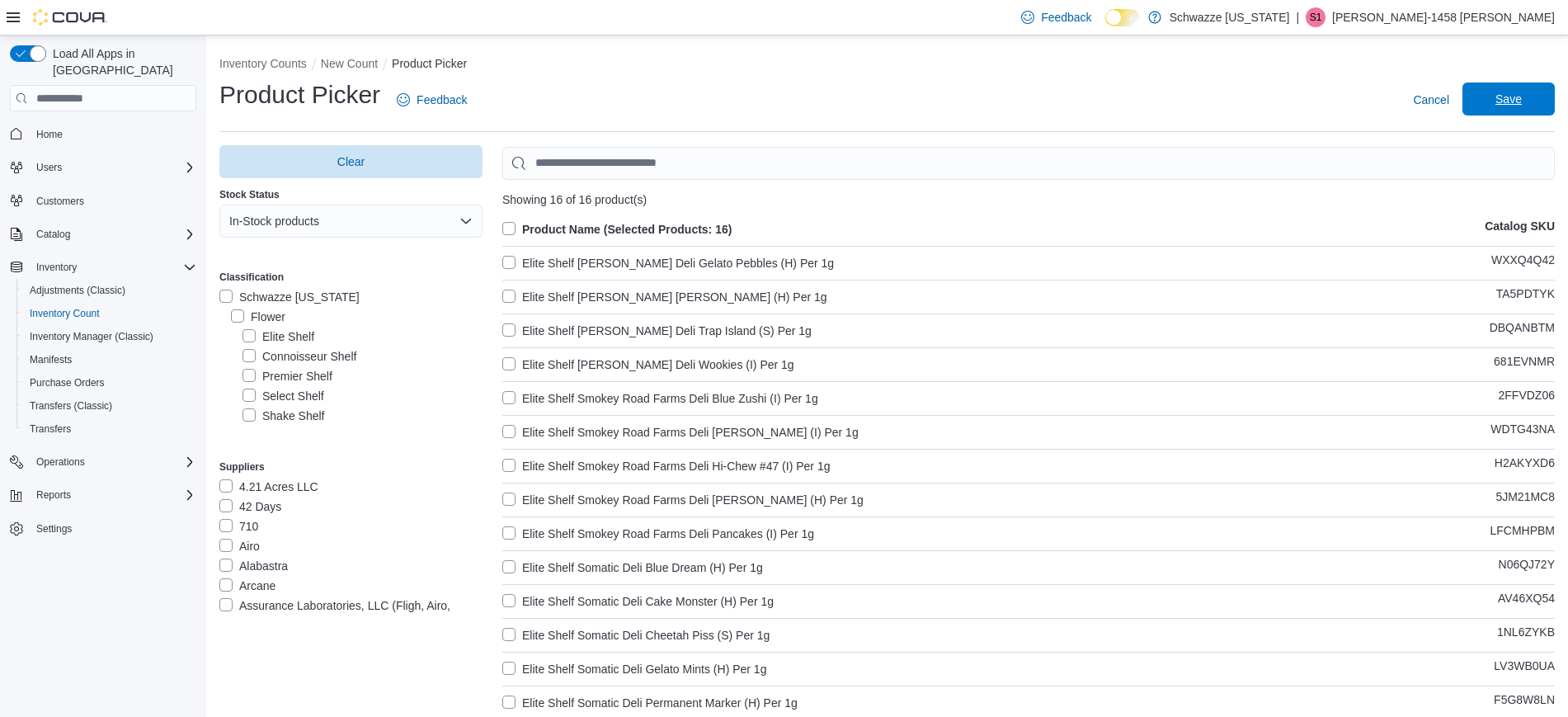
click at [1518, 101] on span "Save" at bounding box center [1508, 99] width 27 height 17
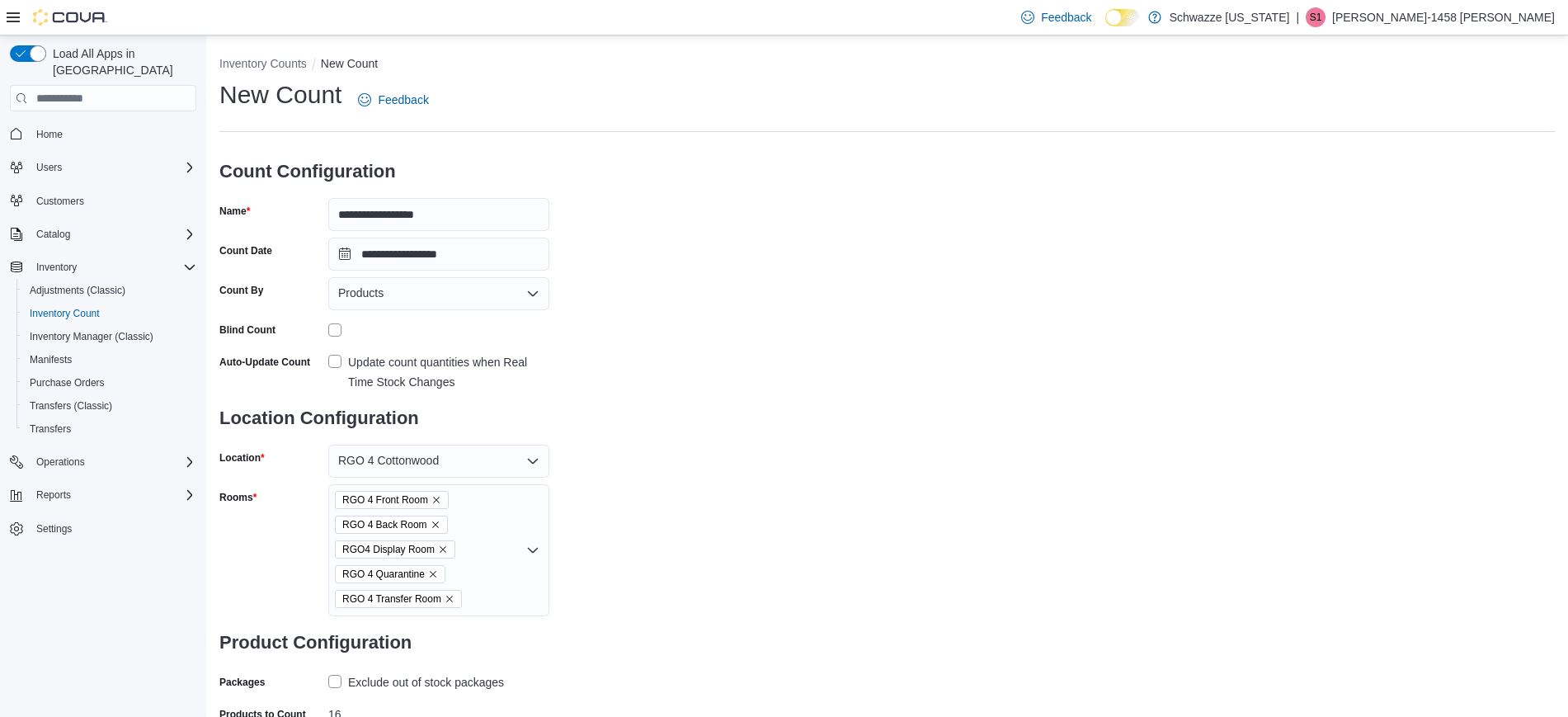
scroll to position [96, 0]
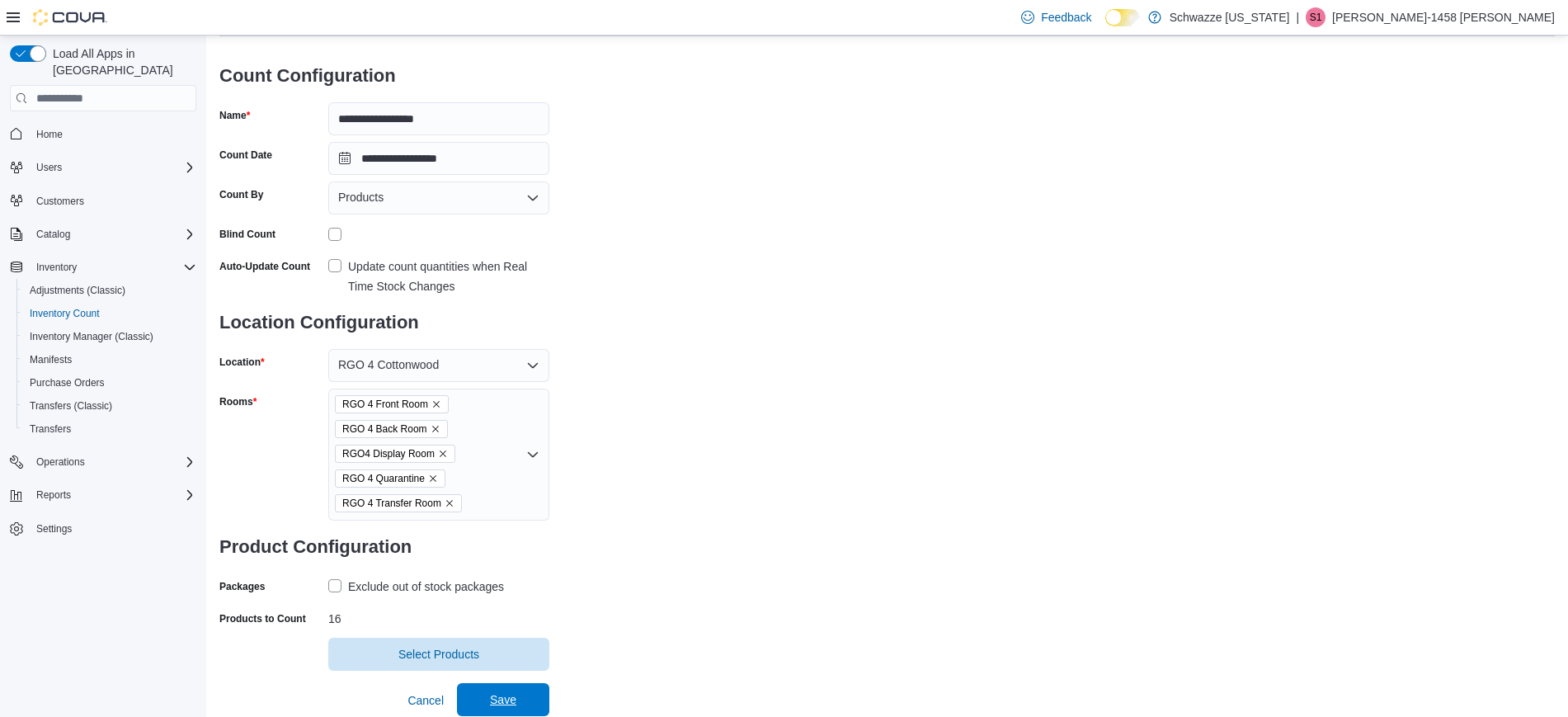
click at [499, 714] on span "Save" at bounding box center [503, 699] width 73 height 33
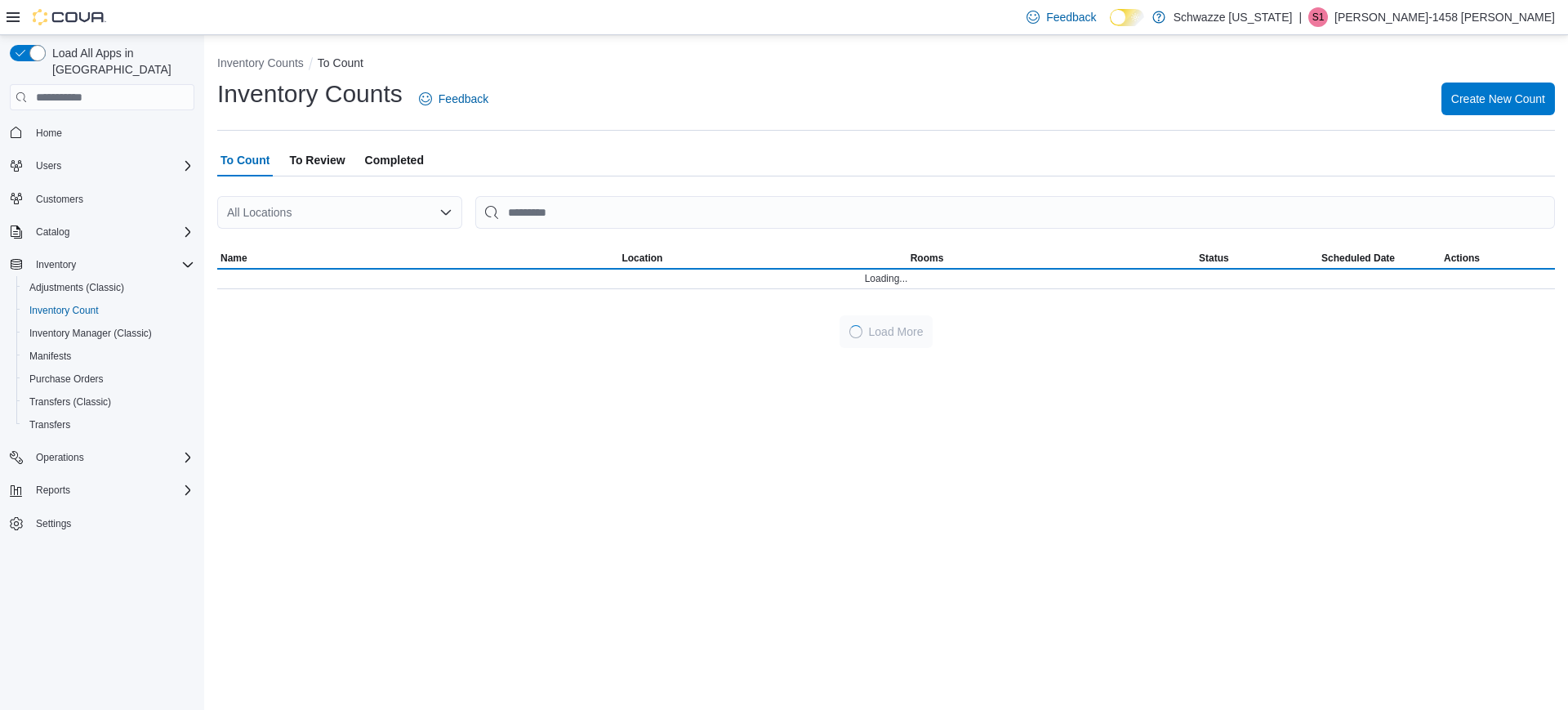
click at [293, 221] on div "All Locations" at bounding box center [340, 212] width 245 height 33
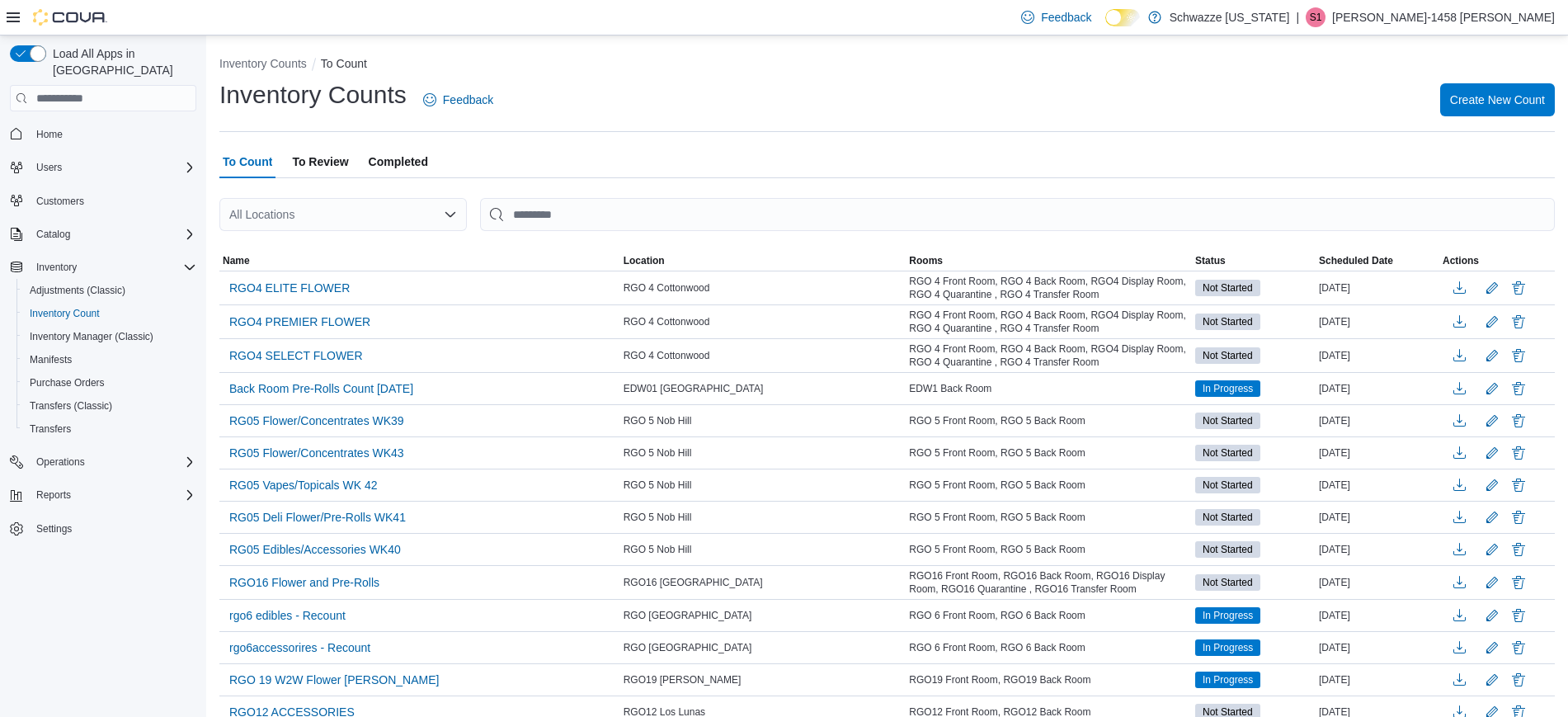
click at [714, 119] on div "Inventory Counts Feedback Create New Count" at bounding box center [887, 100] width 1335 height 43
click at [1521, 105] on span "Create New Count" at bounding box center [1497, 99] width 95 height 17
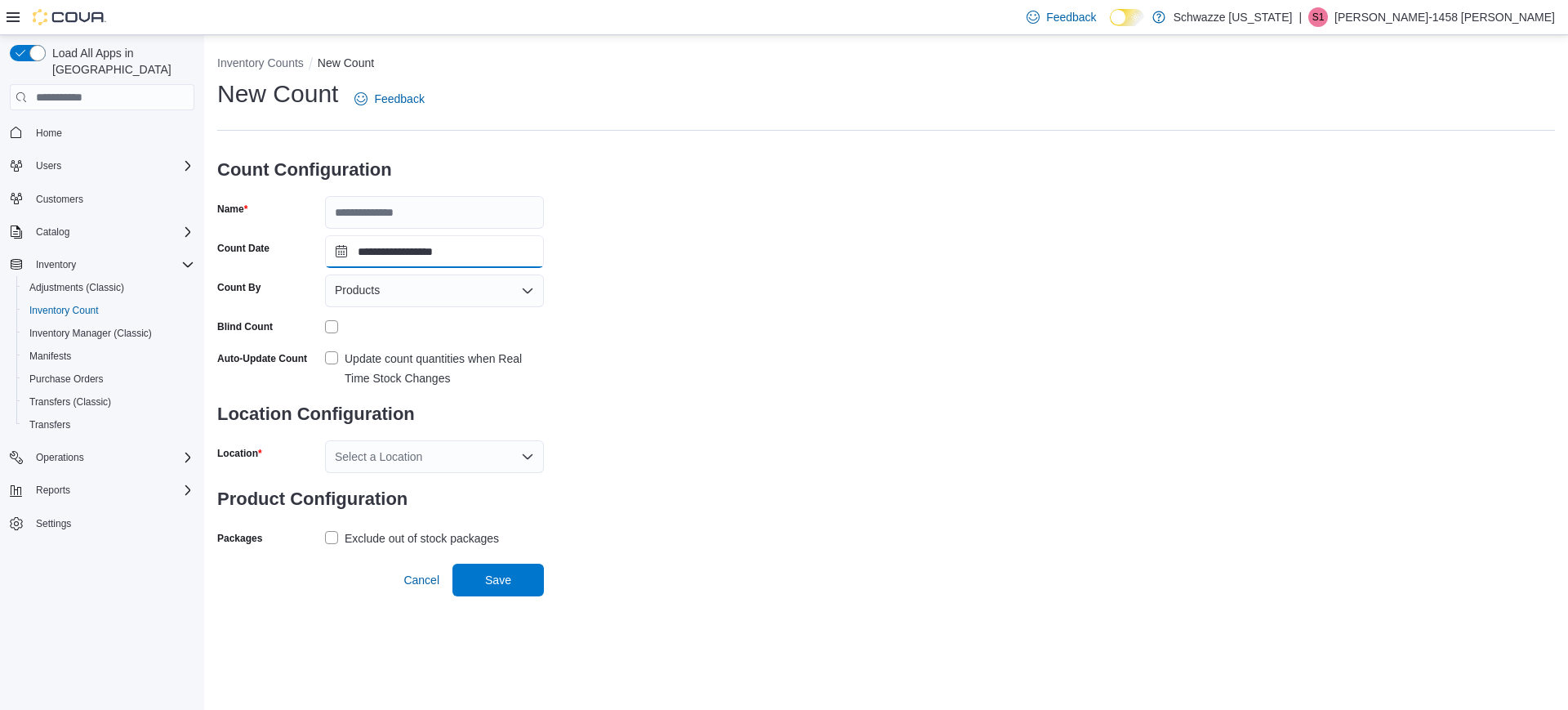
click at [501, 235] on input "**********" at bounding box center [434, 251] width 219 height 33
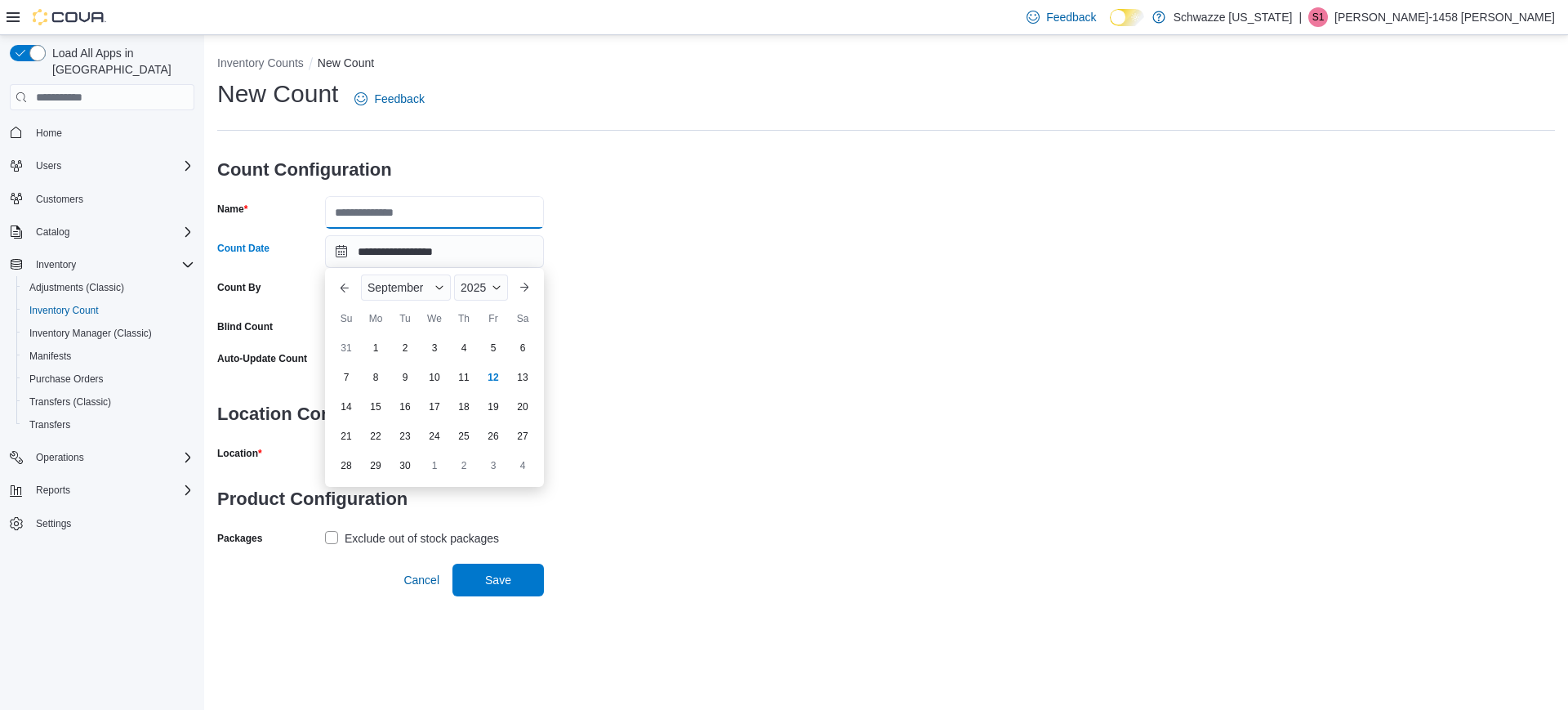
click at [494, 207] on input "Name" at bounding box center [434, 212] width 219 height 33
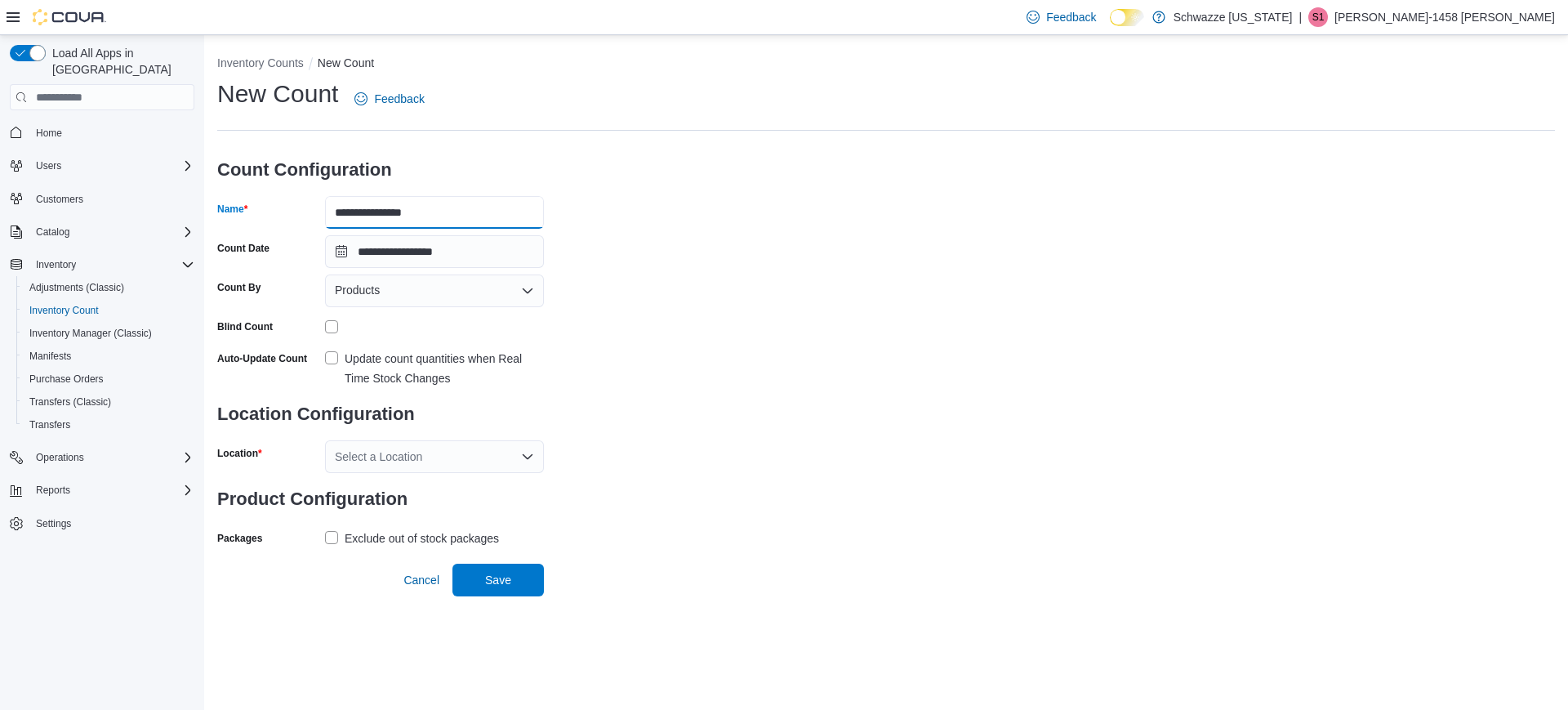
click at [331, 217] on input "**********" at bounding box center [434, 212] width 219 height 33
click at [477, 210] on input "**********" at bounding box center [434, 212] width 219 height 33
type input "**********"
click at [331, 359] on label "Update count quantities when Real Time Stock Changes" at bounding box center [434, 368] width 219 height 40
click at [362, 456] on div "Select a Location" at bounding box center [434, 456] width 219 height 33
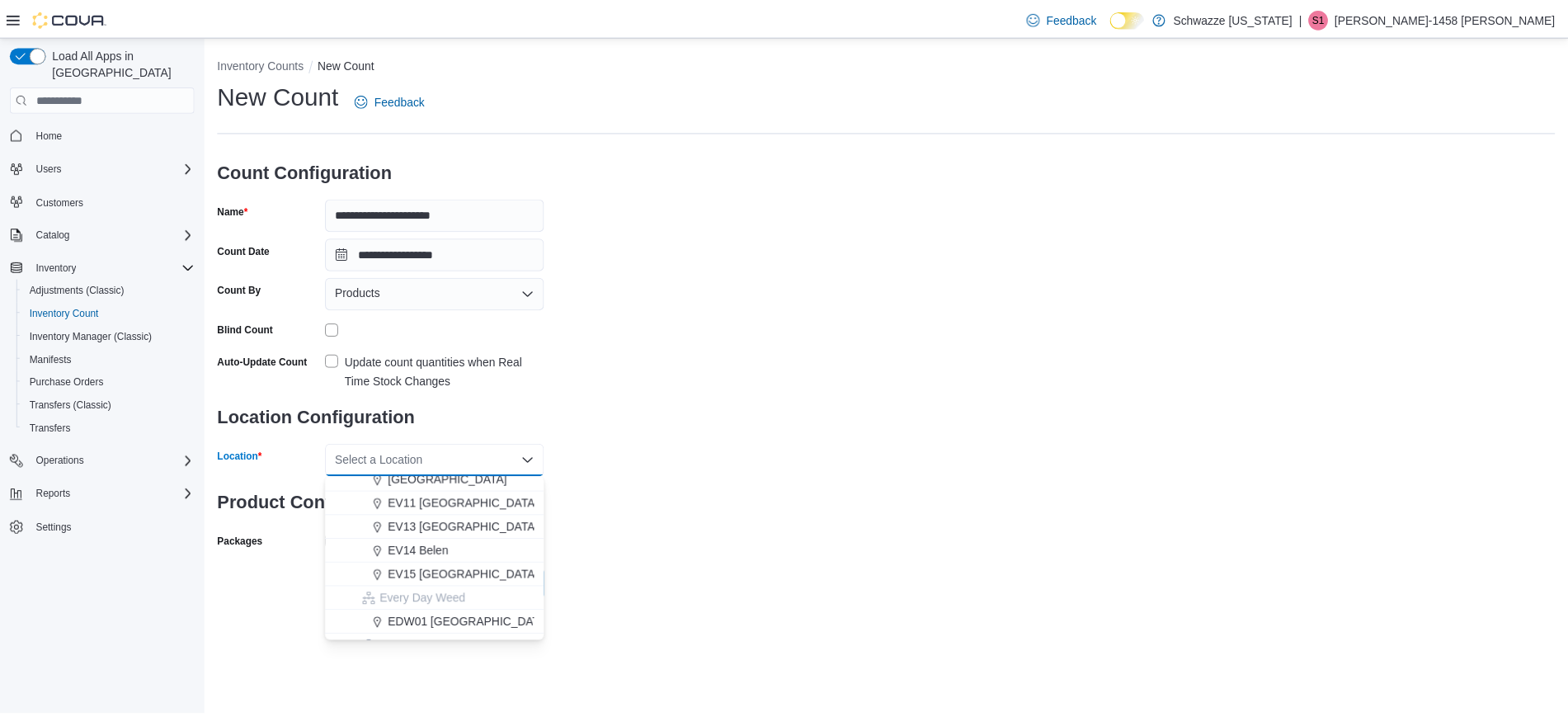
scroll to position [419, 0]
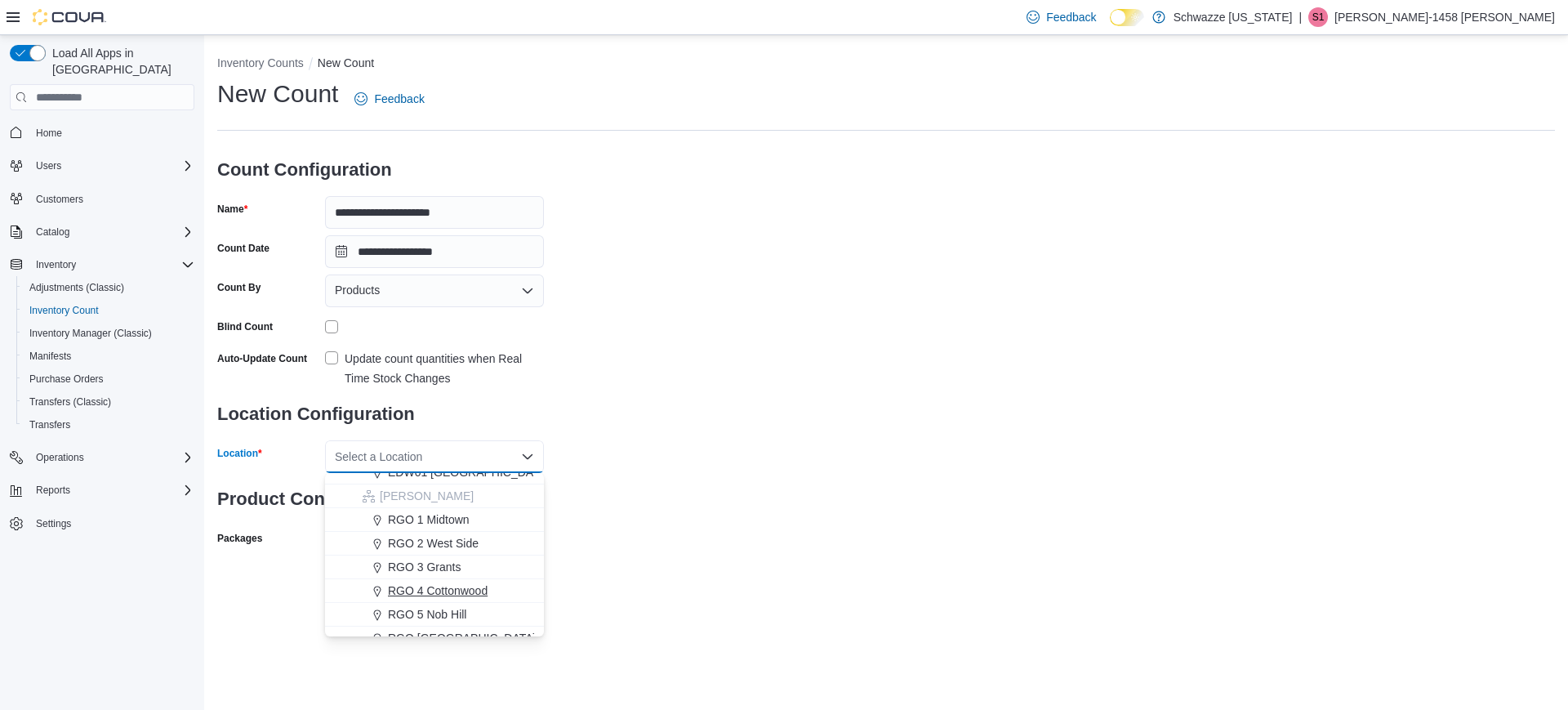
click at [446, 588] on span "RGO 4 Cottonwood" at bounding box center [437, 590] width 100 height 17
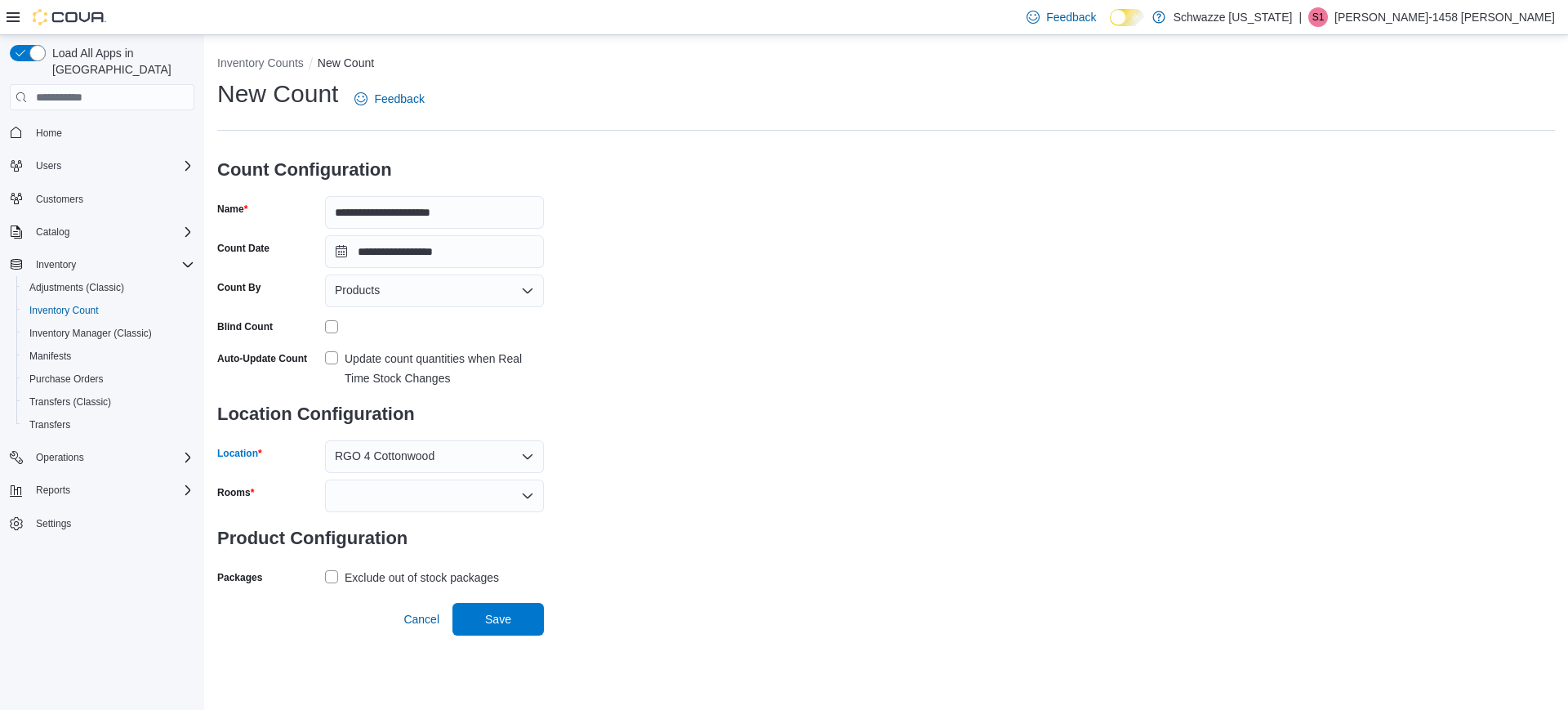
click at [501, 495] on div at bounding box center [434, 495] width 219 height 33
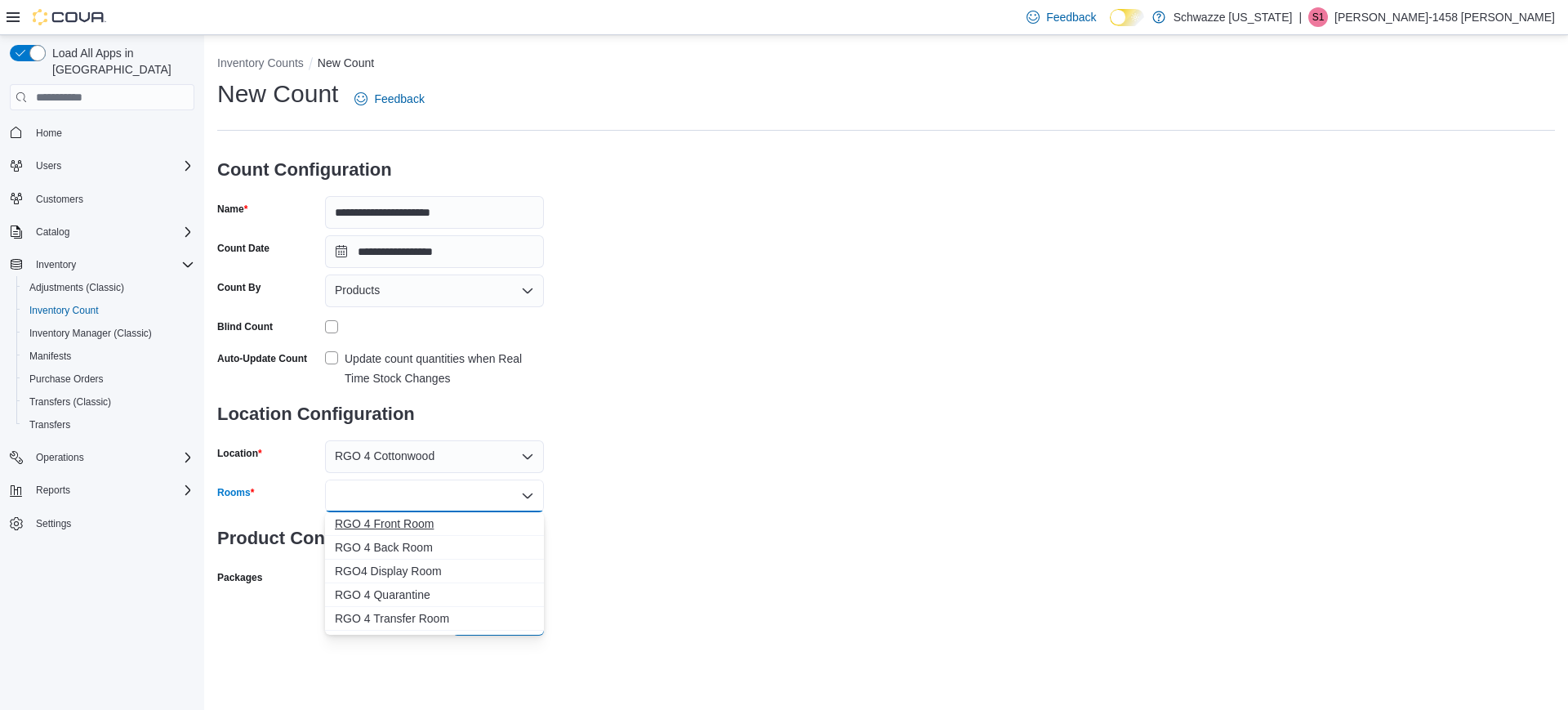
click at [415, 531] on span "RGO 4 Front Room" at bounding box center [434, 523] width 199 height 17
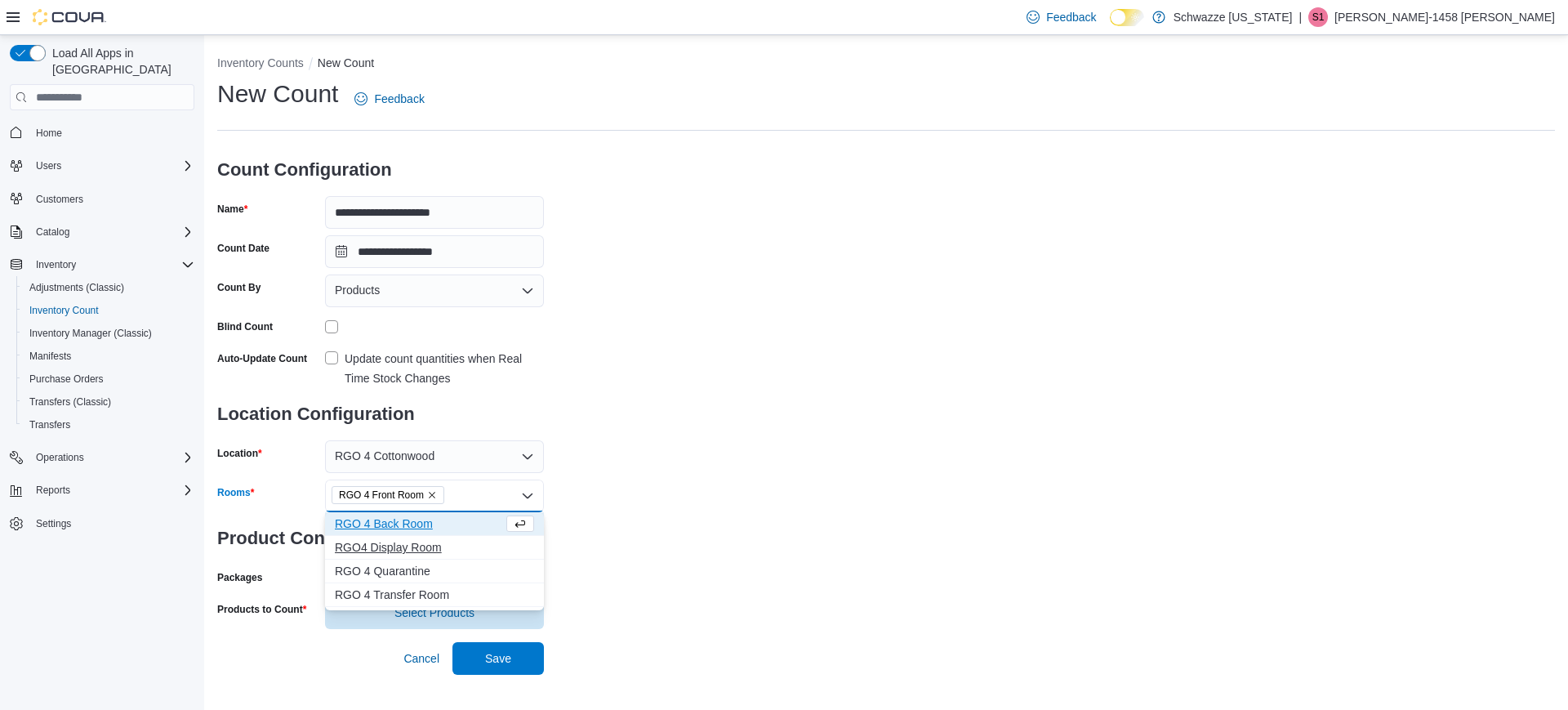
click at [408, 557] on button "RGO4 Display Room" at bounding box center [434, 547] width 219 height 24
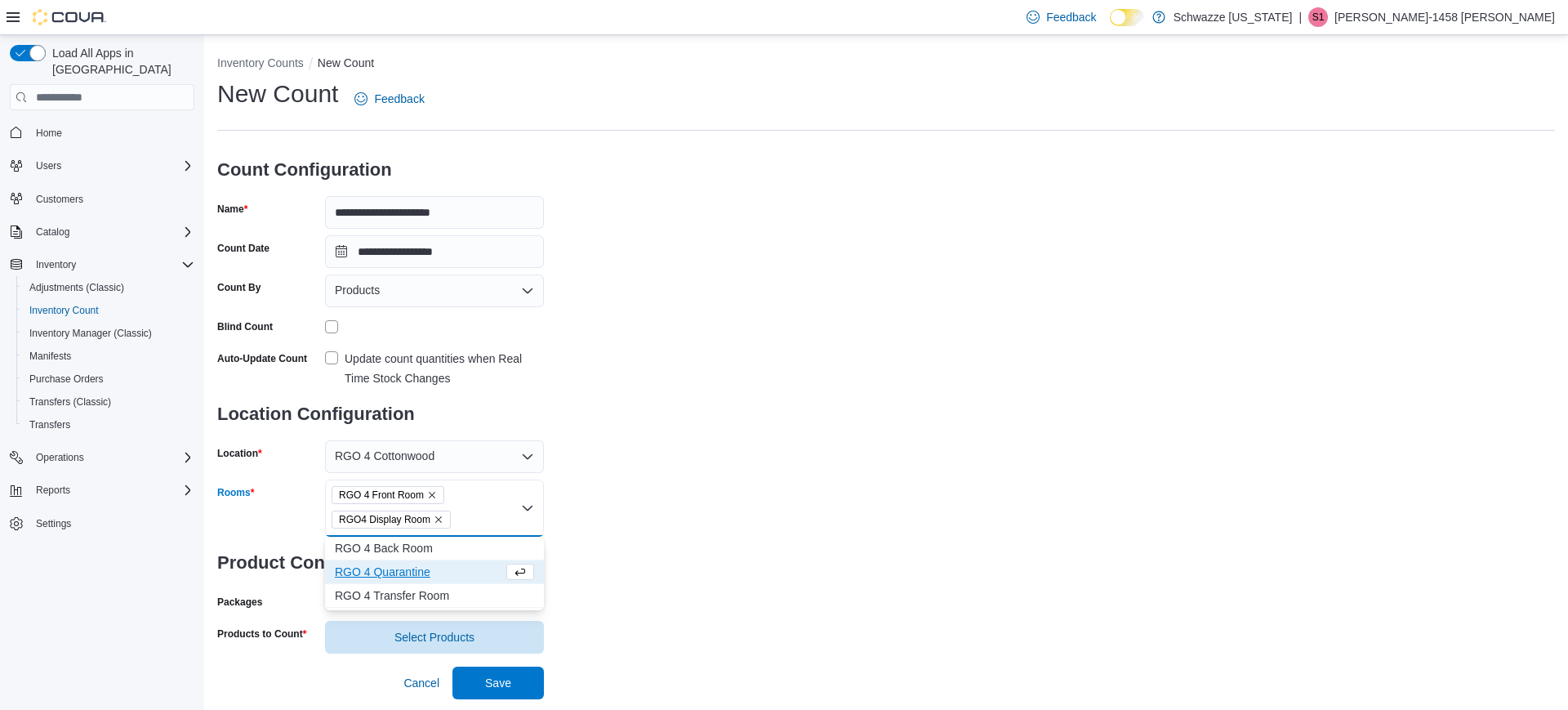
click at [407, 569] on span "RGO 4 Quarantine" at bounding box center [418, 572] width 168 height 17
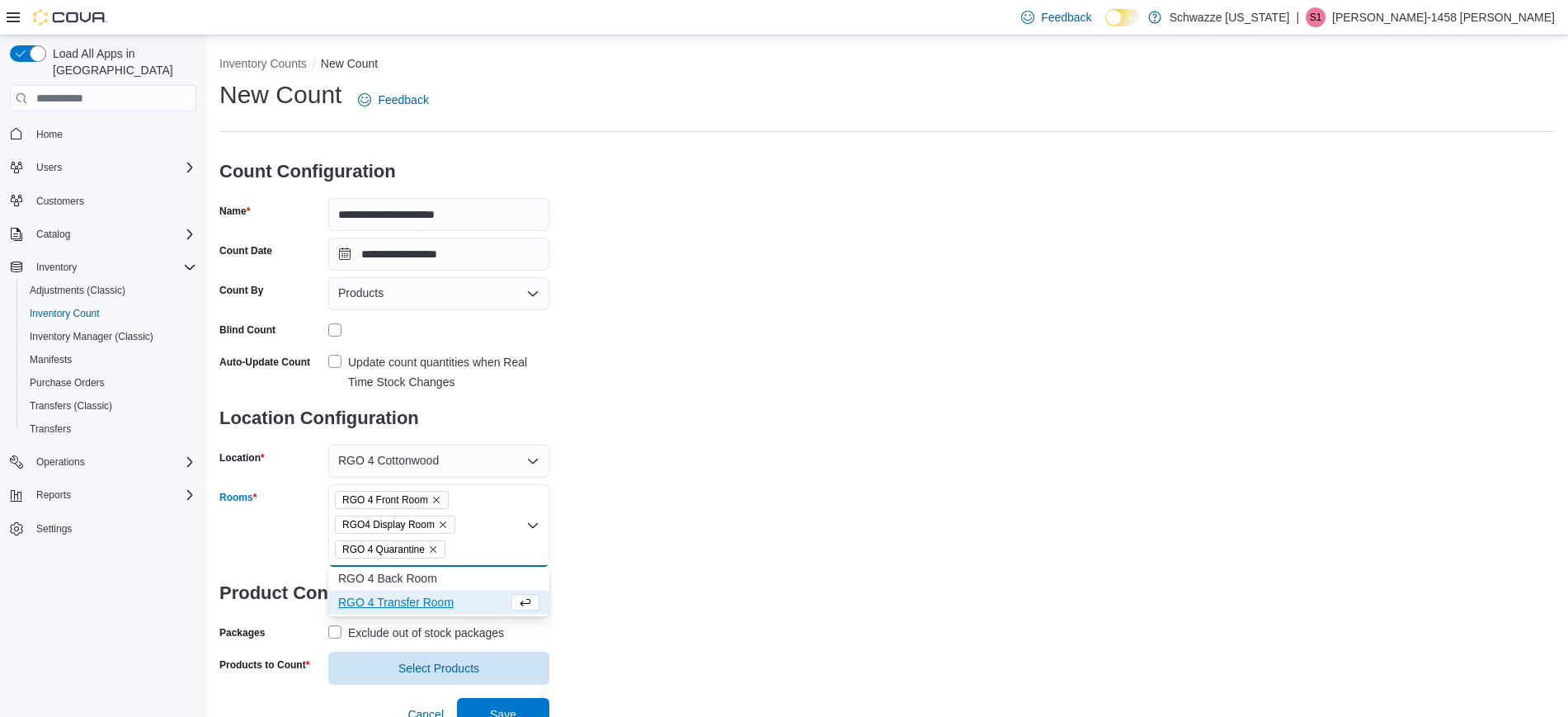
click at [408, 594] on span "RGO 4 Transfer Room" at bounding box center [422, 602] width 170 height 17
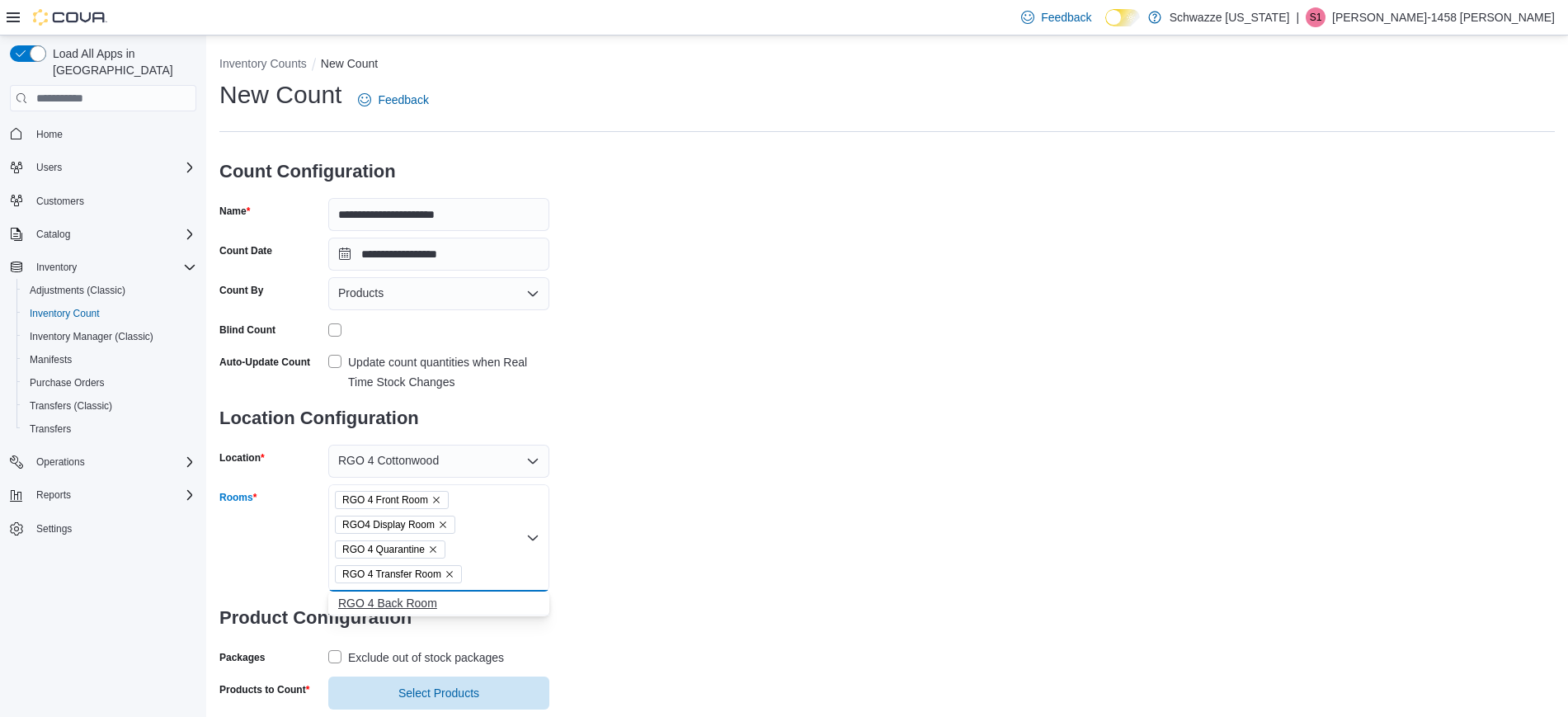
click at [407, 602] on span "RGO 4 Back Room" at bounding box center [438, 603] width 201 height 17
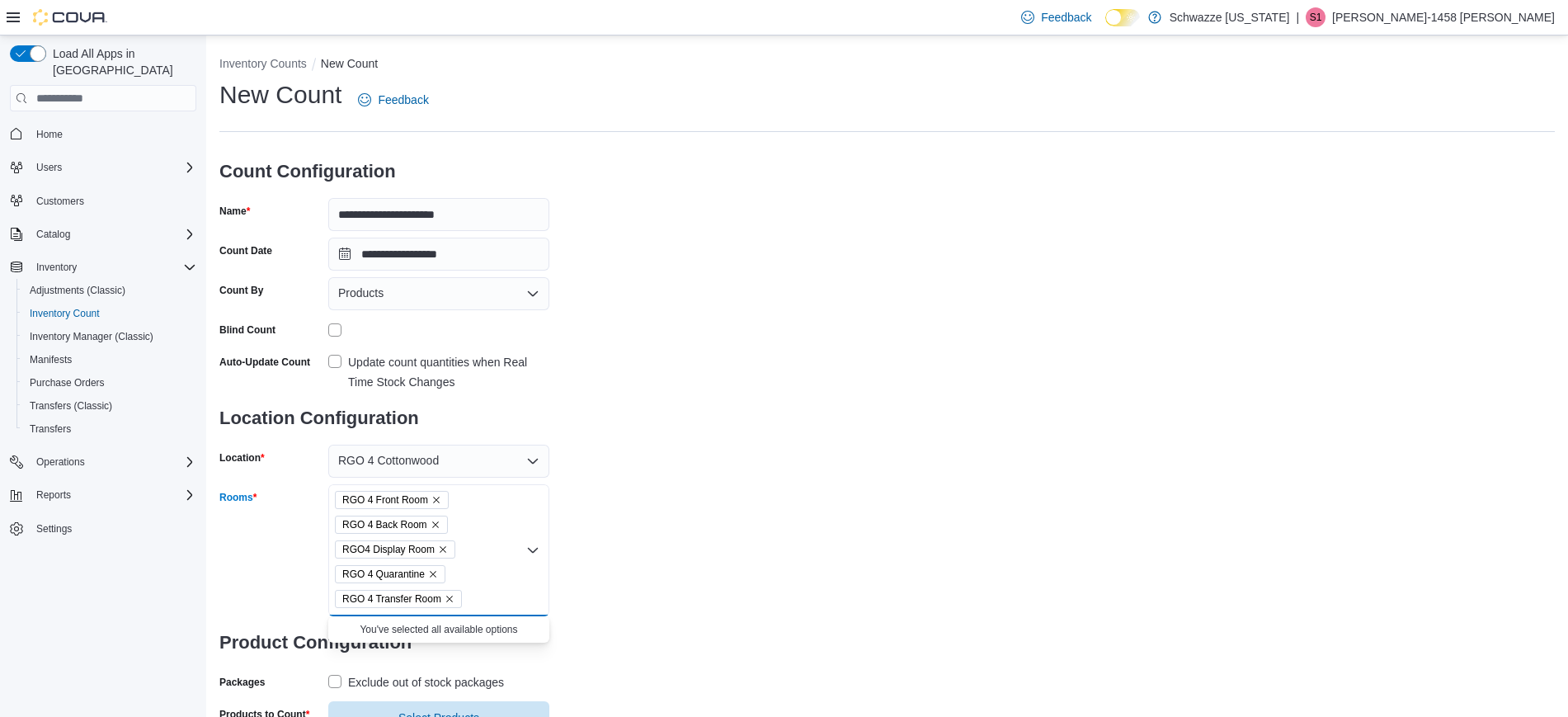
click at [341, 673] on label "Exclude out of stock packages" at bounding box center [416, 682] width 176 height 20
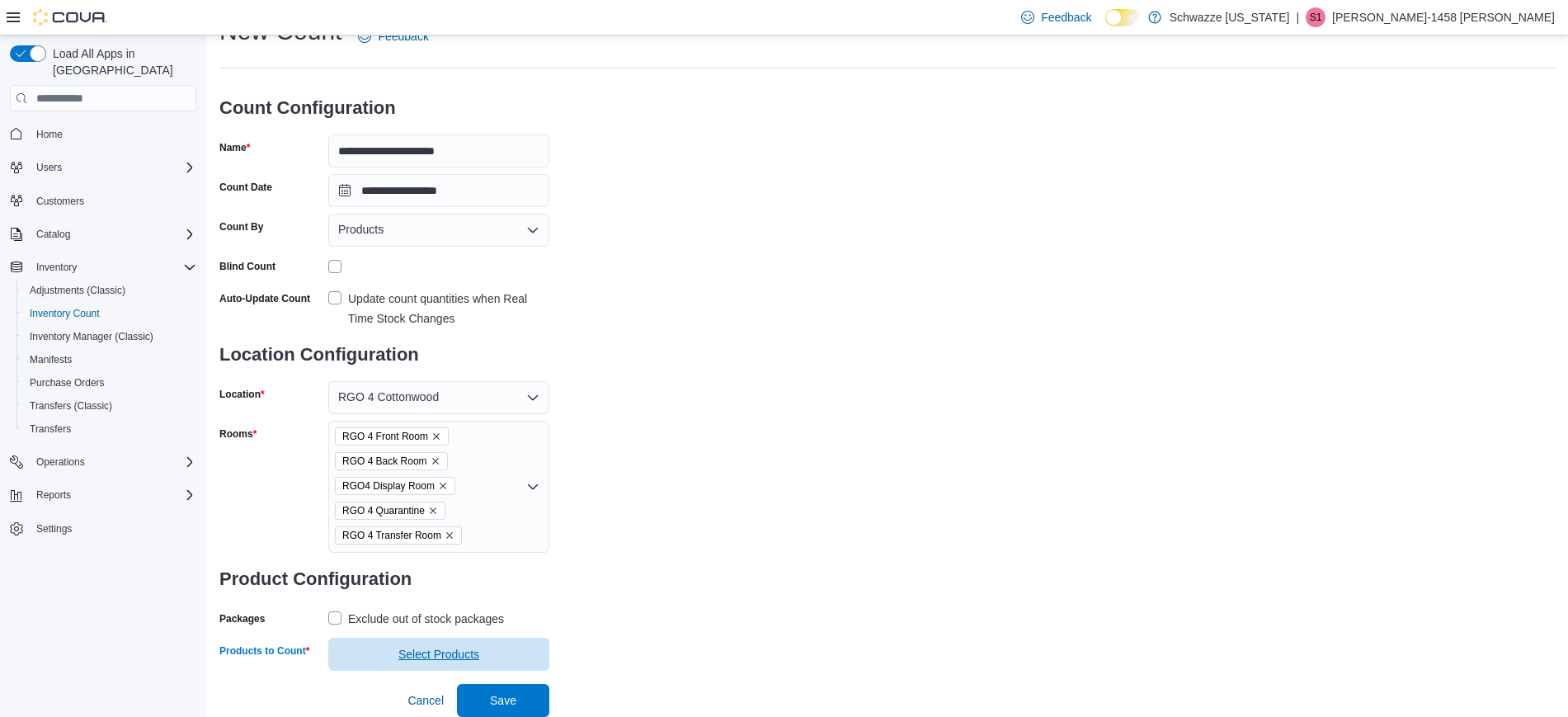
click at [403, 670] on span "Select Products" at bounding box center [438, 654] width 201 height 33
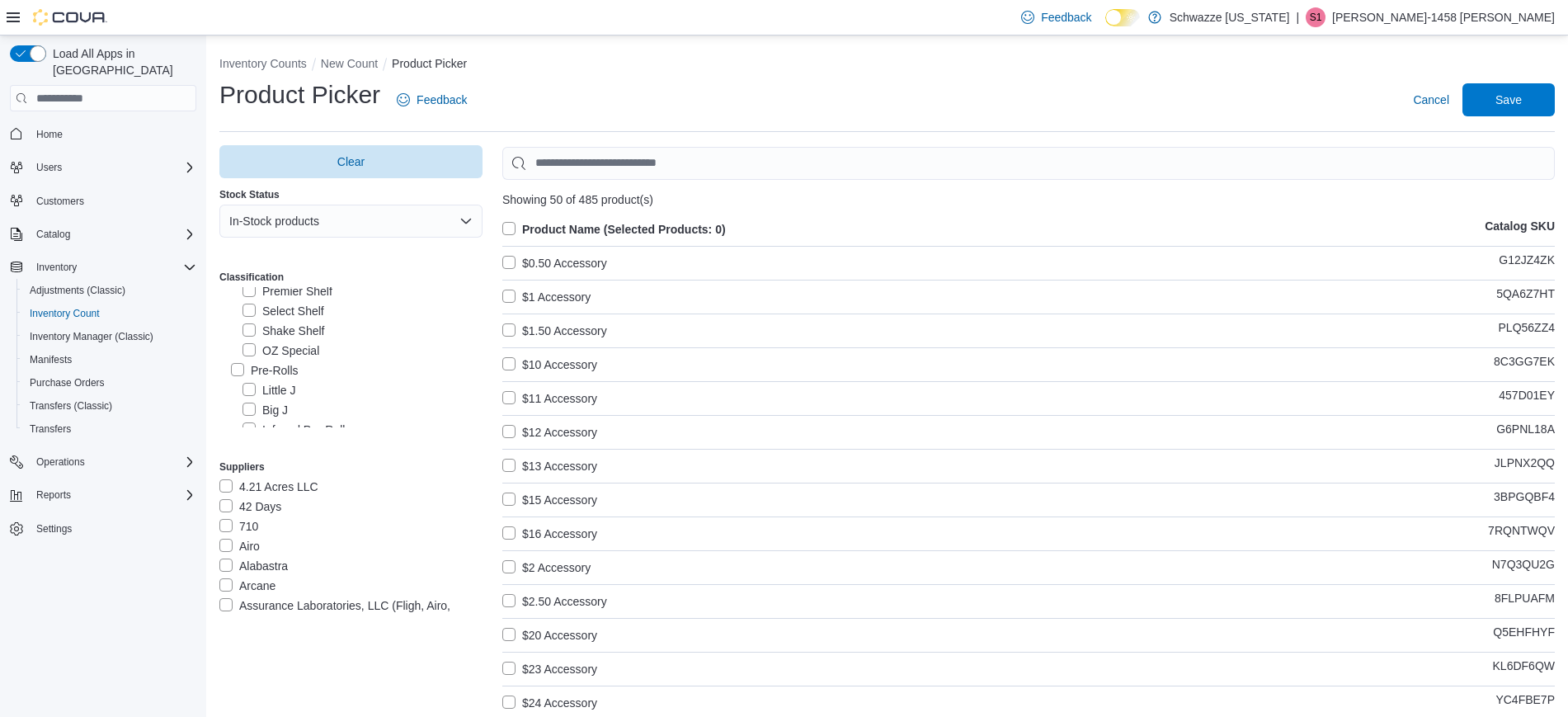
scroll to position [84, 0]
click at [318, 372] on div "Pre-Rolls" at bounding box center [357, 372] width 252 height 20
click at [249, 354] on label "Connoisseur Shelf" at bounding box center [300, 356] width 114 height 20
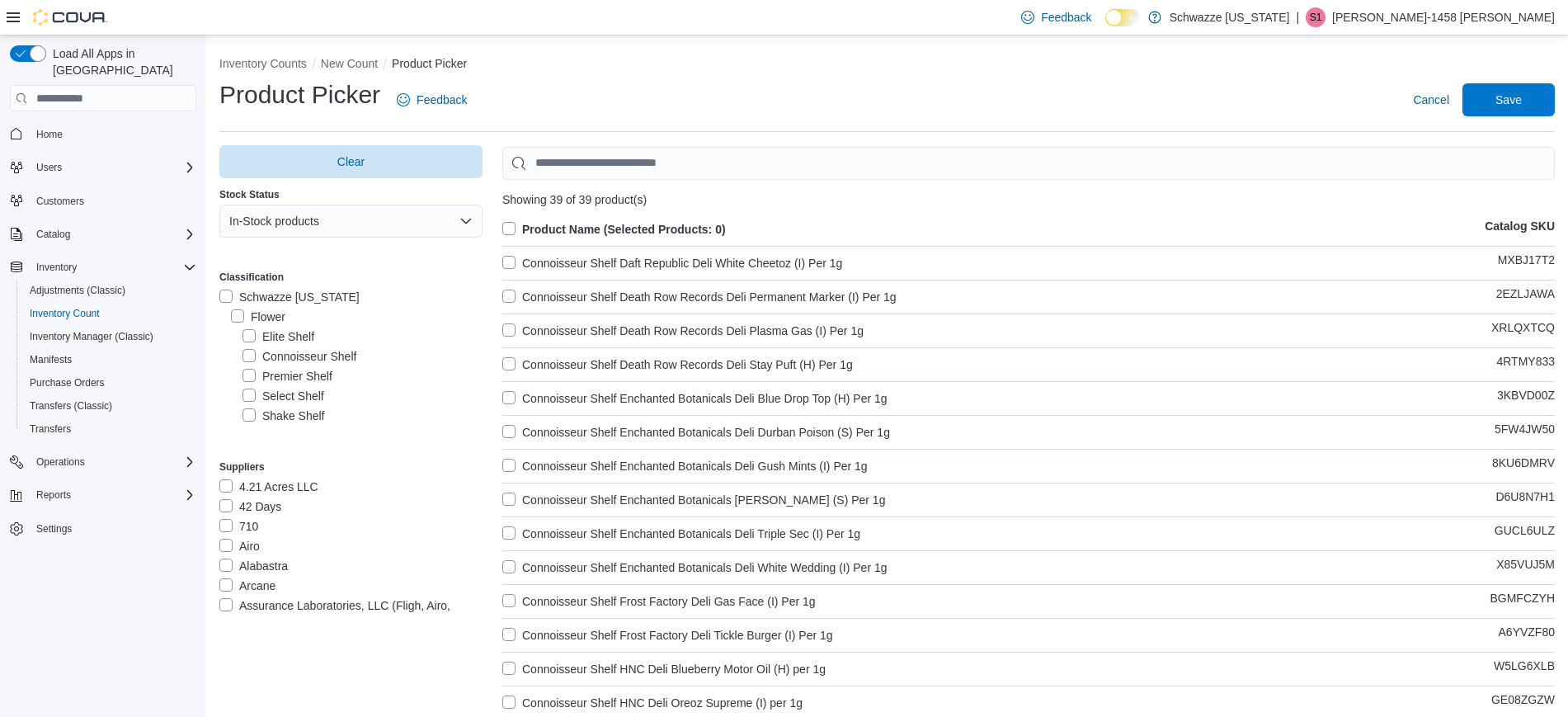
click at [518, 237] on label "Product Name (Selected Products: 0)" at bounding box center [614, 230] width 223 height 20
click at [1516, 93] on span "Save" at bounding box center [1508, 99] width 27 height 17
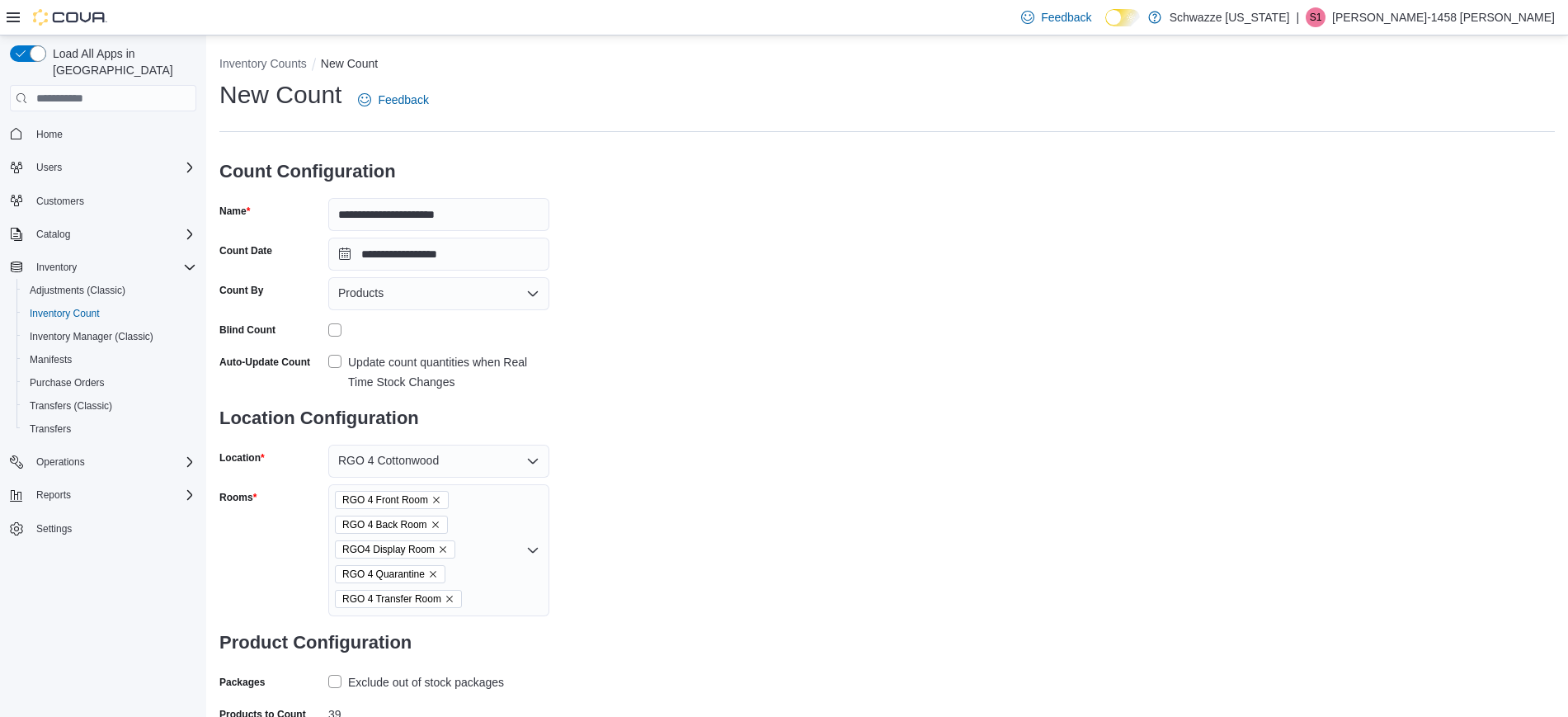
scroll to position [96, 0]
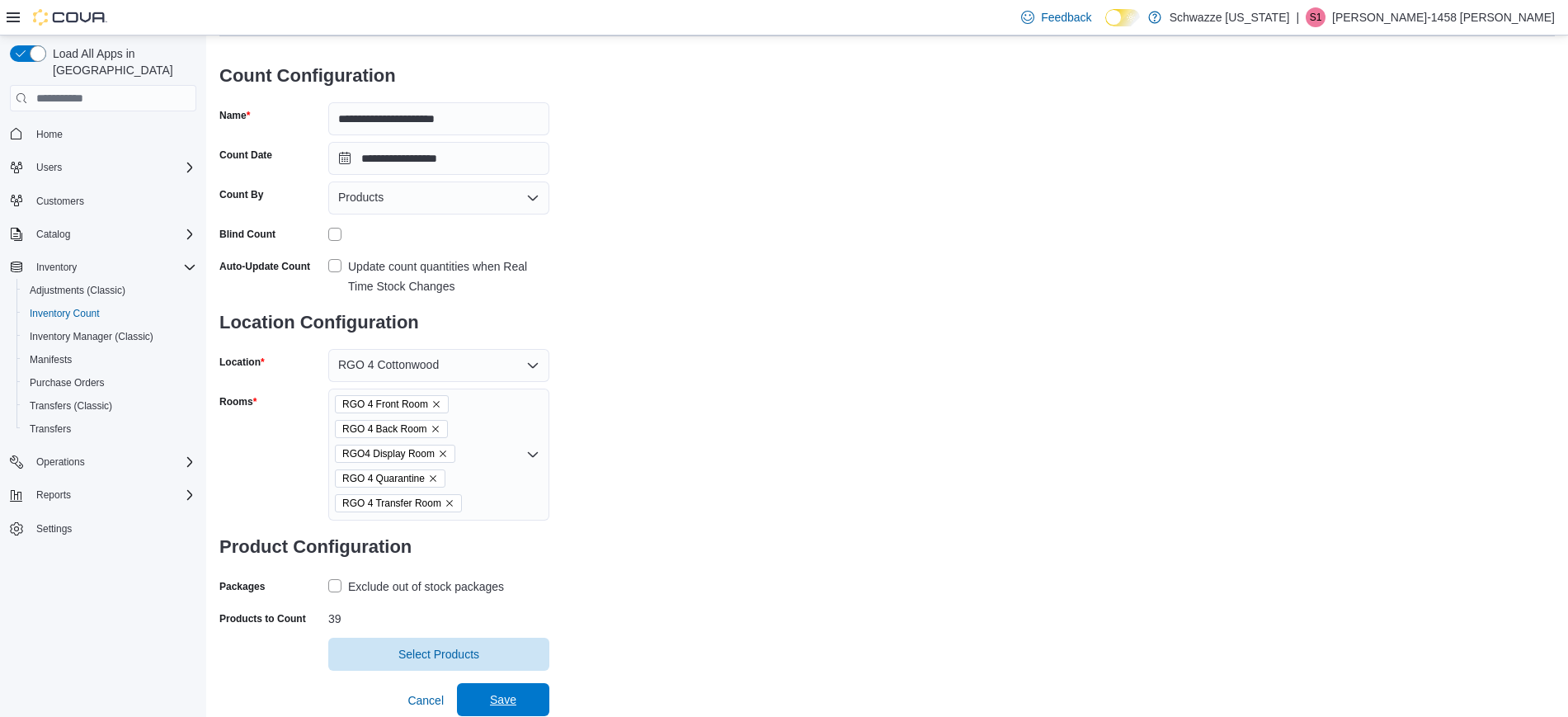
click at [511, 690] on span "Save" at bounding box center [503, 699] width 73 height 33
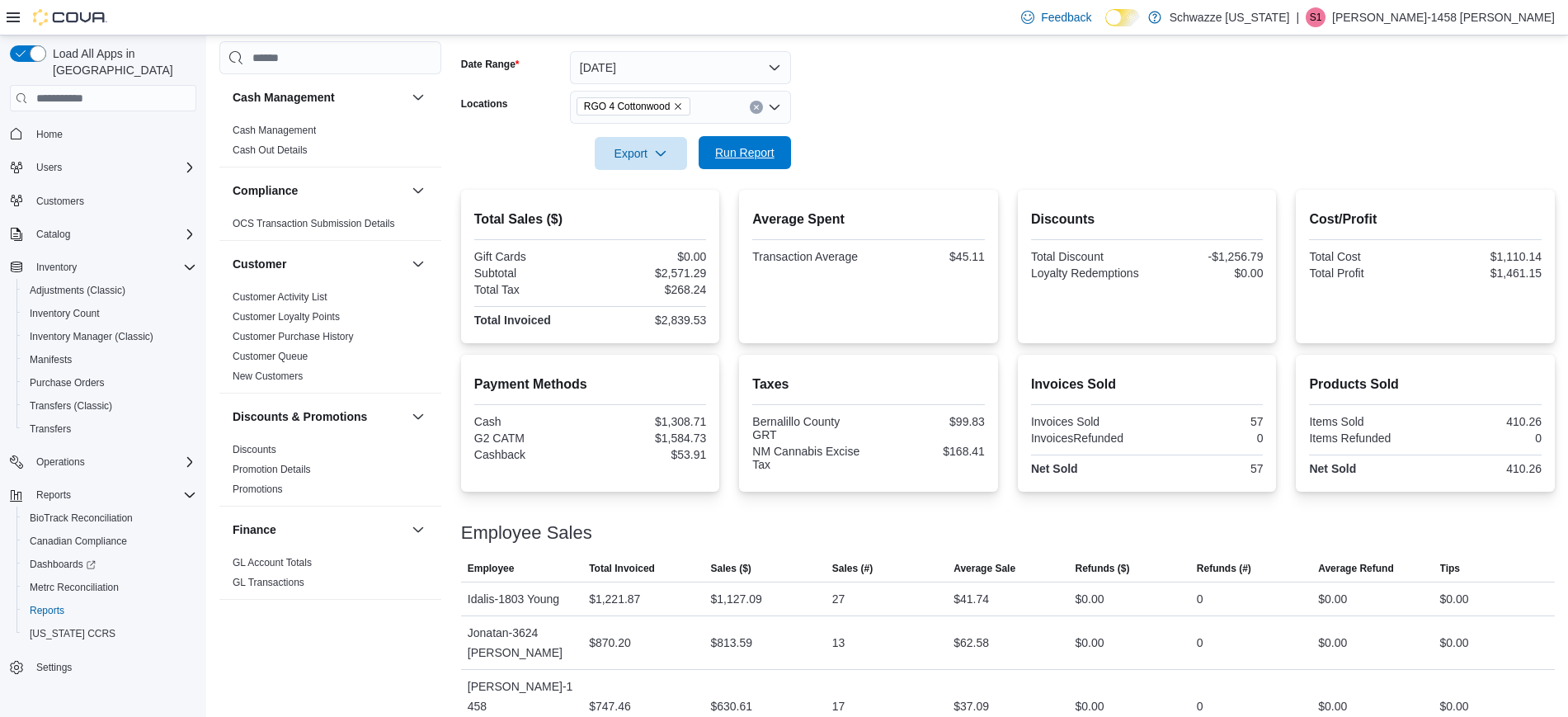
scroll to position [1126, 0]
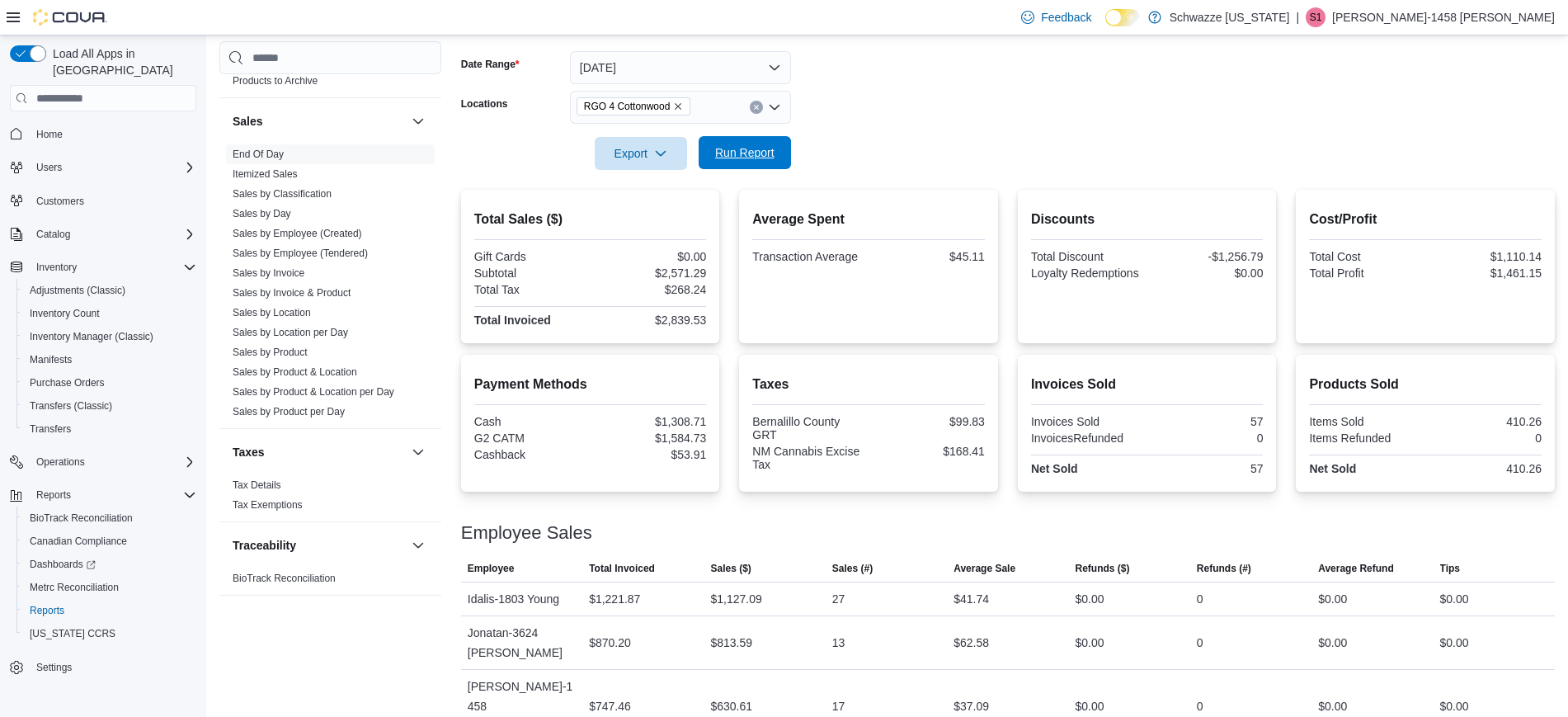
click at [713, 150] on span "Run Report" at bounding box center [745, 152] width 73 height 33
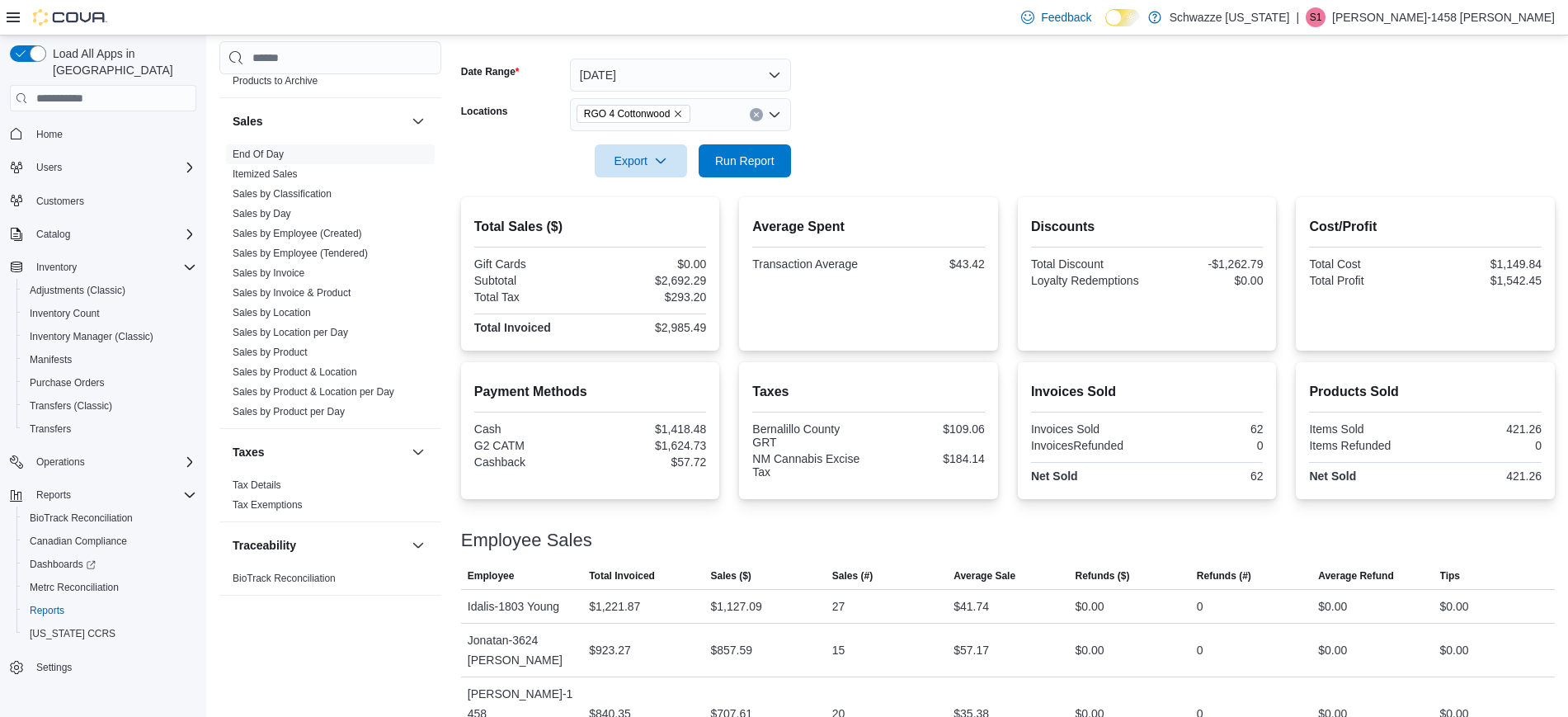
scroll to position [240, 0]
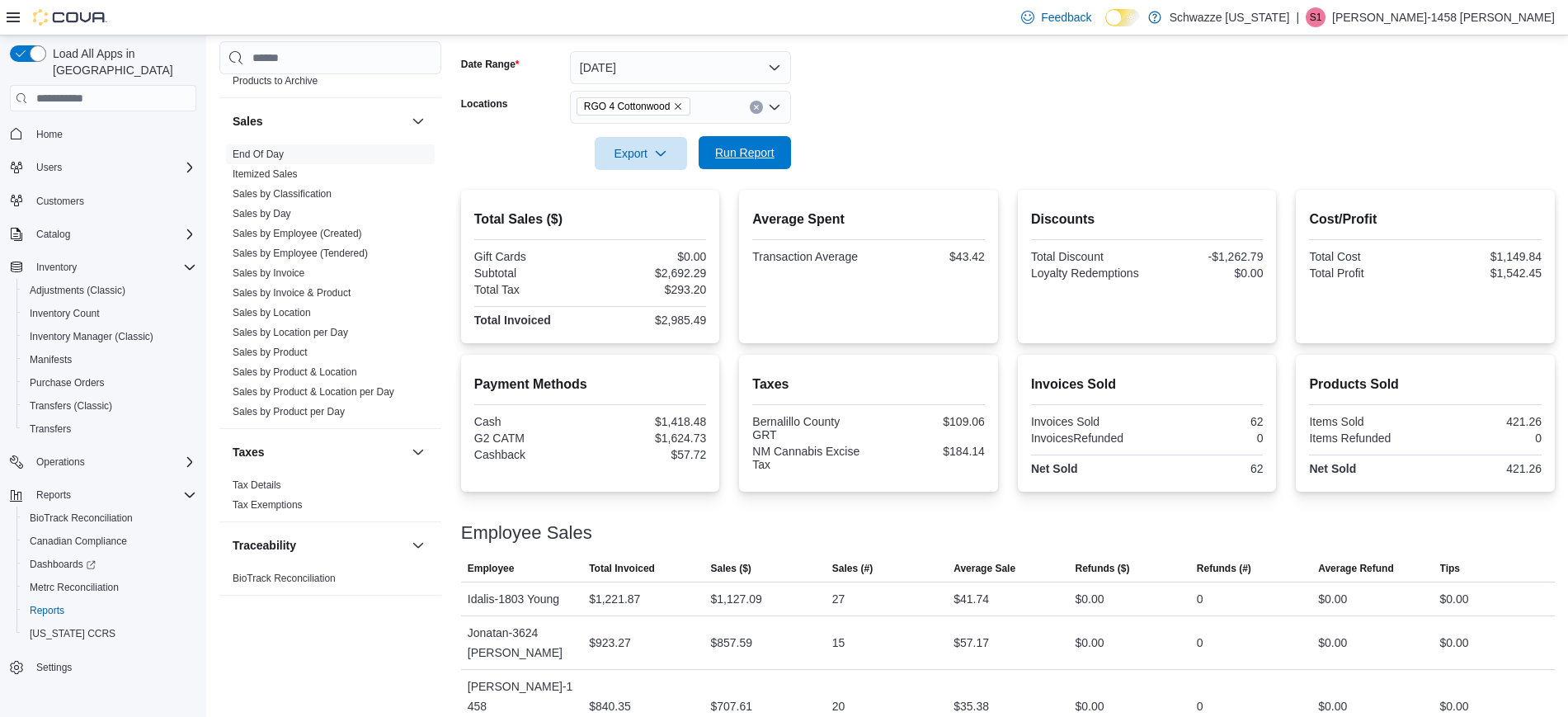
click at [738, 157] on span "Run Report" at bounding box center [744, 152] width 60 height 17
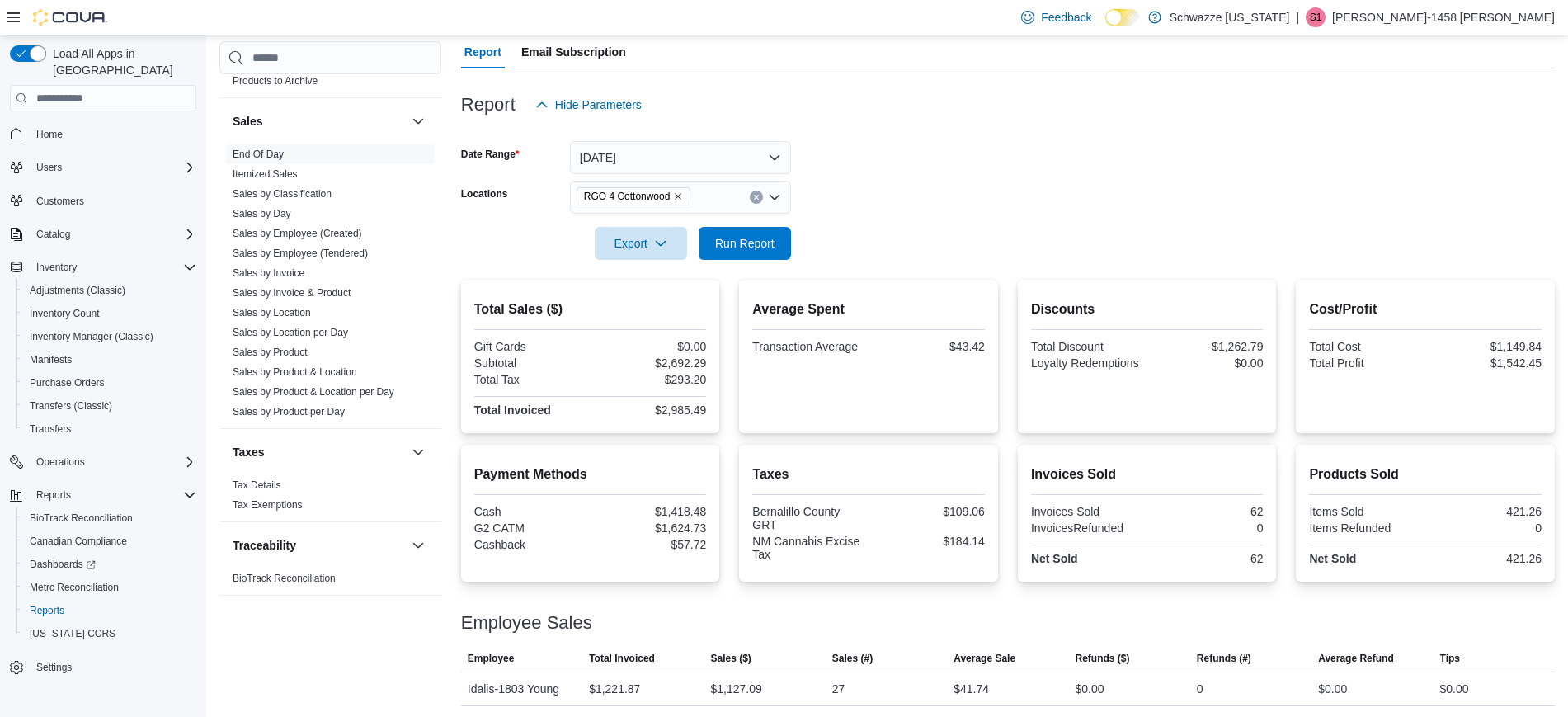
scroll to position [149, 0]
click at [732, 154] on button "[DATE]" at bounding box center [680, 158] width 221 height 33
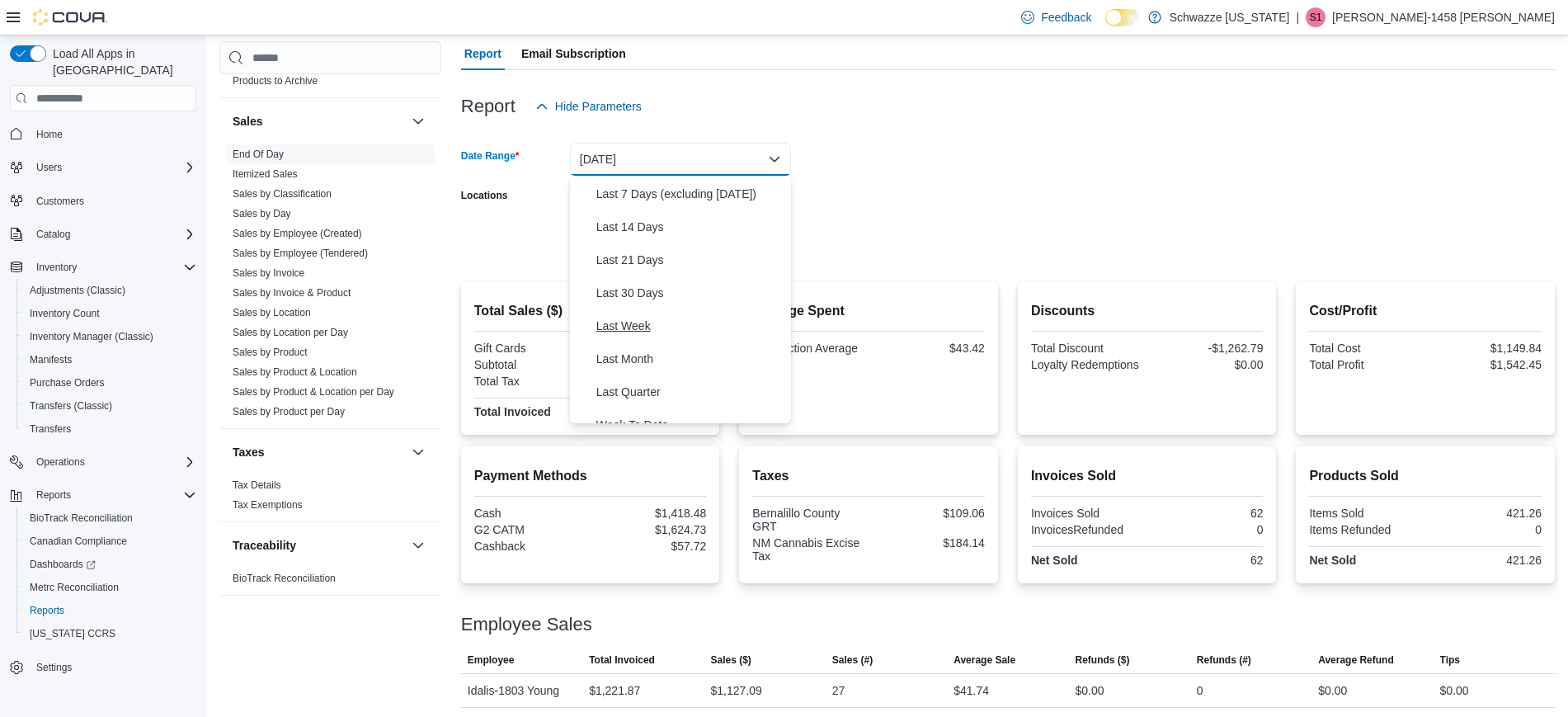
scroll to position [247, 0]
click at [633, 345] on span "Month To Date" at bounding box center [689, 341] width 188 height 20
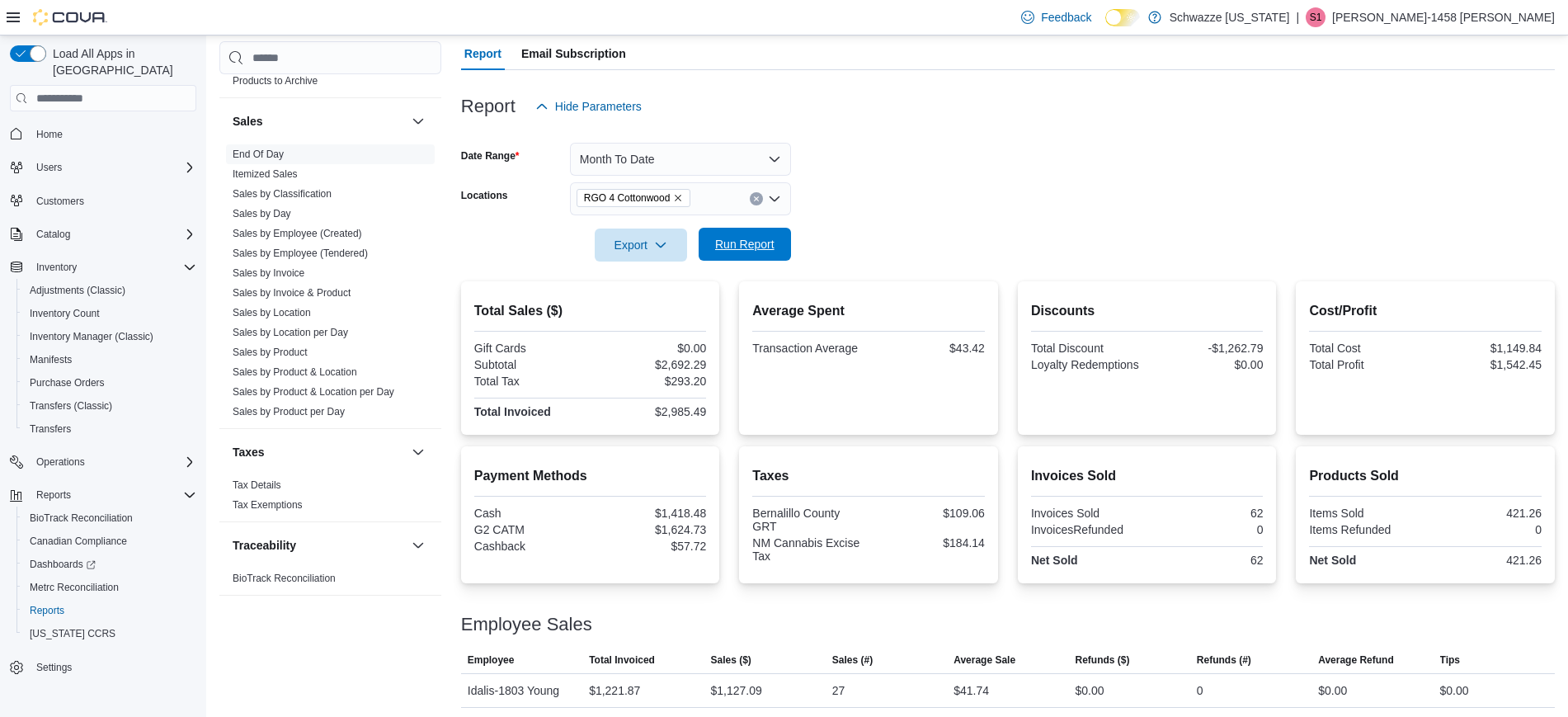
click at [728, 248] on span "Run Report" at bounding box center [744, 244] width 60 height 17
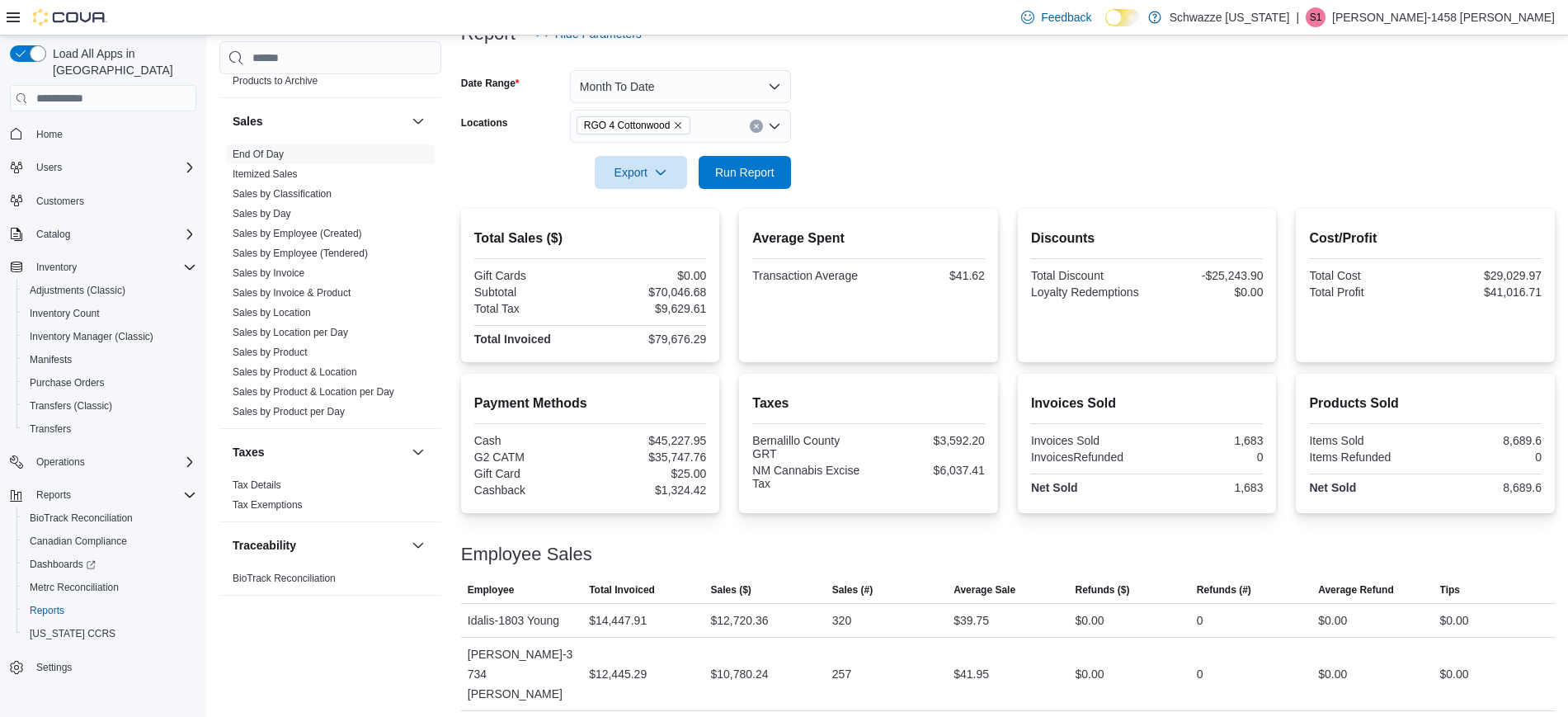
scroll to position [218, 0]
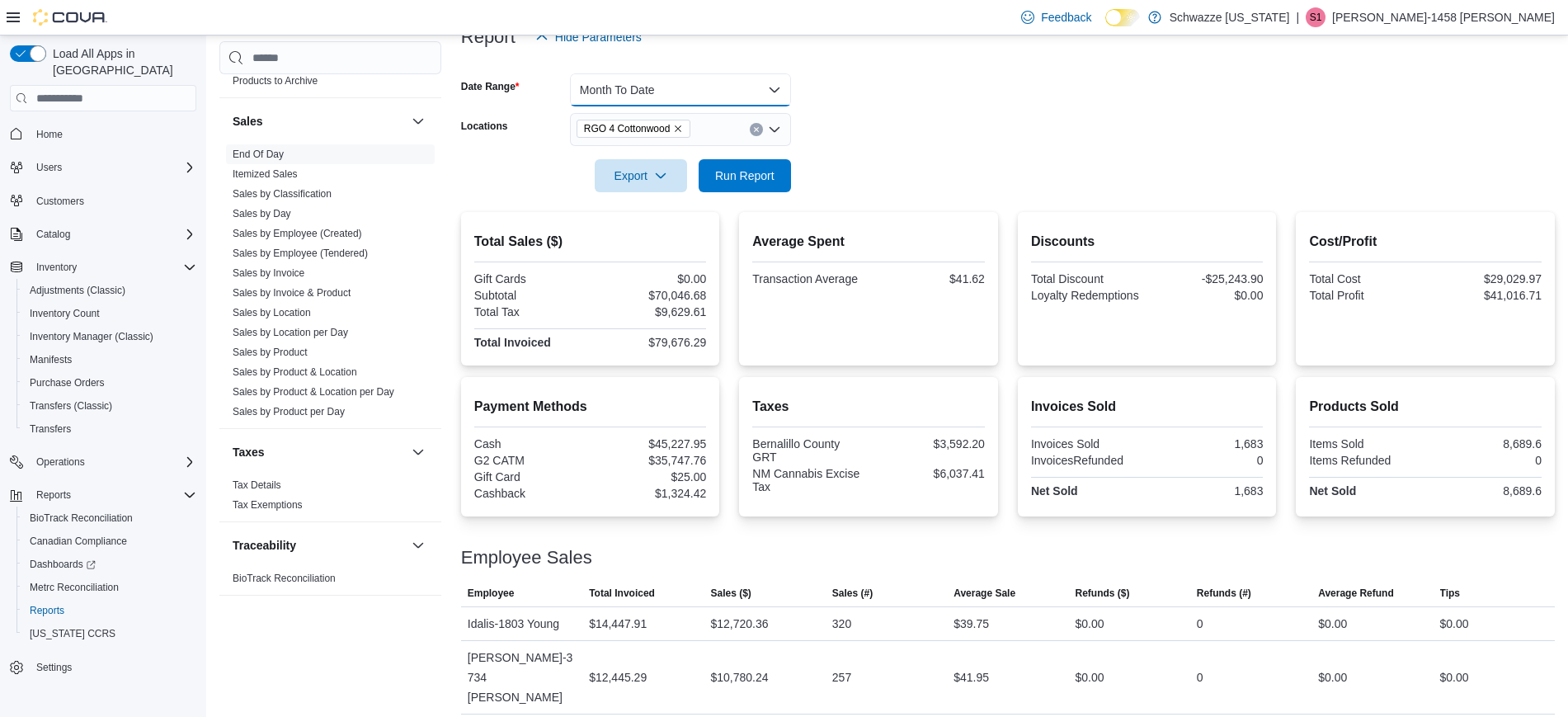
click at [741, 93] on button "Month To Date" at bounding box center [680, 90] width 221 height 33
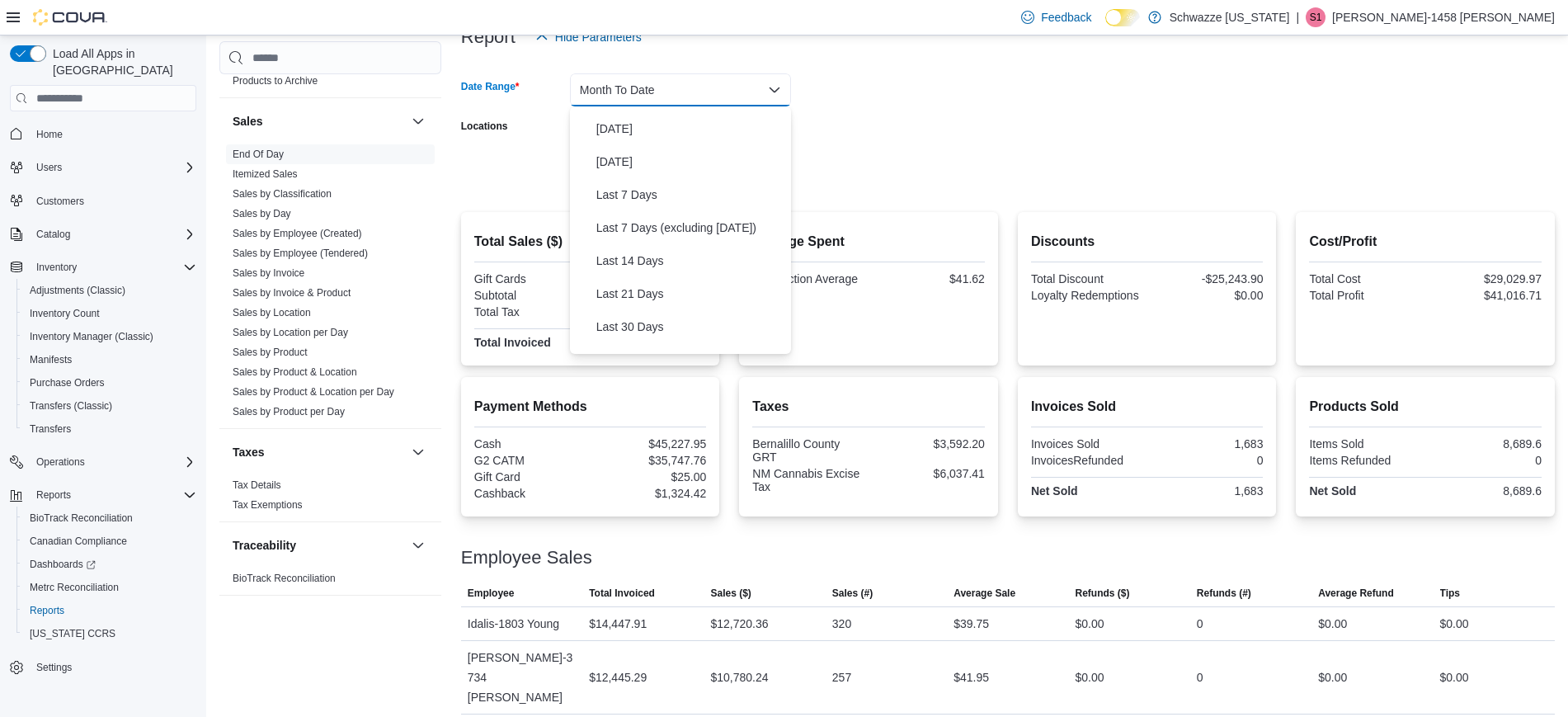
scroll to position [26, 0]
click at [633, 174] on button "[DATE]" at bounding box center [680, 163] width 221 height 33
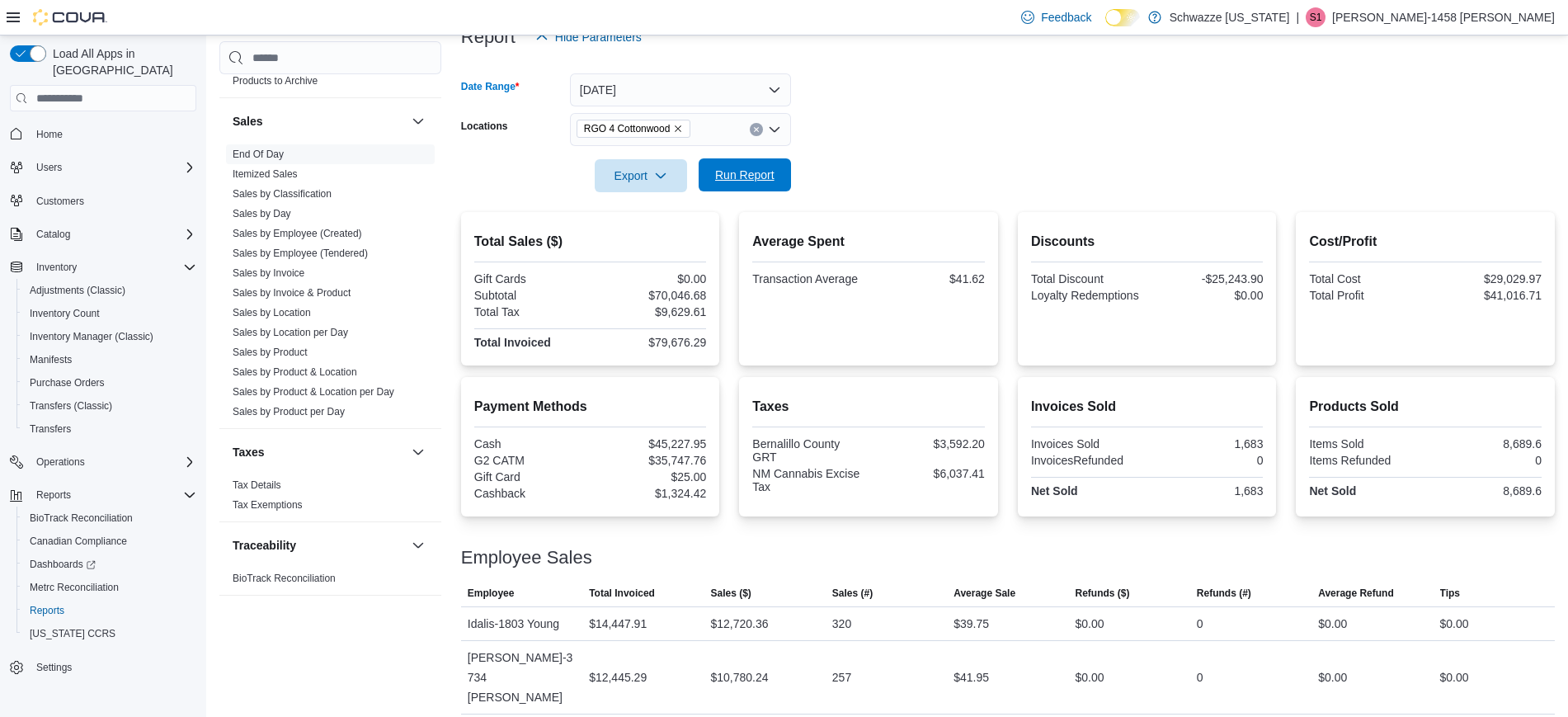
click at [742, 176] on span "Run Report" at bounding box center [744, 174] width 60 height 17
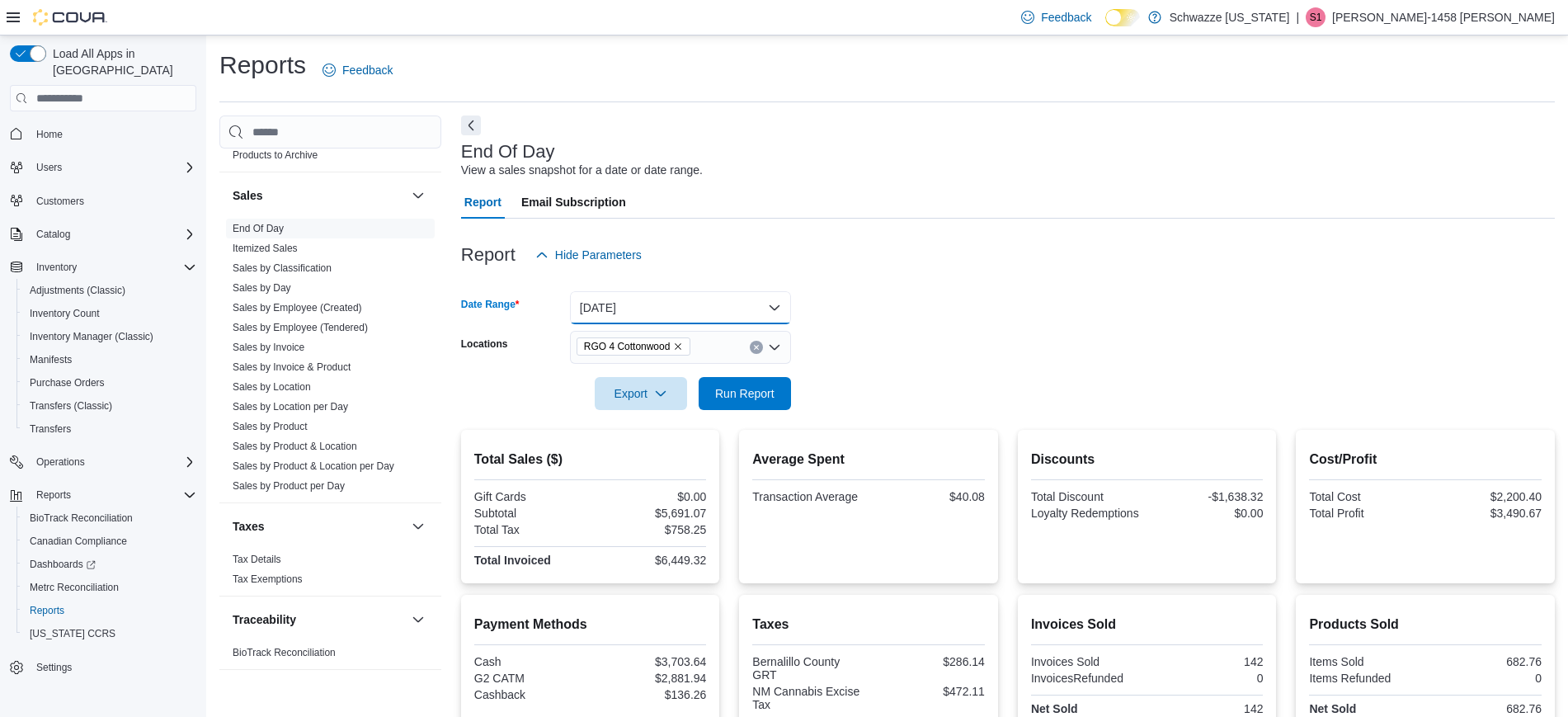
click at [738, 301] on button "[DATE]" at bounding box center [680, 307] width 221 height 33
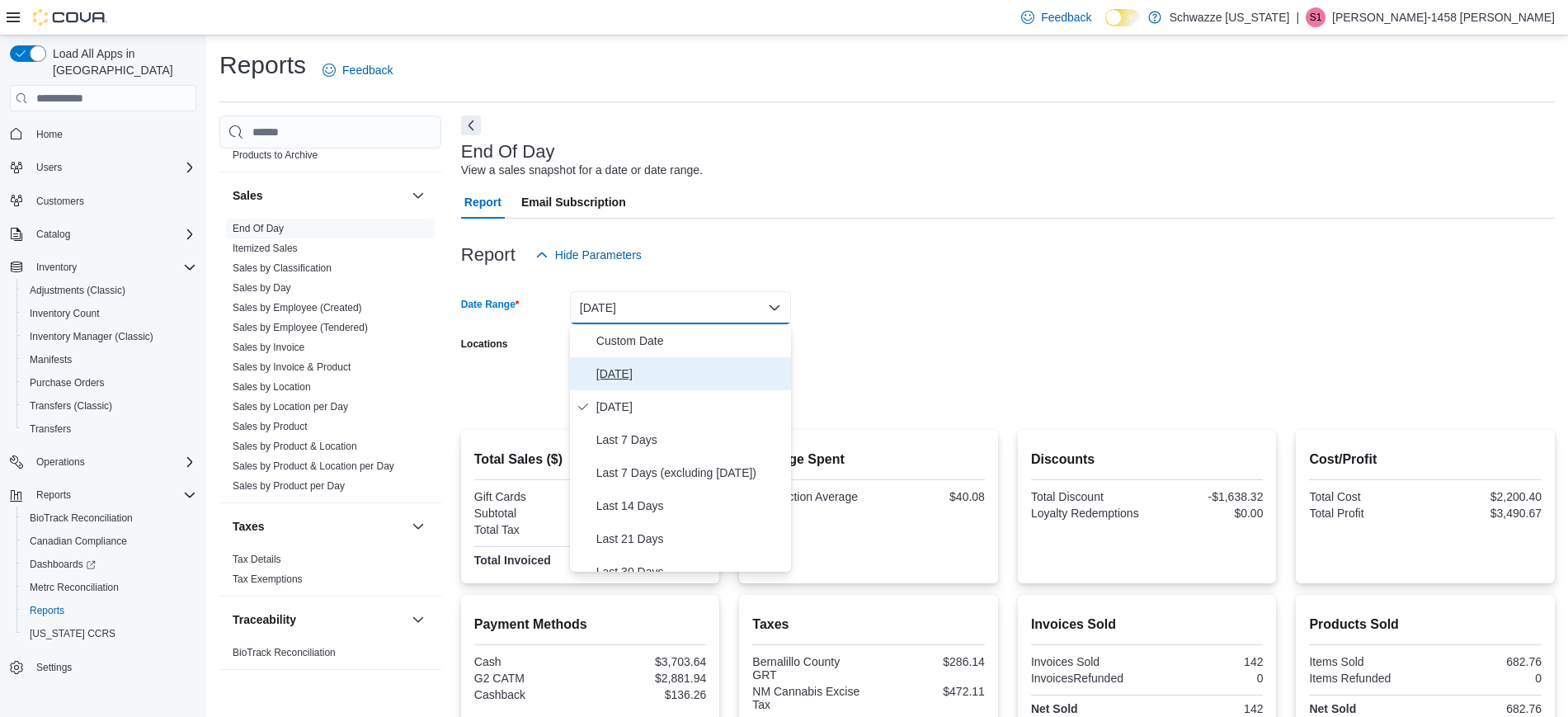
click at [617, 362] on button "[DATE]" at bounding box center [680, 374] width 221 height 33
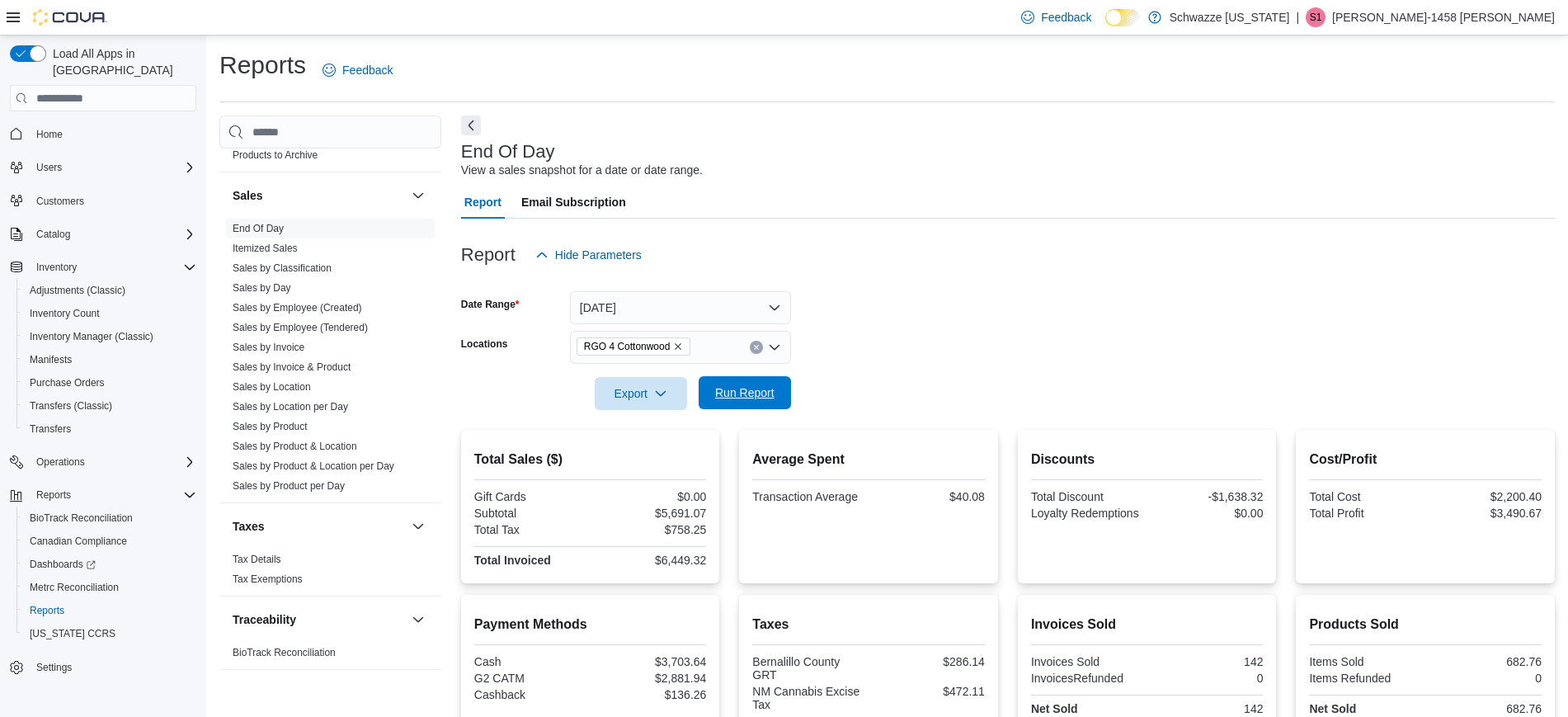
click at [752, 390] on span "Run Report" at bounding box center [744, 392] width 60 height 17
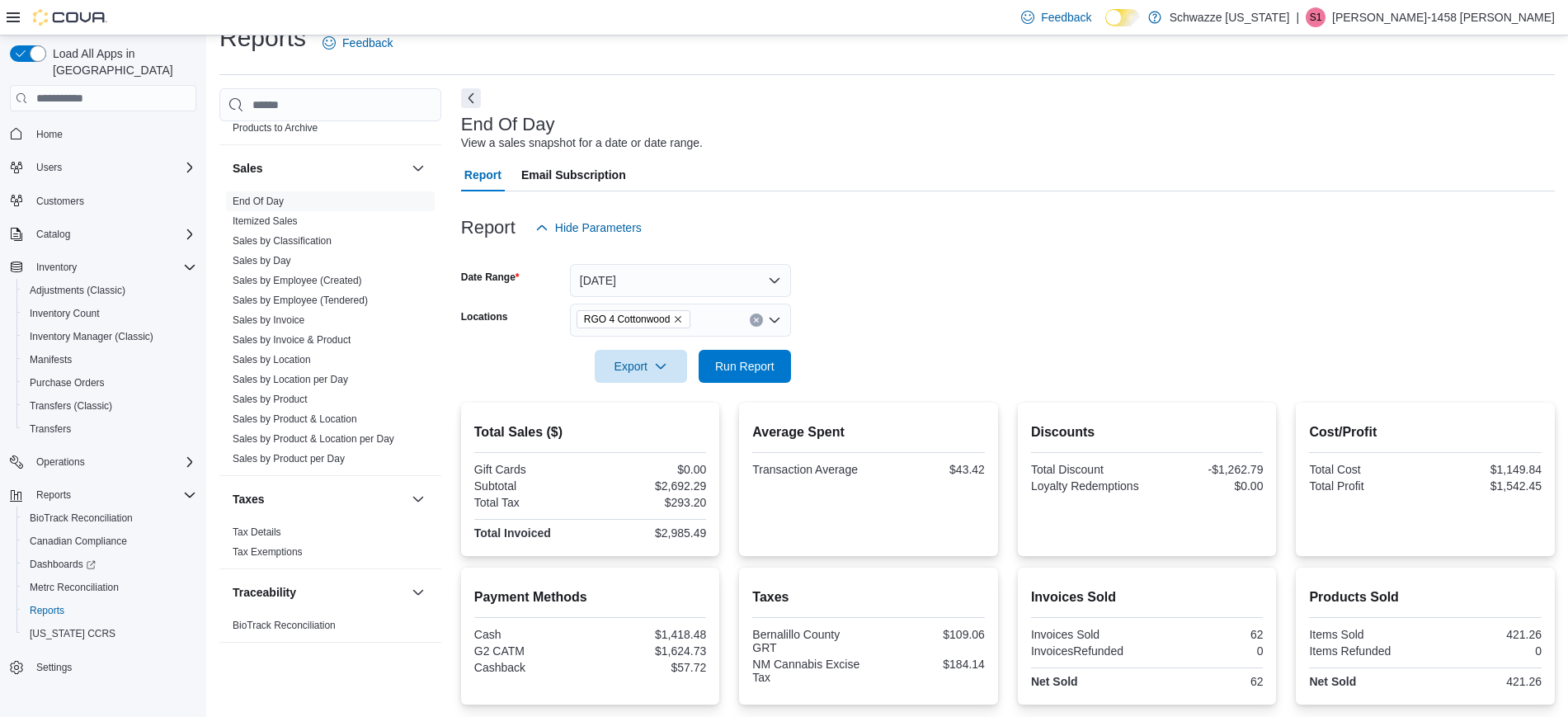
scroll to position [240, 0]
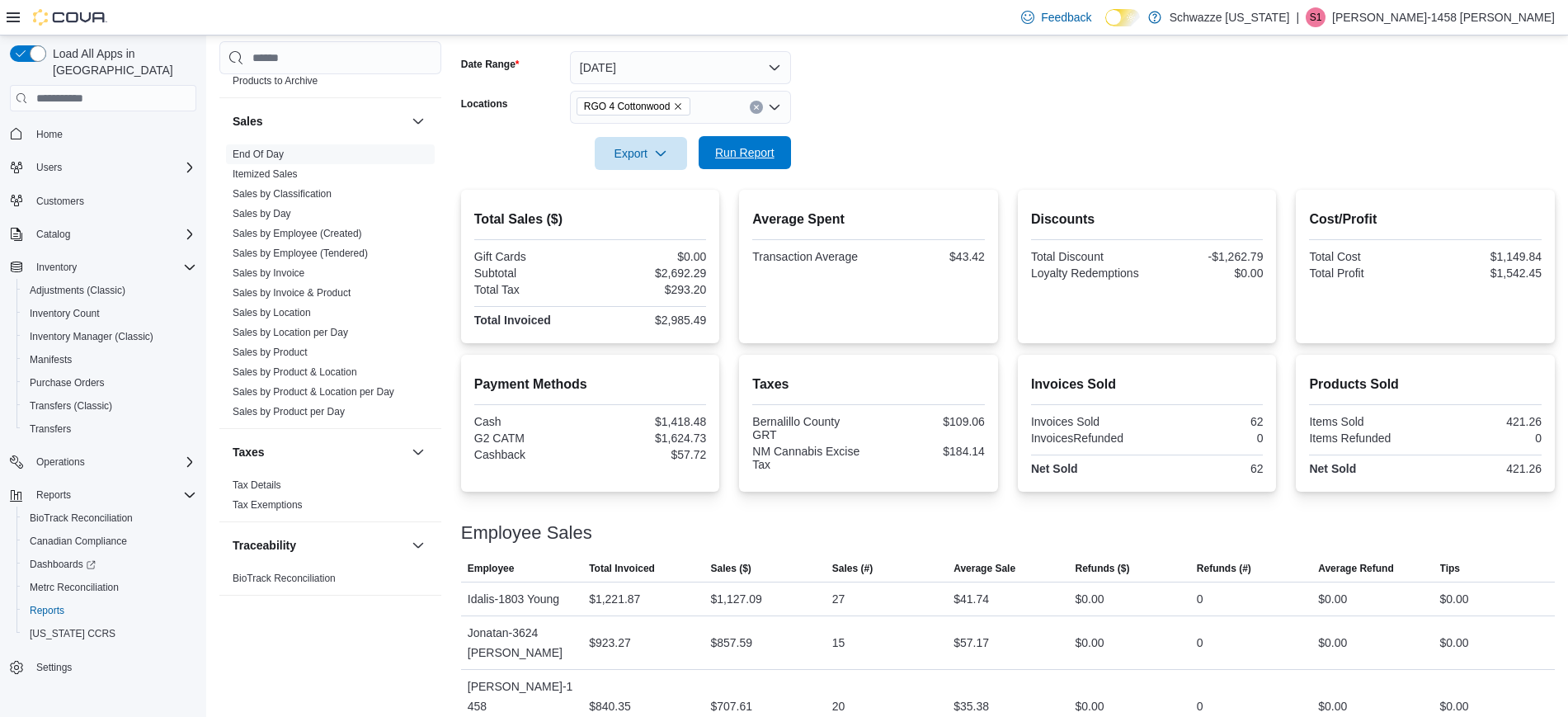
click at [767, 147] on span "Run Report" at bounding box center [744, 152] width 60 height 17
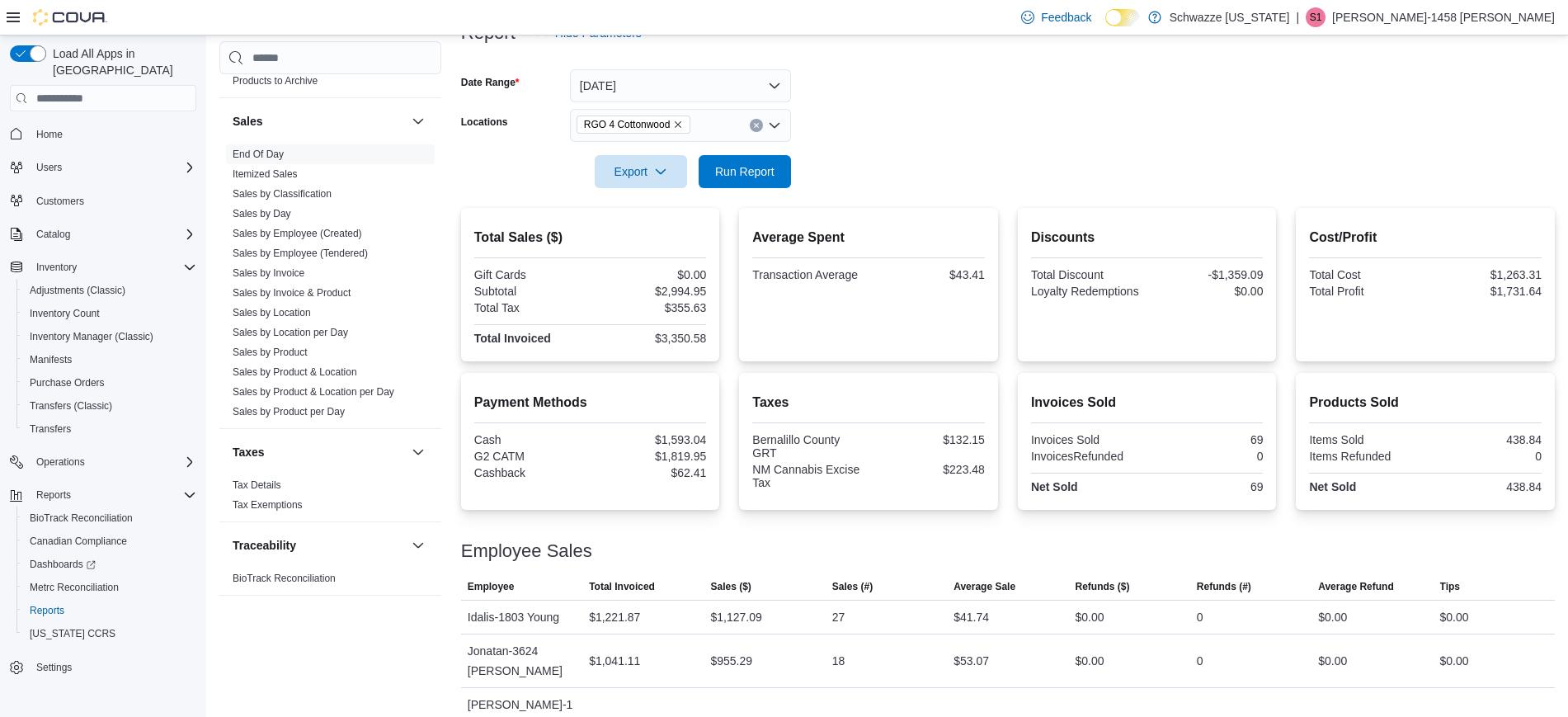
scroll to position [294, 0]
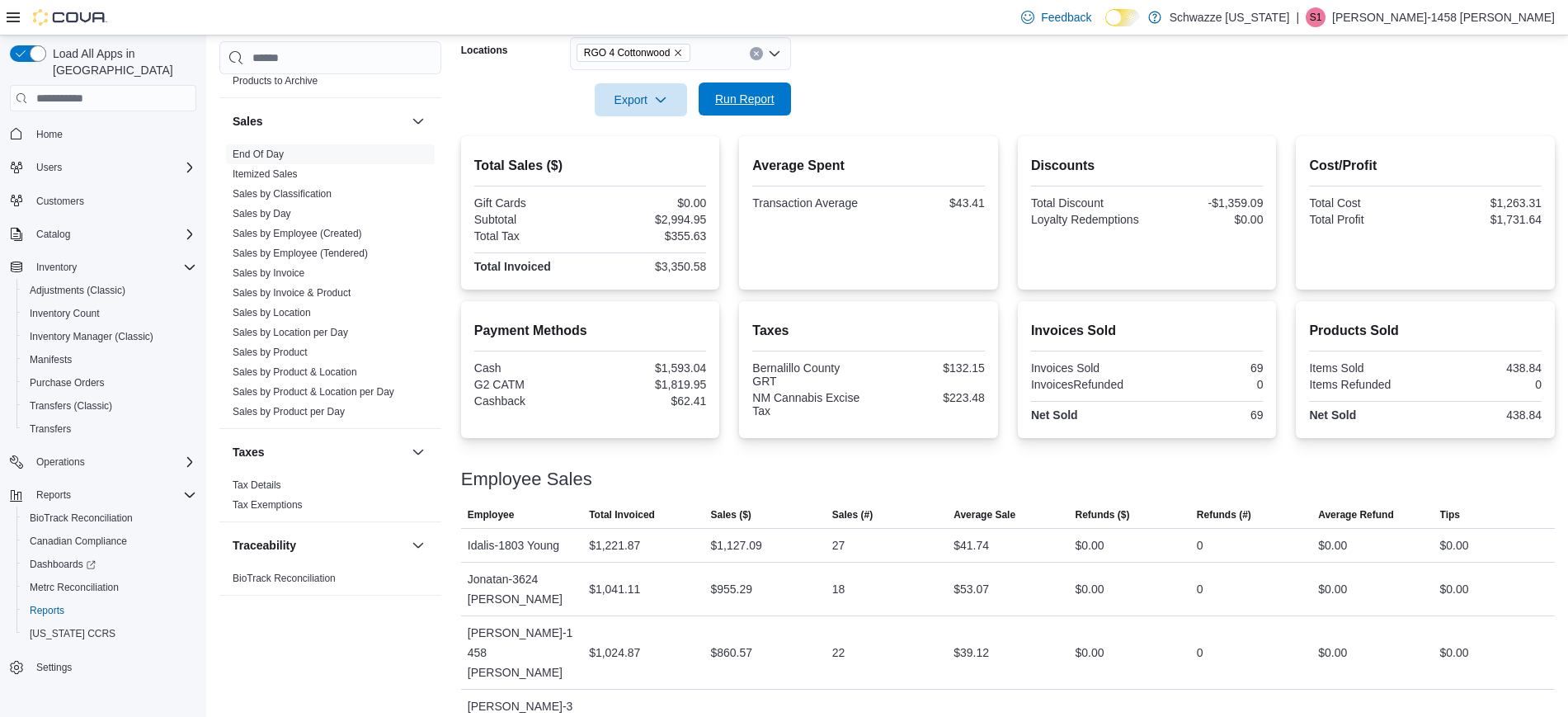
click at [775, 114] on span "Run Report" at bounding box center [745, 99] width 73 height 33
click at [766, 99] on span "Run Report" at bounding box center [744, 99] width 60 height 17
click at [722, 100] on span "Run Report" at bounding box center [744, 99] width 60 height 17
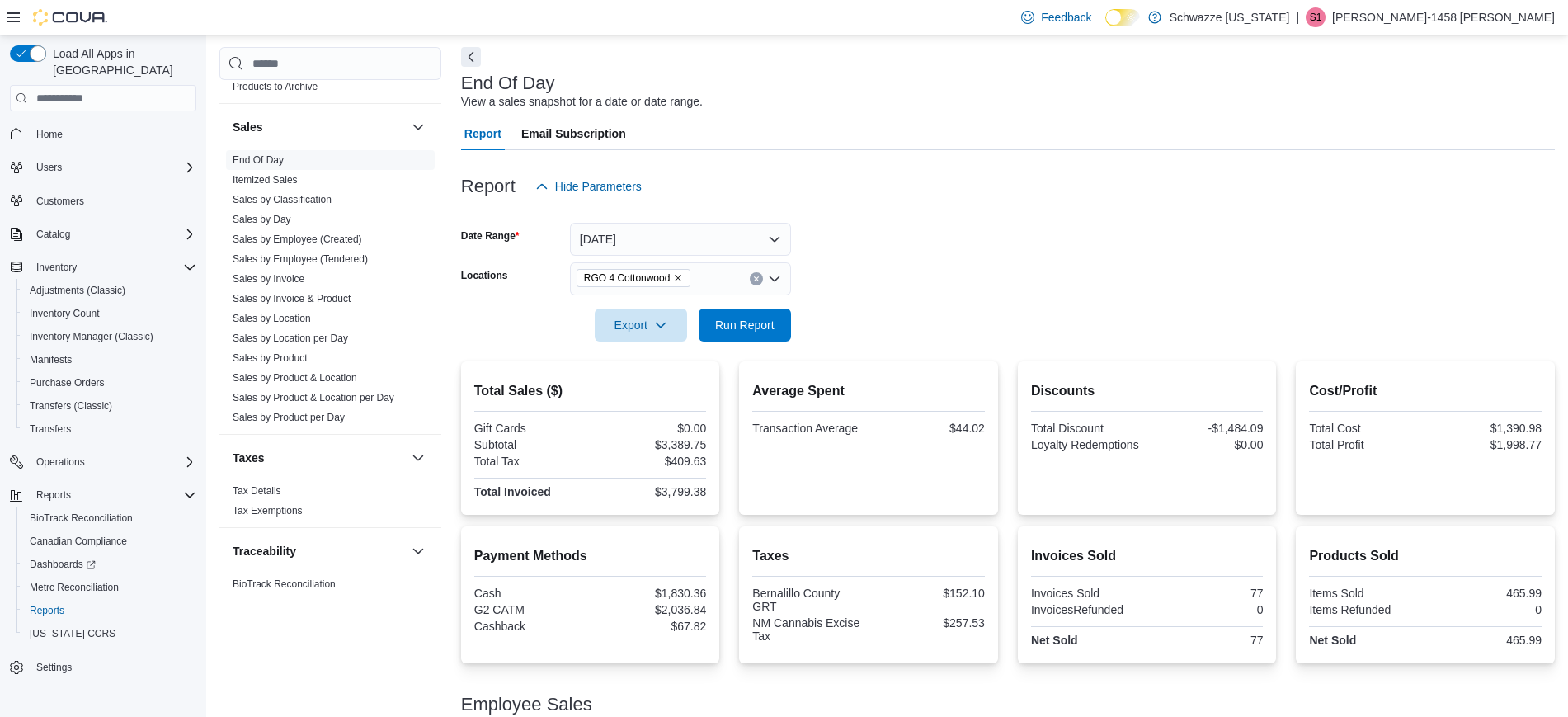
scroll to position [0, 0]
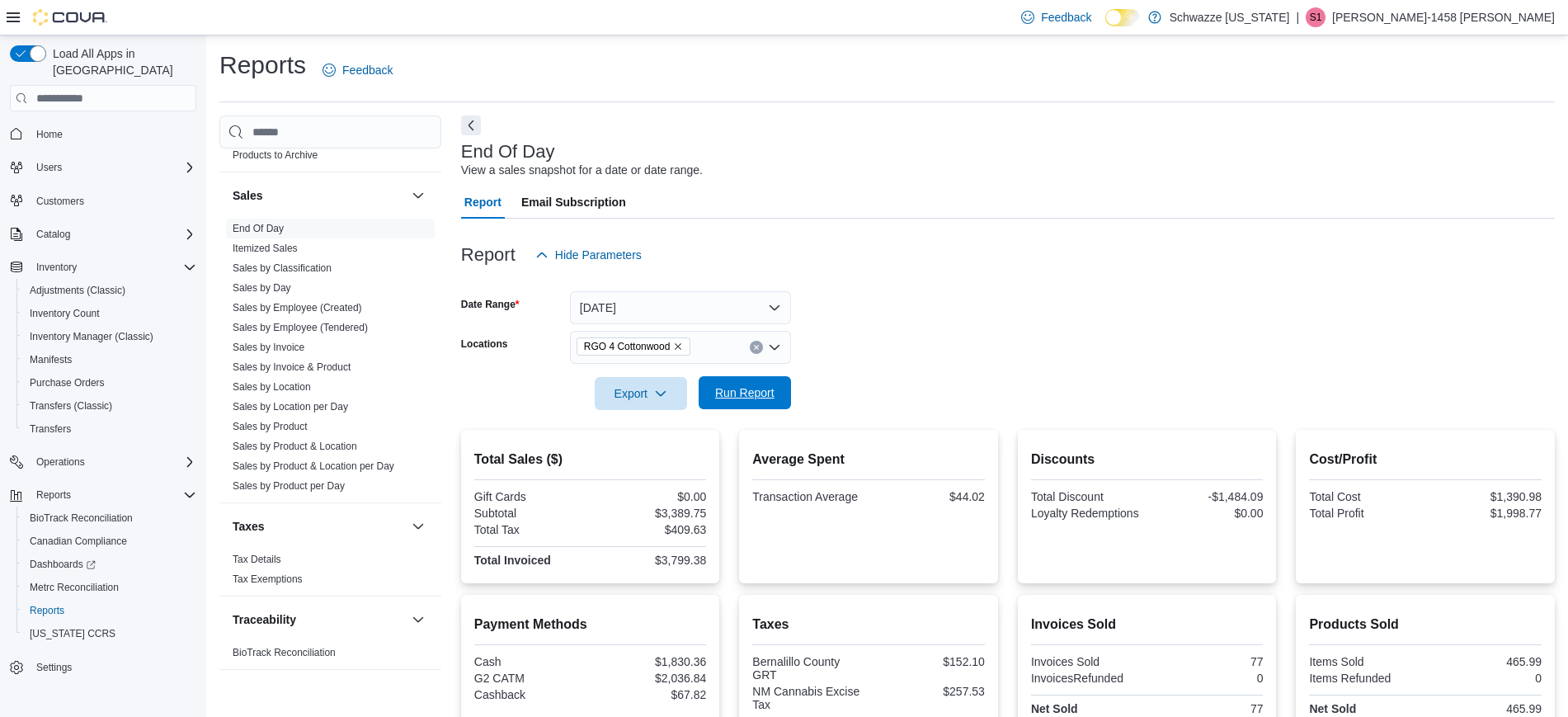
click at [755, 399] on span "Run Report" at bounding box center [744, 392] width 60 height 17
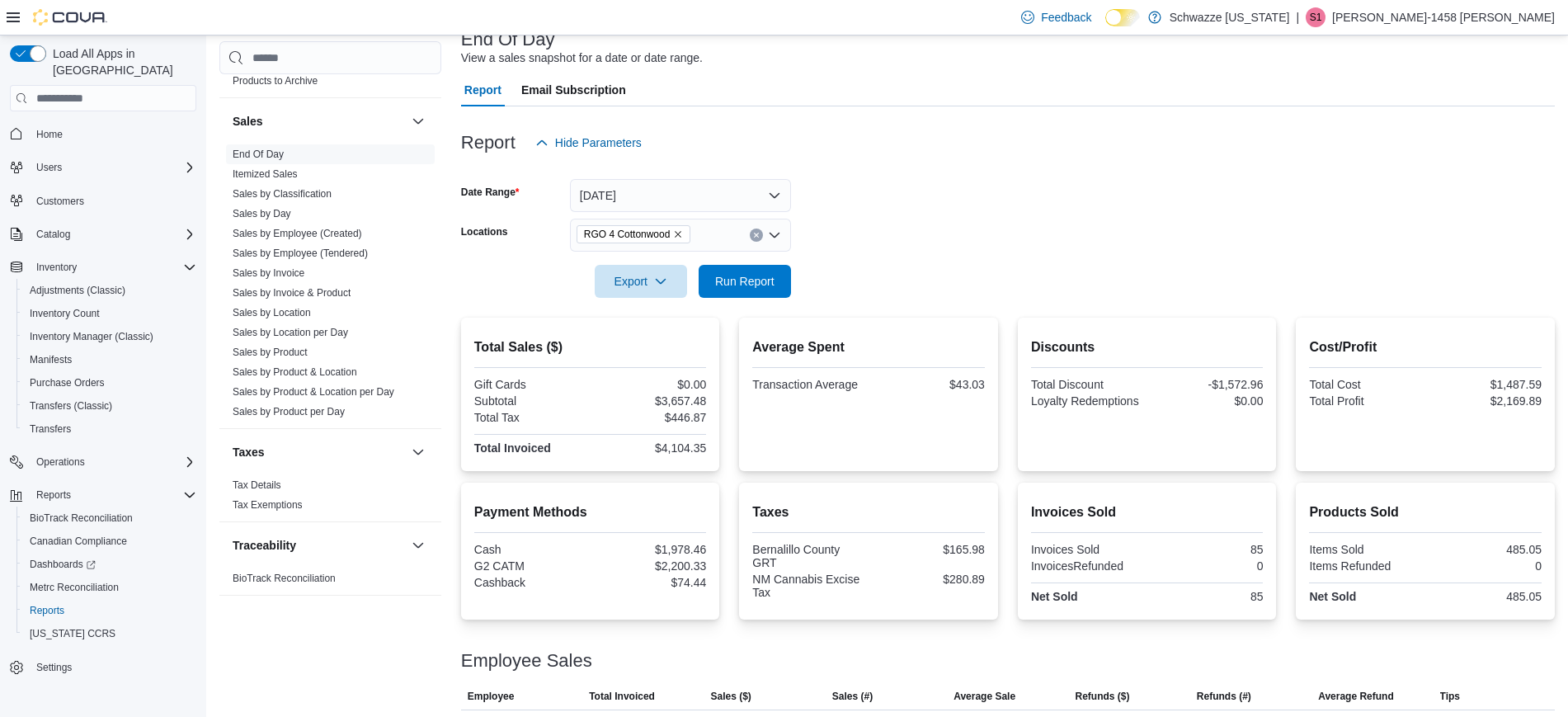
scroll to position [111, 0]
click at [653, 200] on button "Today" at bounding box center [680, 196] width 221 height 33
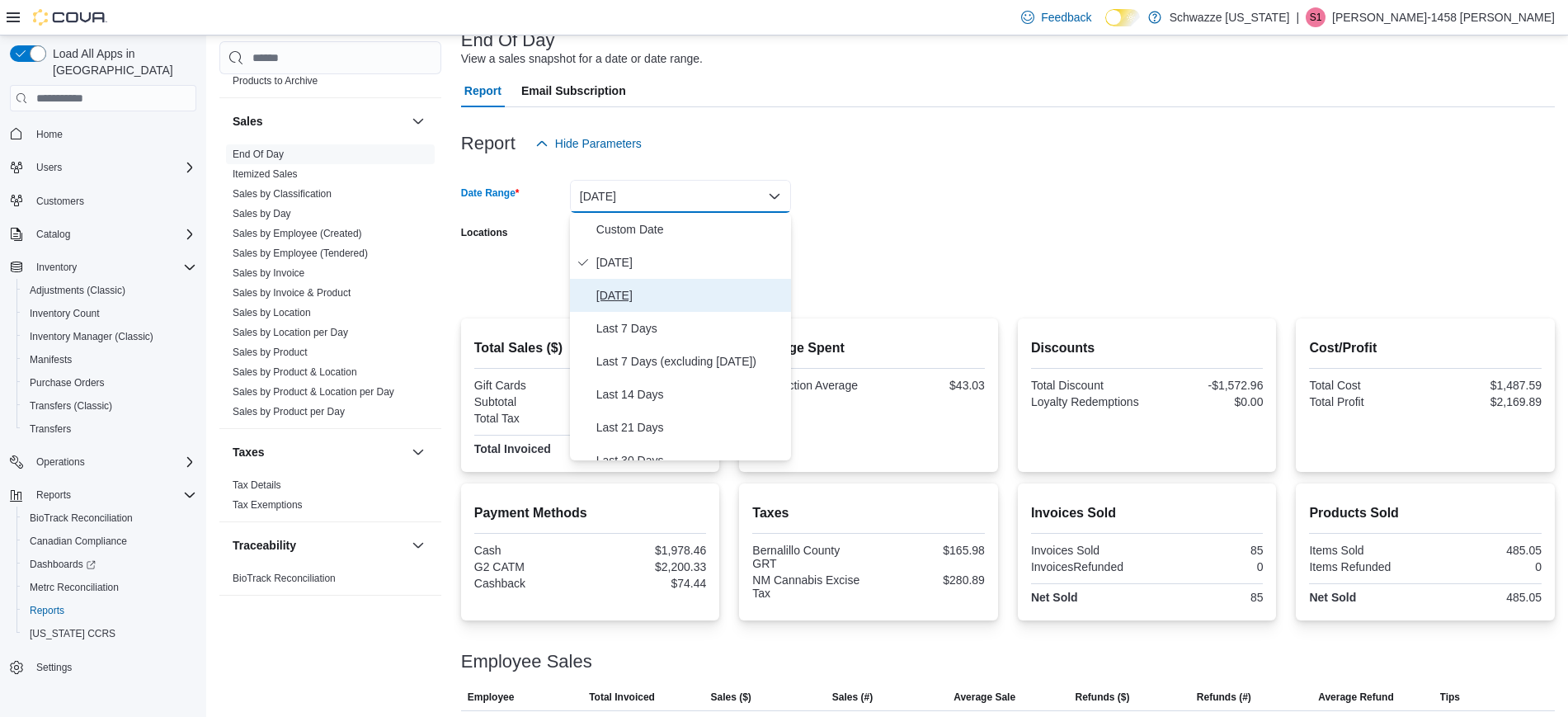
click at [659, 292] on span "Yesterday" at bounding box center [689, 295] width 188 height 20
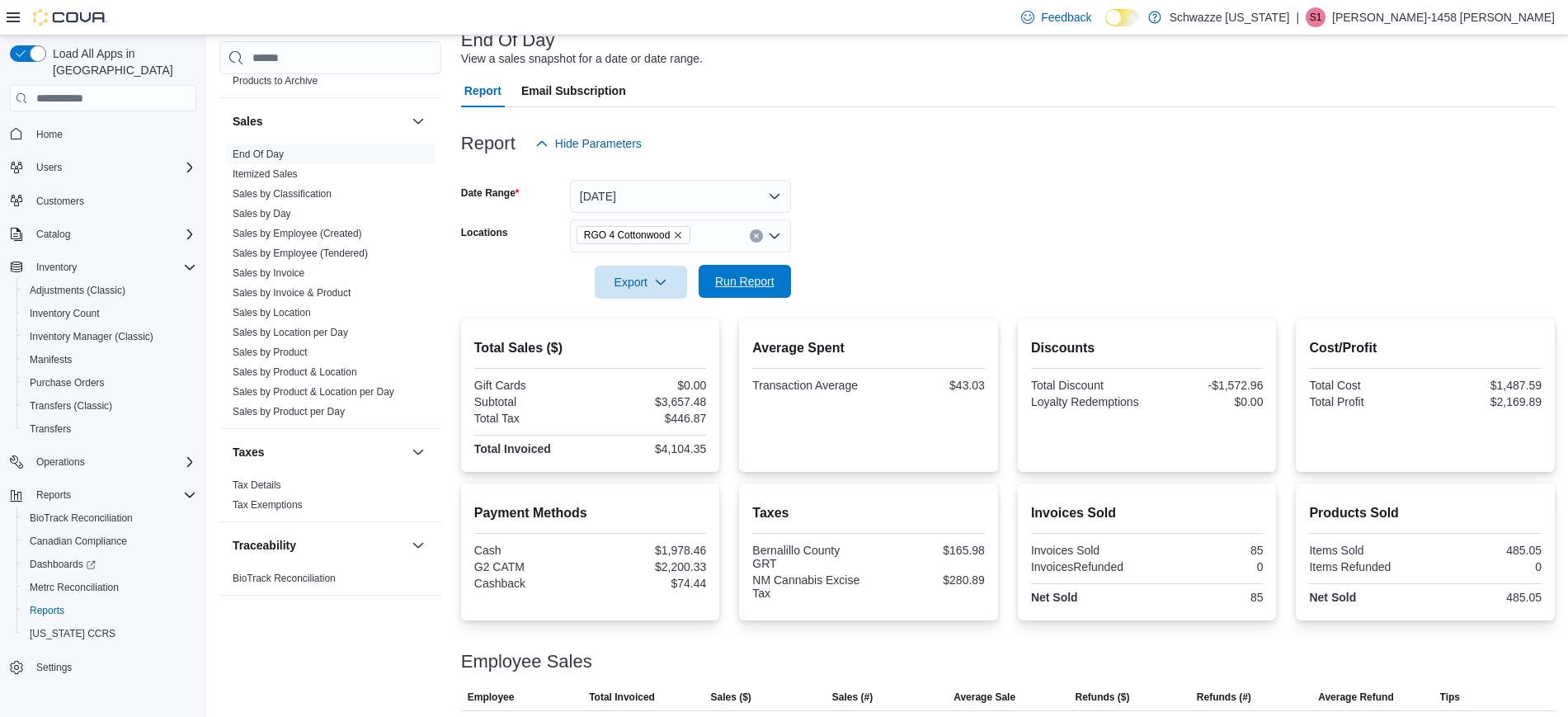
click at [736, 288] on span "Run Report" at bounding box center [744, 281] width 60 height 17
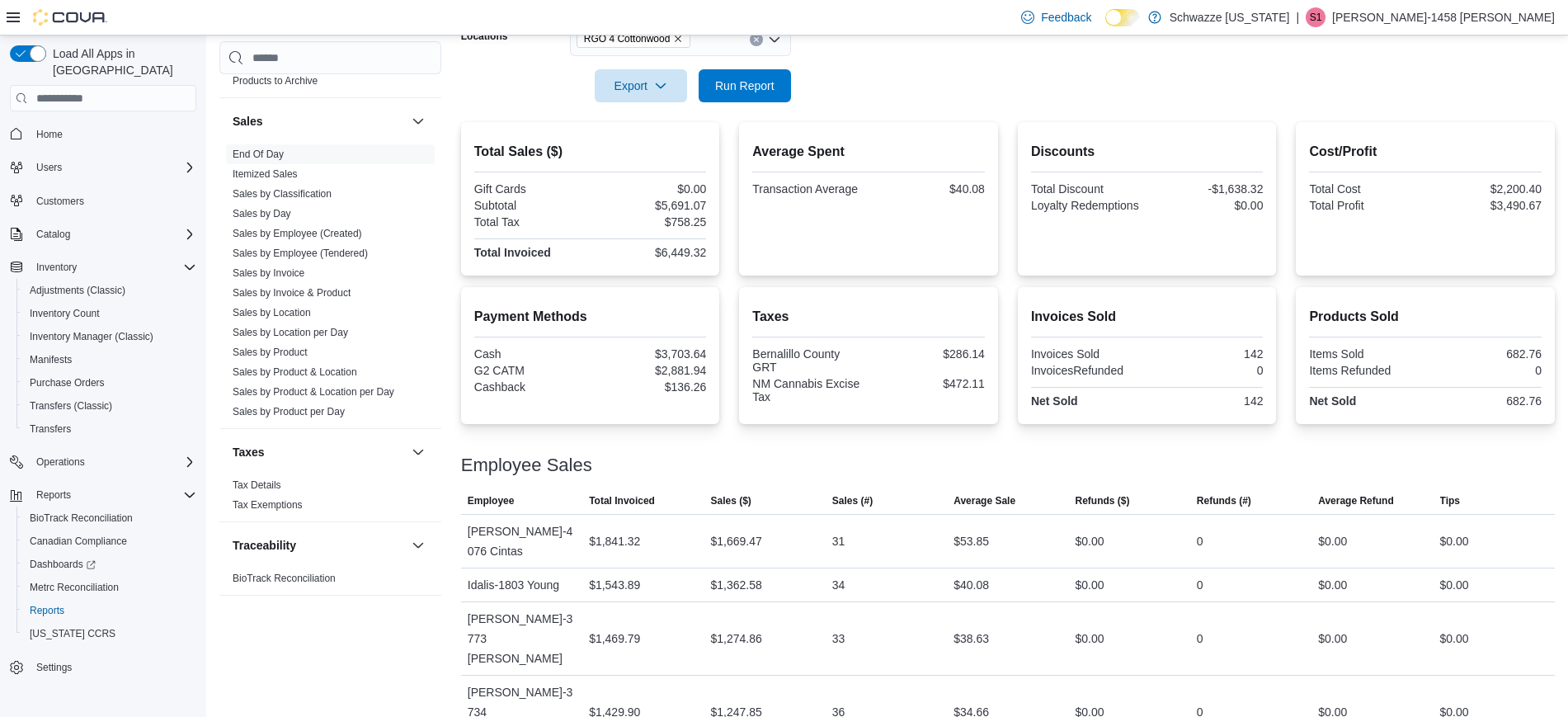
scroll to position [180, 0]
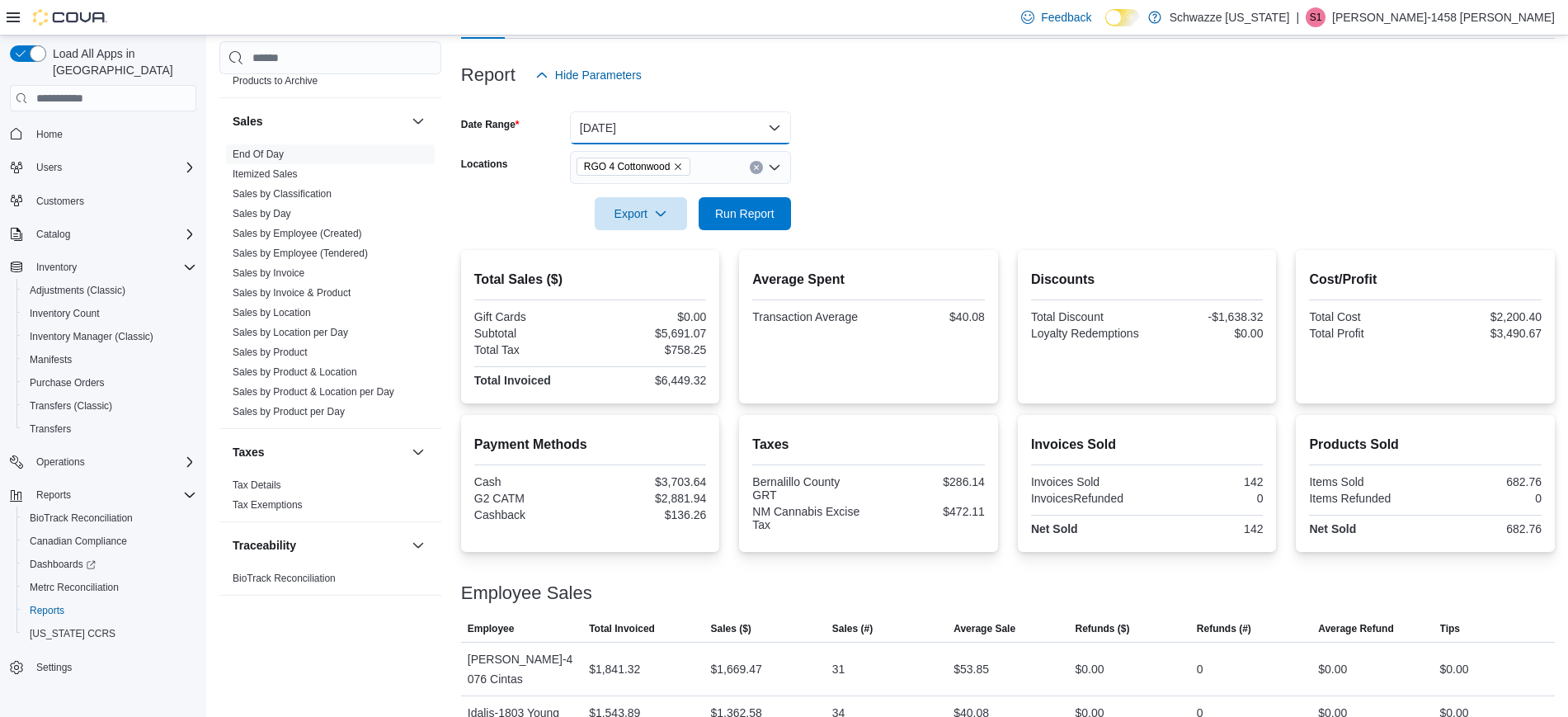
click at [664, 115] on button "Yesterday" at bounding box center [680, 127] width 221 height 33
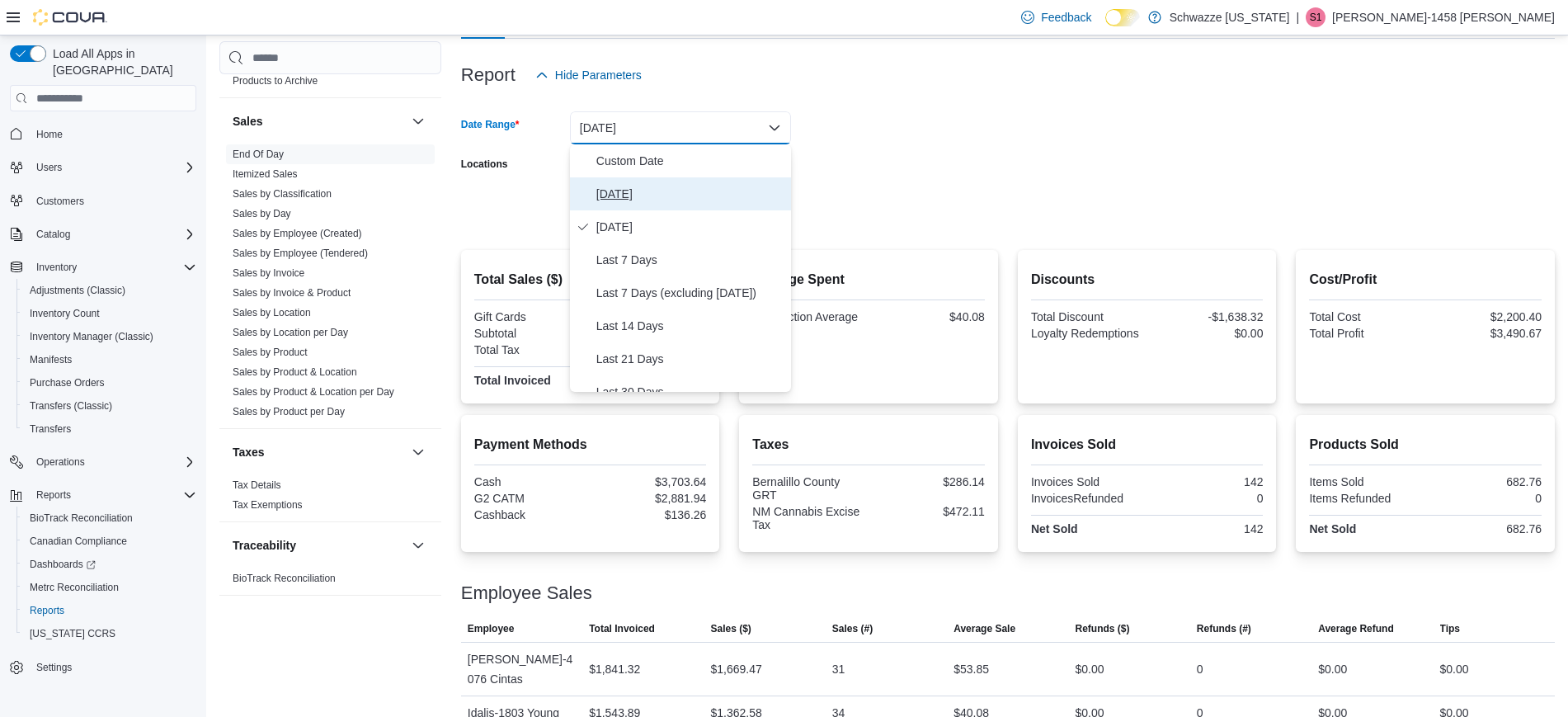
click at [651, 192] on span "Today" at bounding box center [689, 194] width 188 height 20
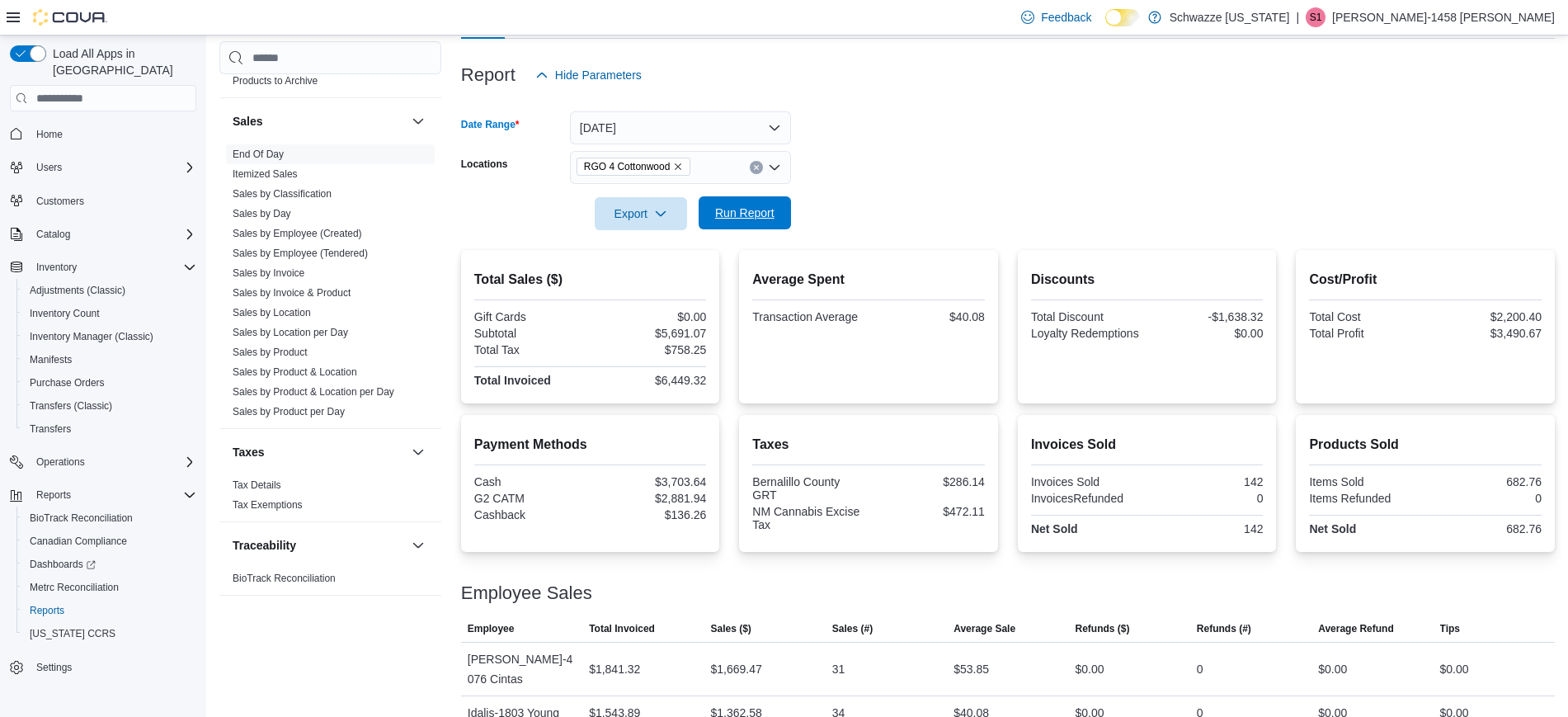
click at [717, 214] on span "Run Report" at bounding box center [744, 213] width 60 height 17
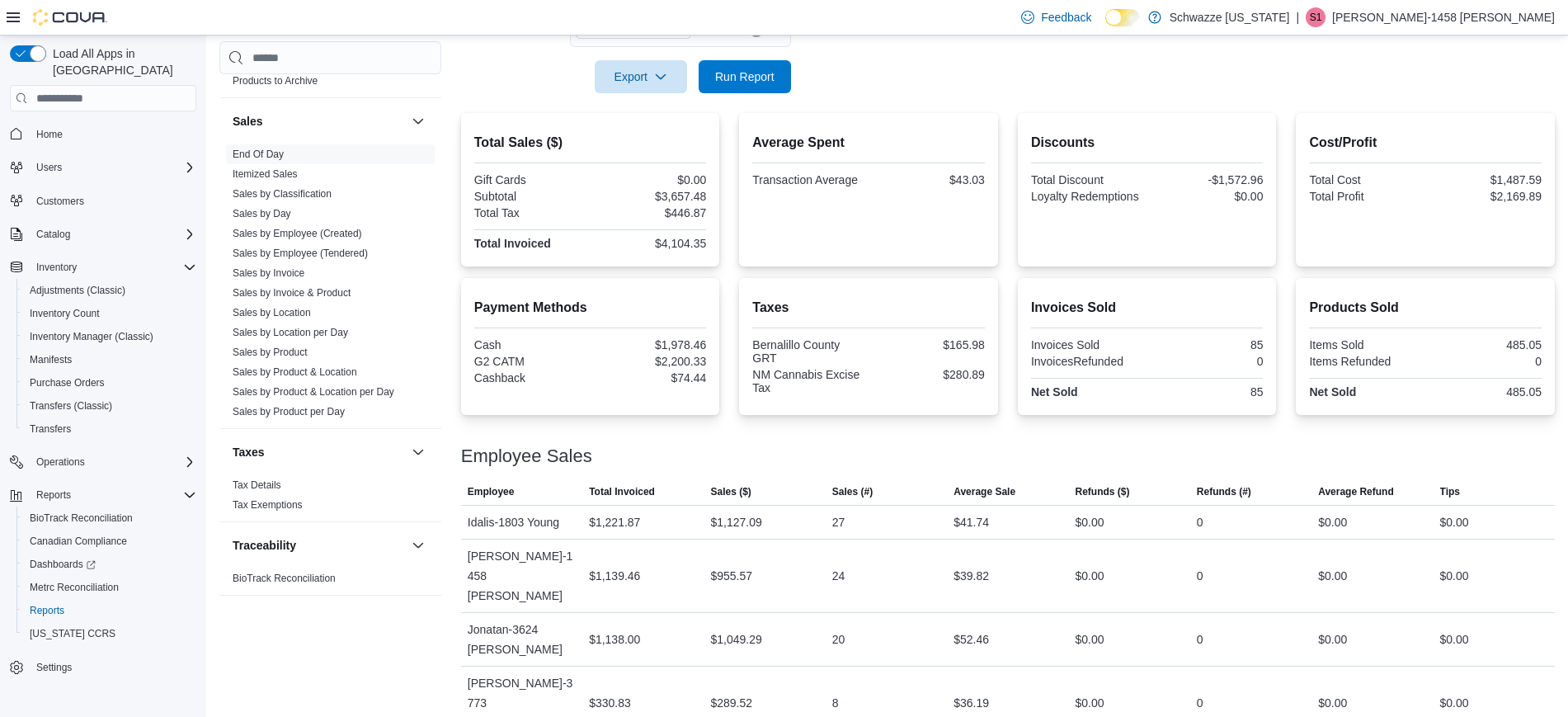
scroll to position [327, 0]
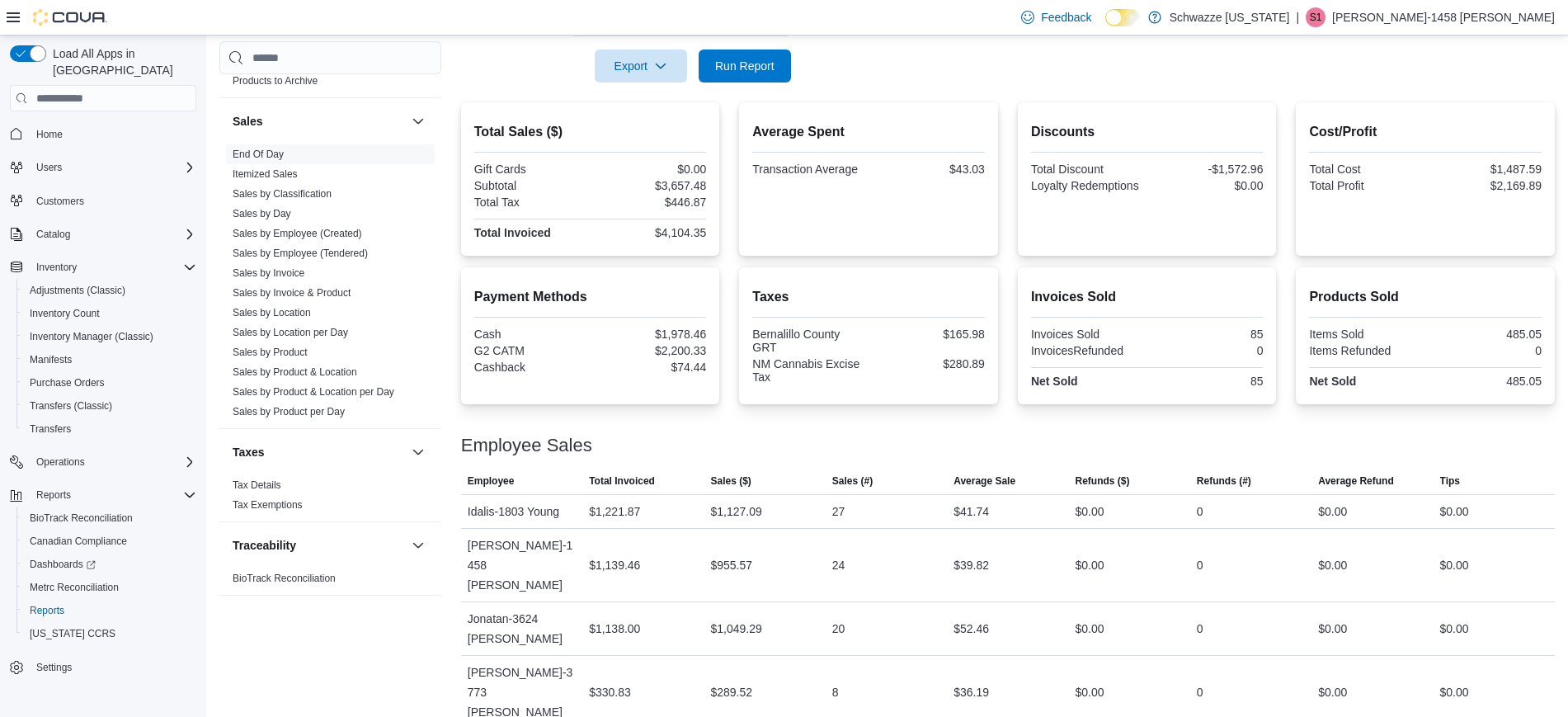
drag, startPoint x: 943, startPoint y: 689, endPoint x: 1052, endPoint y: 703, distance: 109.9
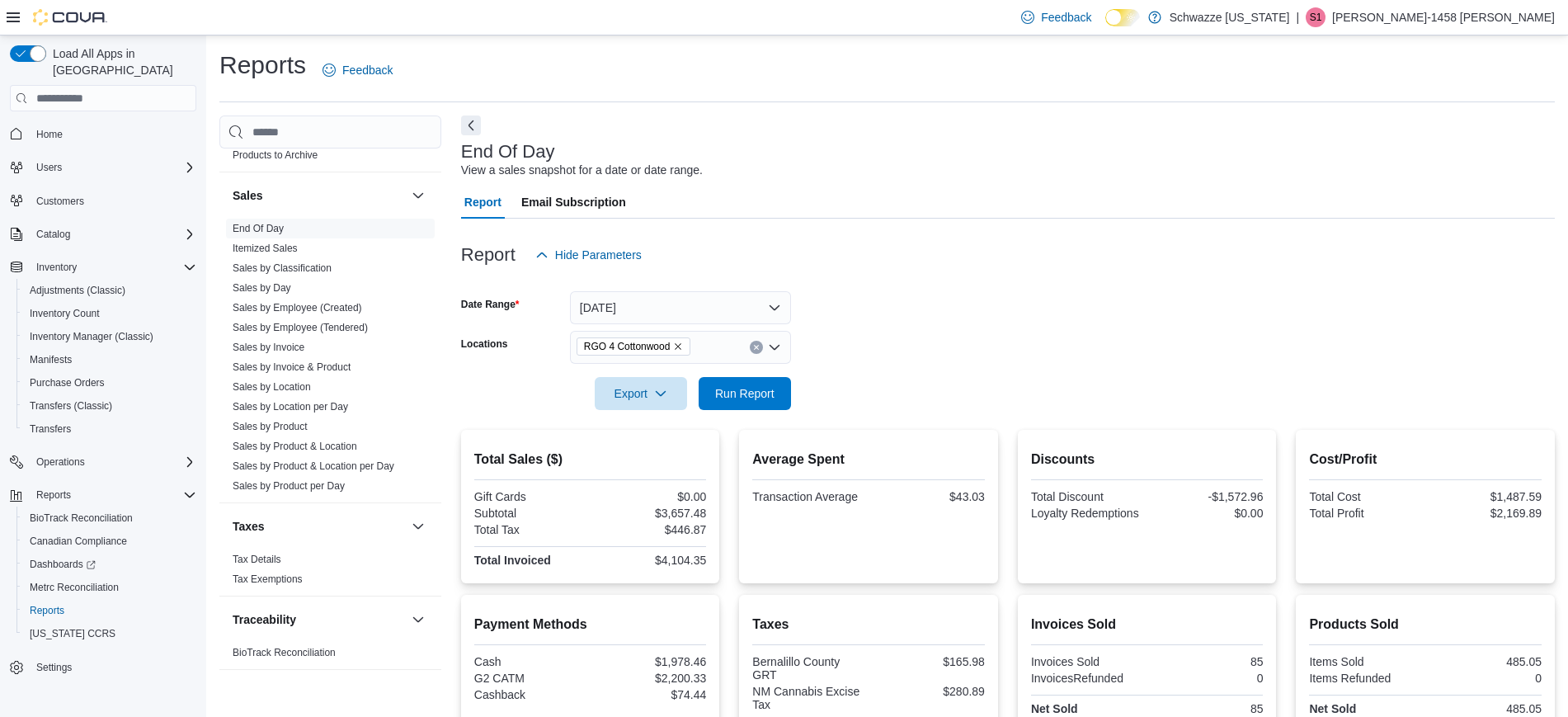
drag, startPoint x: 831, startPoint y: 166, endPoint x: 1031, endPoint y: 313, distance: 248.2
click at [1031, 313] on div "End Of Day View a sales snapshot for a date or date range. Report Email Subscri…" at bounding box center [1008, 623] width 1094 height 1015
drag, startPoint x: 915, startPoint y: 258, endPoint x: 811, endPoint y: 174, distance: 133.7
click at [811, 174] on div "End Of Day View a sales snapshot for a date or date range. Report Email Subscri…" at bounding box center [1008, 623] width 1094 height 1015
click at [811, 174] on div "End Of Day View a sales snapshot for a date or date range." at bounding box center [1003, 161] width 1085 height 37
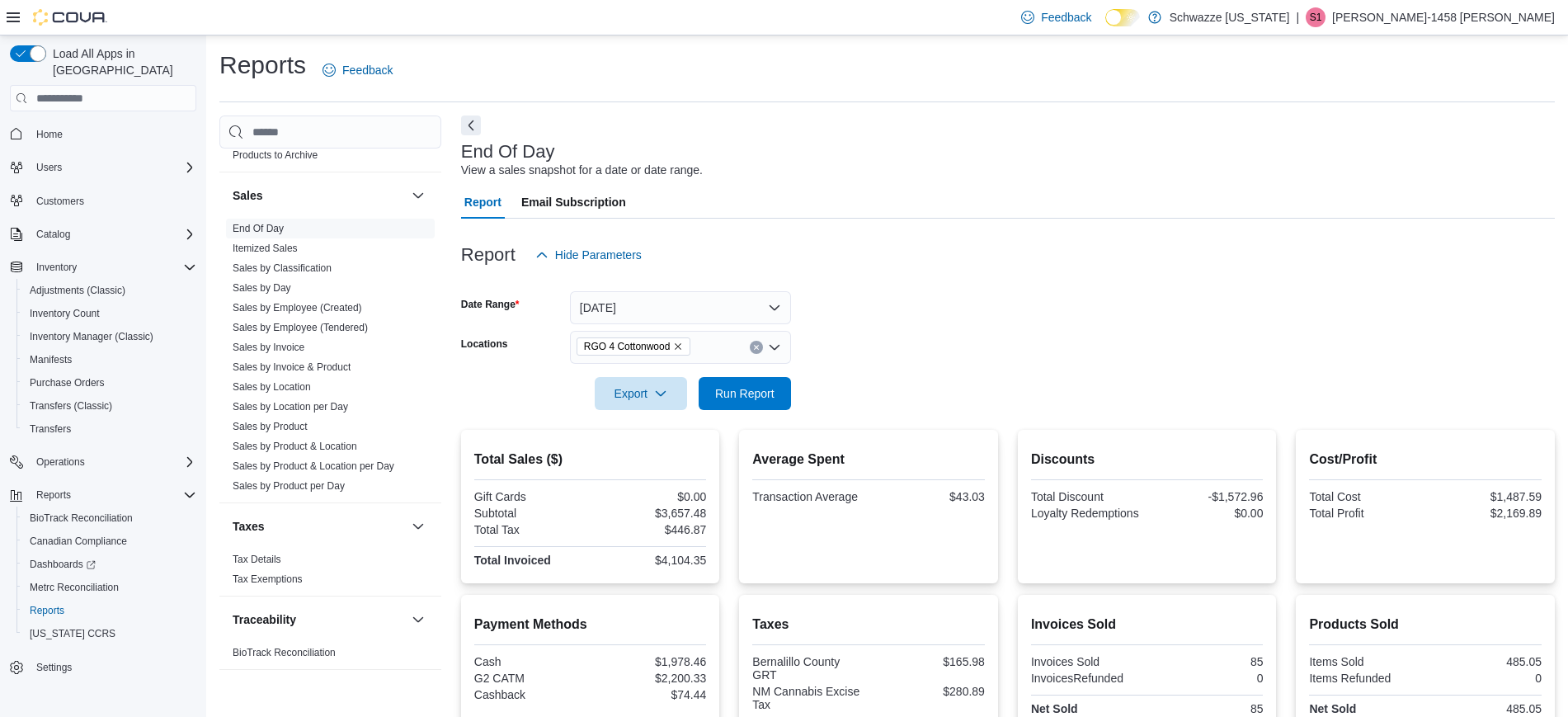
scroll to position [327, 0]
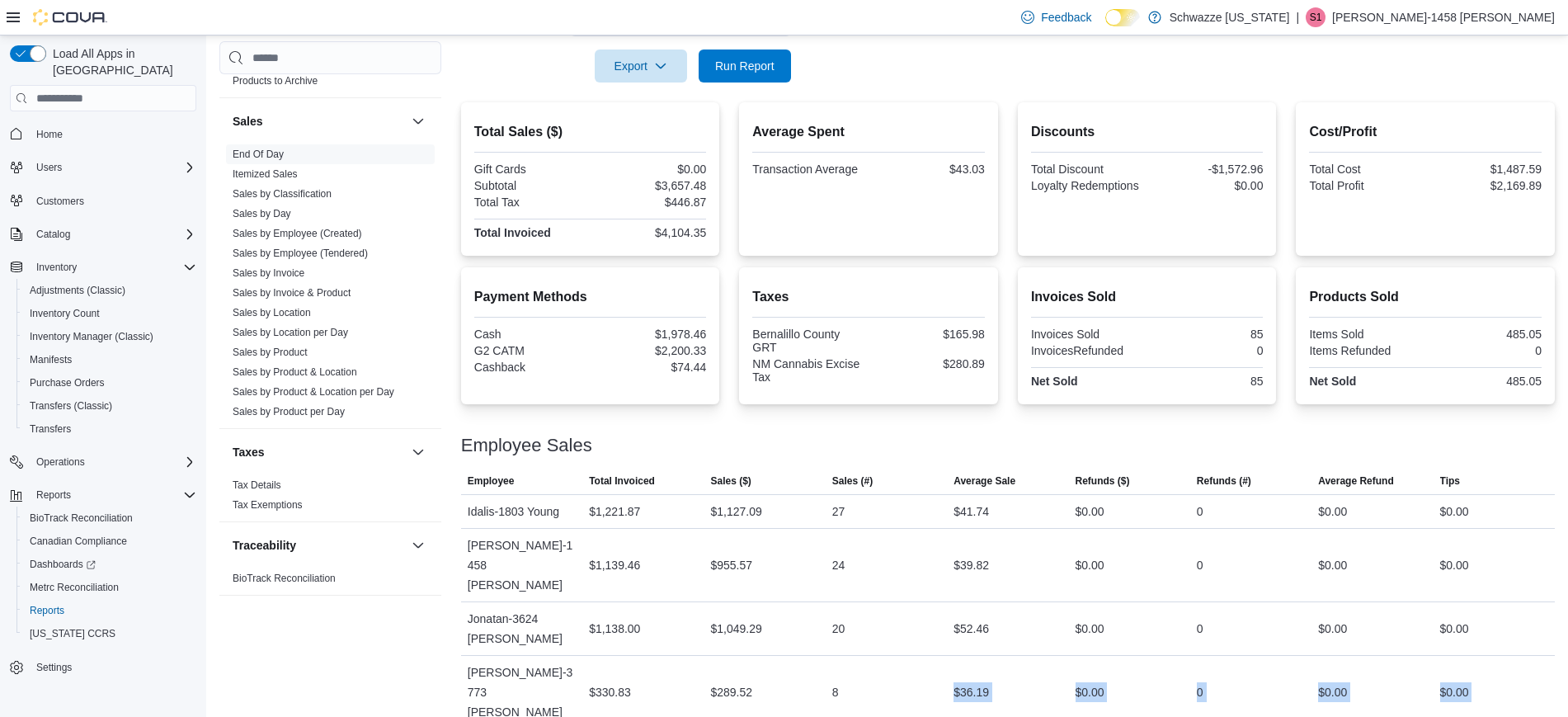
drag, startPoint x: 961, startPoint y: 639, endPoint x: 1151, endPoint y: 698, distance: 198.9
click at [1151, 698] on tbody "Employee Idalis-1803 Young Total Invoiced $1,221.87 Sales ($) $1,127.09 Sales (…" at bounding box center [1008, 649] width 1094 height 308
click at [999, 675] on div "$36.19" at bounding box center [1008, 691] width 121 height 33
click at [782, 55] on button "Run Report" at bounding box center [744, 65] width 92 height 33
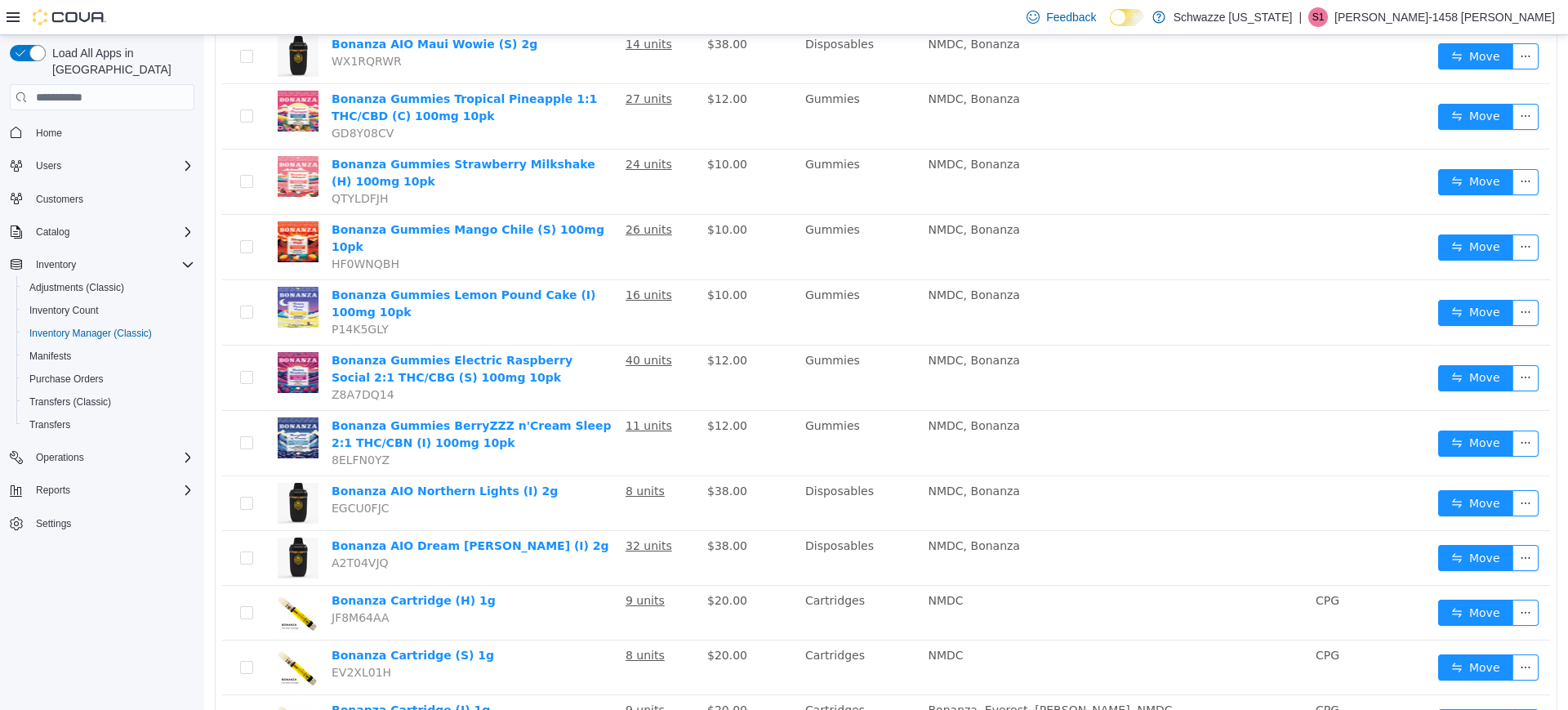
scroll to position [362, 0]
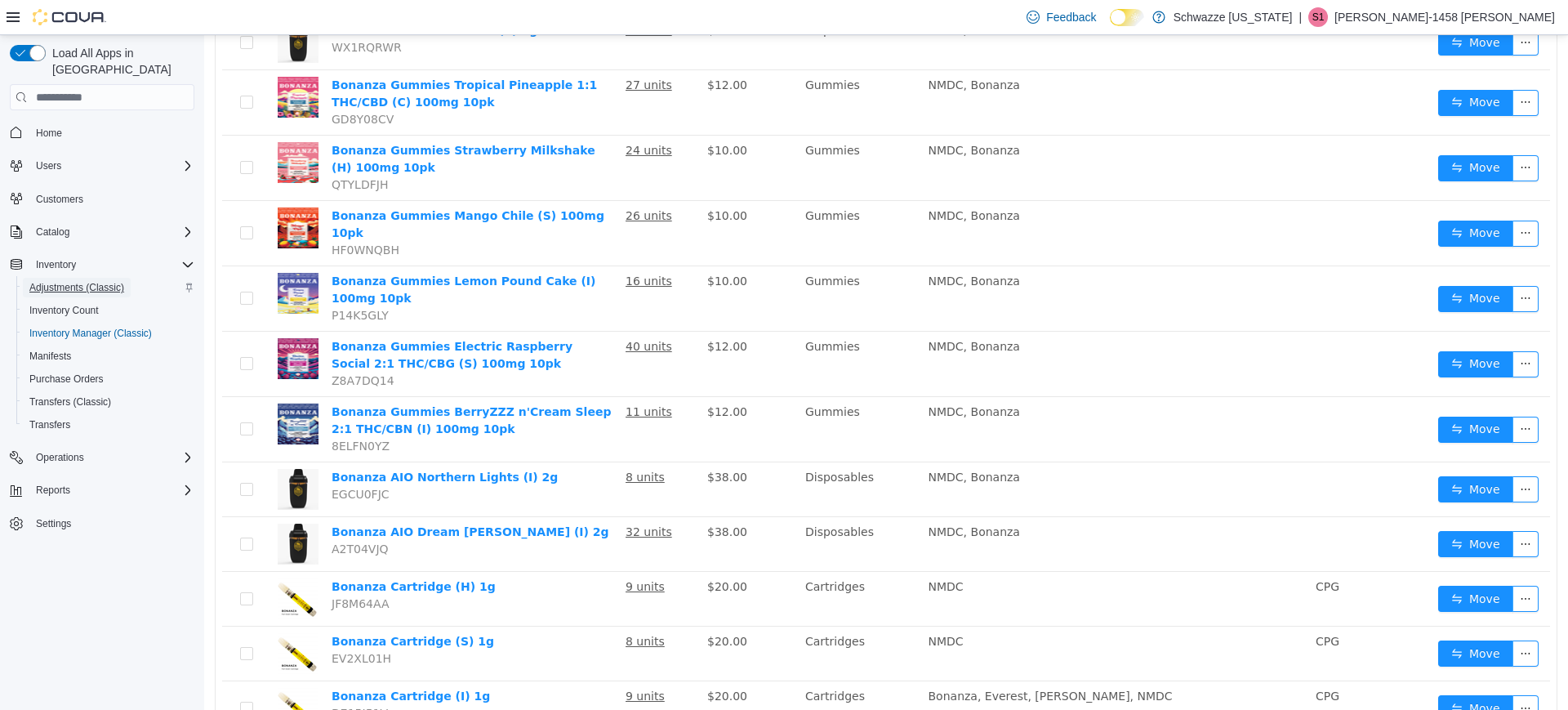
click at [63, 281] on span "Adjustments (Classic)" at bounding box center [77, 287] width 95 height 13
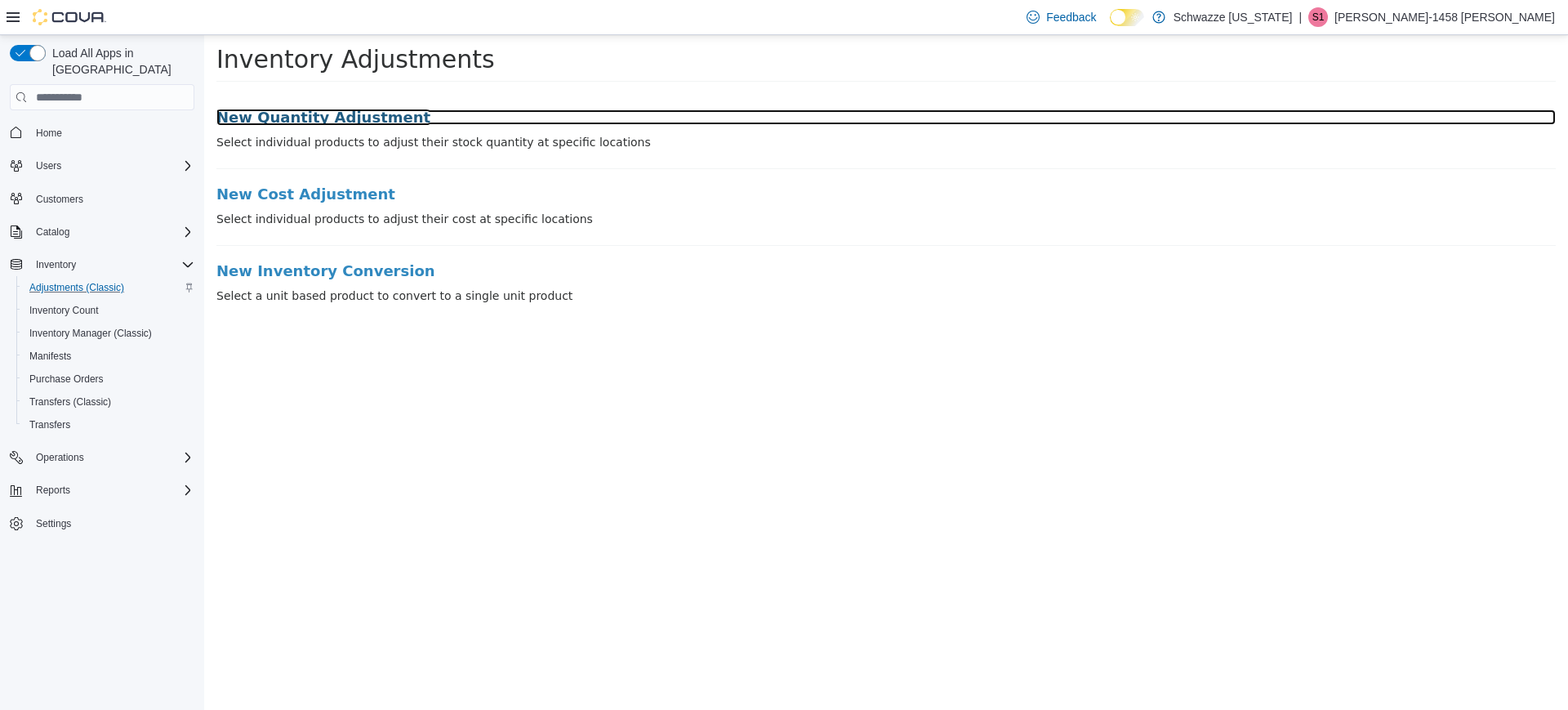
click at [274, 123] on h3 "New Quantity Adjustment" at bounding box center [886, 117] width 1340 height 17
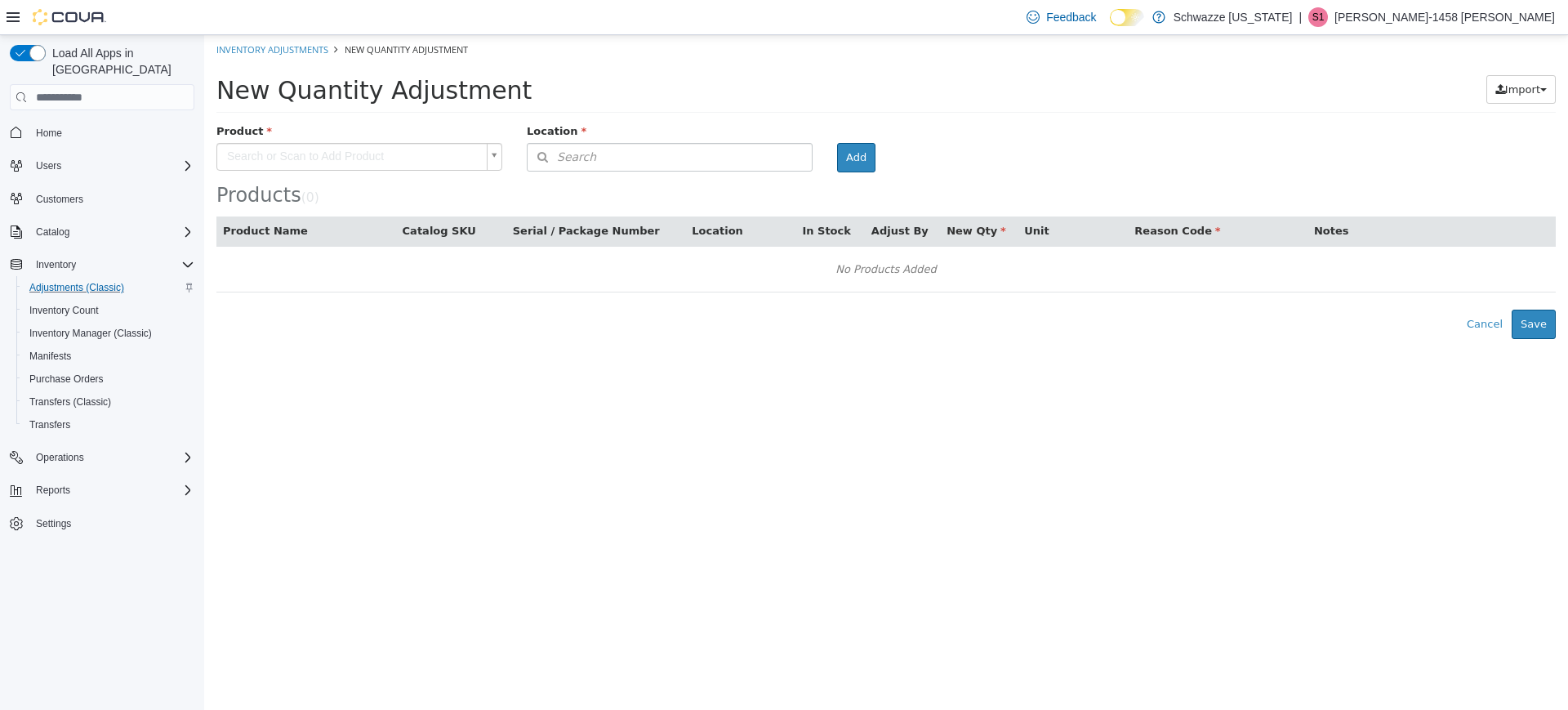
click at [377, 159] on body "× Inventory Adjustments New Quantity Adjustment New Quantity Adjustment Import …" at bounding box center [886, 187] width 1365 height 304
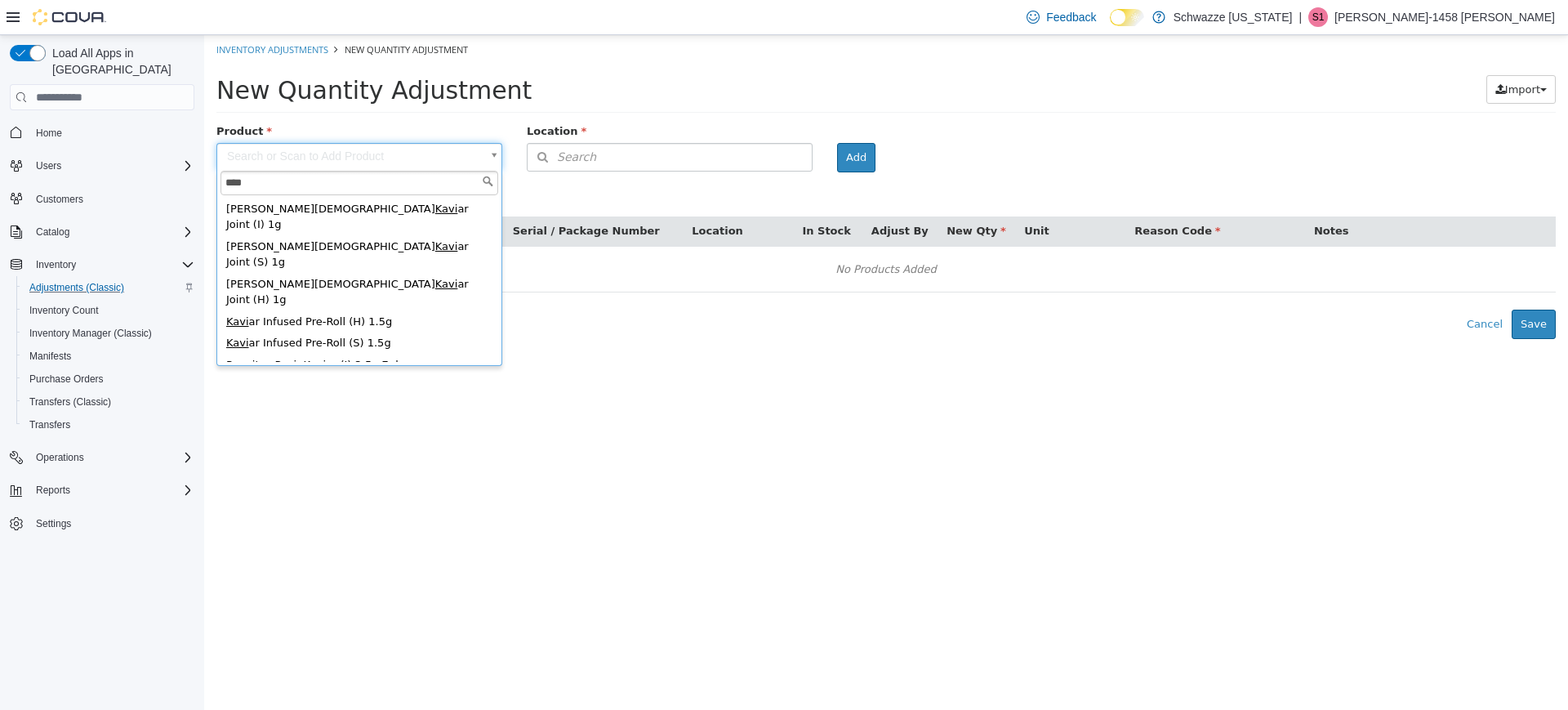
type input "****"
type input "**********"
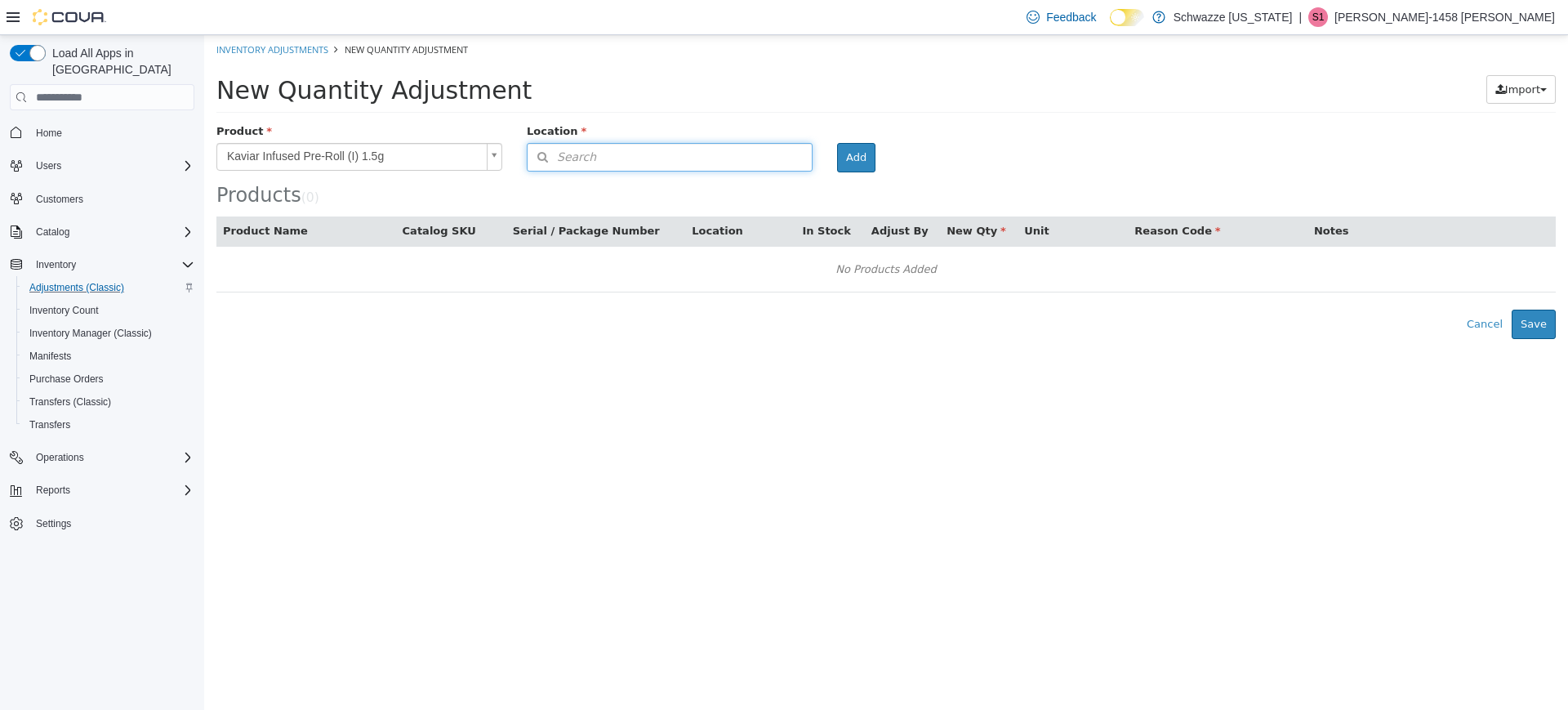
click at [624, 154] on button "Search" at bounding box center [669, 157] width 286 height 28
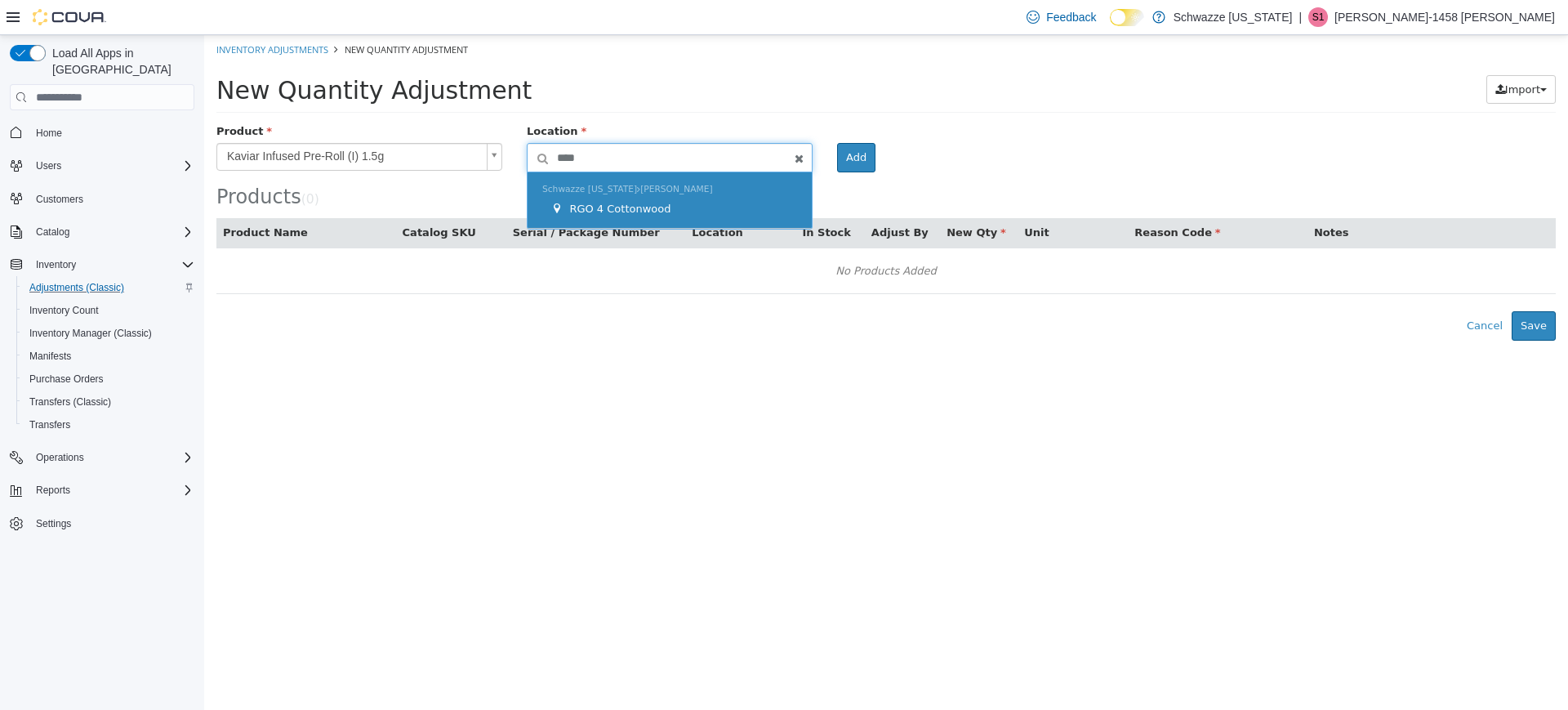
type input "****"
click at [636, 215] on span "RGO 4 Cottonwood" at bounding box center [619, 209] width 101 height 12
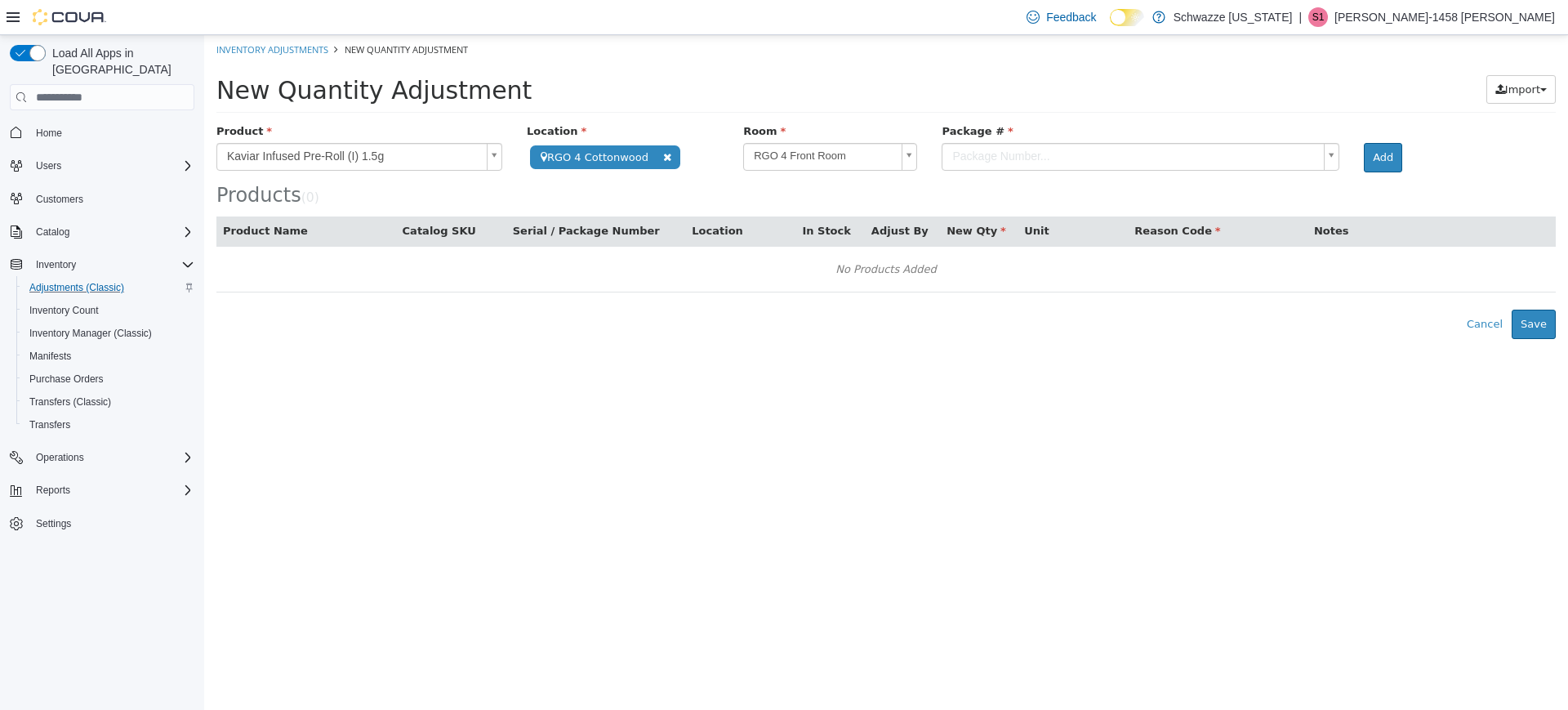
click at [981, 153] on body "**********" at bounding box center [886, 187] width 1365 height 304
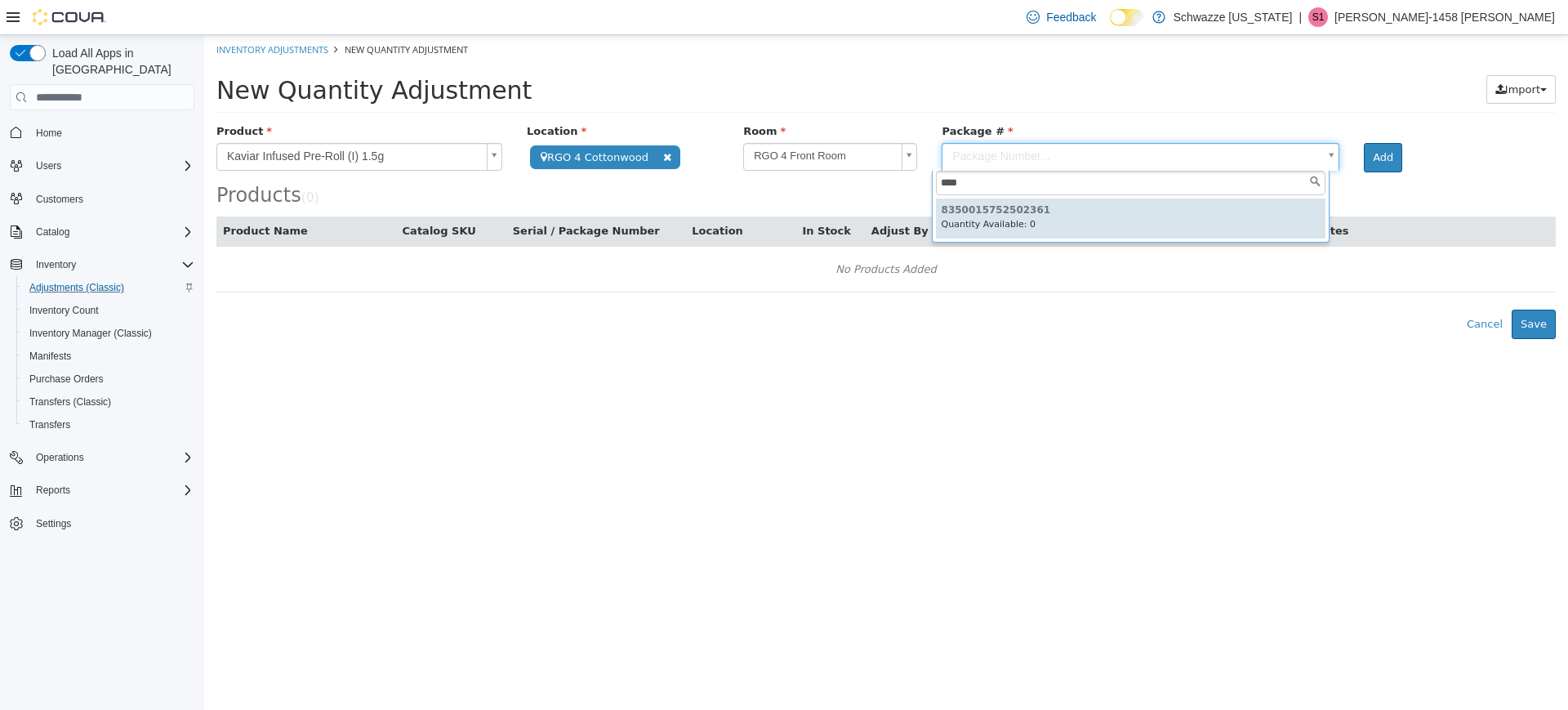
type input "****"
type input "**********"
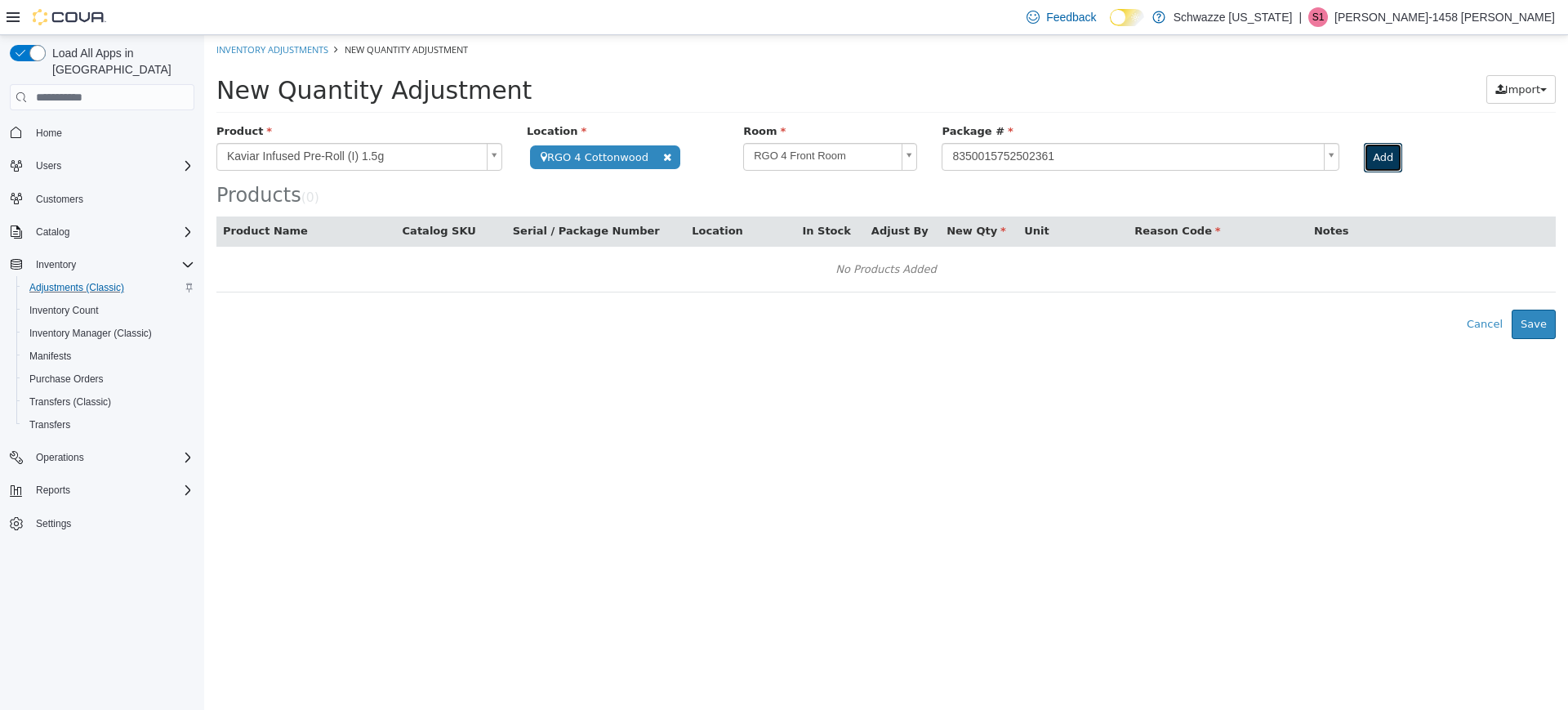
click at [1366, 152] on button "Add" at bounding box center [1384, 157] width 39 height 29
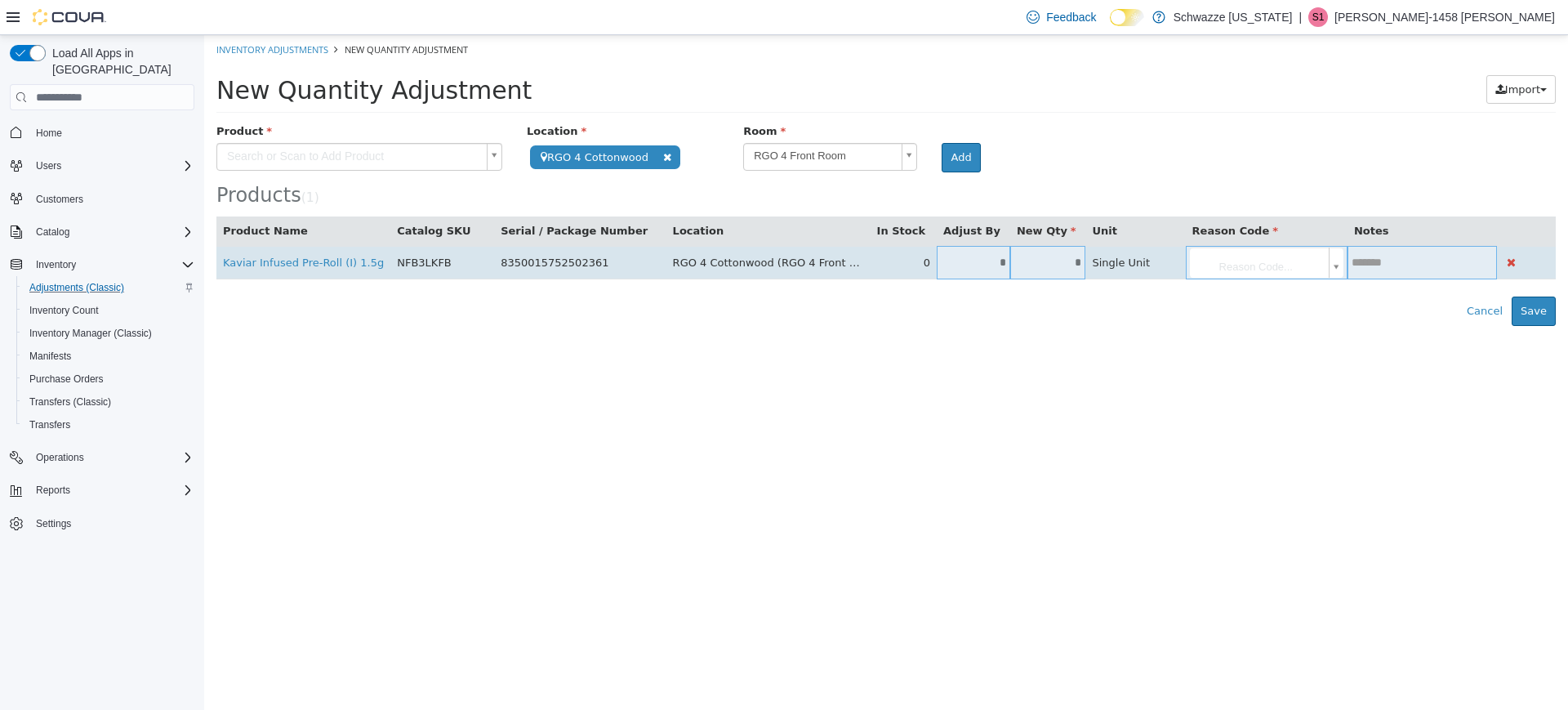
click at [982, 256] on input "*" at bounding box center [973, 263] width 73 height 12
type input "*"
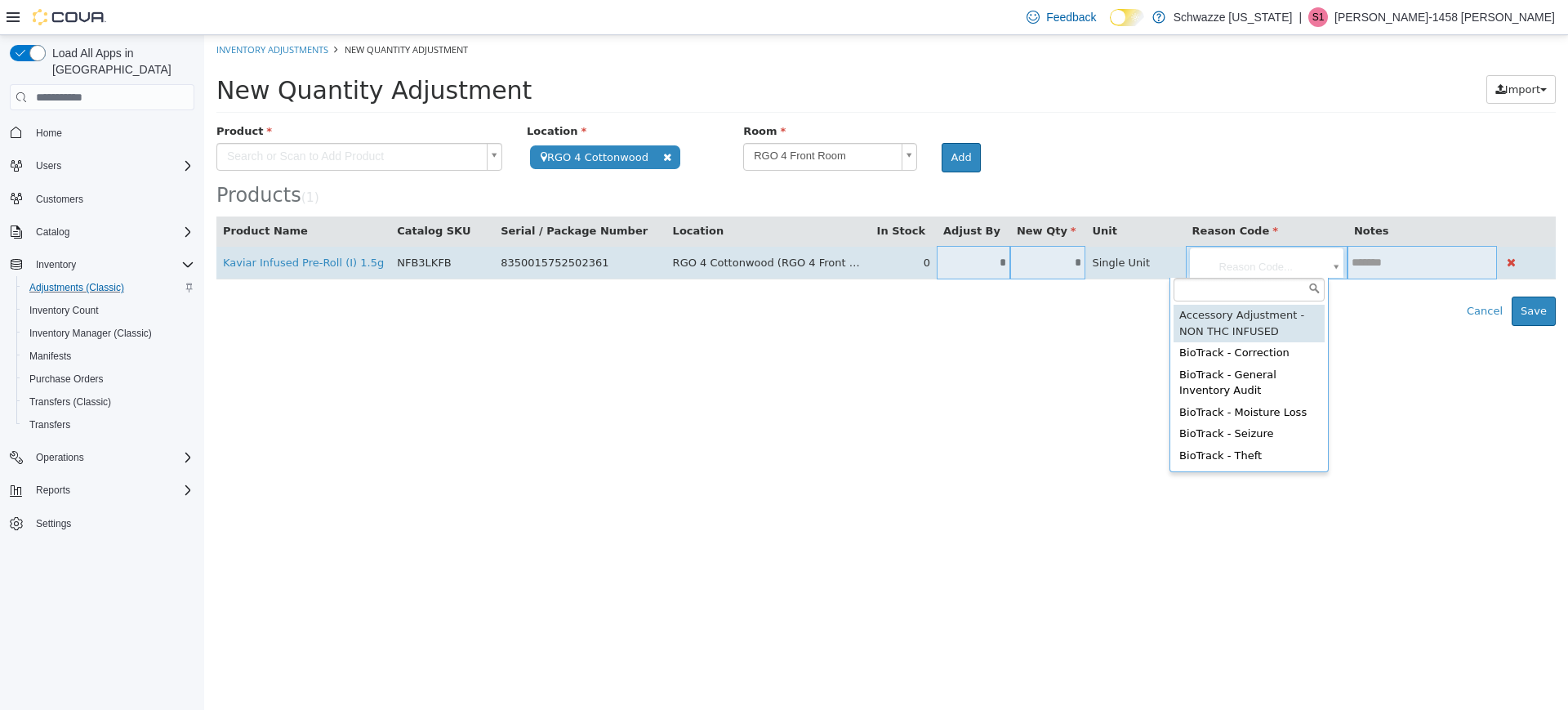
click at [1268, 255] on body "**********" at bounding box center [886, 181] width 1365 height 291
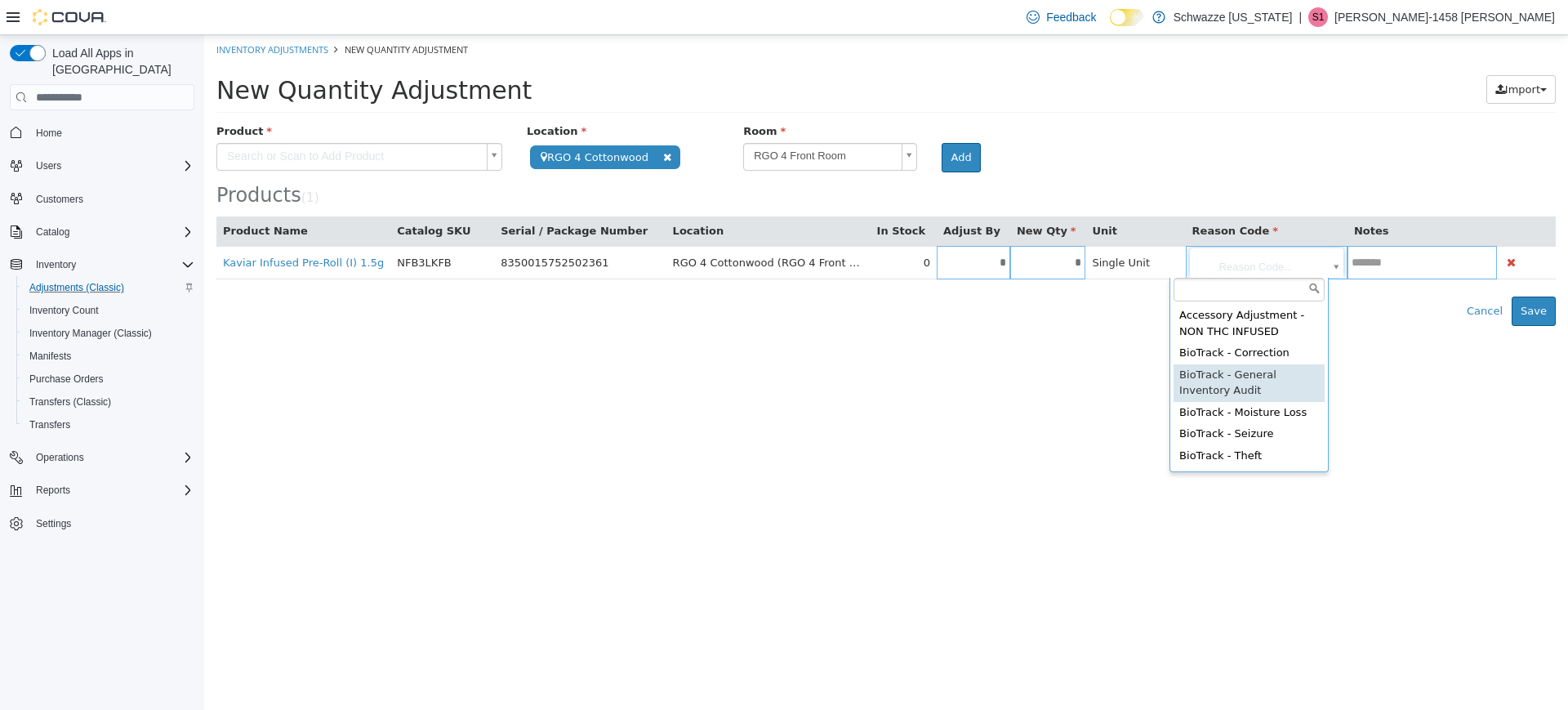
type input "**********"
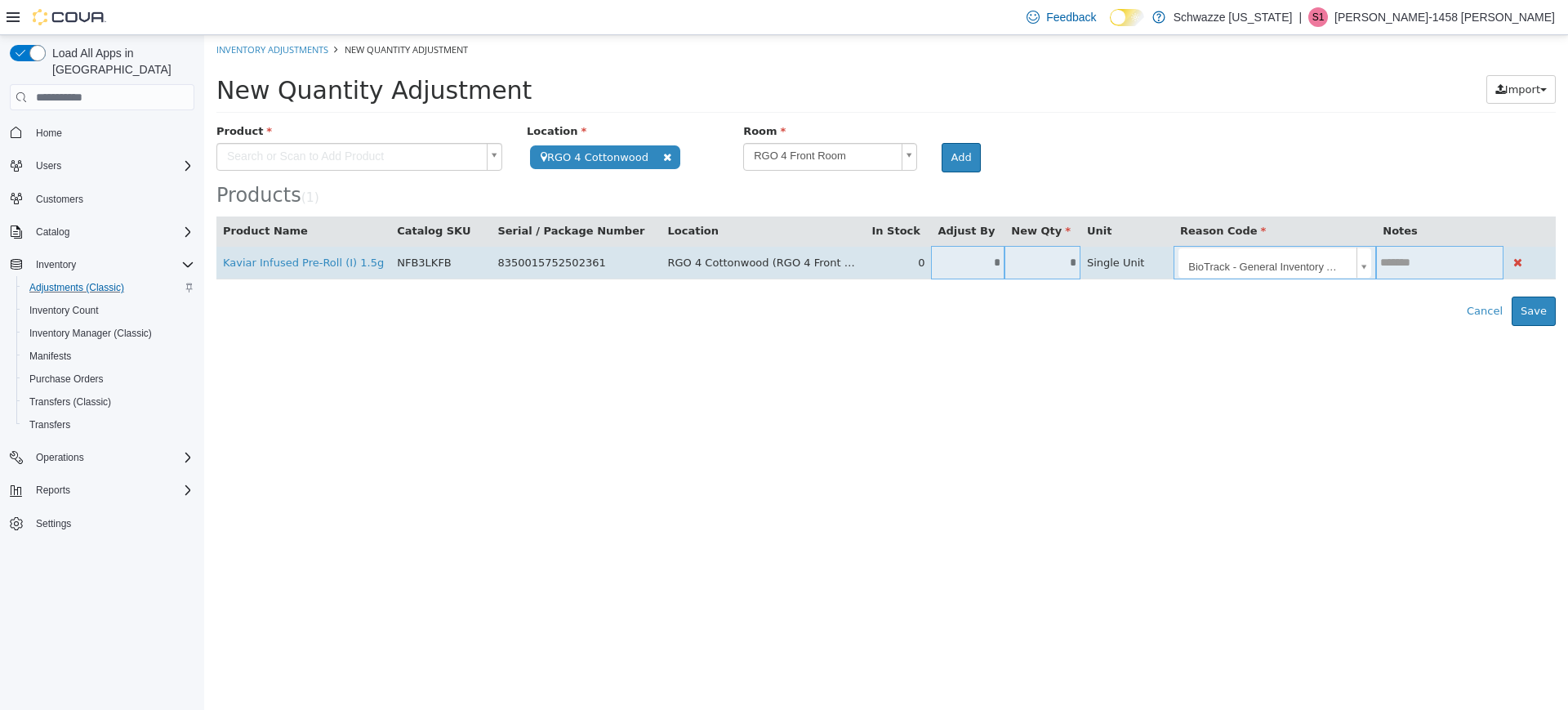
click at [1402, 258] on input "text" at bounding box center [1440, 263] width 128 height 12
type input "*"
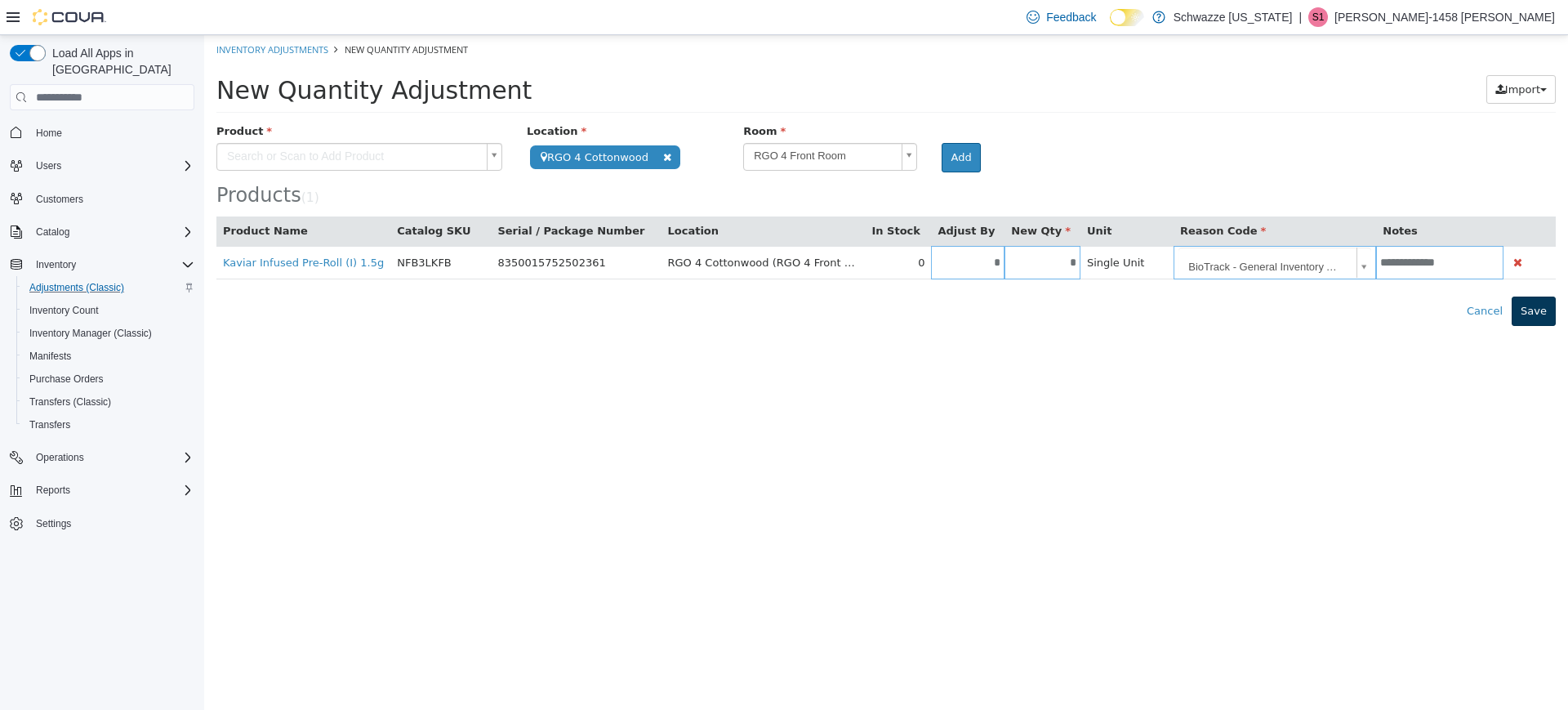
type input "**********"
click at [1539, 317] on button "Save" at bounding box center [1535, 311] width 44 height 29
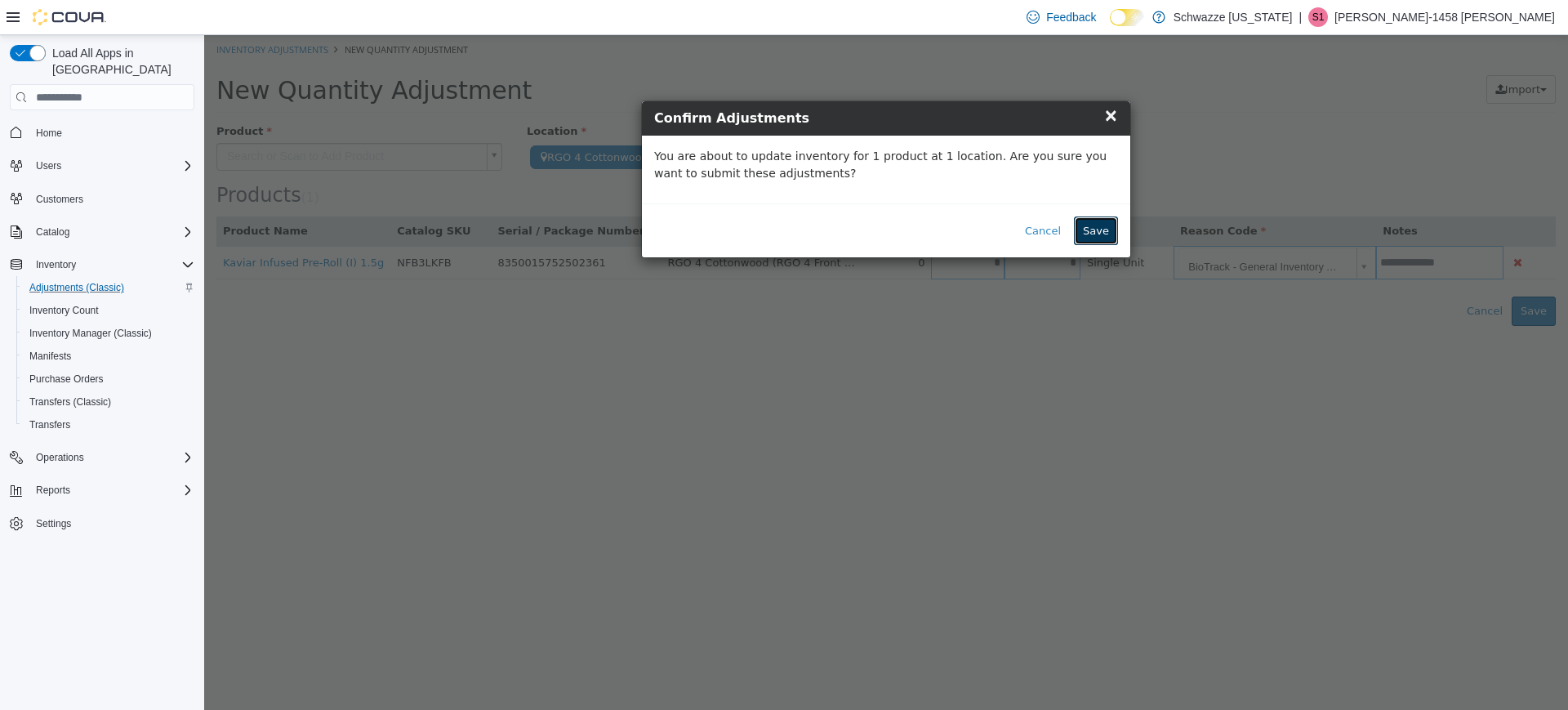
click at [1096, 233] on button "Save" at bounding box center [1096, 231] width 44 height 29
